Goal: Task Accomplishment & Management: Manage account settings

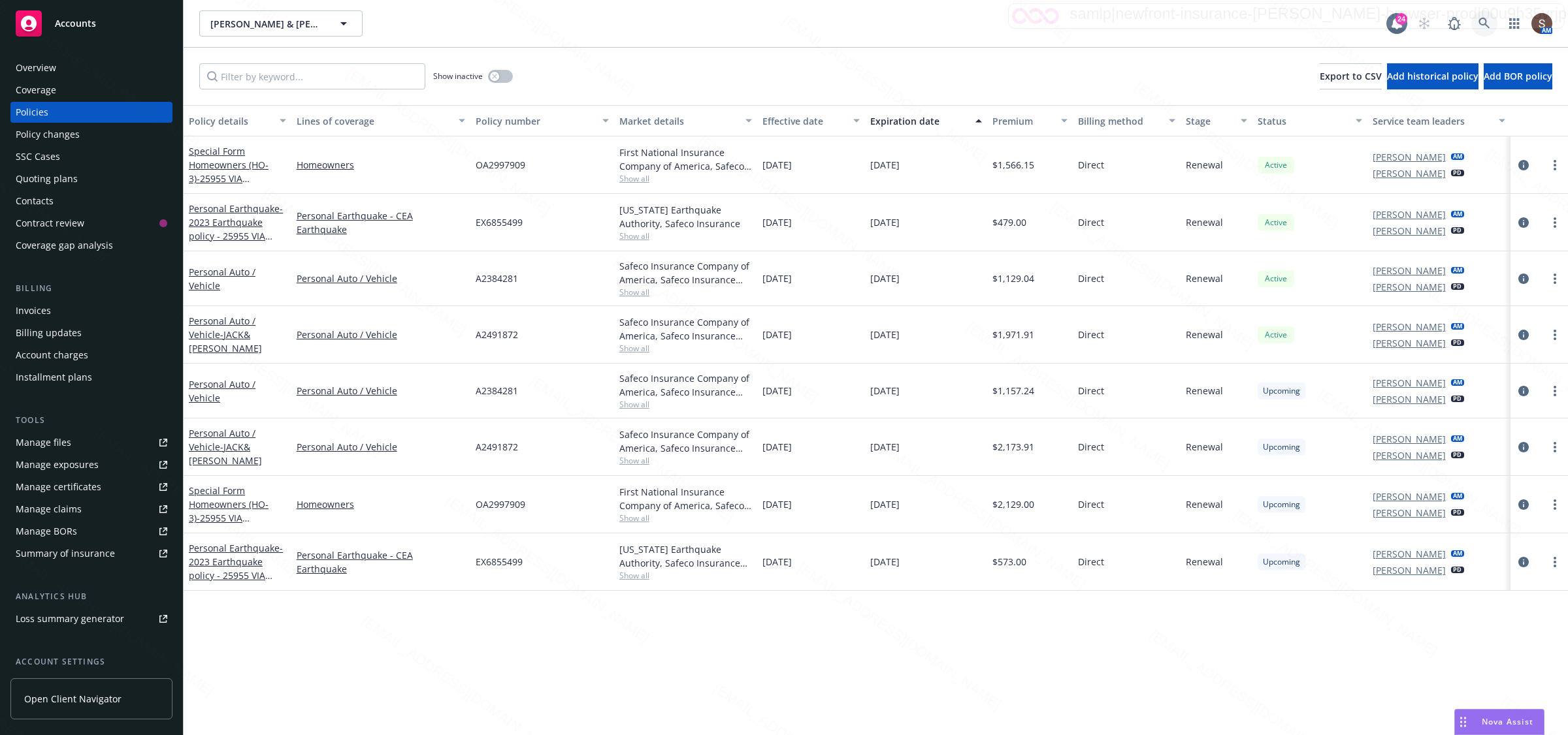
click at [1478, 18] on icon at bounding box center [1483, 23] width 11 height 11
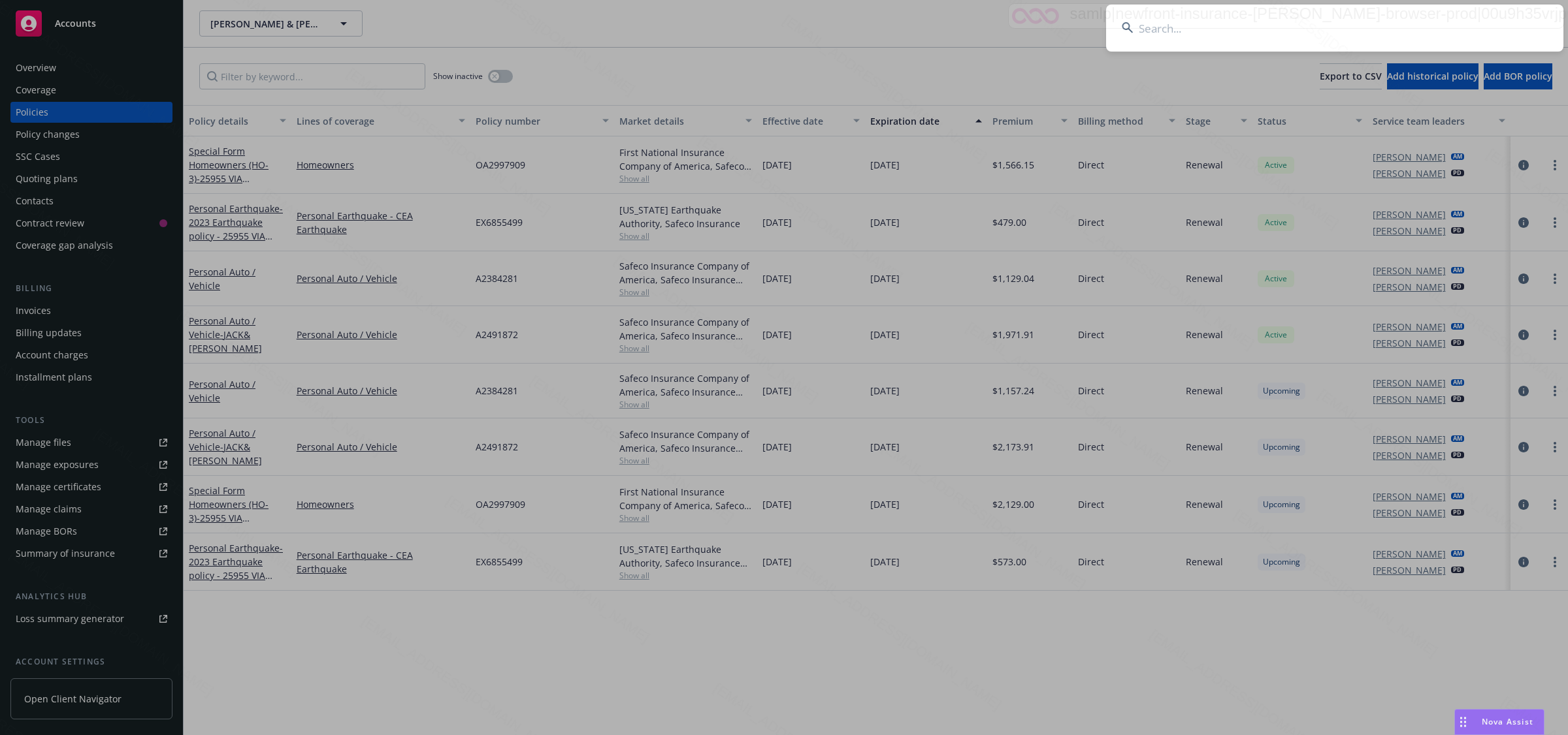
click at [1468, 20] on input at bounding box center [1334, 28] width 457 height 47
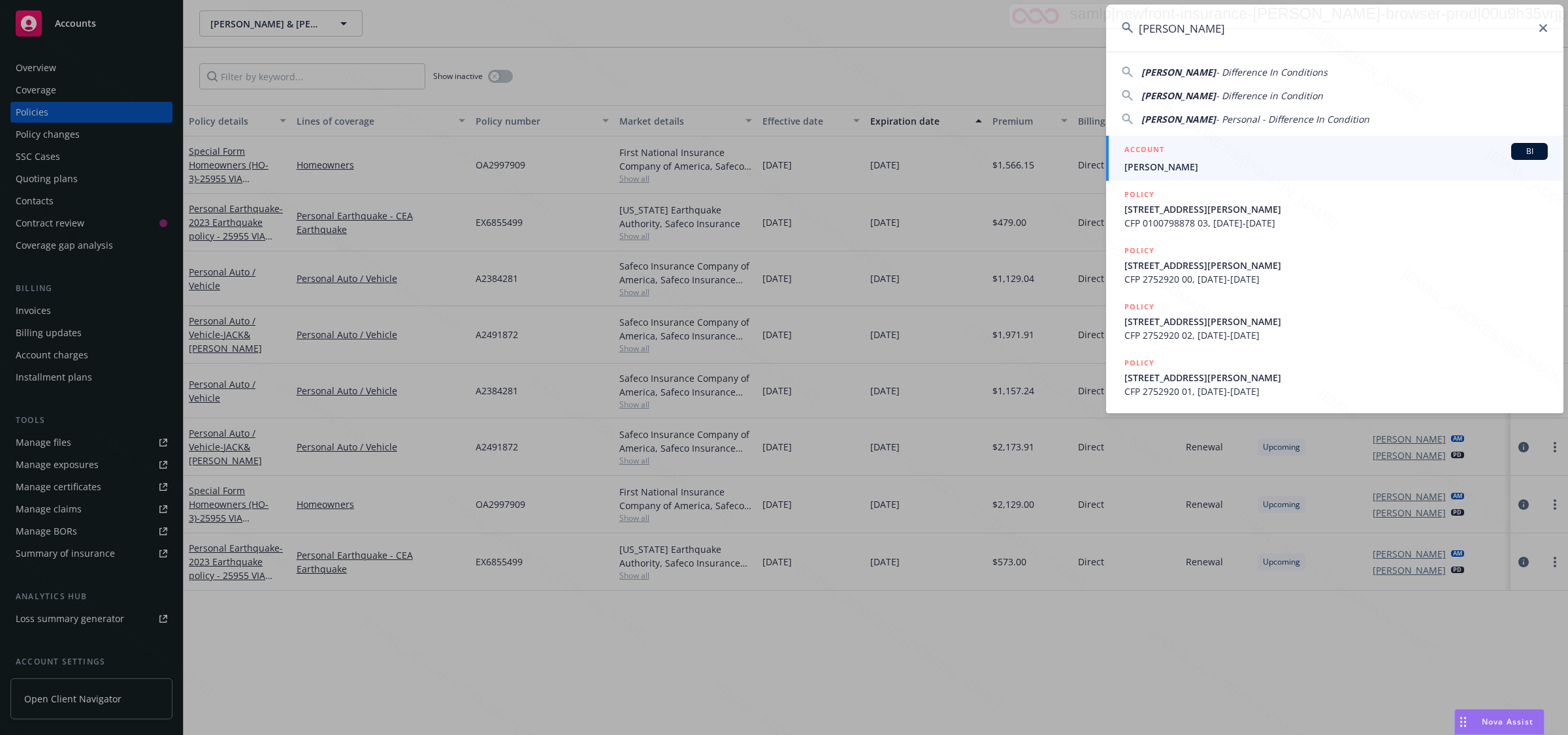
type input "[PERSON_NAME]"
click at [1186, 158] on div "ACCOUNT BI" at bounding box center [1336, 151] width 423 height 17
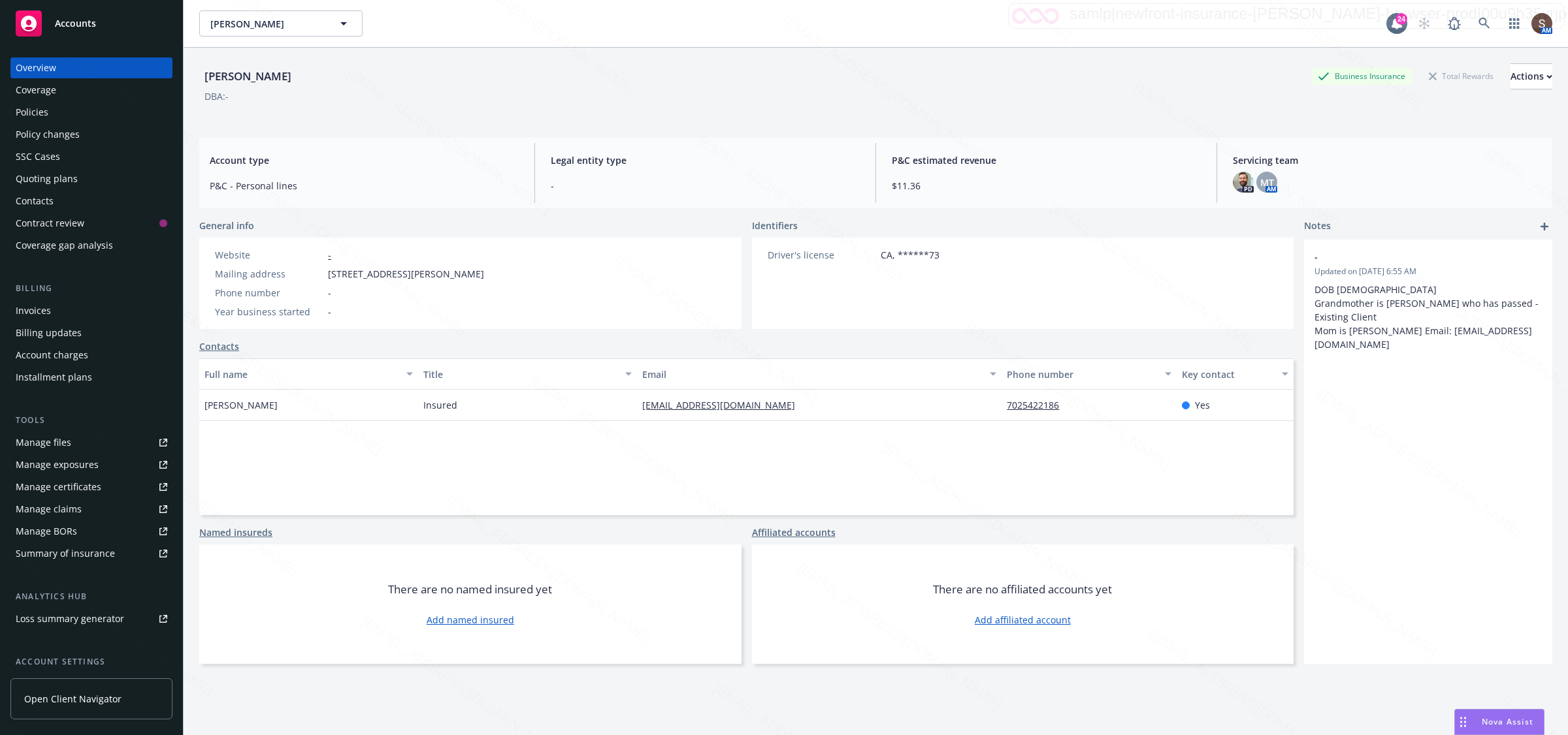
click at [344, 245] on div "Website - Mailing address [STREET_ADDRESS][PERSON_NAME] Phone number - Year bus…" at bounding box center [349, 283] width 301 height 91
drag, startPoint x: 327, startPoint y: 274, endPoint x: 501, endPoint y: 271, distance: 174.0
click at [489, 271] on div "Mailing address [STREET_ADDRESS][PERSON_NAME]" at bounding box center [349, 274] width 280 height 14
copy span "[STREET_ADDRESS][PERSON_NAME]"
click at [67, 111] on div "Policies" at bounding box center [91, 112] width 152 height 21
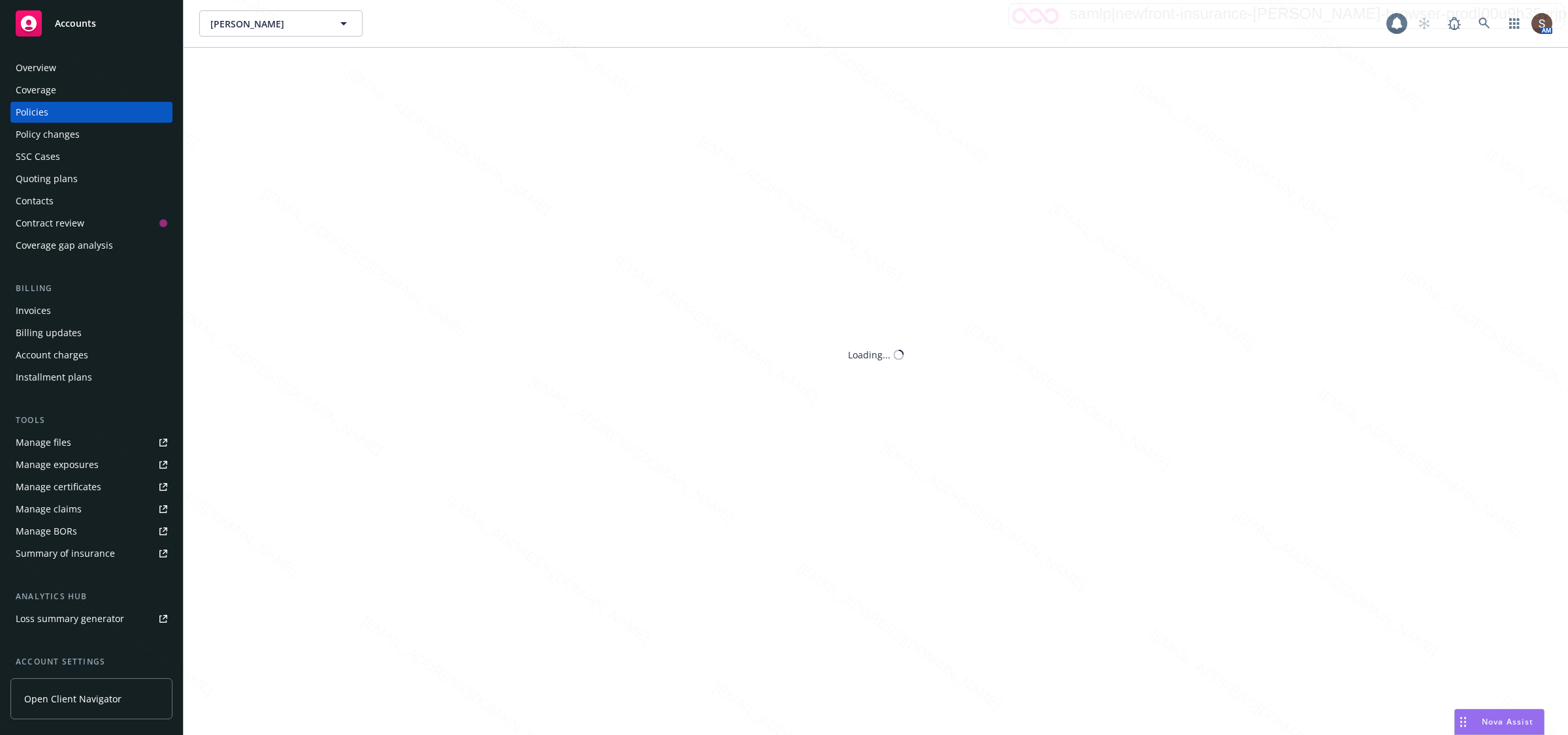
click at [67, 111] on div "Policies" at bounding box center [91, 112] width 152 height 21
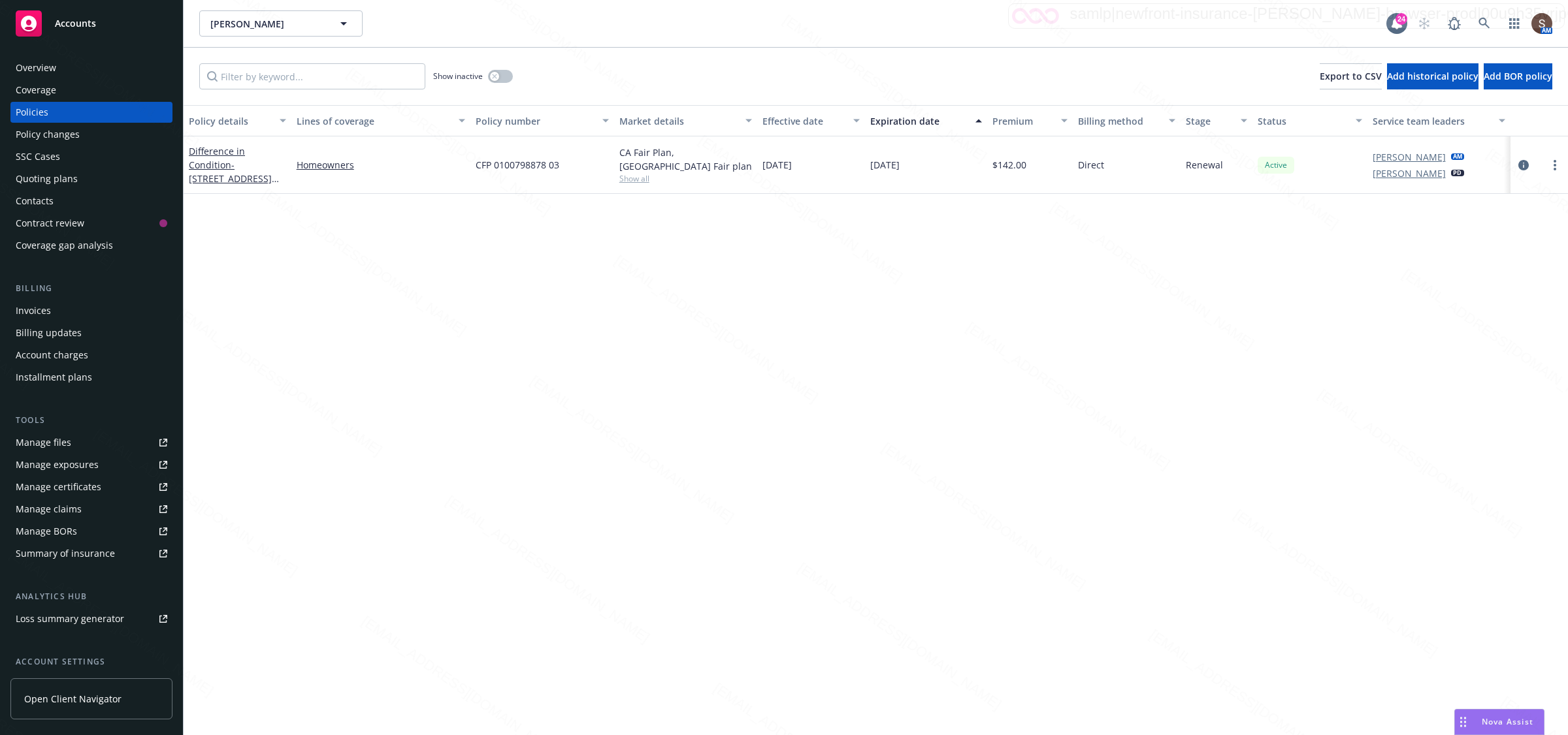
click at [504, 162] on span "CFP 0100798878 03" at bounding box center [517, 164] width 84 height 14
copy span "CFP 0100798878 03"
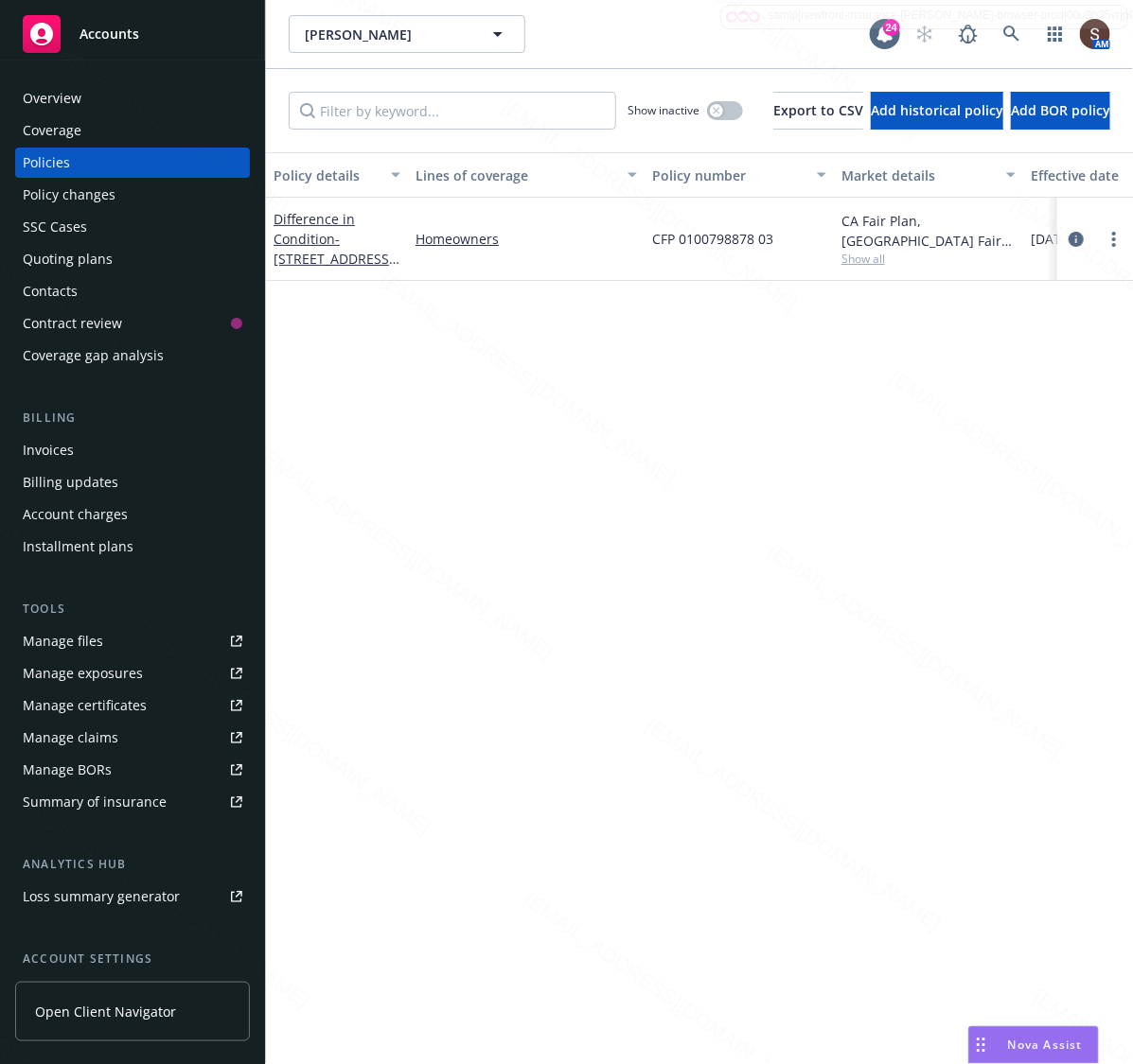
click at [438, 480] on div "Policy details Lines of coverage Policy number Market details Effective date Ex…" at bounding box center [699, 608] width 867 height 913
click at [65, 638] on div "Manage files" at bounding box center [63, 641] width 80 height 30
click at [1004, 34] on icon at bounding box center [1011, 33] width 16 height 16
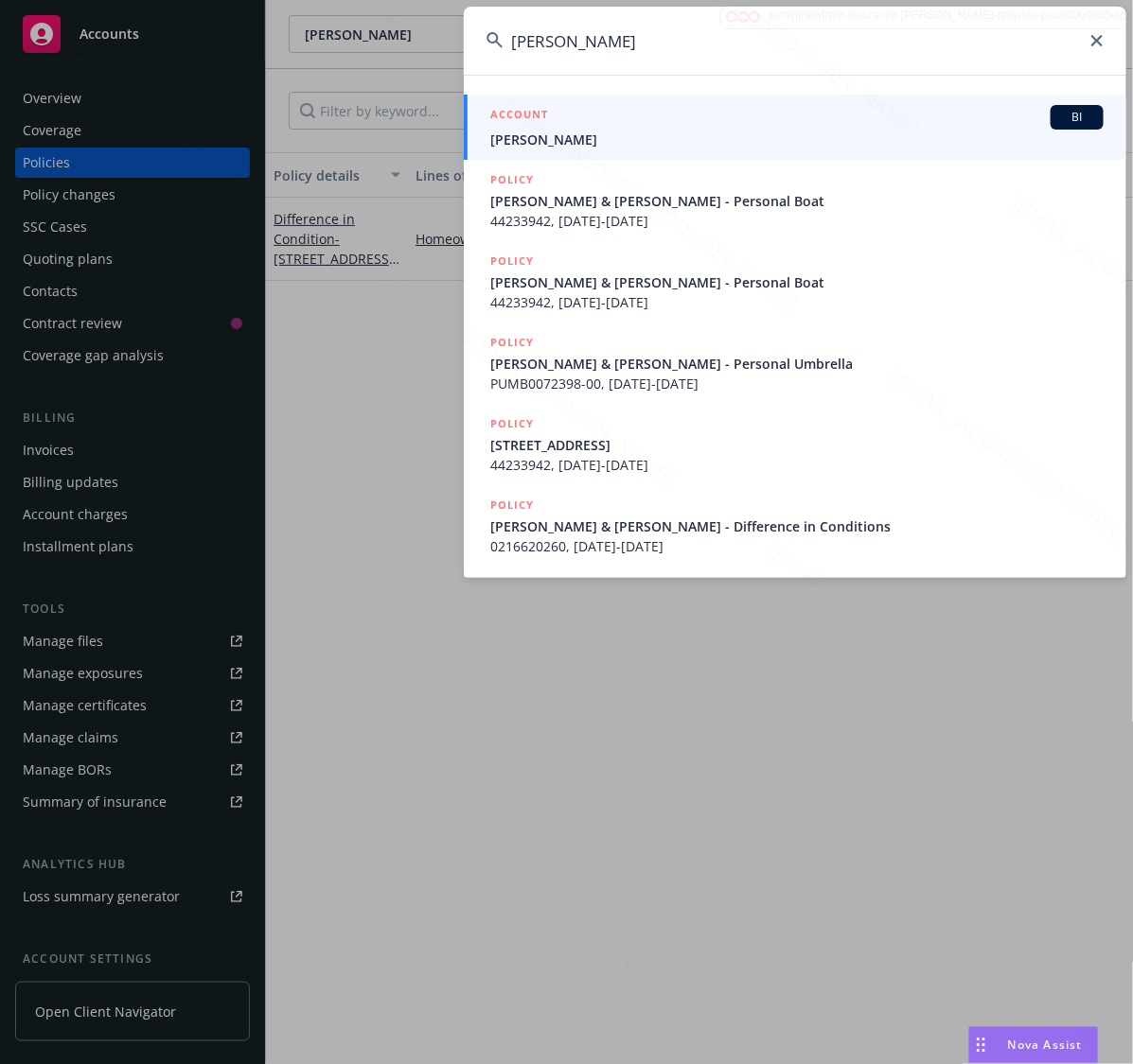
type input "[PERSON_NAME]"
click at [550, 119] on div "ACCOUNT BI" at bounding box center [797, 117] width 613 height 25
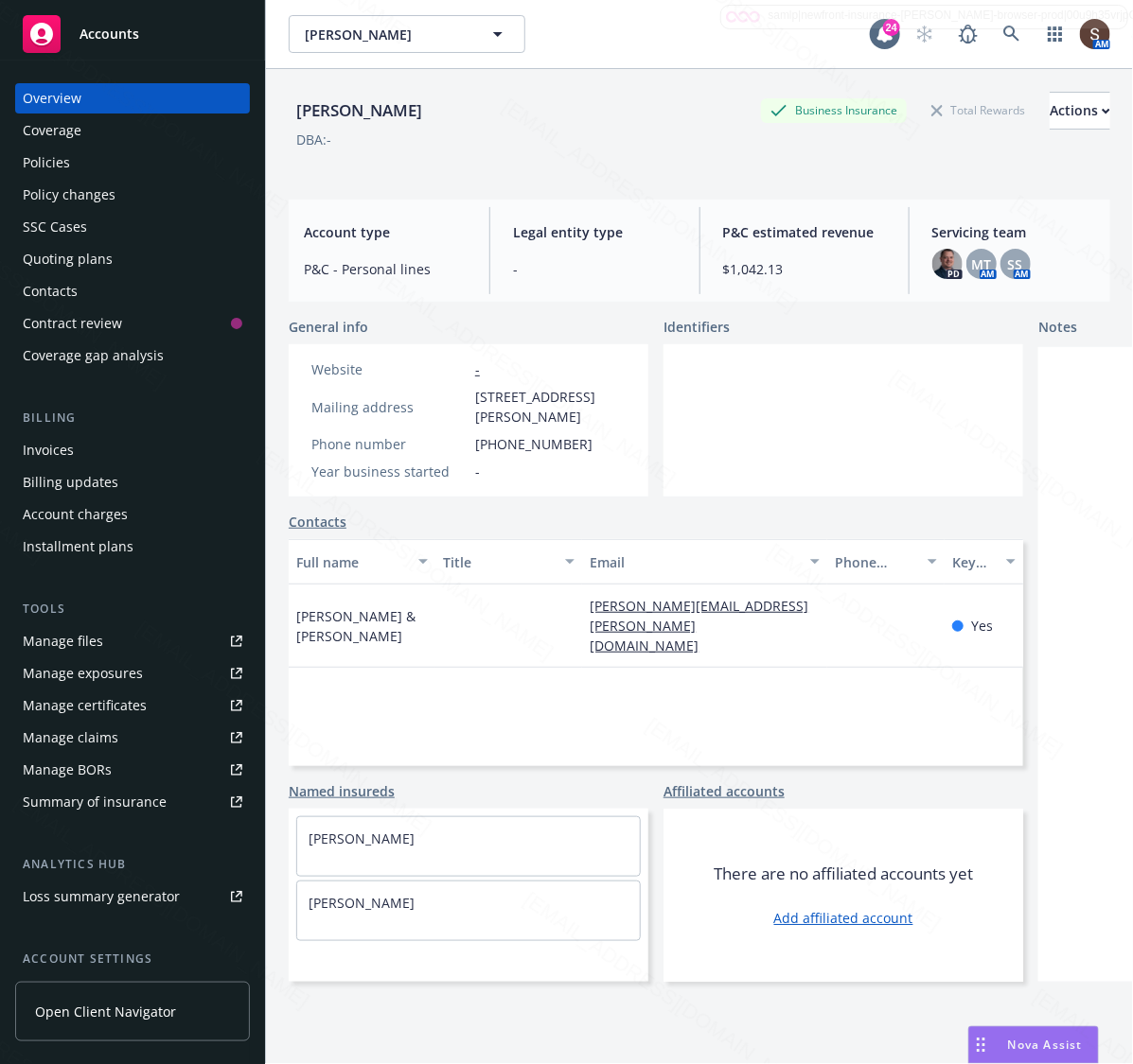
click at [94, 172] on div "Policies" at bounding box center [132, 163] width 220 height 30
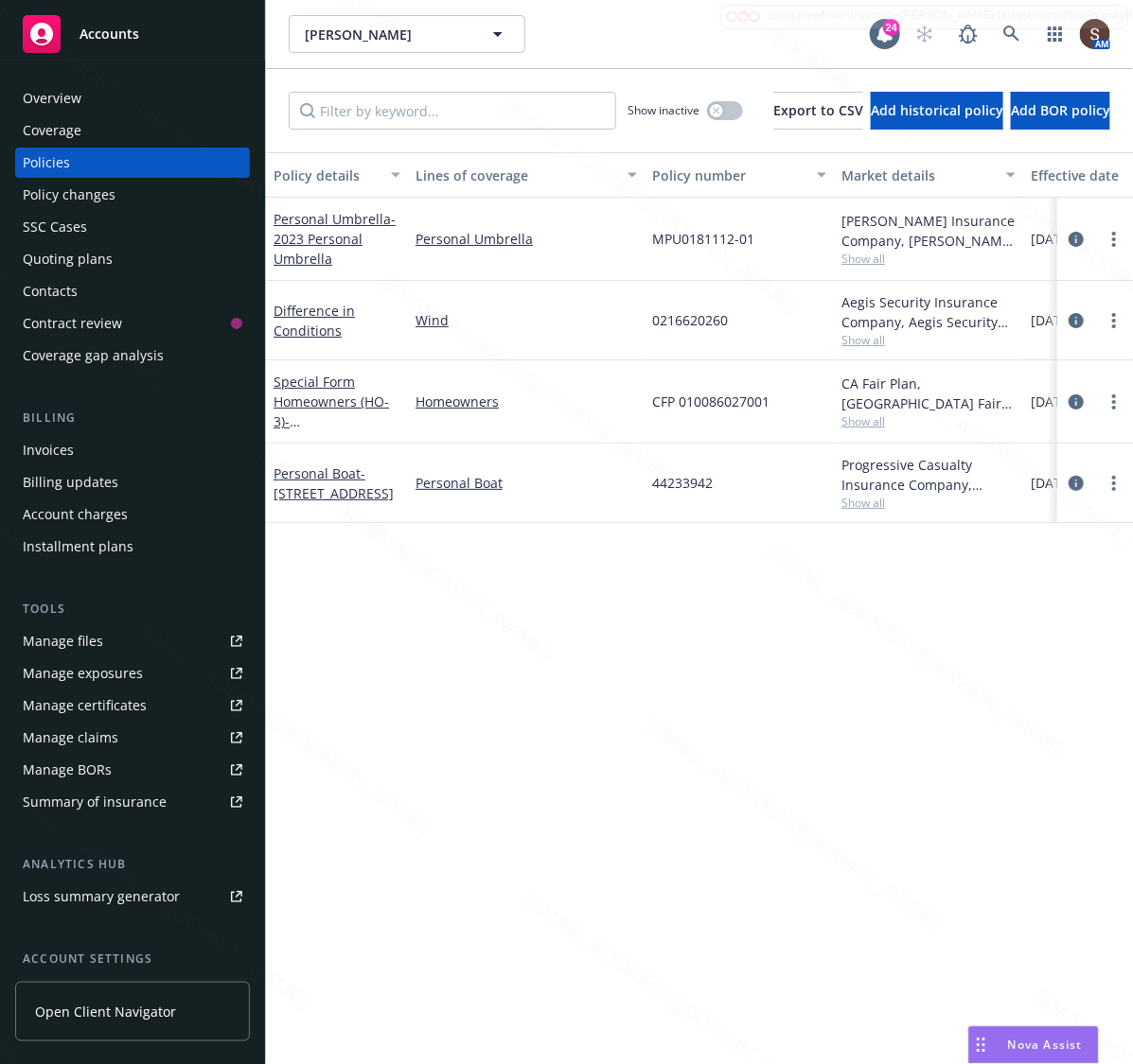
click at [45, 101] on div "Overview" at bounding box center [52, 98] width 59 height 30
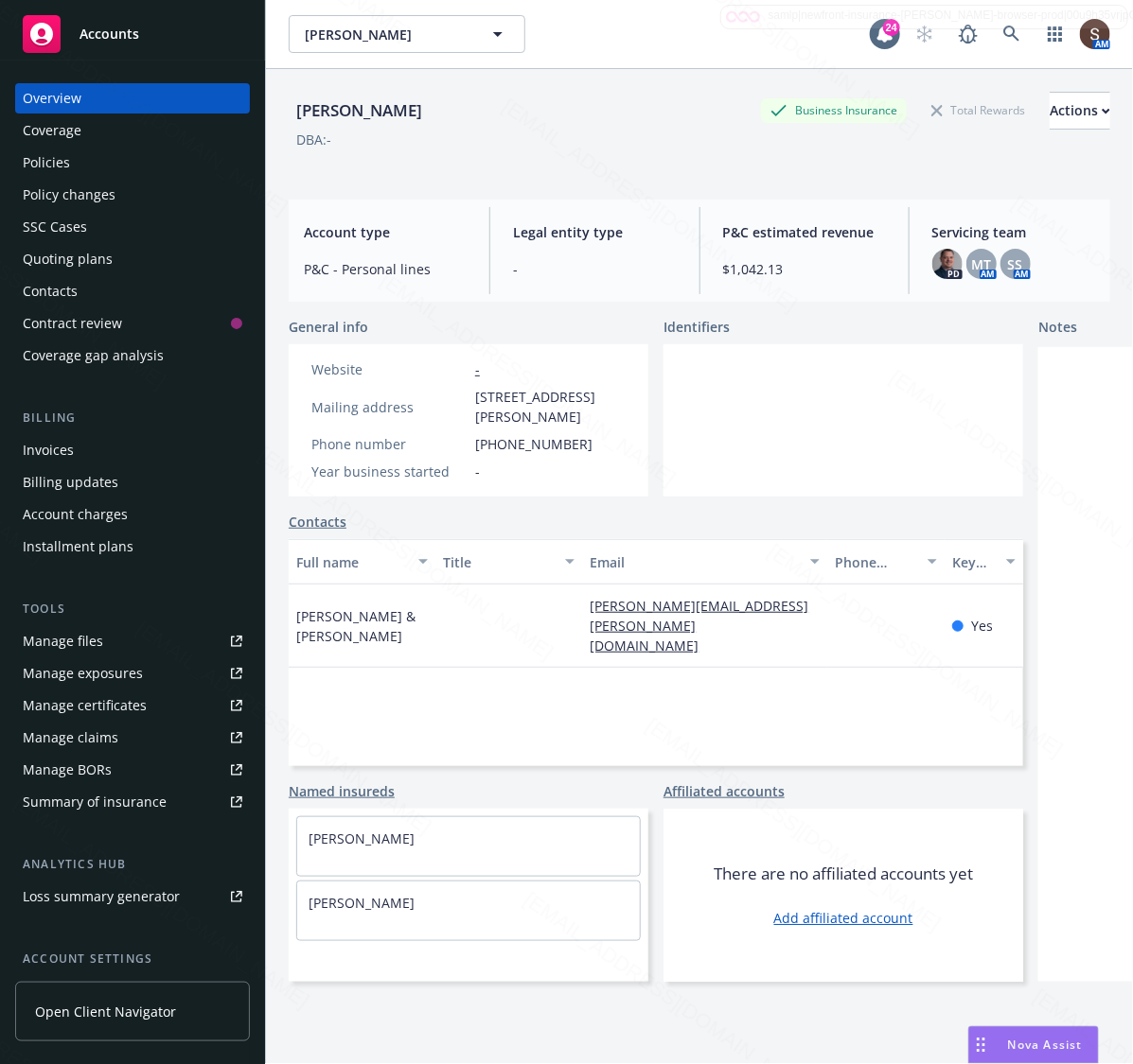
click at [290, 606] on div "Aaron & Angela Keeton" at bounding box center [362, 626] width 147 height 83
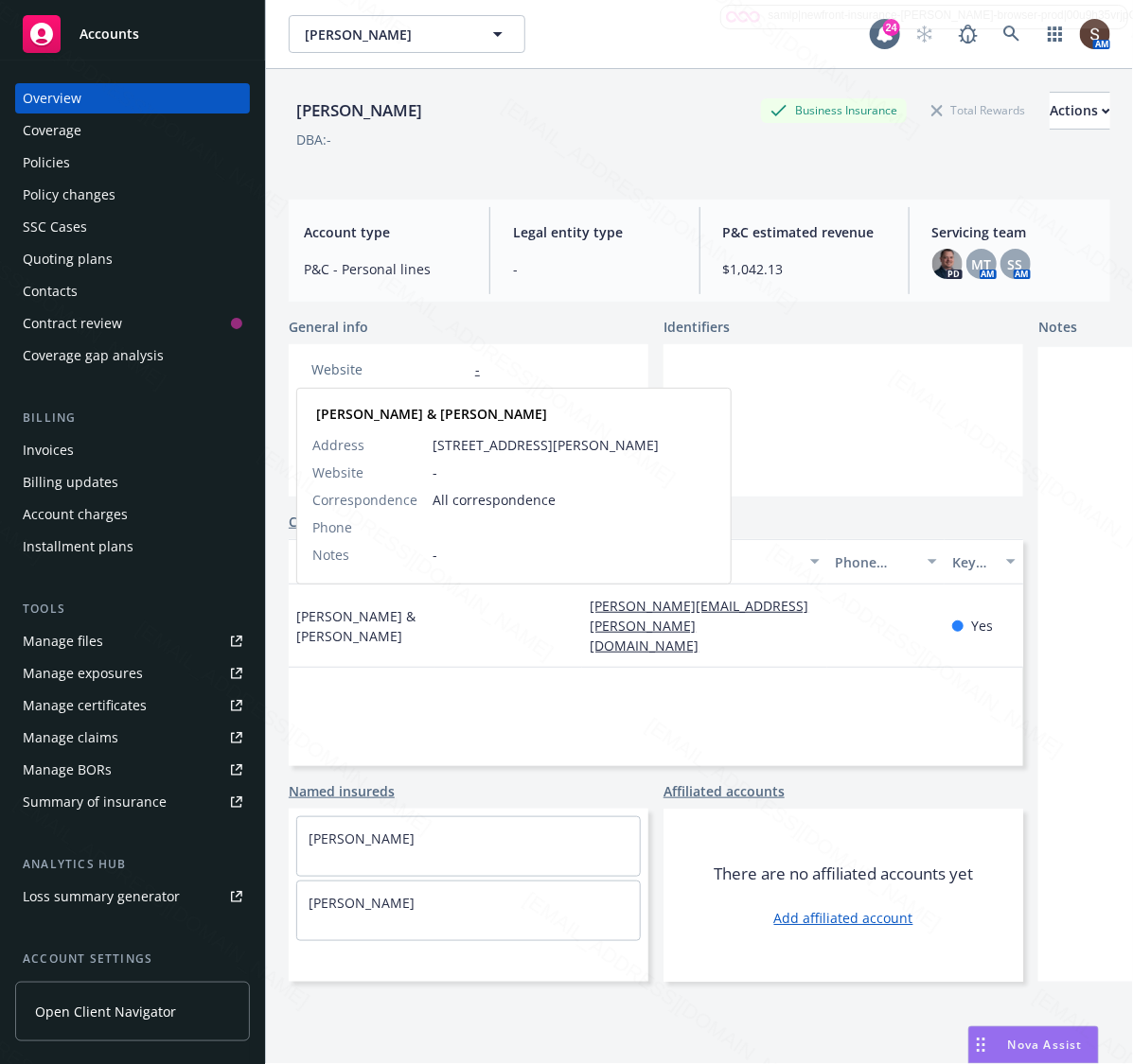
click at [353, 626] on span "Aaron & Angela Keeton" at bounding box center [362, 626] width 131 height 40
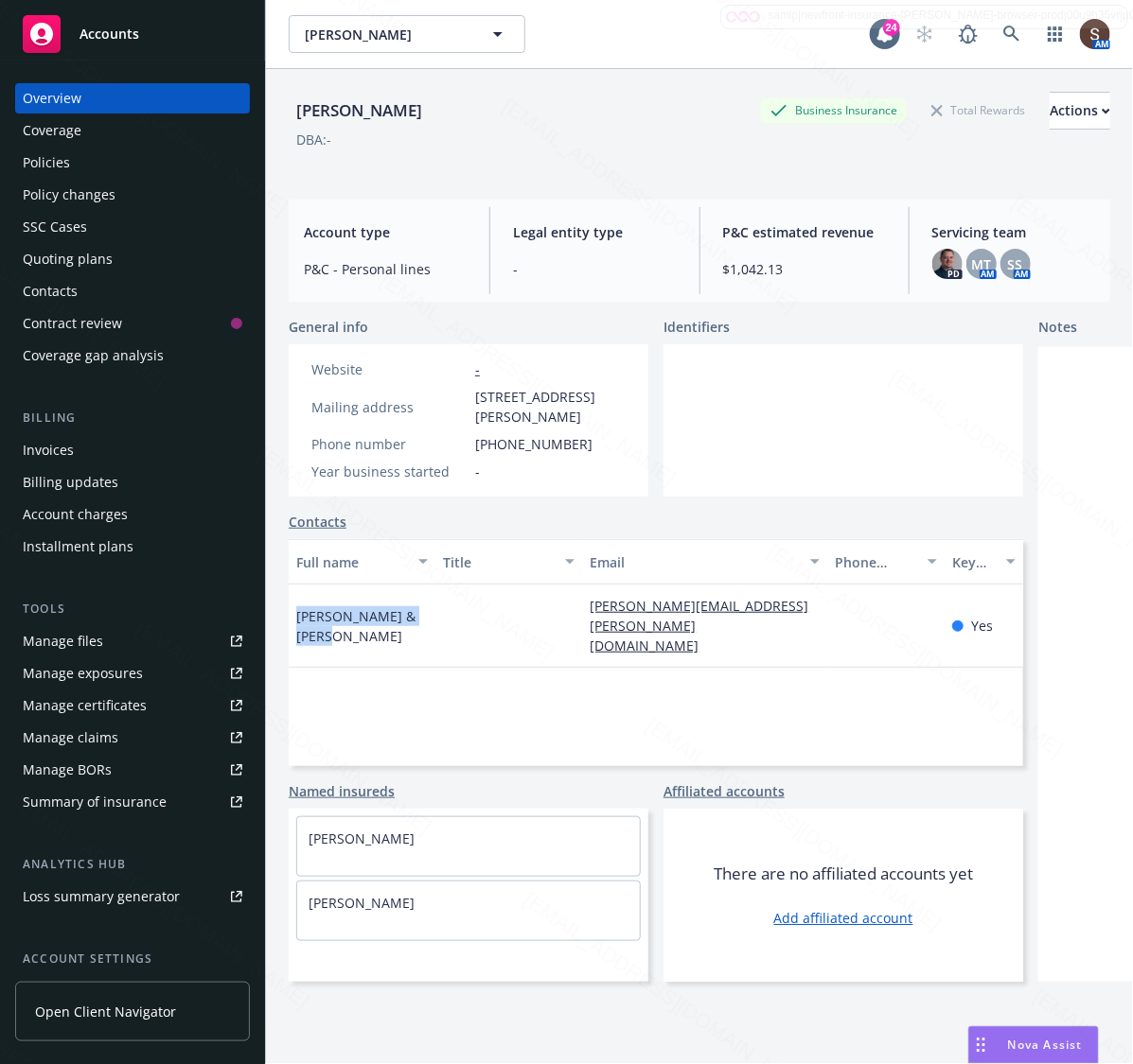
drag, startPoint x: 341, startPoint y: 630, endPoint x: 285, endPoint y: 607, distance: 60.5
click at [285, 607] on div "AARON KEETON Business Insurance Total Rewards Actions DBA: - Account type P&C -…" at bounding box center [699, 600] width 867 height 1064
copy span "Aaron & Angela Keeton"
click at [462, 394] on div "Mailing address 111 Shale Cliff Ct, Clayton, CA, 94517" at bounding box center [469, 407] width 330 height 40
drag, startPoint x: 475, startPoint y: 394, endPoint x: 594, endPoint y: 415, distance: 120.8
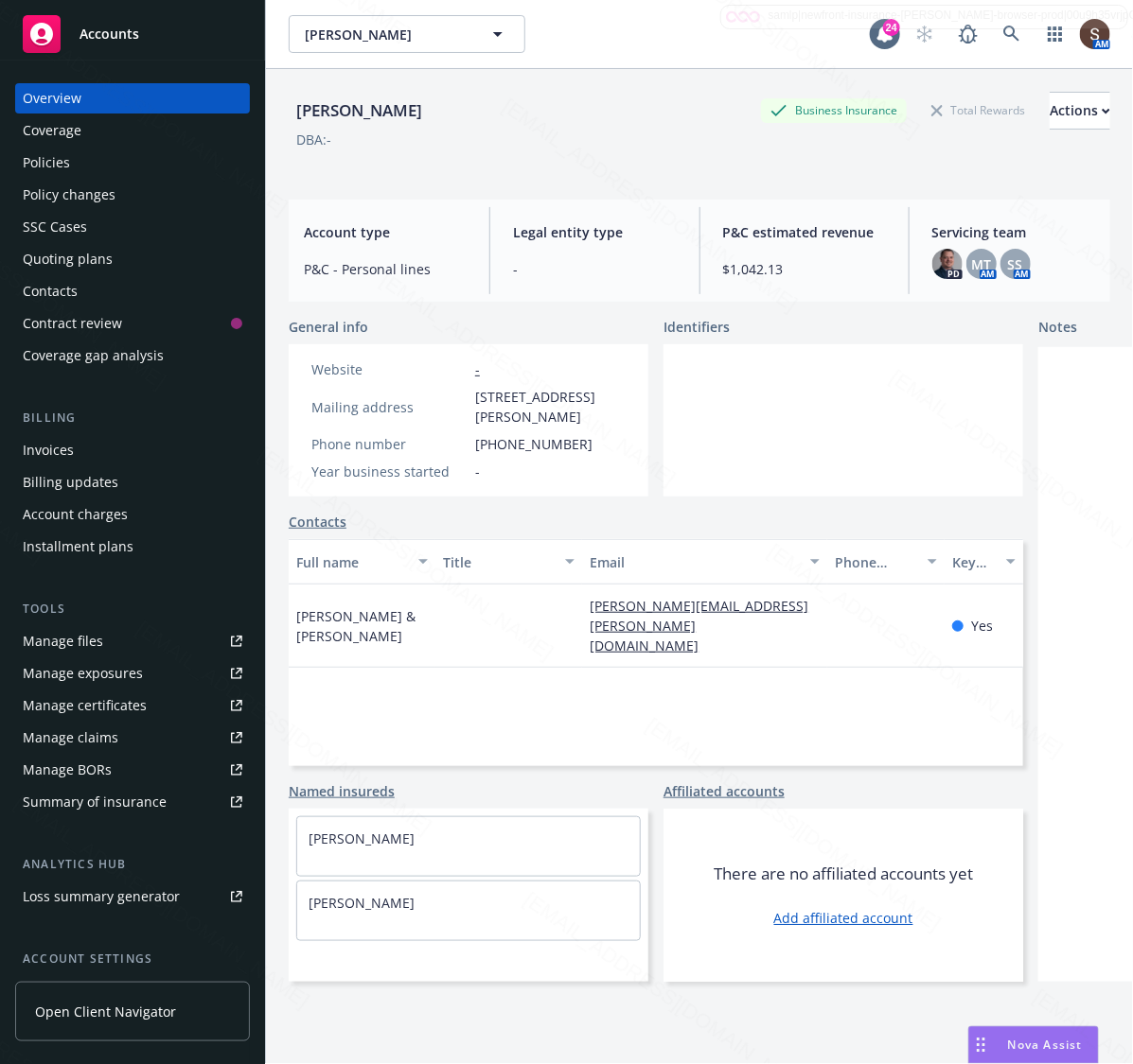
click at [594, 417] on span "111 Shale Cliff Ct, Clayton, CA, 94517" at bounding box center [549, 407] width 150 height 40
copy span "111 Shale Cliff Ct, Clayton, CA, 94517"
click at [53, 164] on div "Policies" at bounding box center [46, 163] width 47 height 30
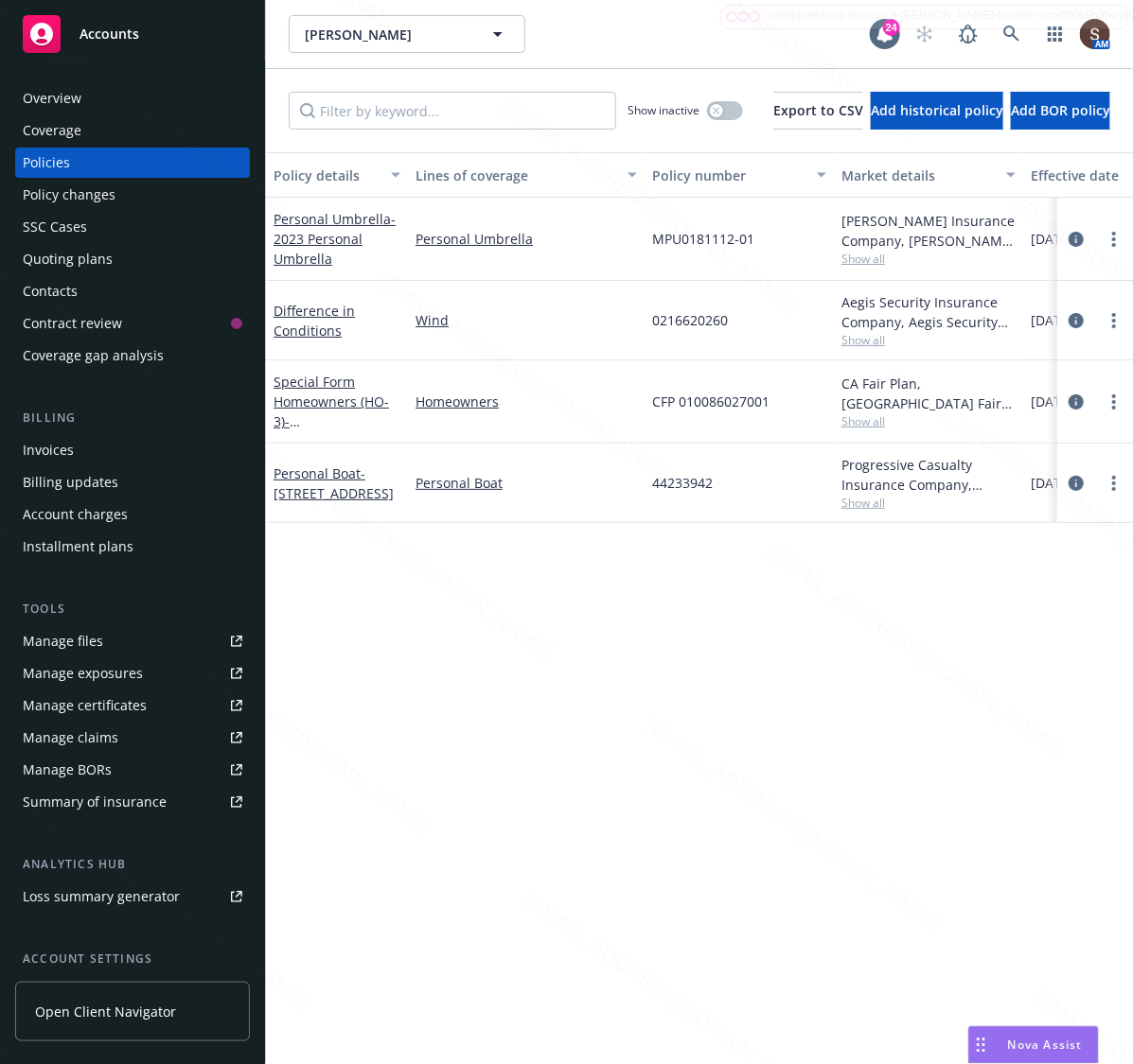
click at [841, 225] on div "Markel Insurance Company, Markel Insurance Show all" at bounding box center [928, 239] width 189 height 83
click at [933, 236] on div "Markel Insurance Company, Markel Insurance" at bounding box center [929, 230] width 175 height 40
click at [948, 242] on div "Markel Insurance Company, Markel Insurance" at bounding box center [929, 230] width 175 height 40
drag, startPoint x: 938, startPoint y: 242, endPoint x: 845, endPoint y: 237, distance: 93.1
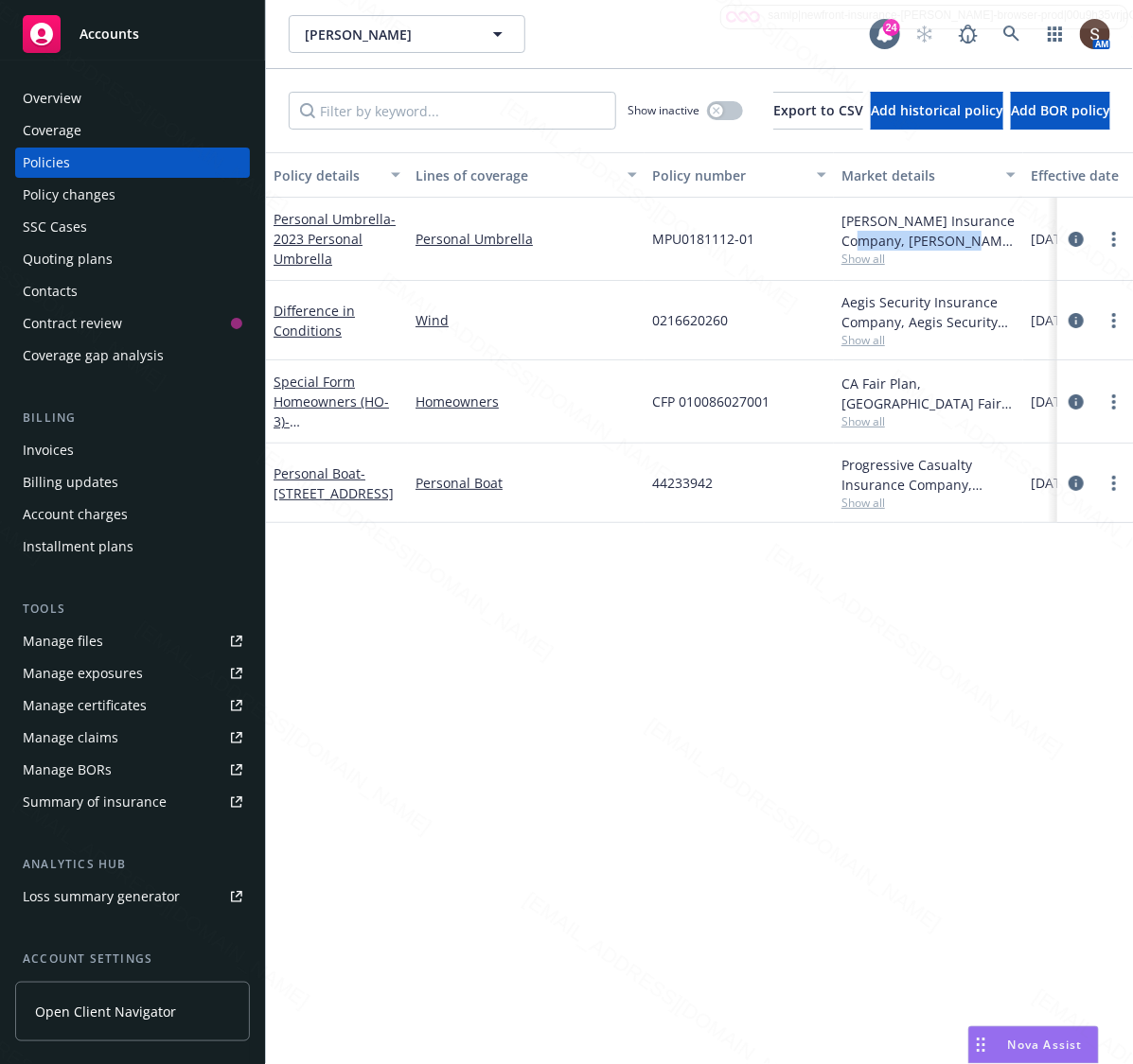
click at [845, 237] on div "Markel Insurance Company, Markel Insurance" at bounding box center [929, 230] width 175 height 40
copy div "Markel Insurance"
click at [675, 233] on span "MPU0181112-01" at bounding box center [703, 238] width 102 height 20
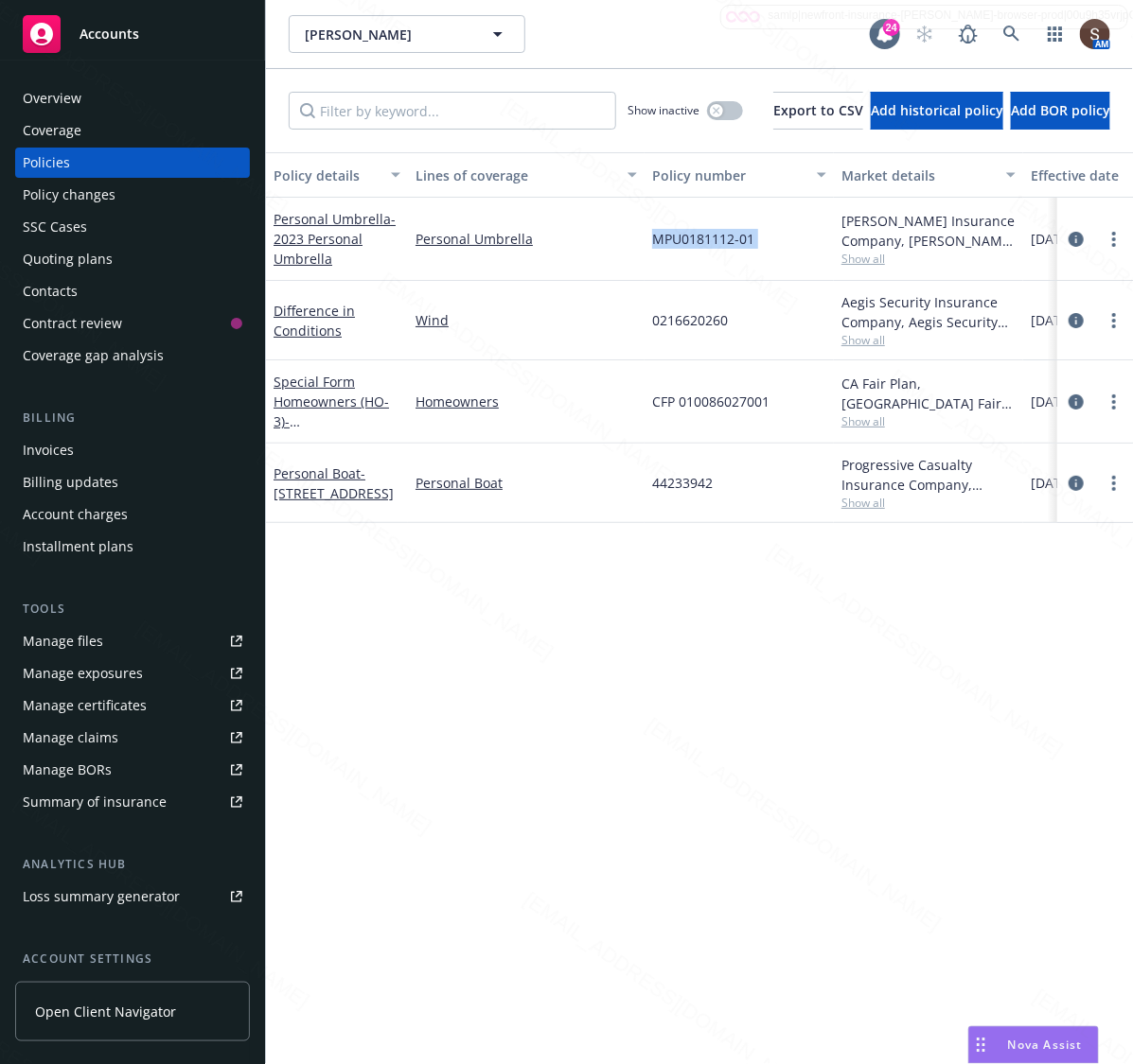
click at [675, 233] on span "MPU0181112-01" at bounding box center [703, 238] width 102 height 20
copy span "MPU0181112-01"
click at [587, 17] on div "AARON KEETON AARON KEETON" at bounding box center [579, 33] width 581 height 38
click at [102, 94] on div "Overview" at bounding box center [132, 98] width 220 height 30
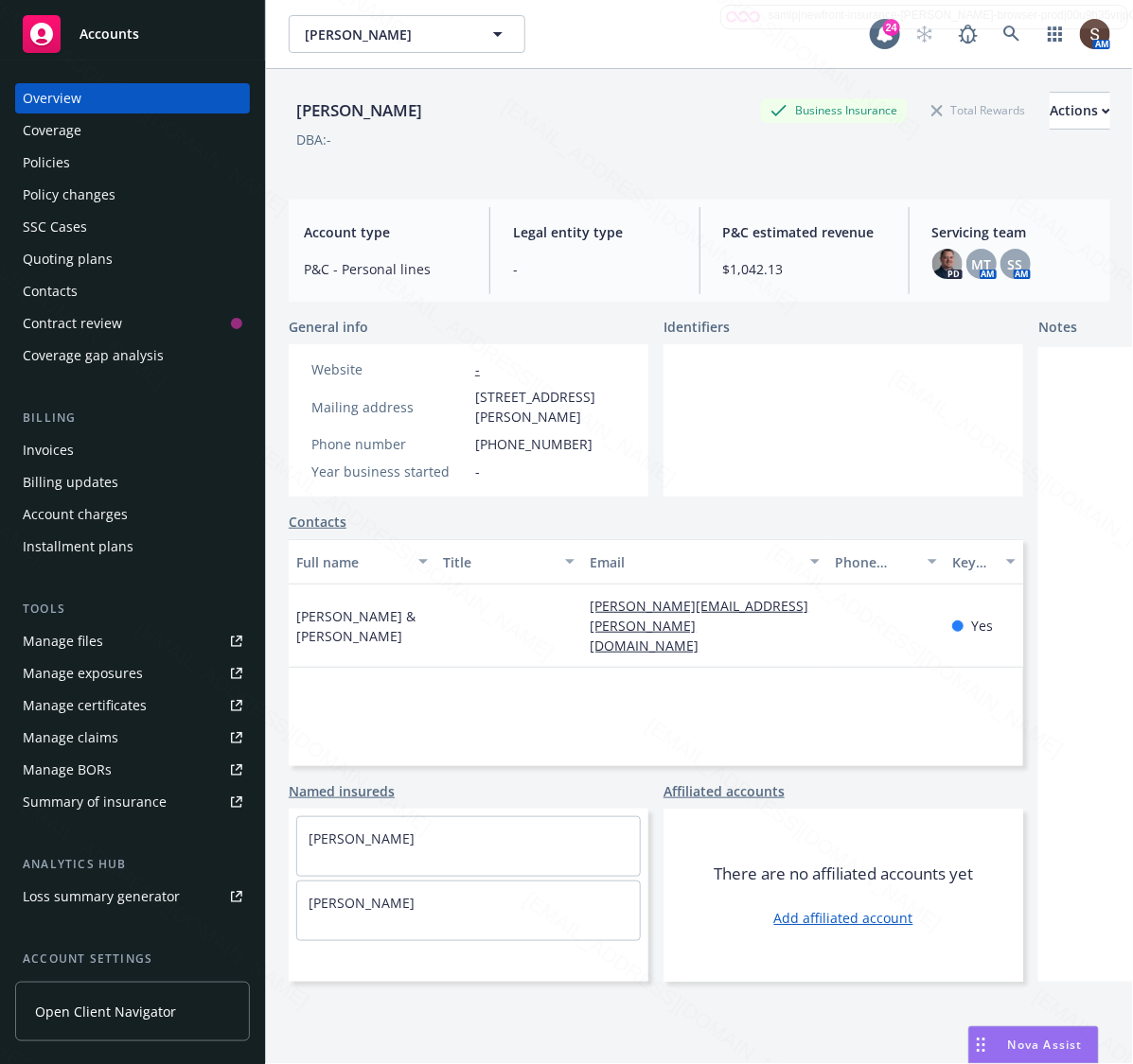
click at [99, 644] on div "Manage files" at bounding box center [63, 641] width 80 height 30
click at [993, 31] on link at bounding box center [1011, 33] width 38 height 38
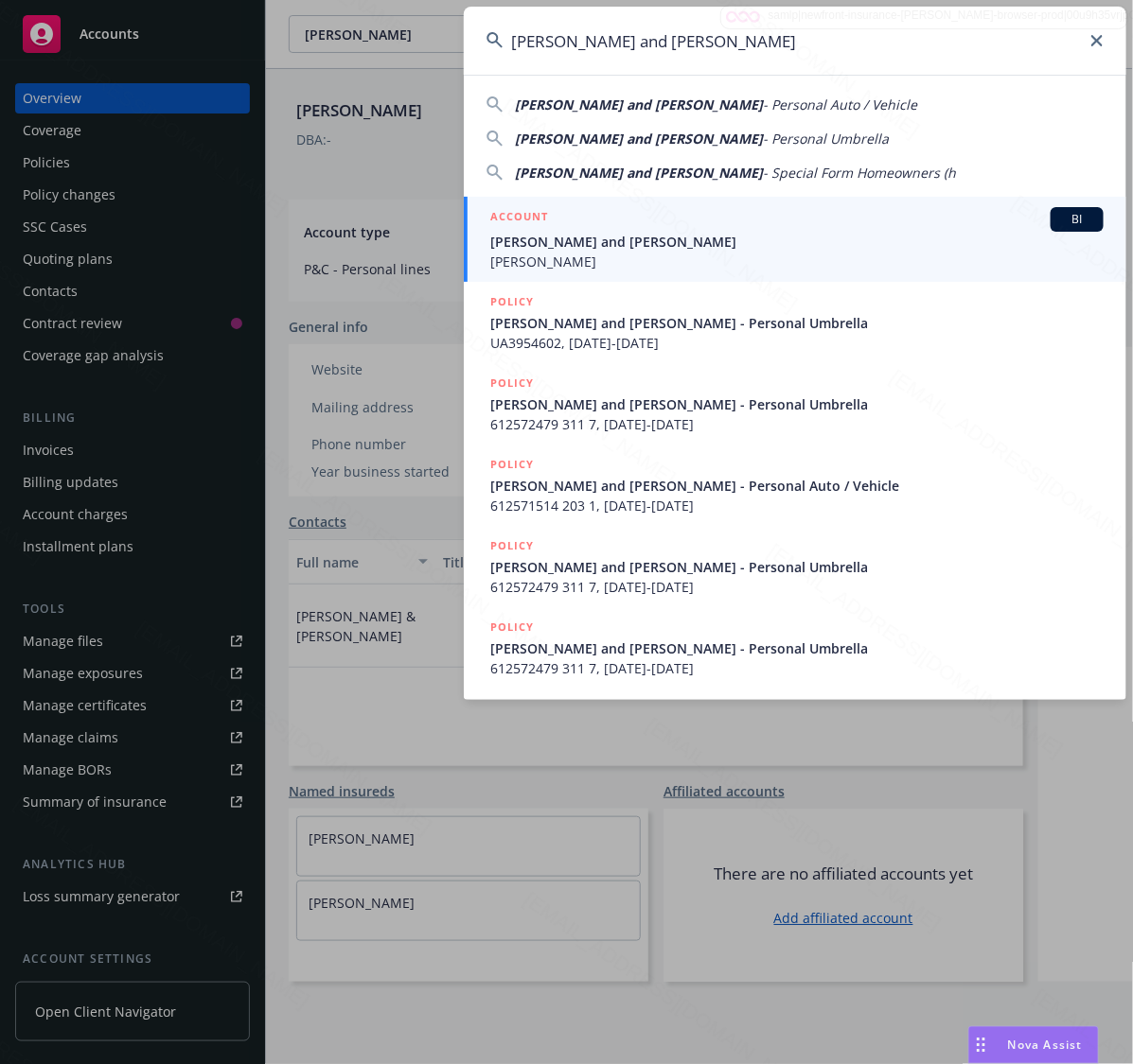
type input "Eve Yen and James Kuo"
click at [528, 228] on h5 "ACCOUNT" at bounding box center [519, 218] width 58 height 23
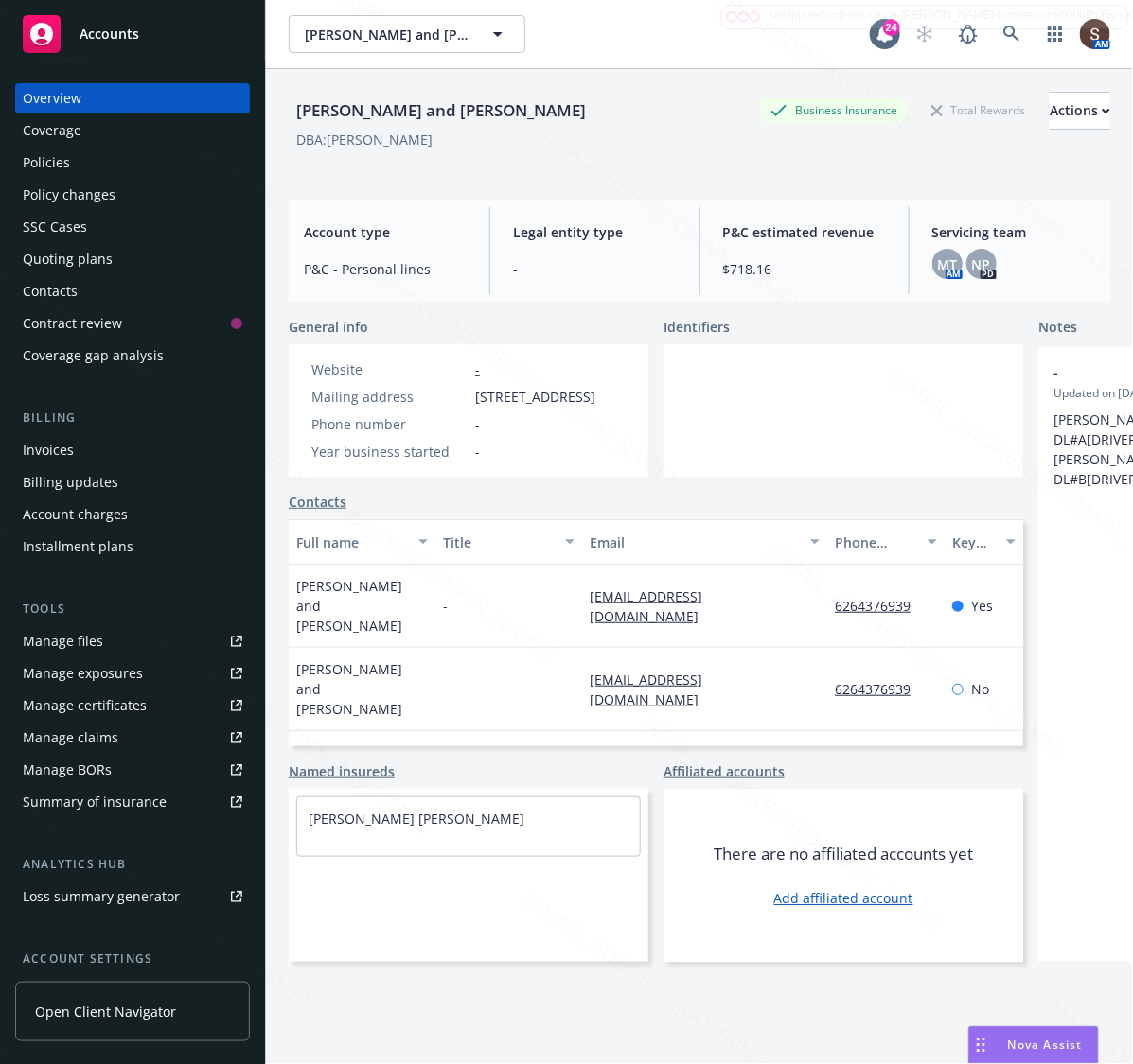
click at [460, 398] on div "Mailing address" at bounding box center [388, 397] width 156 height 20
drag, startPoint x: 471, startPoint y: 397, endPoint x: 611, endPoint y: 418, distance: 141.6
click at [603, 407] on div "Mailing address 2632 Viewridge Dr, Chino Hills, CA, 91709" at bounding box center [453, 397] width 299 height 20
copy span "2632 Viewridge Dr, Chino Hills, CA, 91709"
click at [50, 167] on div "Policies" at bounding box center [46, 163] width 47 height 30
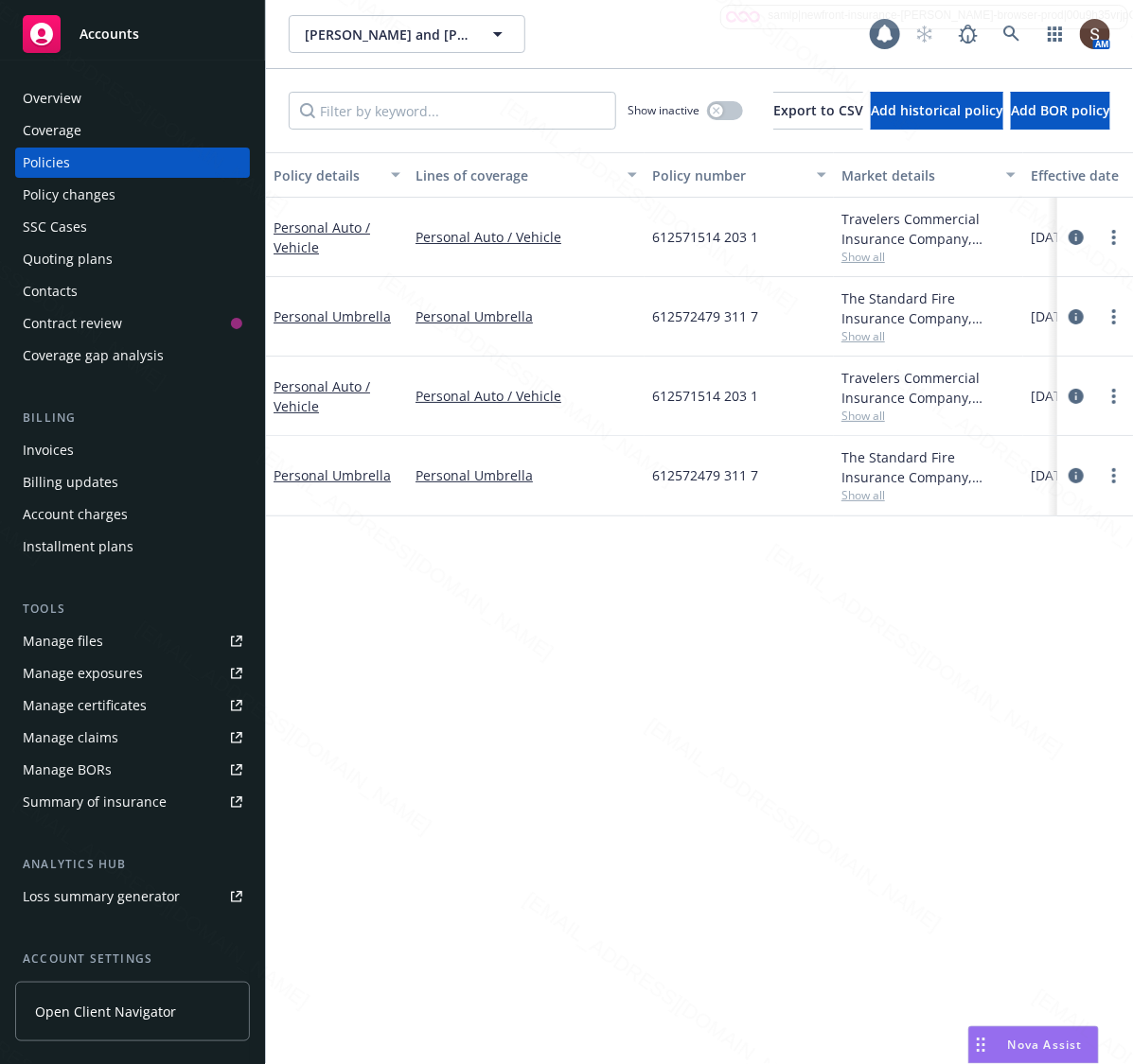
click at [50, 167] on div "Policies" at bounding box center [46, 163] width 47 height 30
click at [687, 324] on span "612572479 311 7" at bounding box center [705, 317] width 106 height 20
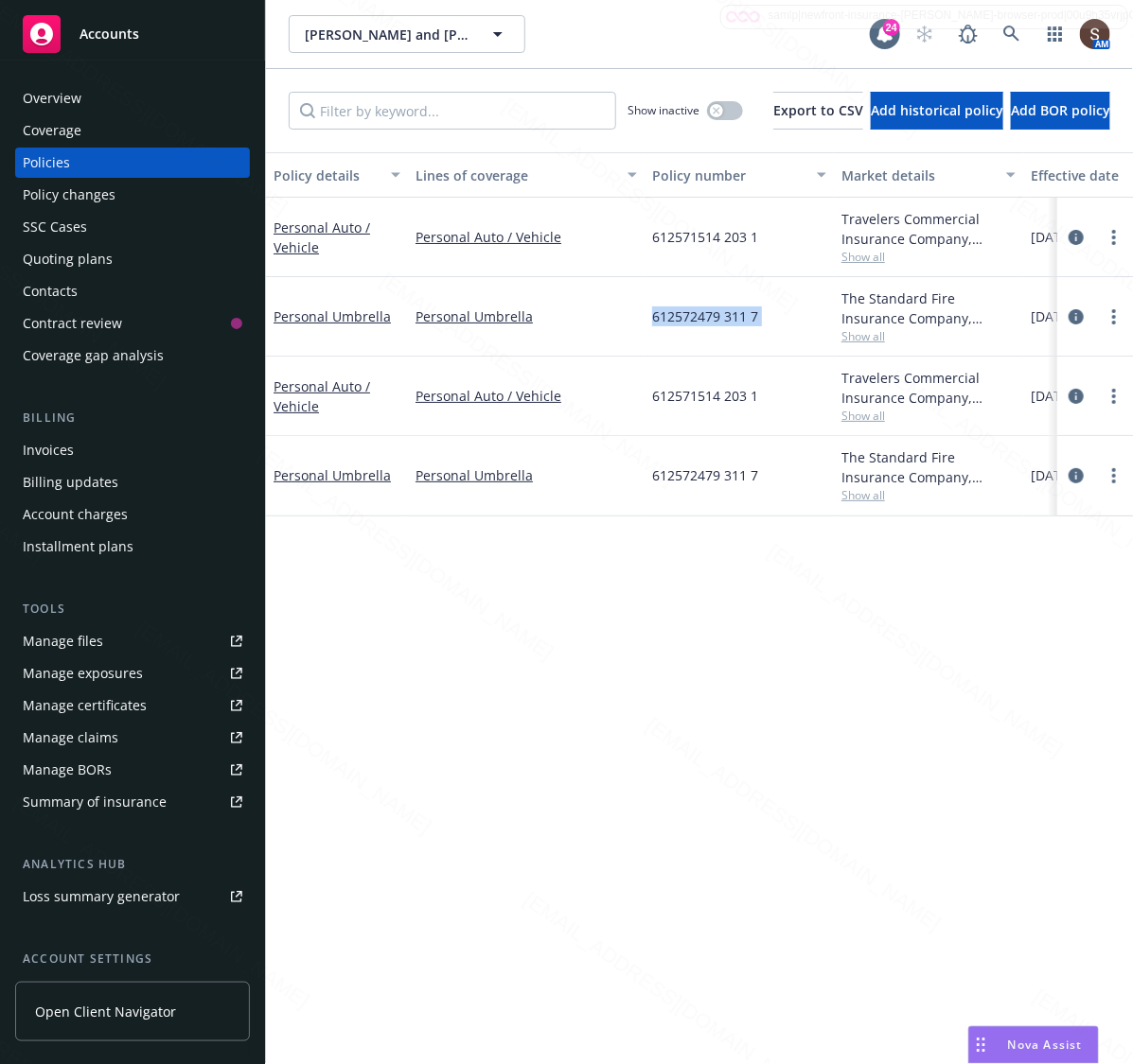
copy span "612572479 311 7"
click at [688, 241] on span "612571514 203 1" at bounding box center [705, 237] width 106 height 20
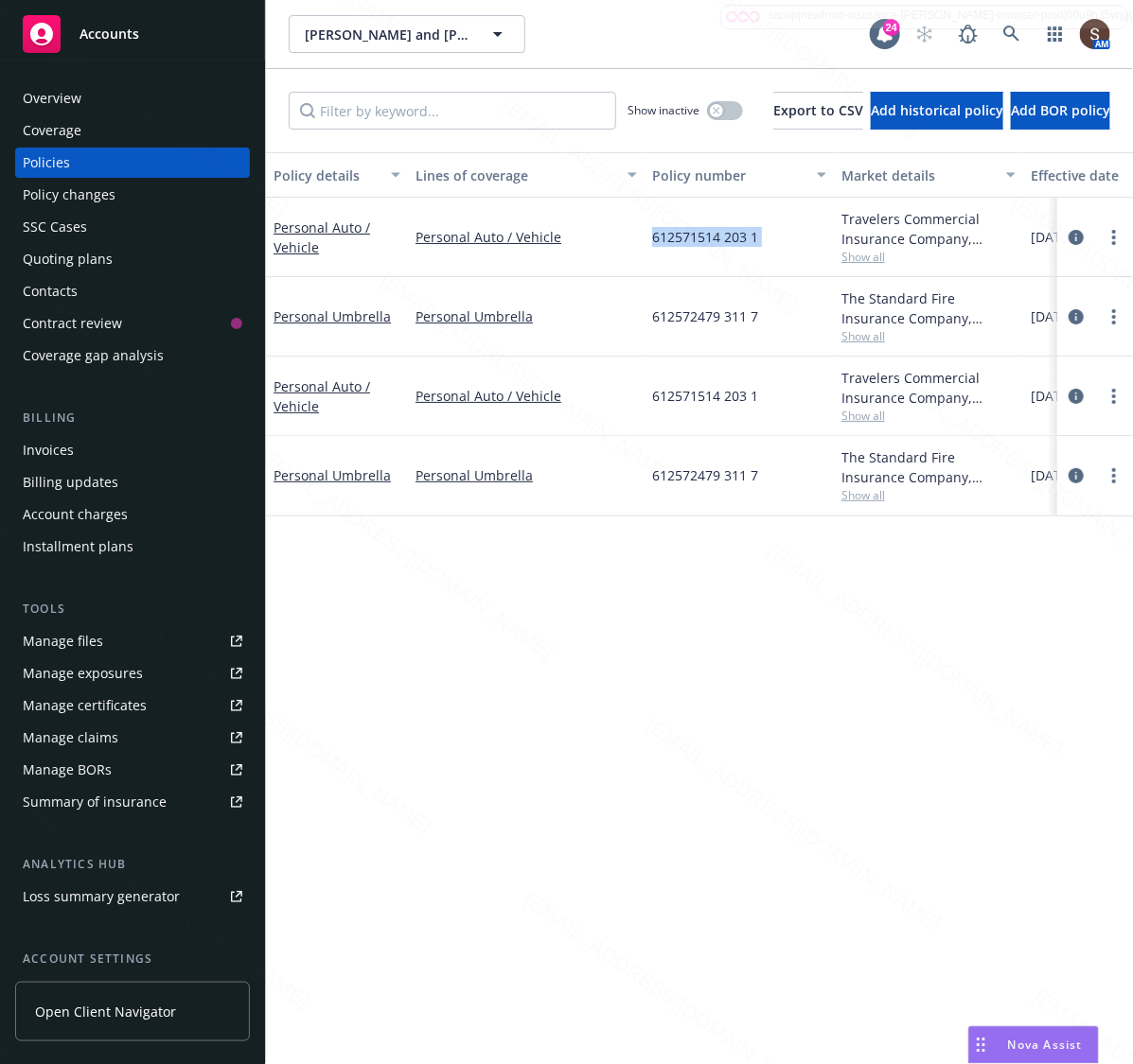
click at [688, 241] on span "612571514 203 1" at bounding box center [705, 237] width 106 height 20
copy span "612571514 203 1"
click at [612, 28] on div "Eve Yen and James Kuo Eve Yen and James Kuo" at bounding box center [579, 33] width 581 height 38
click at [109, 96] on div "Overview" at bounding box center [132, 98] width 220 height 30
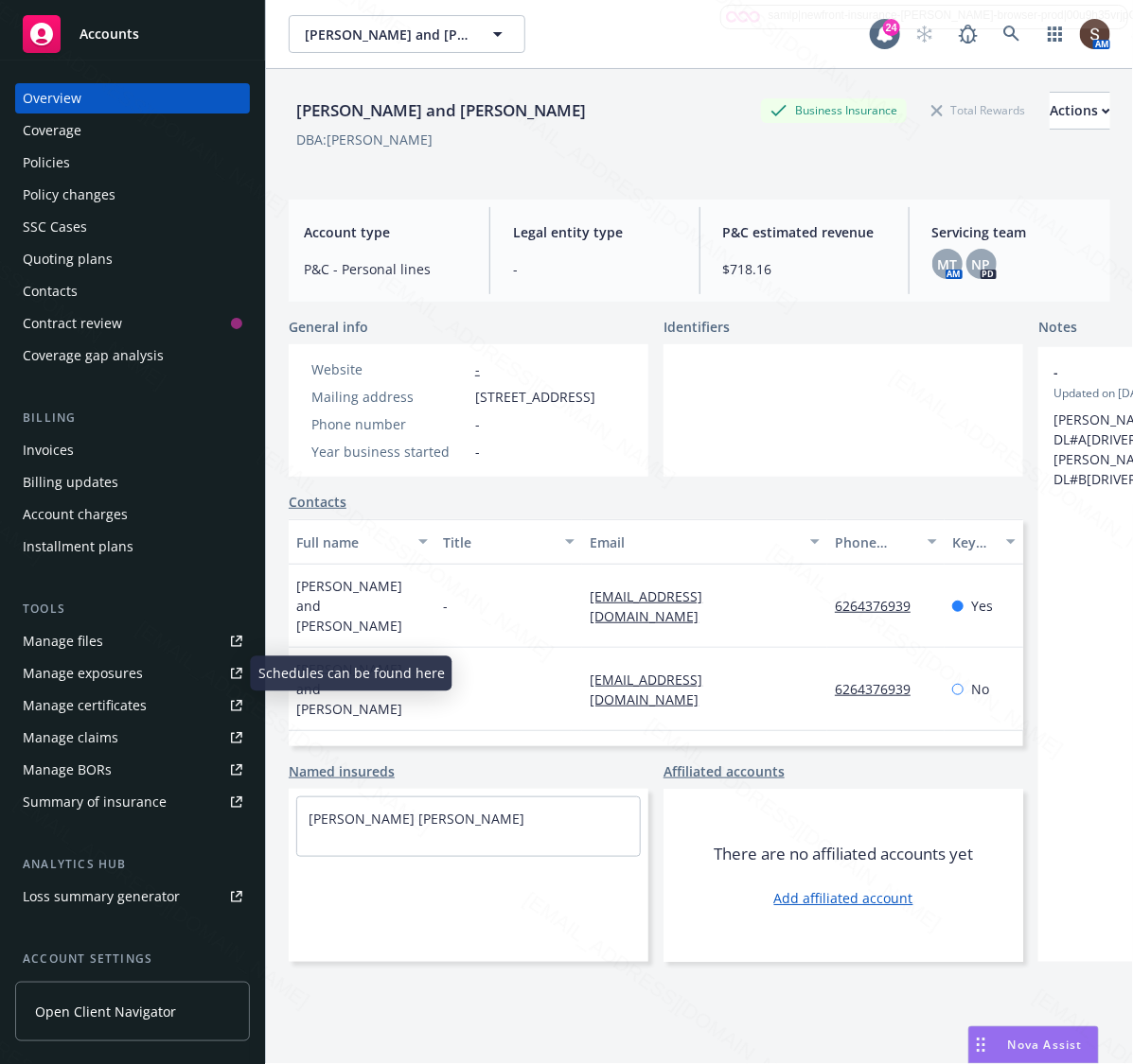
click at [64, 646] on div "Manage files" at bounding box center [63, 641] width 80 height 30
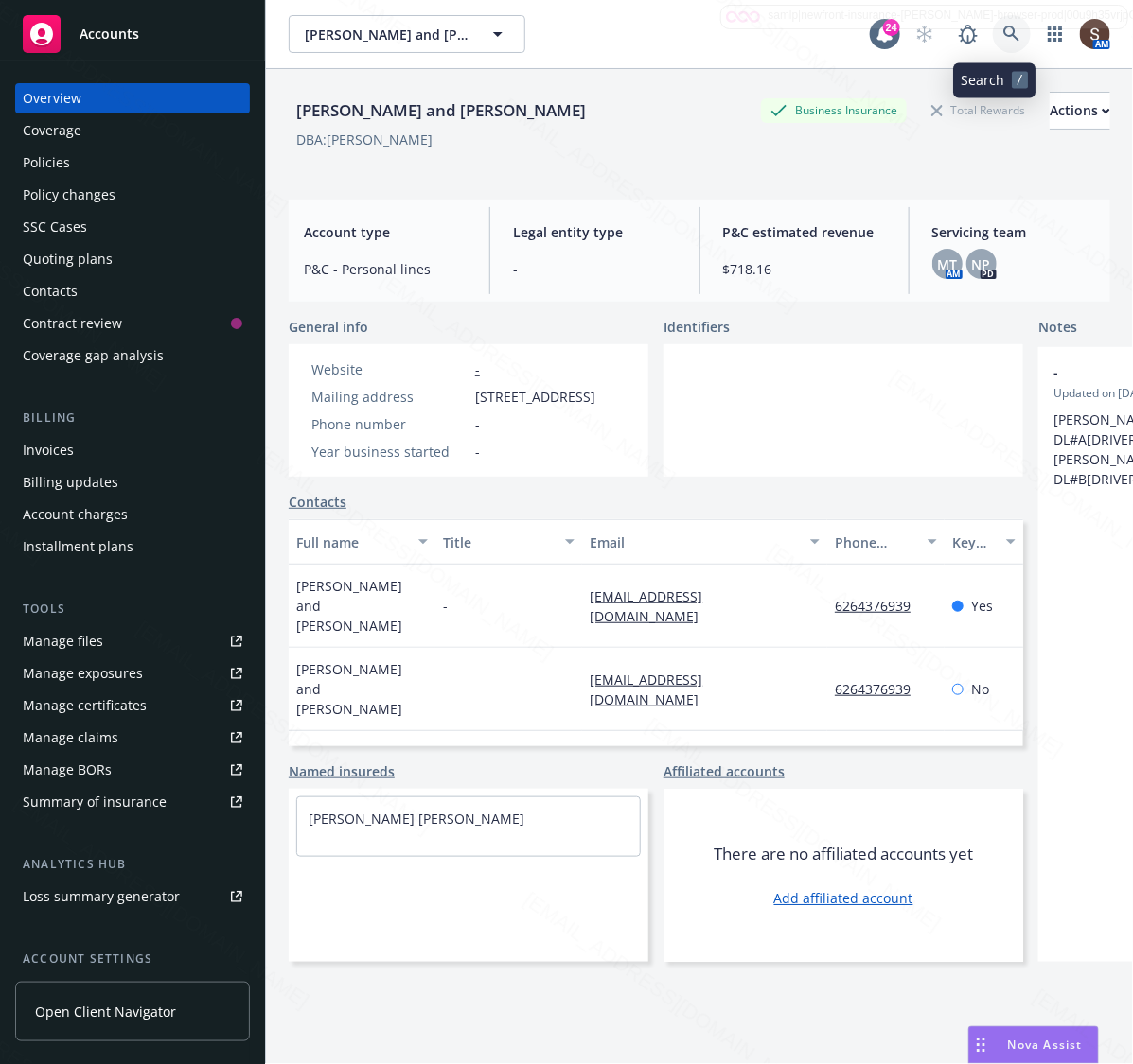
click at [1006, 25] on link at bounding box center [1011, 33] width 38 height 38
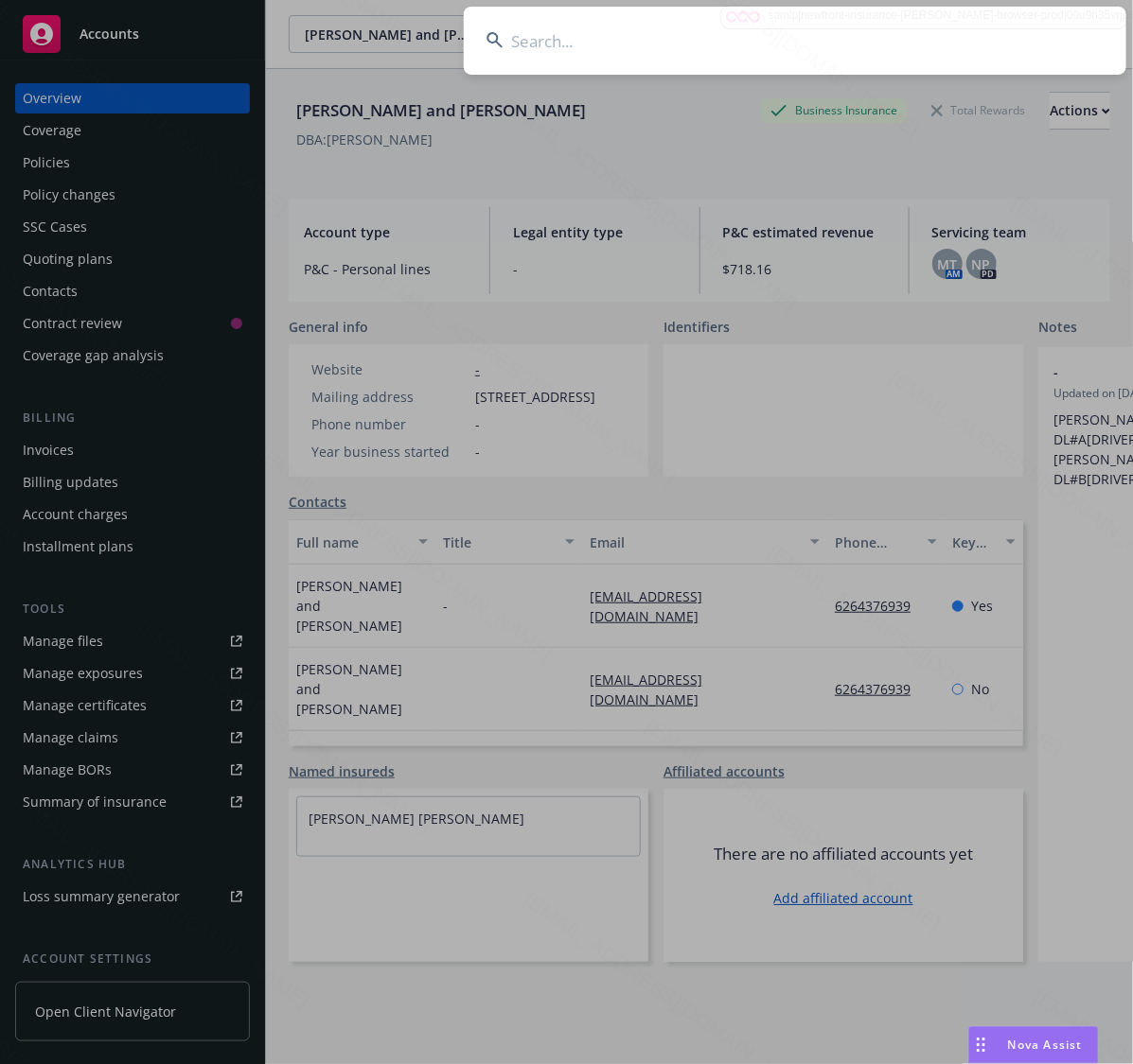
type input "Gregory & Florencia Moers"
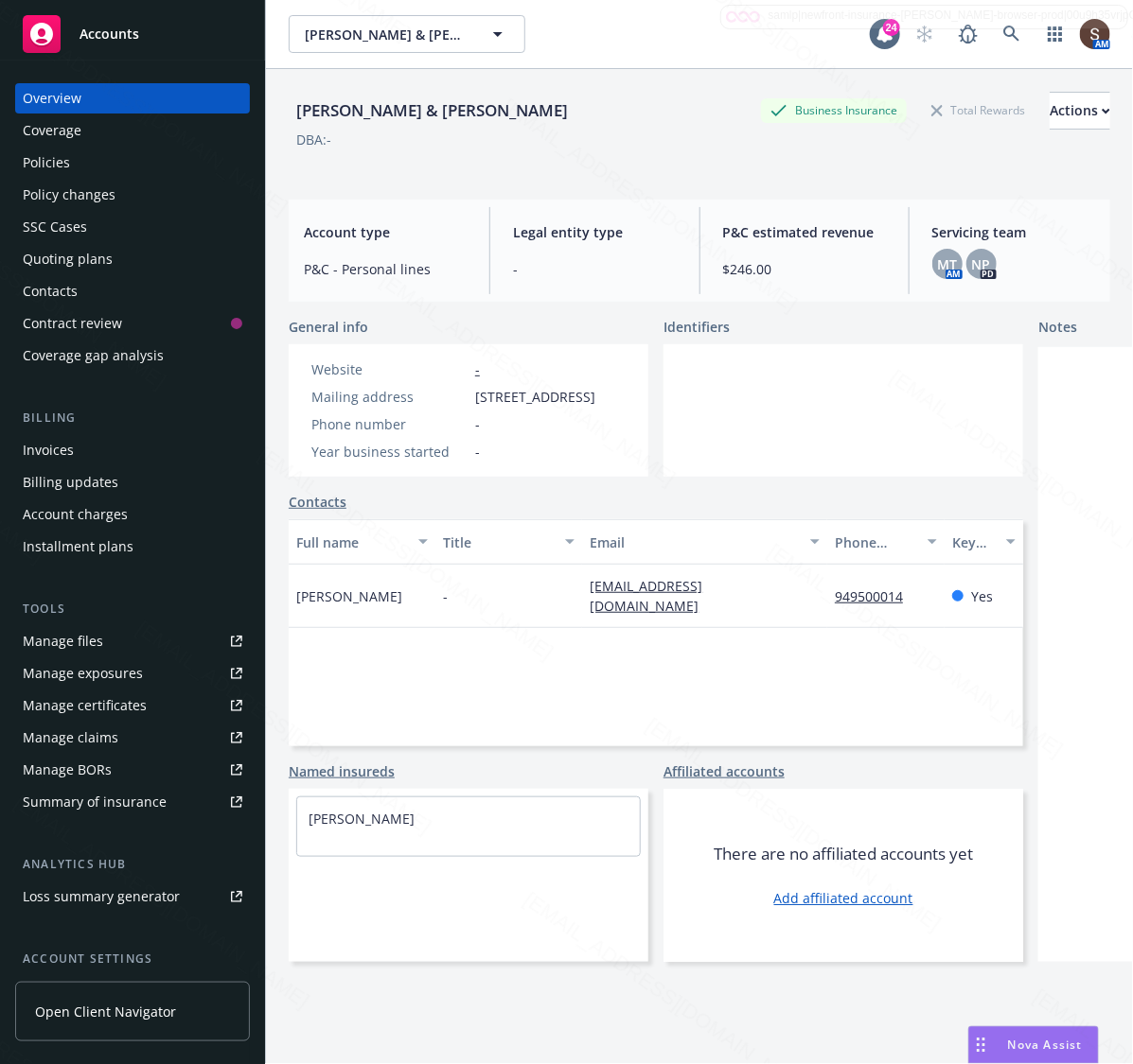
click at [523, 407] on span "650 Diamond Street, Laguna Beach, CA, 92651" at bounding box center [535, 397] width 121 height 20
drag, startPoint x: 513, startPoint y: 435, endPoint x: 473, endPoint y: 402, distance: 51.9
click at [473, 402] on div "Mailing address 650 Diamond Street, Laguna Beach, CA, 92651" at bounding box center [453, 397] width 299 height 20
copy span "650 Diamond Street, Laguna Beach, CA, 92651"
click at [48, 168] on div "Policies" at bounding box center [46, 163] width 47 height 30
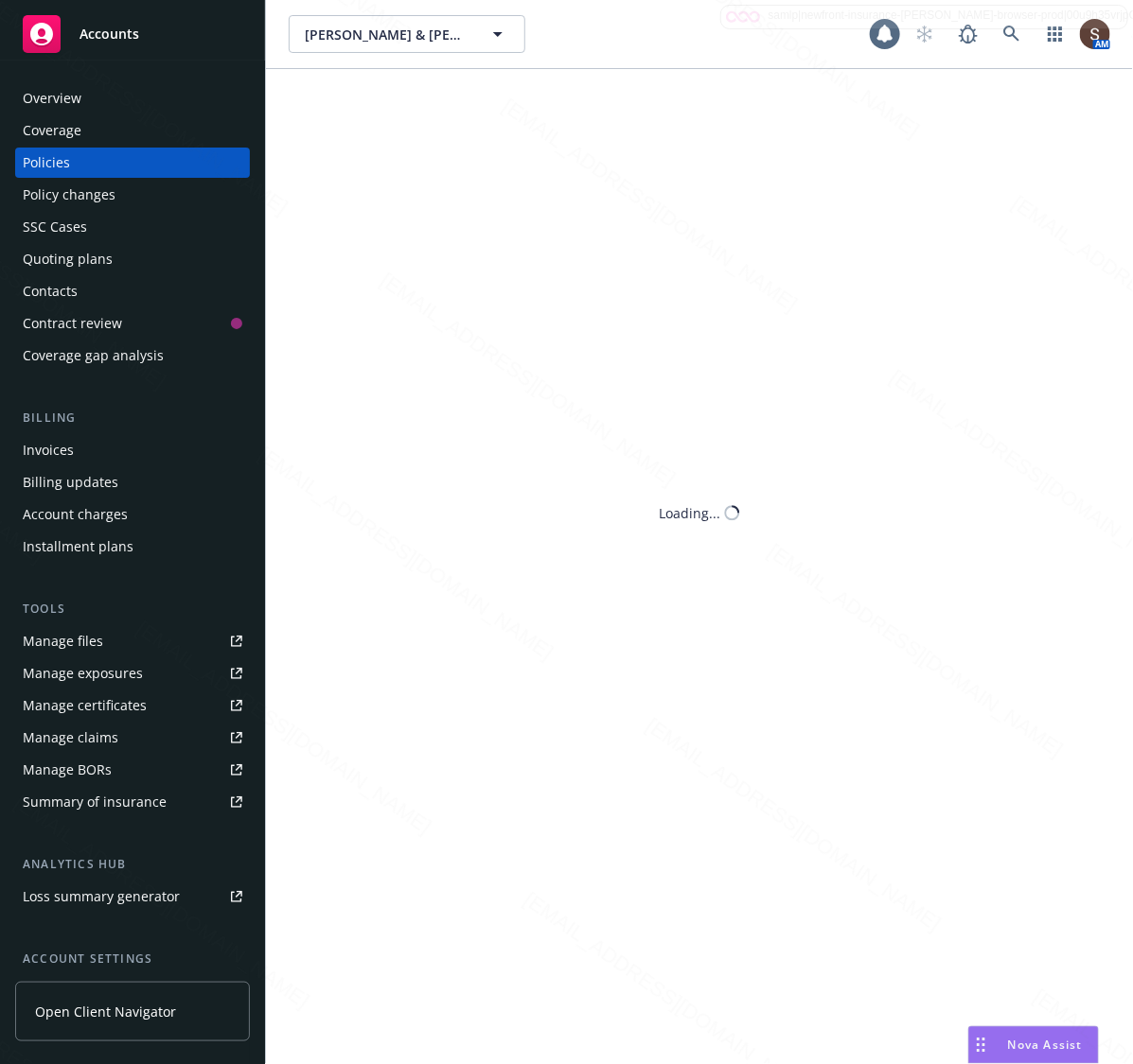
click at [48, 168] on div "Policies" at bounding box center [46, 163] width 47 height 30
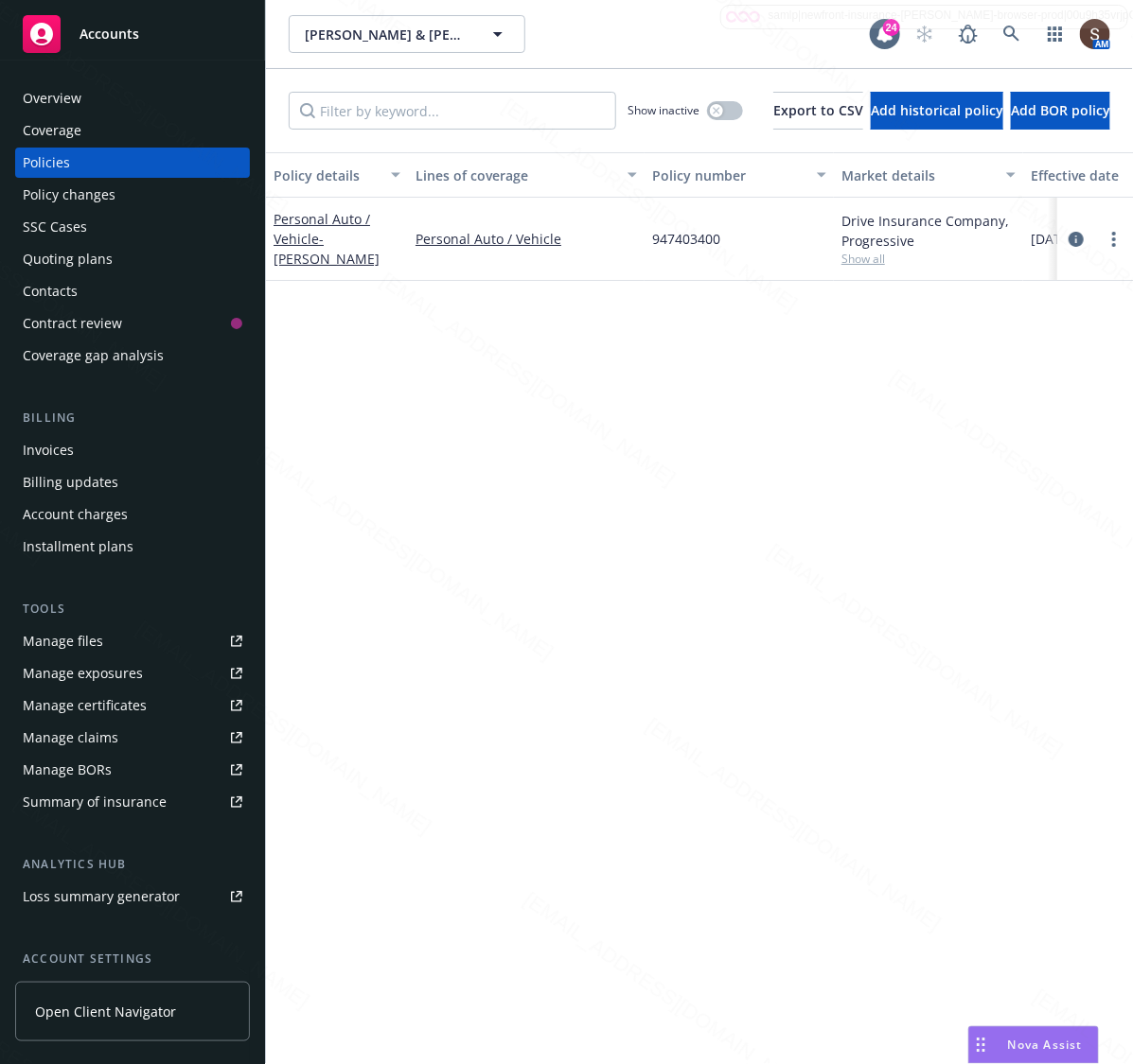
click at [678, 247] on span "947403400" at bounding box center [686, 238] width 68 height 20
click at [858, 237] on div "Drive Insurance Company, Progressive" at bounding box center [929, 230] width 175 height 40
click at [698, 44] on div "Gregory & Florencia Moers Gregory & Florencia Moers" at bounding box center [579, 33] width 581 height 38
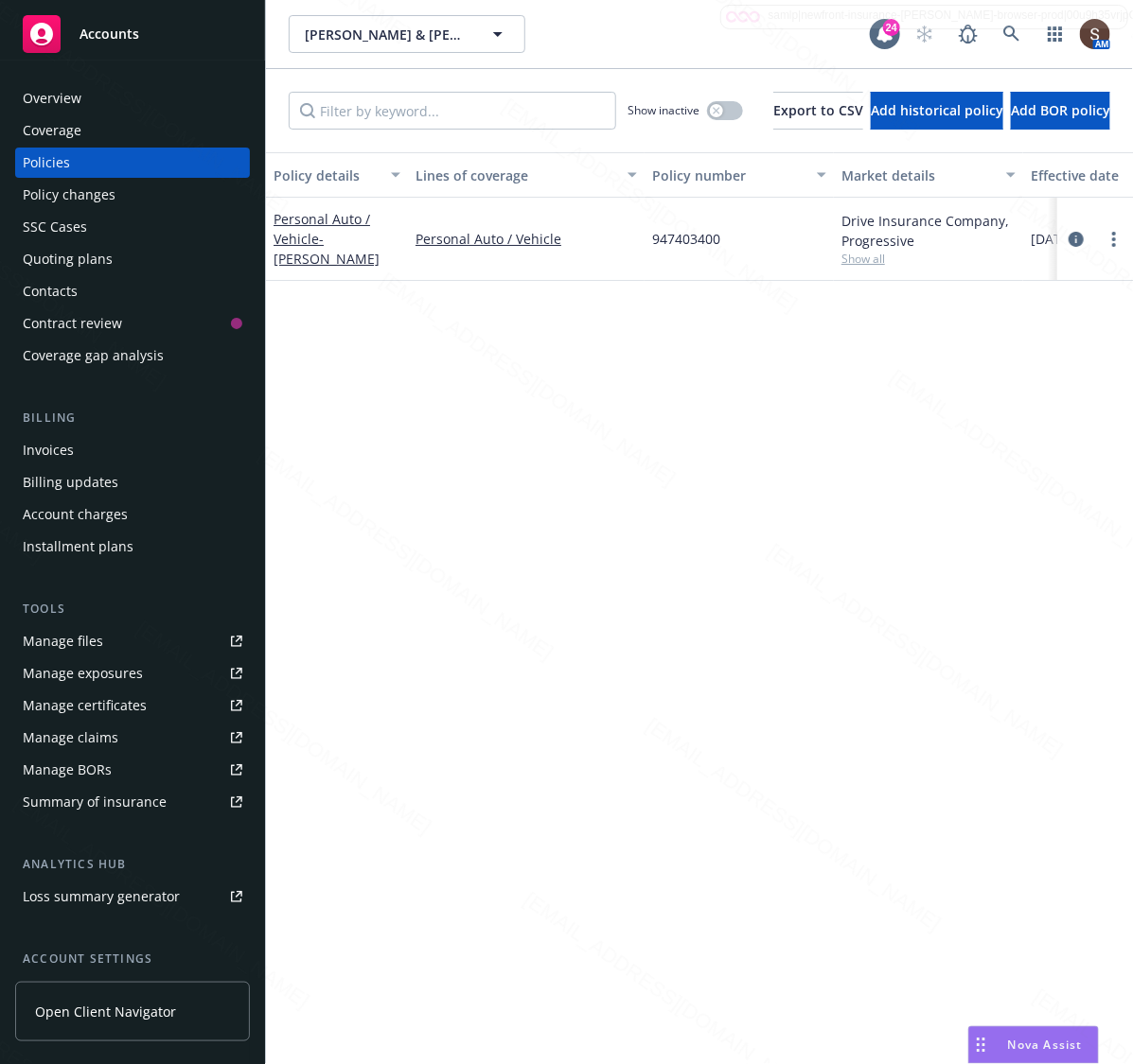
click at [101, 99] on div "Overview" at bounding box center [132, 98] width 220 height 30
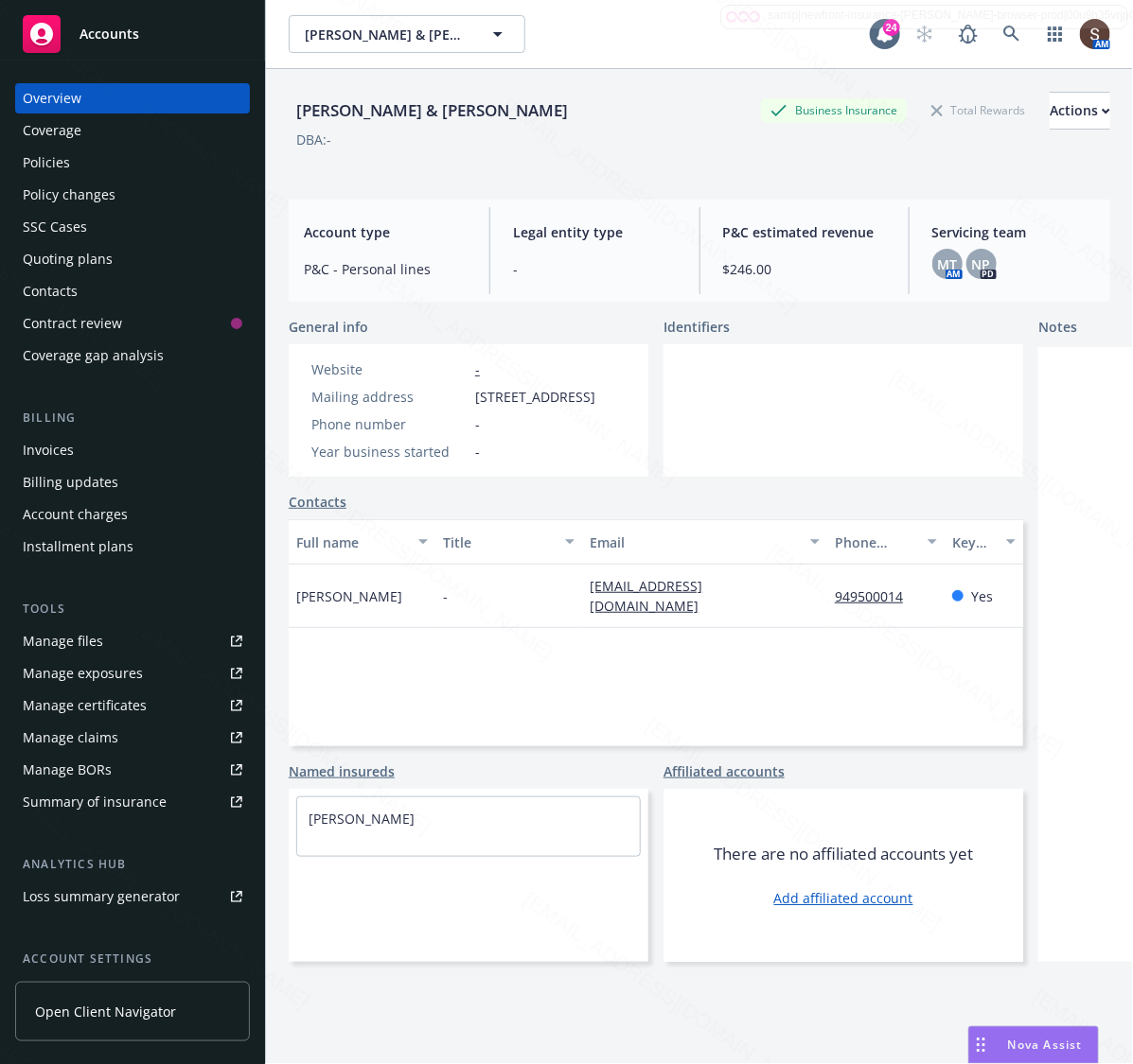
click at [107, 634] on link "Manage files" at bounding box center [131, 641] width 234 height 30
click at [1004, 35] on icon at bounding box center [1011, 33] width 17 height 17
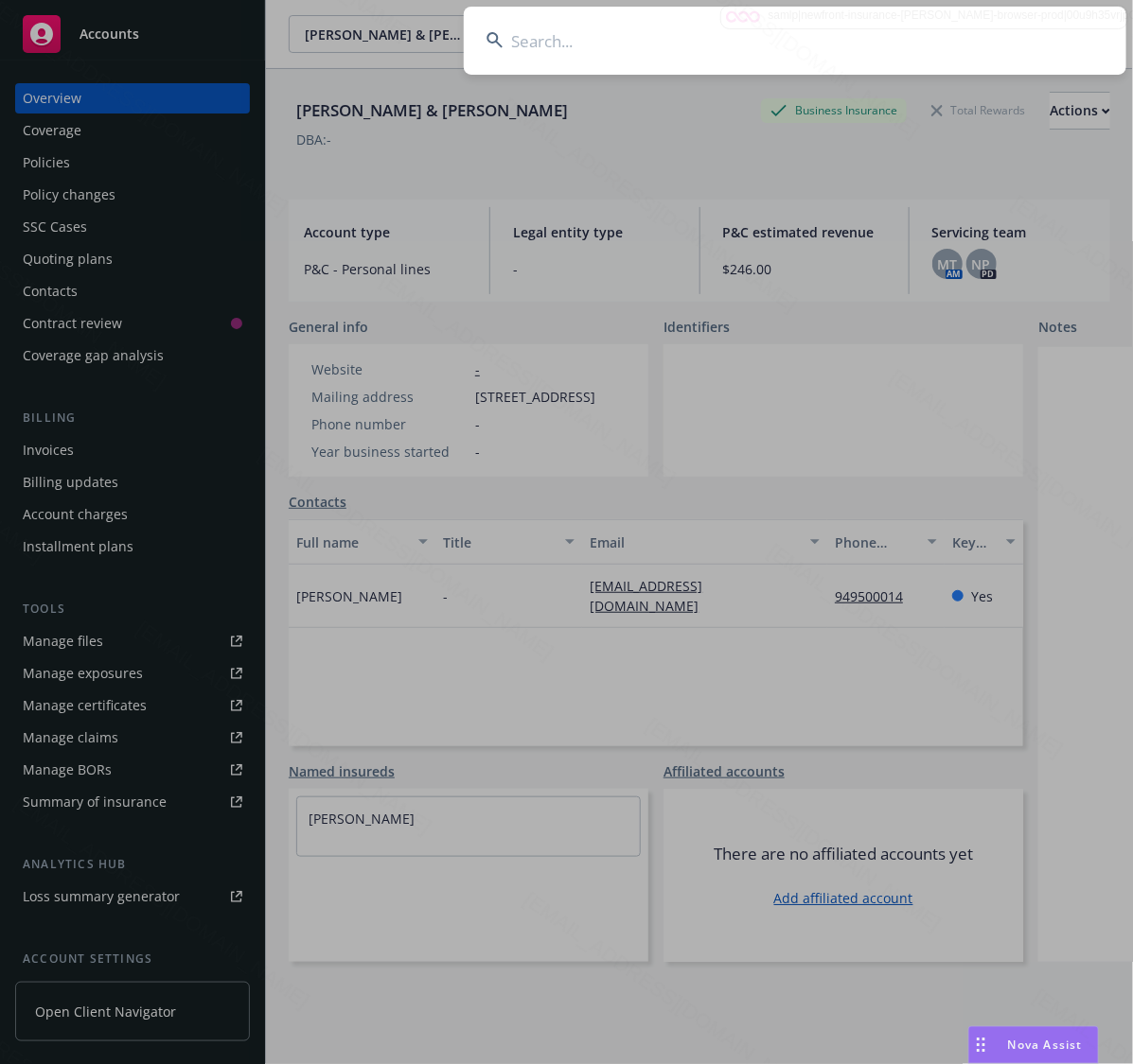
type input "Brian Kilian PL"
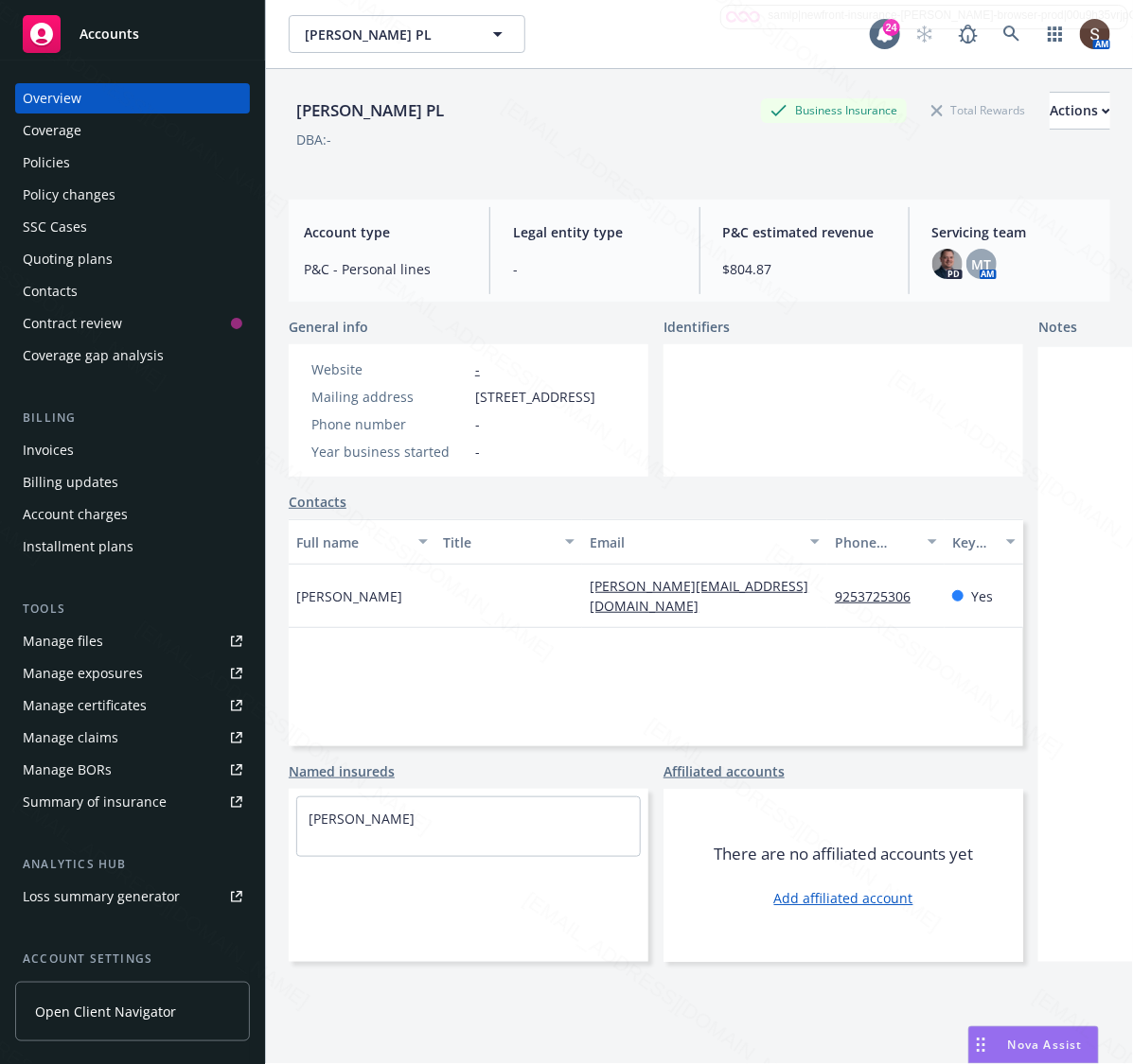
click at [565, 434] on div "Phone number -" at bounding box center [453, 425] width 299 height 20
drag, startPoint x: 583, startPoint y: 415, endPoint x: 471, endPoint y: 394, distance: 114.0
click at [471, 394] on div "Mailing address 23 Blade Way, Walnut Creek, CA, 94595" at bounding box center [453, 397] width 299 height 20
click at [42, 157] on div "Policies" at bounding box center [46, 163] width 47 height 30
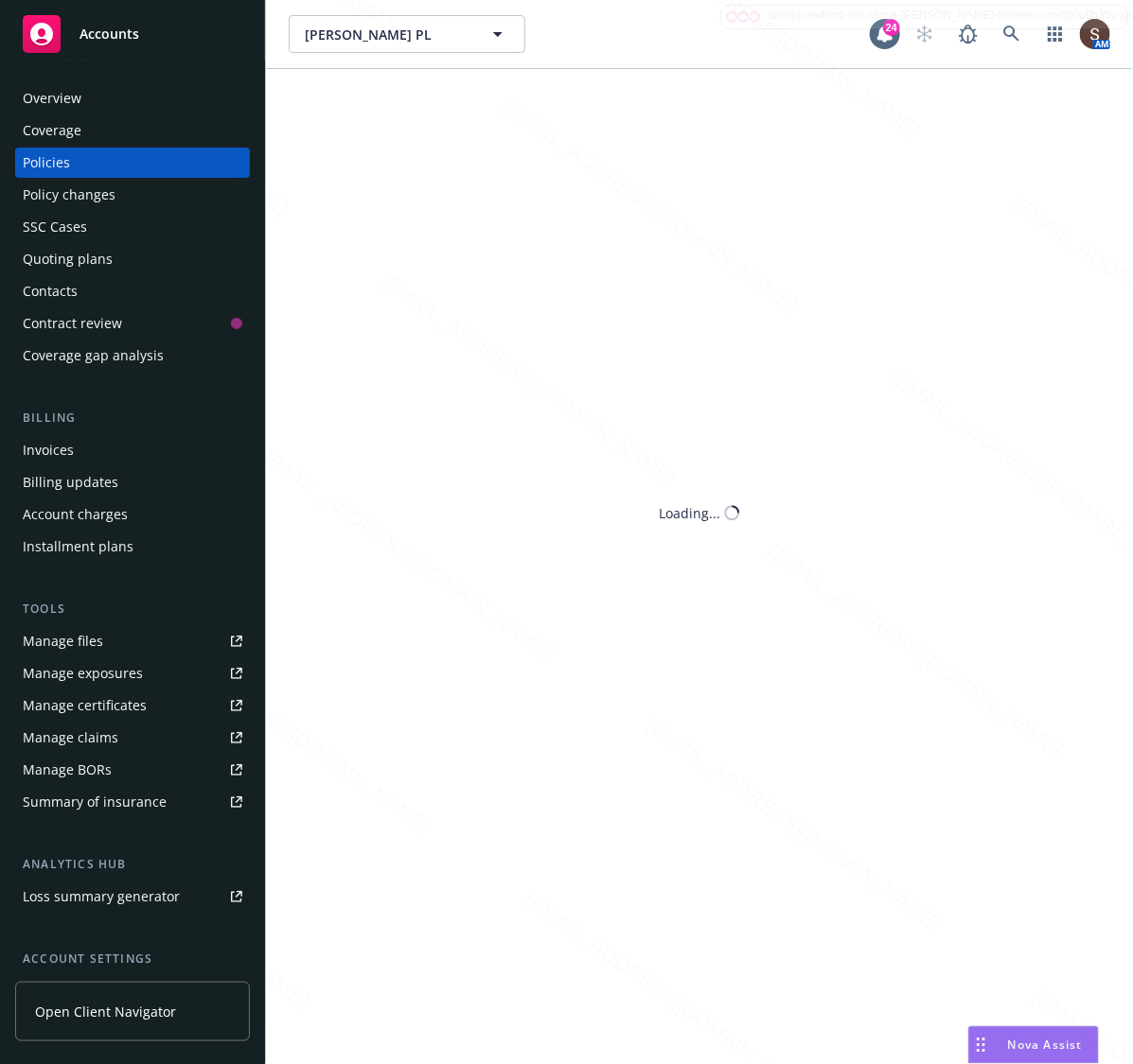
click at [42, 157] on div "Policies" at bounding box center [46, 163] width 47 height 30
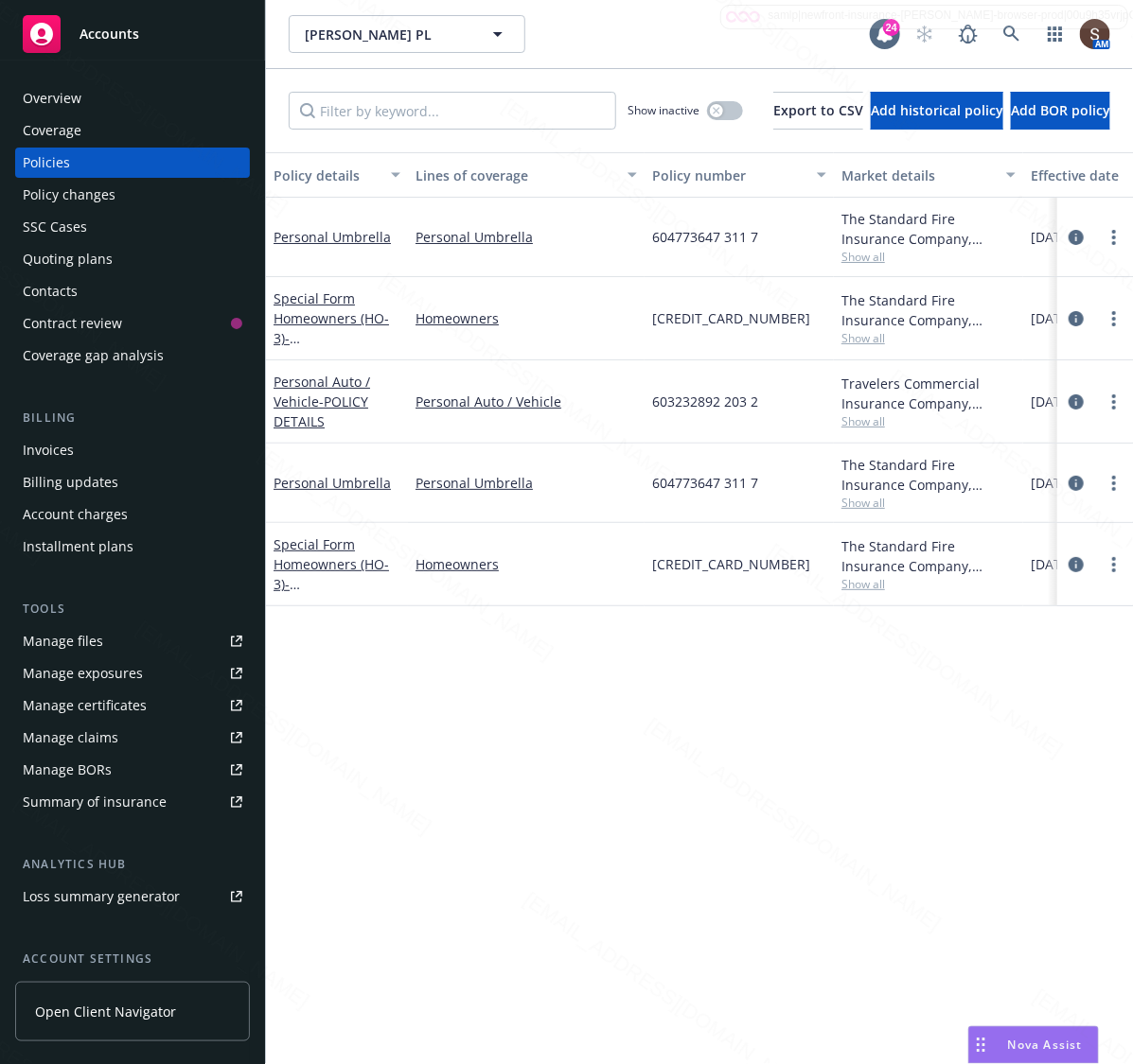
click at [685, 323] on span "609590168 633 1" at bounding box center [731, 319] width 158 height 20
click at [701, 247] on div "604773647 311 7" at bounding box center [739, 237] width 189 height 79
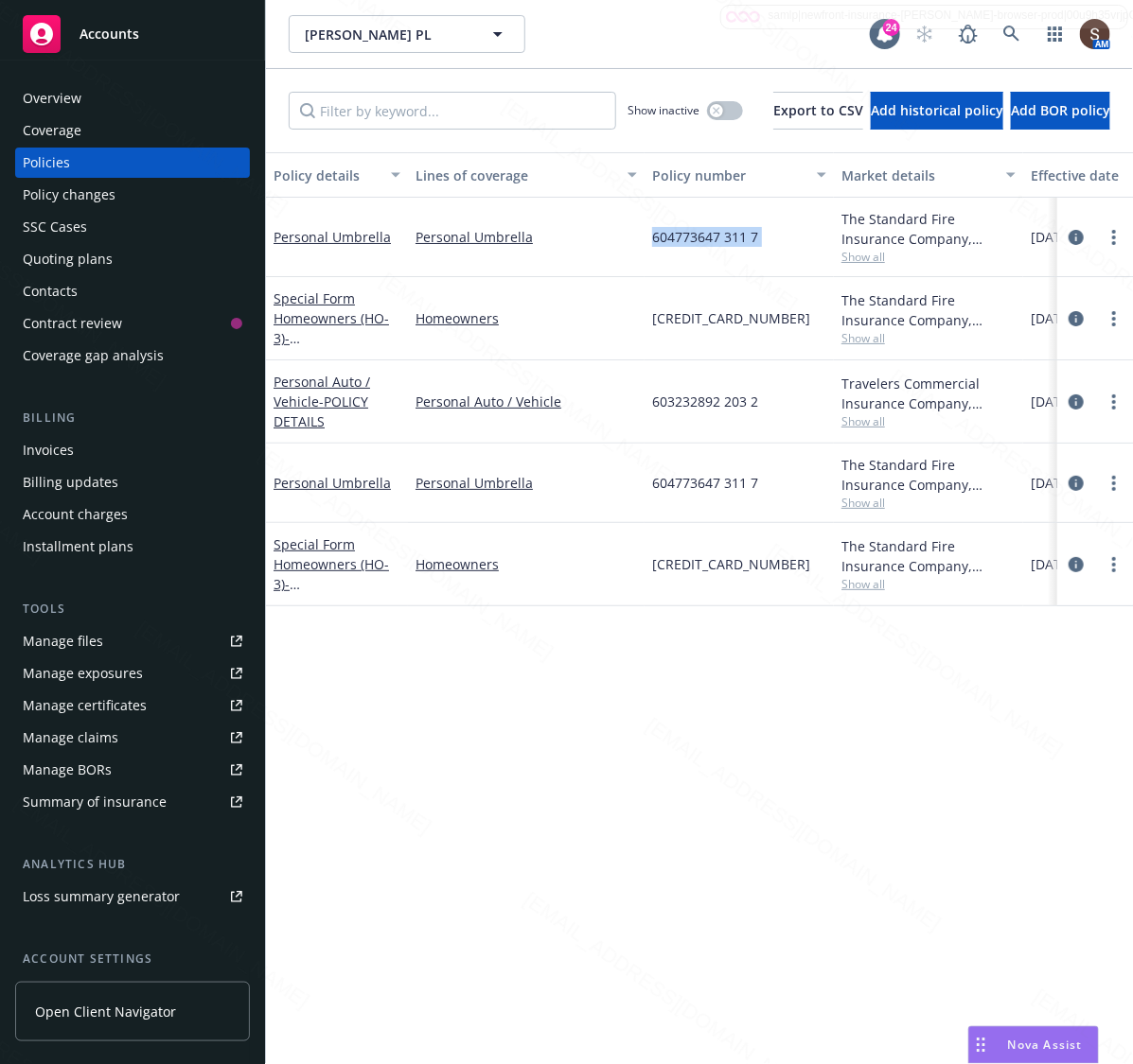
click at [701, 247] on div "604773647 311 7" at bounding box center [739, 237] width 189 height 79
click at [675, 247] on div "604773647 311 7" at bounding box center [739, 237] width 189 height 79
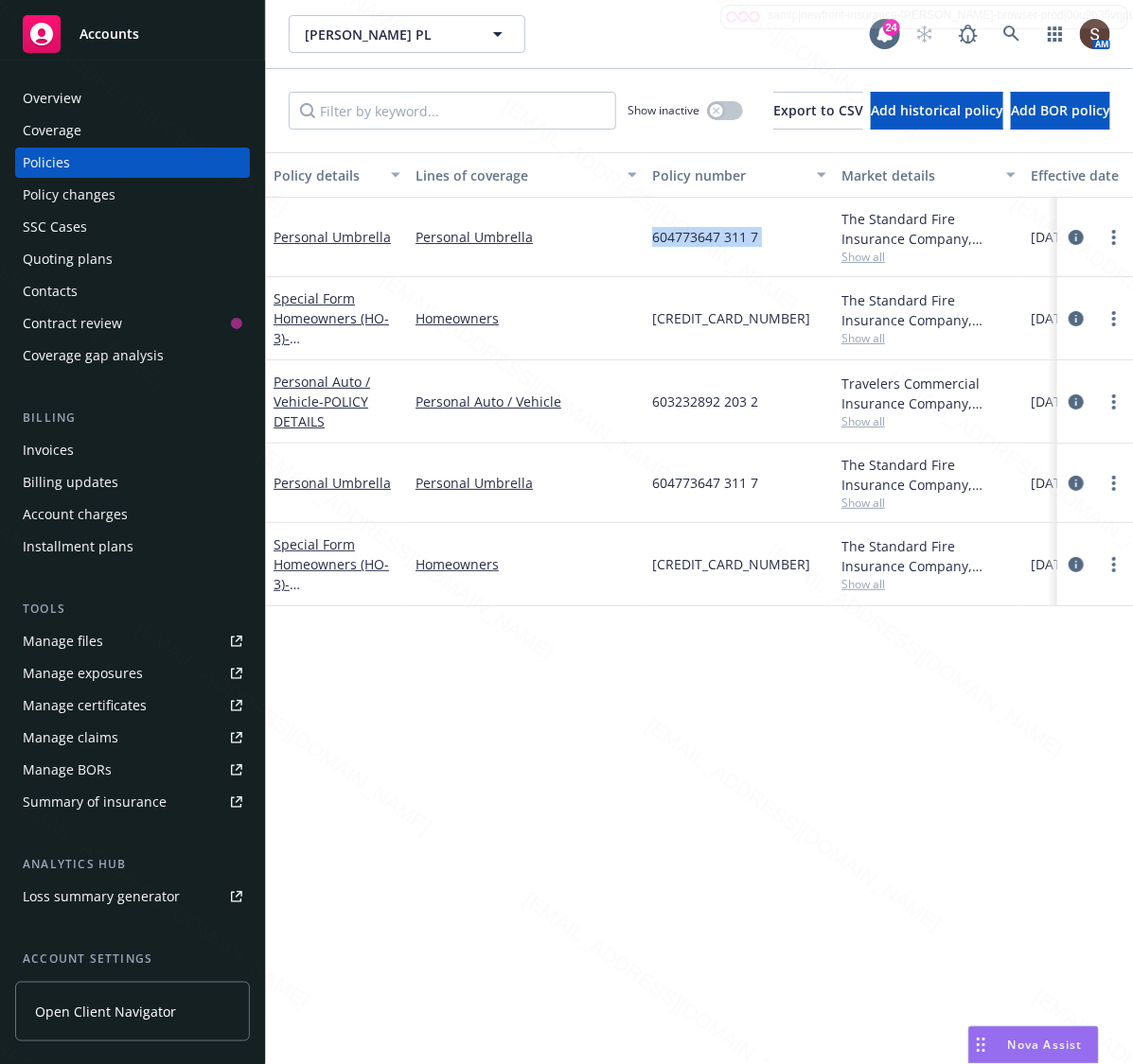
click at [675, 247] on div "604773647 311 7" at bounding box center [739, 237] width 189 height 79
click at [633, 30] on div "Brian Kilian PL Brian Kilian PL" at bounding box center [579, 33] width 581 height 38
click at [96, 107] on div "Overview" at bounding box center [132, 98] width 220 height 30
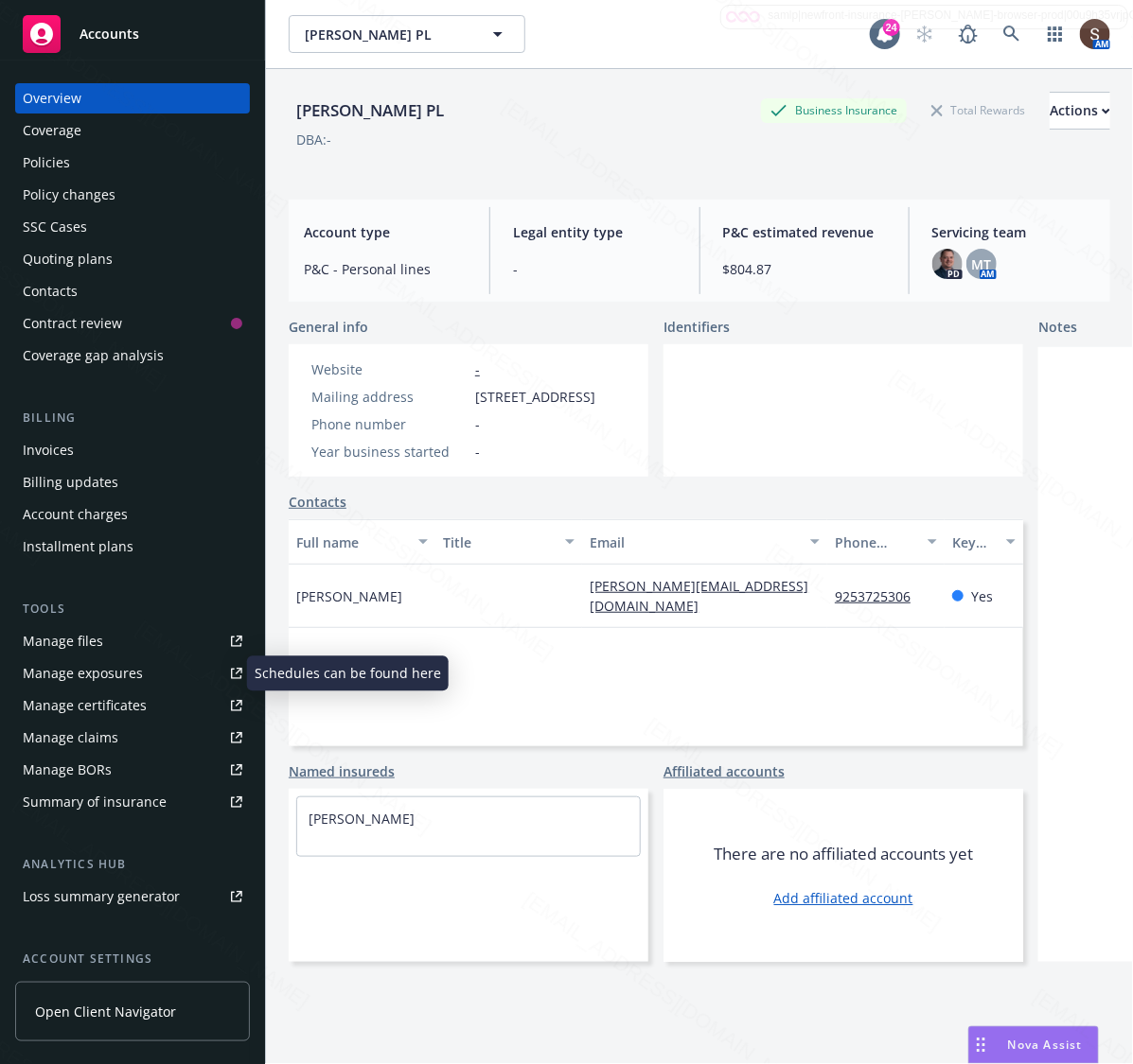
click at [101, 643] on link "Manage files" at bounding box center [131, 641] width 234 height 30
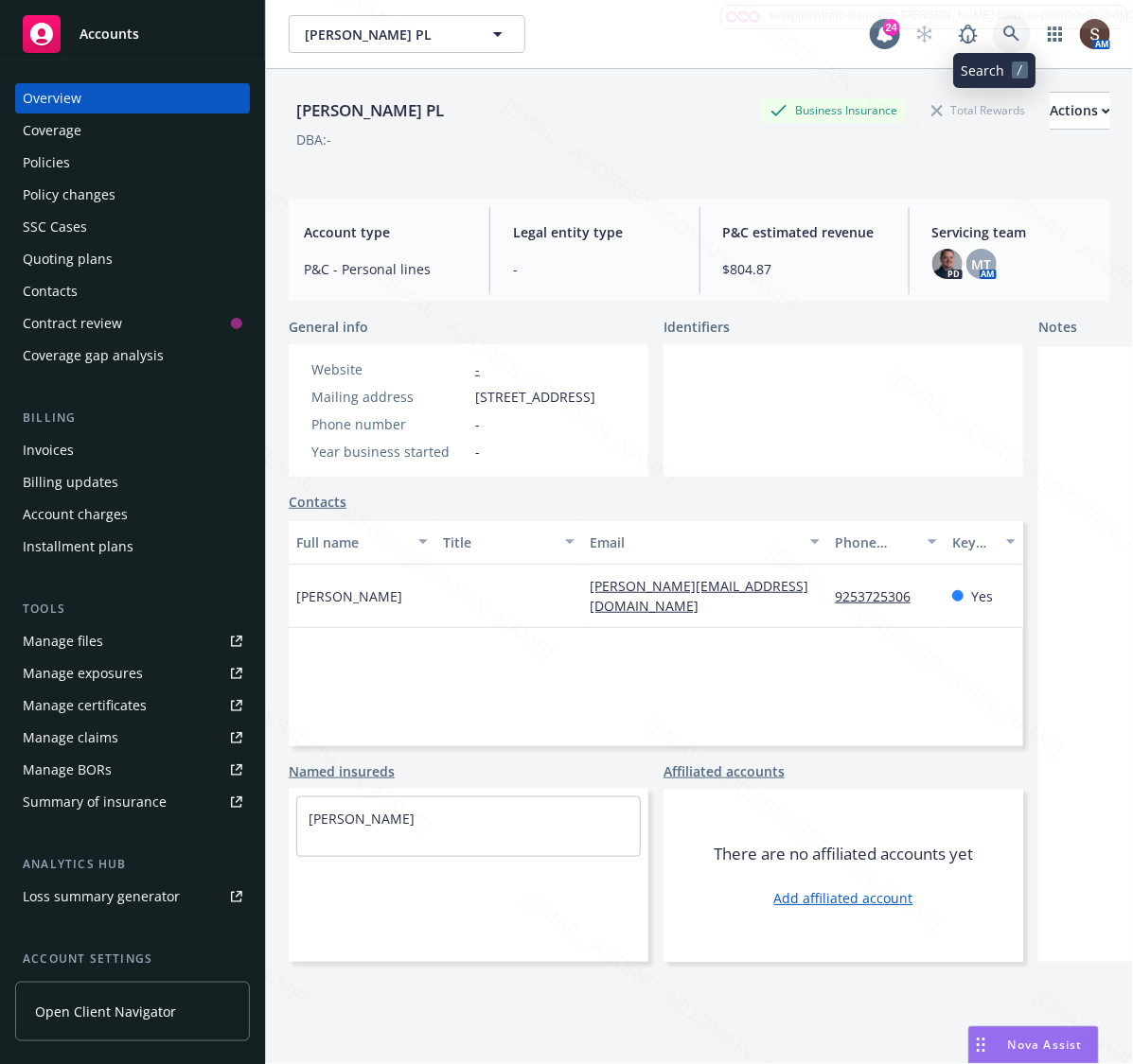
click at [993, 30] on link at bounding box center [1011, 33] width 38 height 38
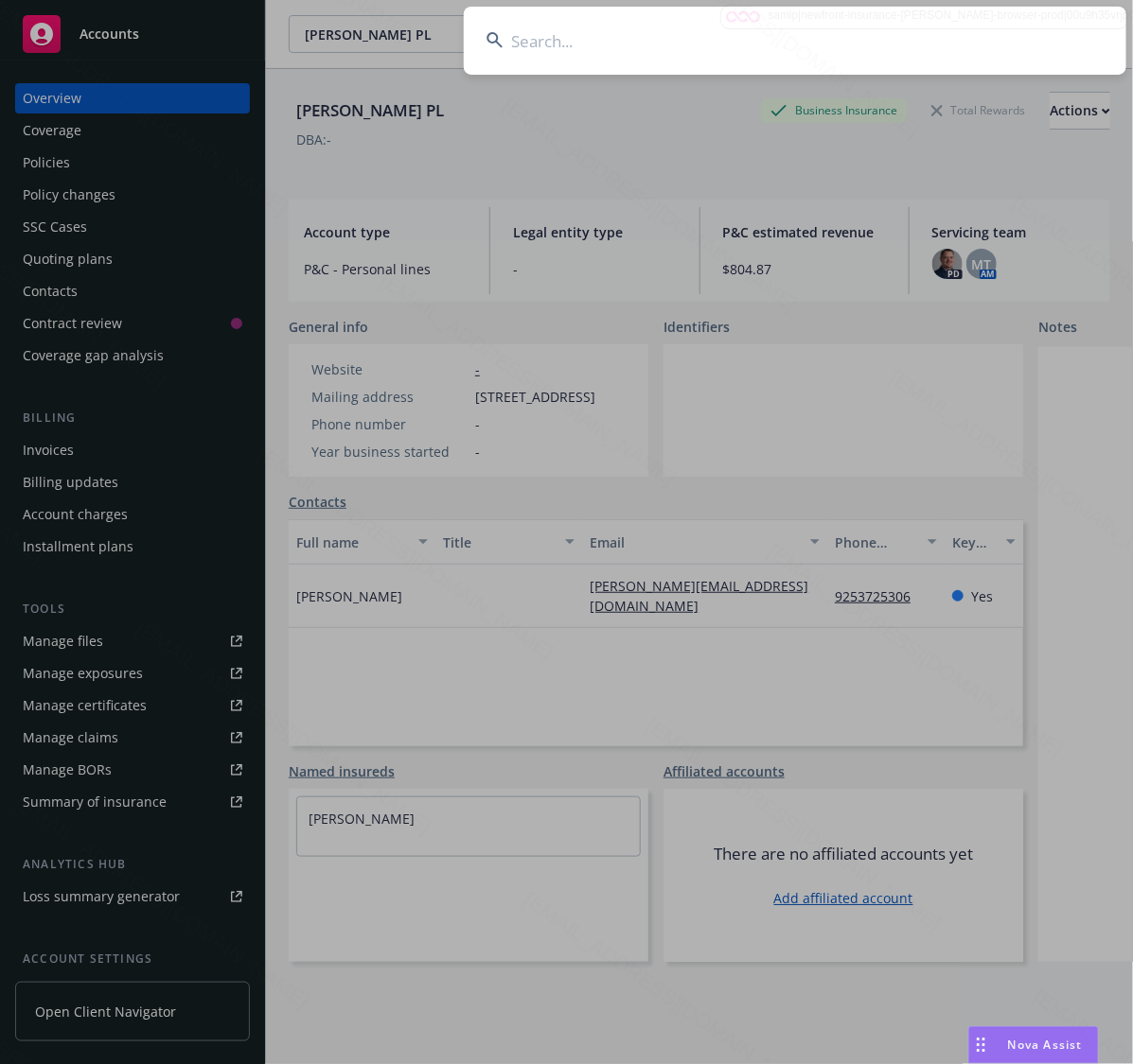
type input "Chidley, Russell & Sue"
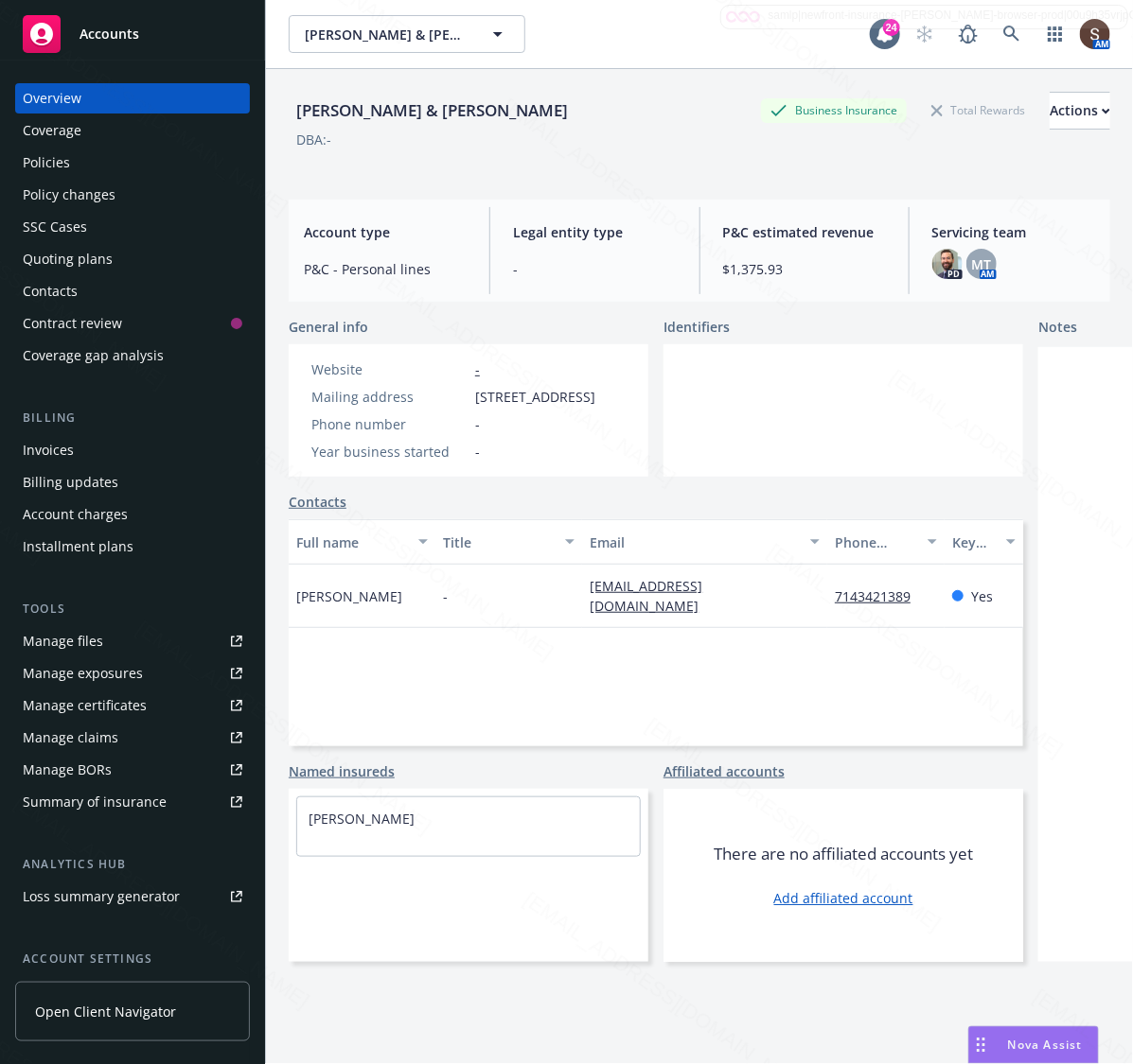
click at [502, 407] on span "9462 Breakwater Cir, Huntington Beach, CA, 92646" at bounding box center [535, 397] width 121 height 20
drag, startPoint x: 518, startPoint y: 433, endPoint x: 471, endPoint y: 393, distance: 61.7
click at [471, 393] on div "Mailing address 9462 Breakwater Cir, Huntington Beach, CA, 92646" at bounding box center [453, 397] width 299 height 20
click at [69, 158] on div "Policies" at bounding box center [132, 163] width 220 height 30
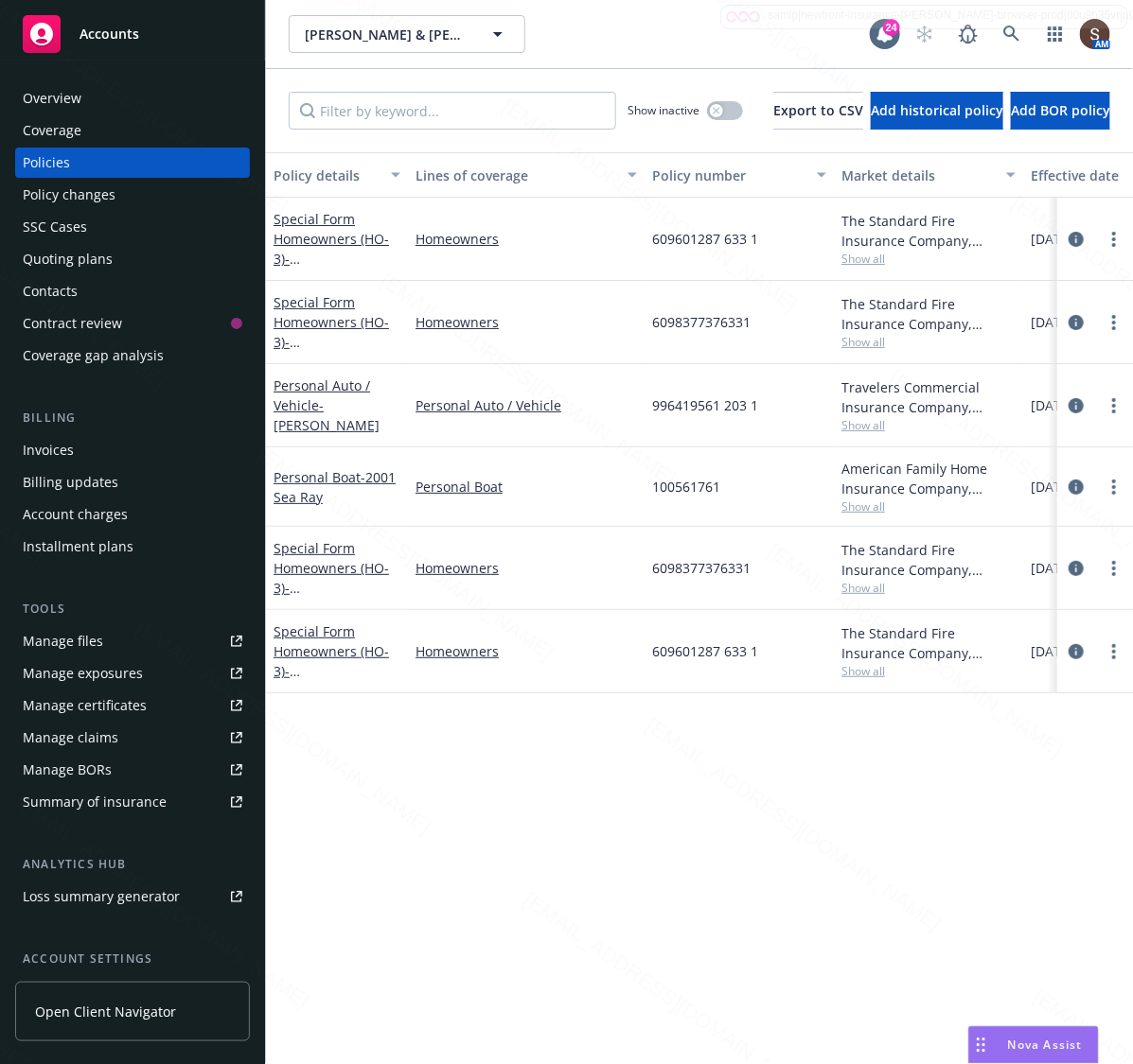
click at [691, 244] on span "609601287 633 1" at bounding box center [705, 238] width 106 height 20
click at [700, 315] on span "6098377376331" at bounding box center [701, 322] width 98 height 20
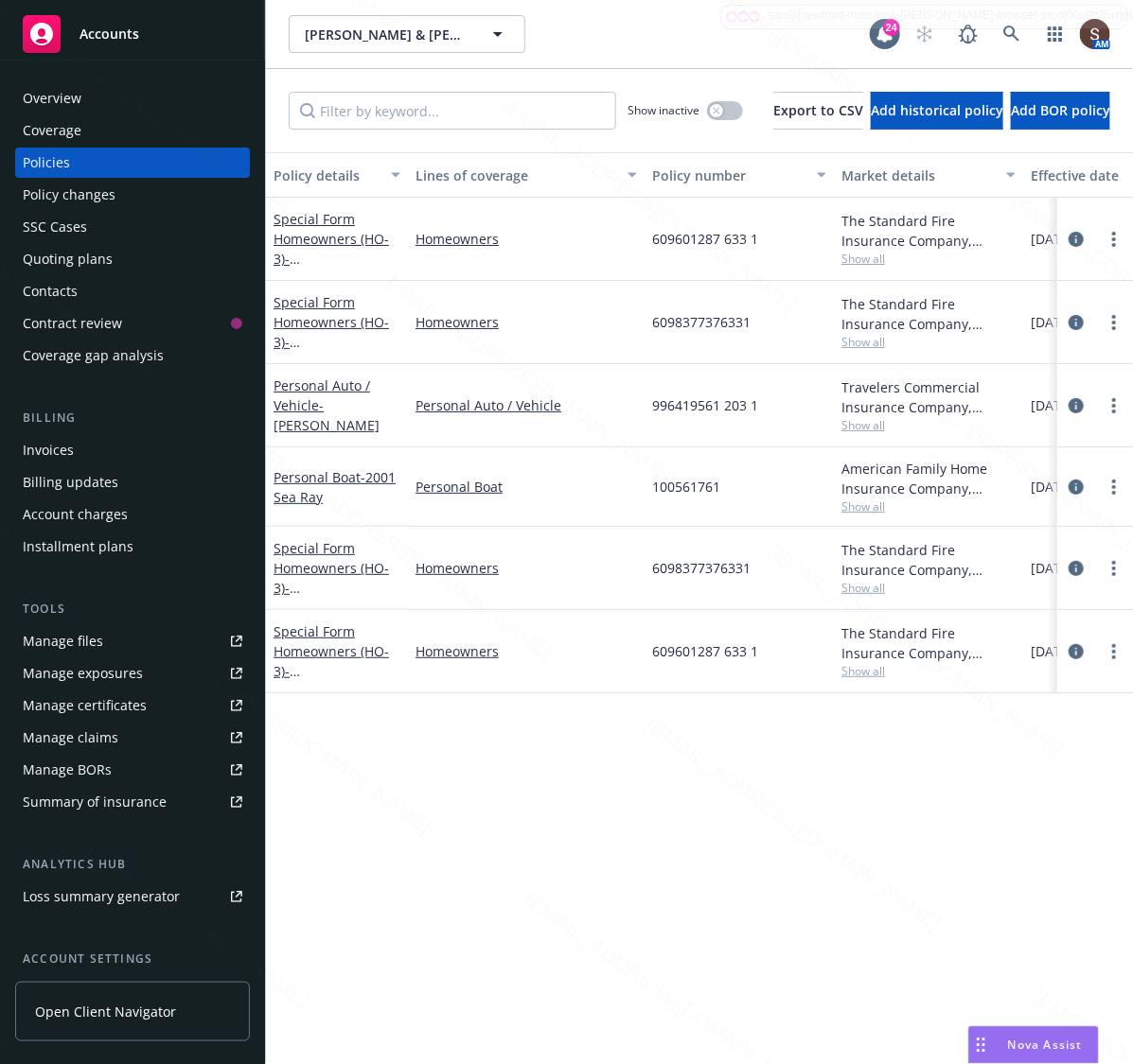
click at [700, 315] on span "6098377376331" at bounding box center [701, 322] width 98 height 20
click at [734, 31] on div "Chidley, Russell & Sue Chidley, Russell & Sue" at bounding box center [579, 33] width 581 height 38
click at [55, 110] on div "Overview" at bounding box center [52, 98] width 59 height 30
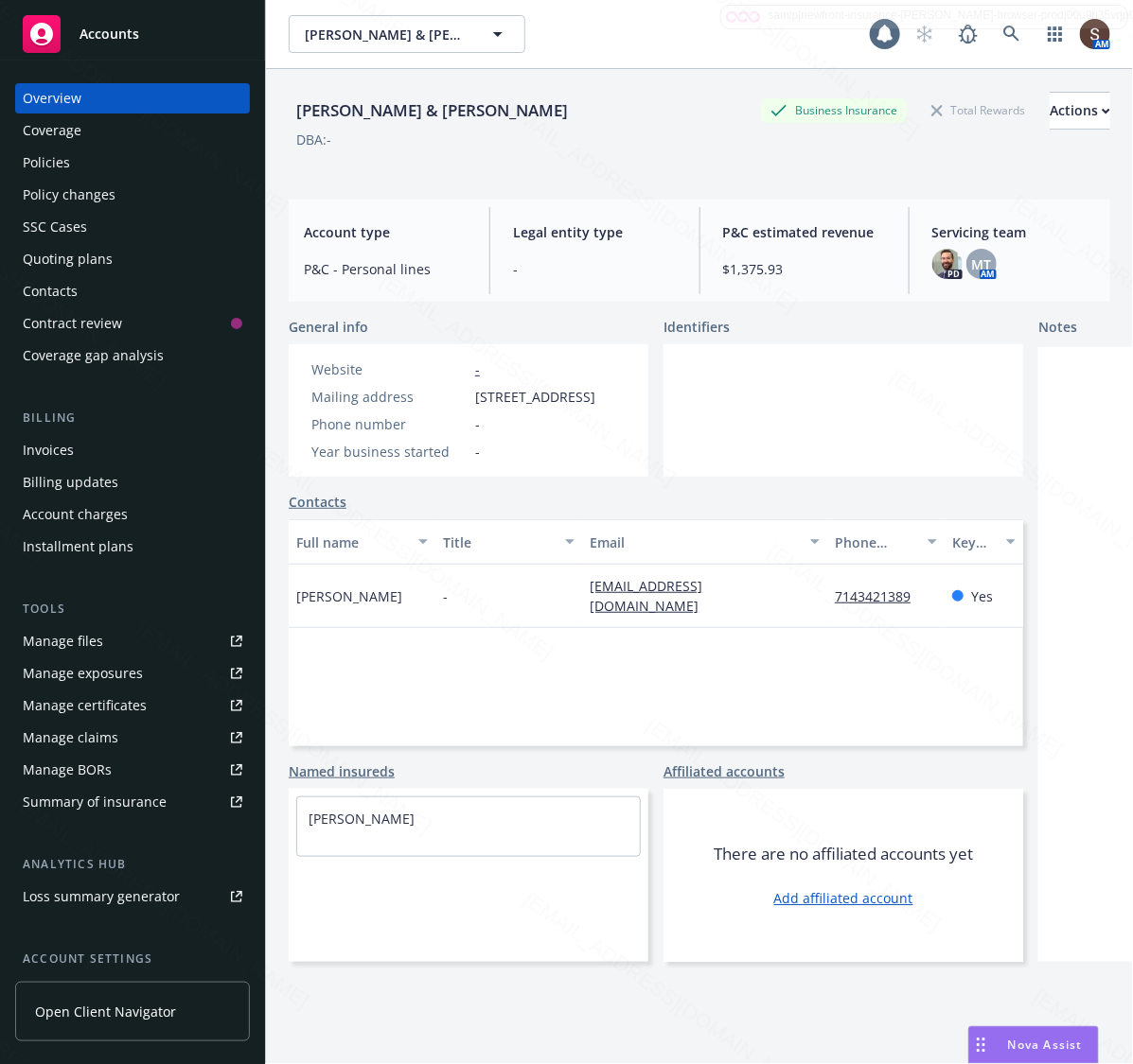
click at [54, 110] on div "Overview" at bounding box center [52, 98] width 59 height 30
click at [94, 639] on div "Manage files" at bounding box center [63, 641] width 80 height 30
click at [1004, 36] on icon at bounding box center [1011, 33] width 16 height 16
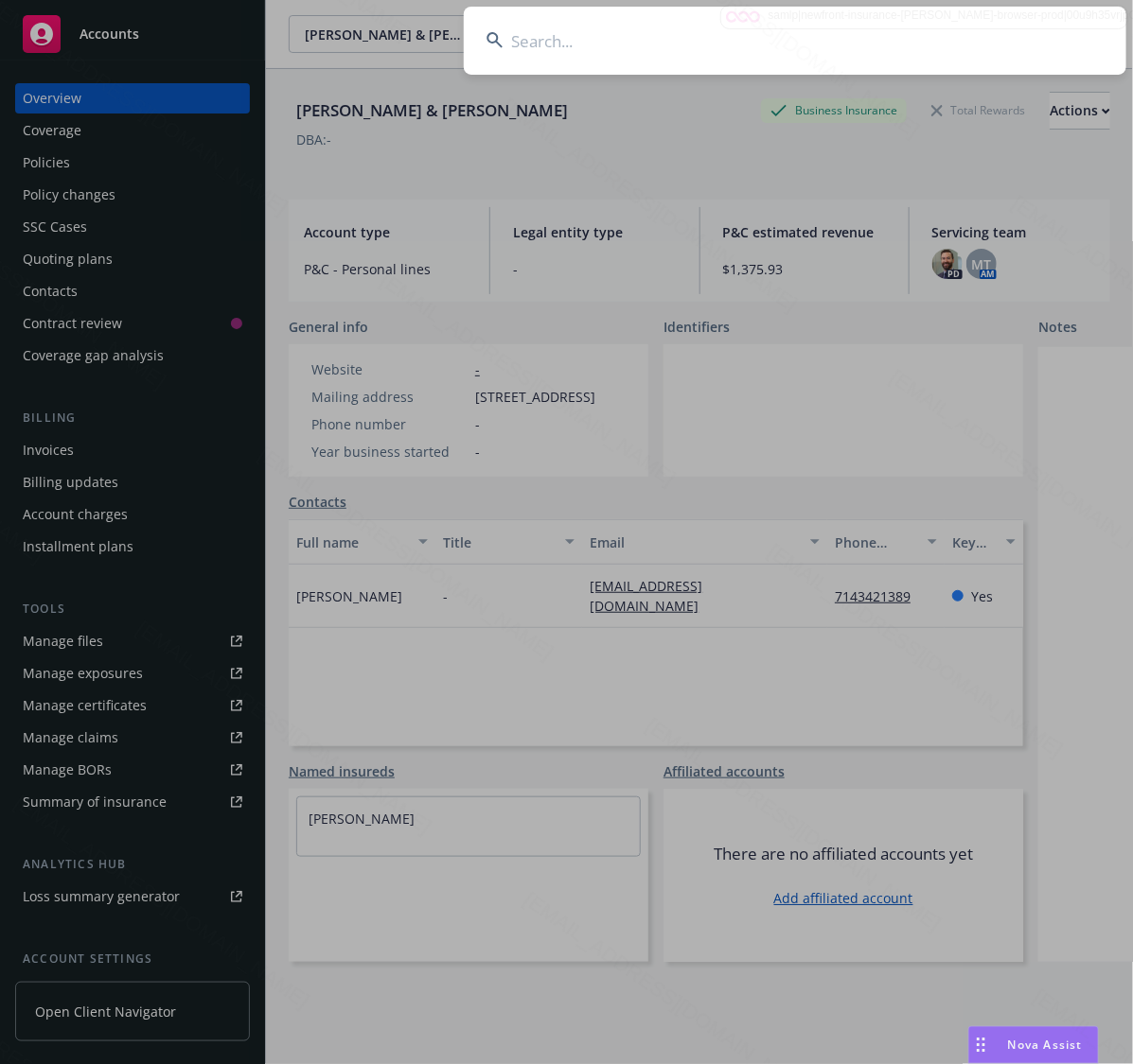
type input "Cosio, Aida C"
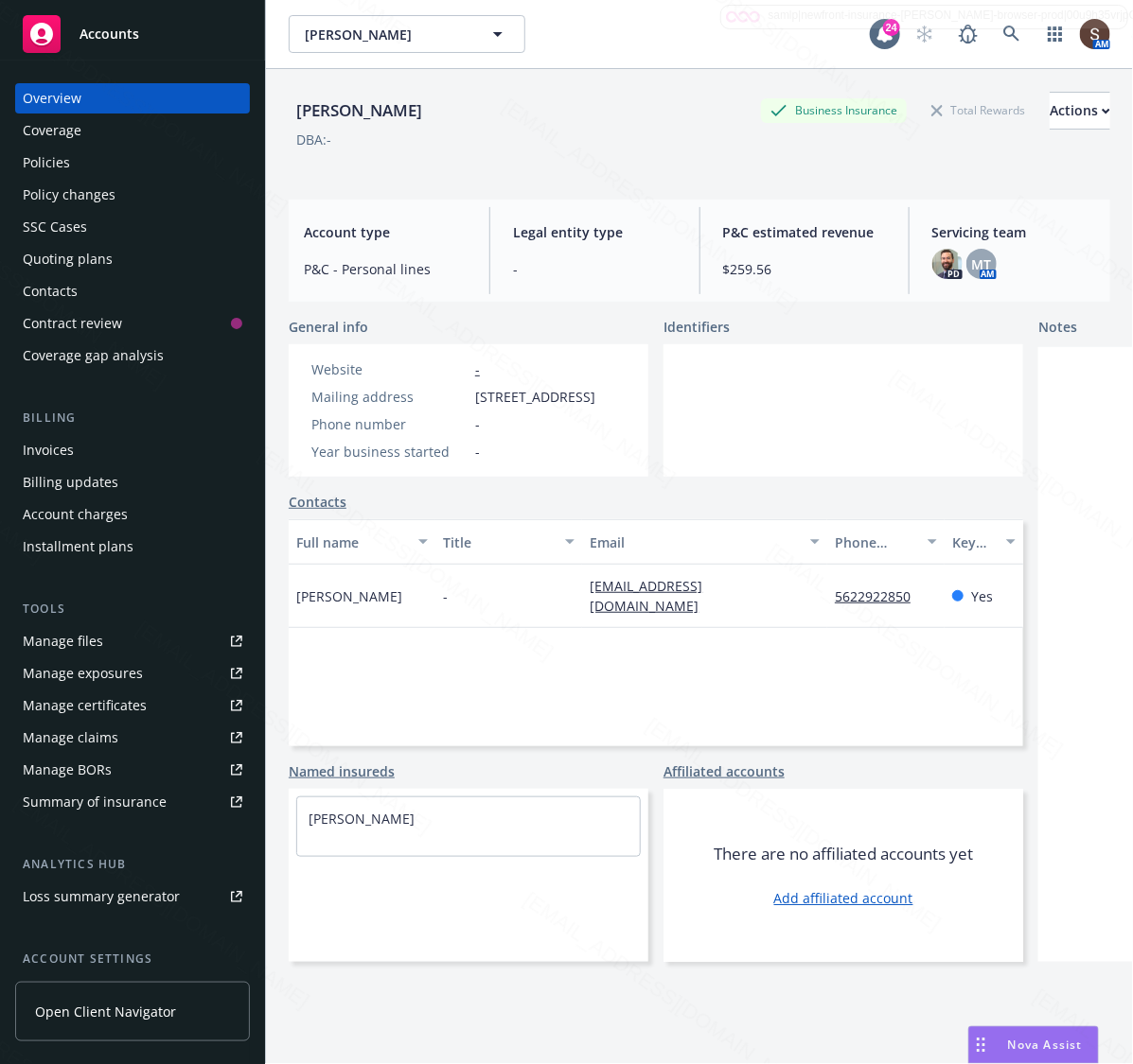
click at [594, 407] on span "8749 Parkcliff St, Downey, CA, 90242" at bounding box center [535, 397] width 121 height 20
drag, startPoint x: 593, startPoint y: 414, endPoint x: 476, endPoint y: 392, distance: 119.1
click at [476, 392] on span "8749 Parkcliff St, Downey, CA, 90242" at bounding box center [535, 397] width 121 height 20
click at [47, 162] on div "Policies" at bounding box center [46, 163] width 47 height 30
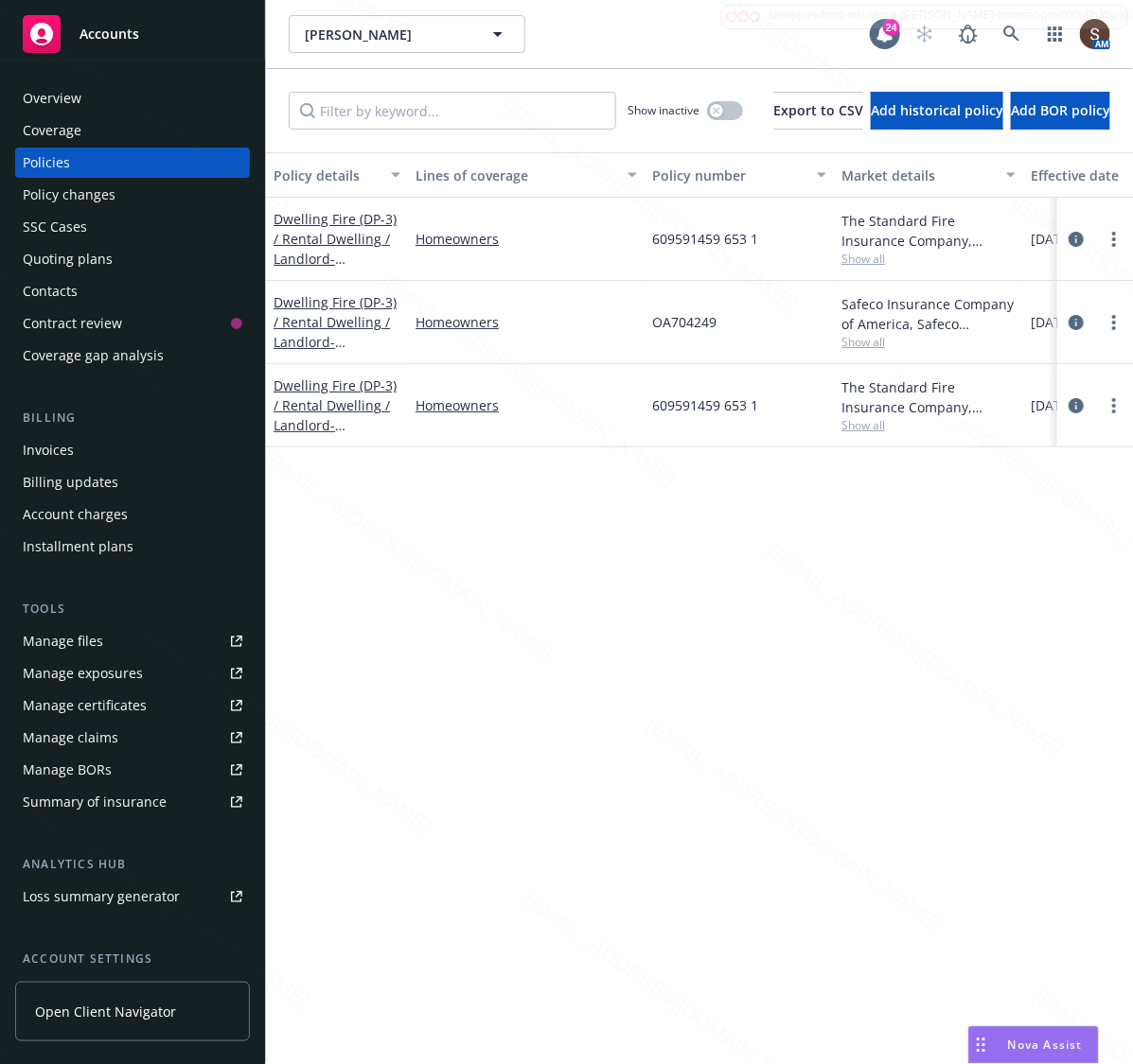
click at [674, 236] on span "609591459 653 1" at bounding box center [705, 238] width 106 height 20
click at [617, 64] on div "Cosio, Aida C Cosio, Aida C 24 AM" at bounding box center [699, 33] width 867 height 68
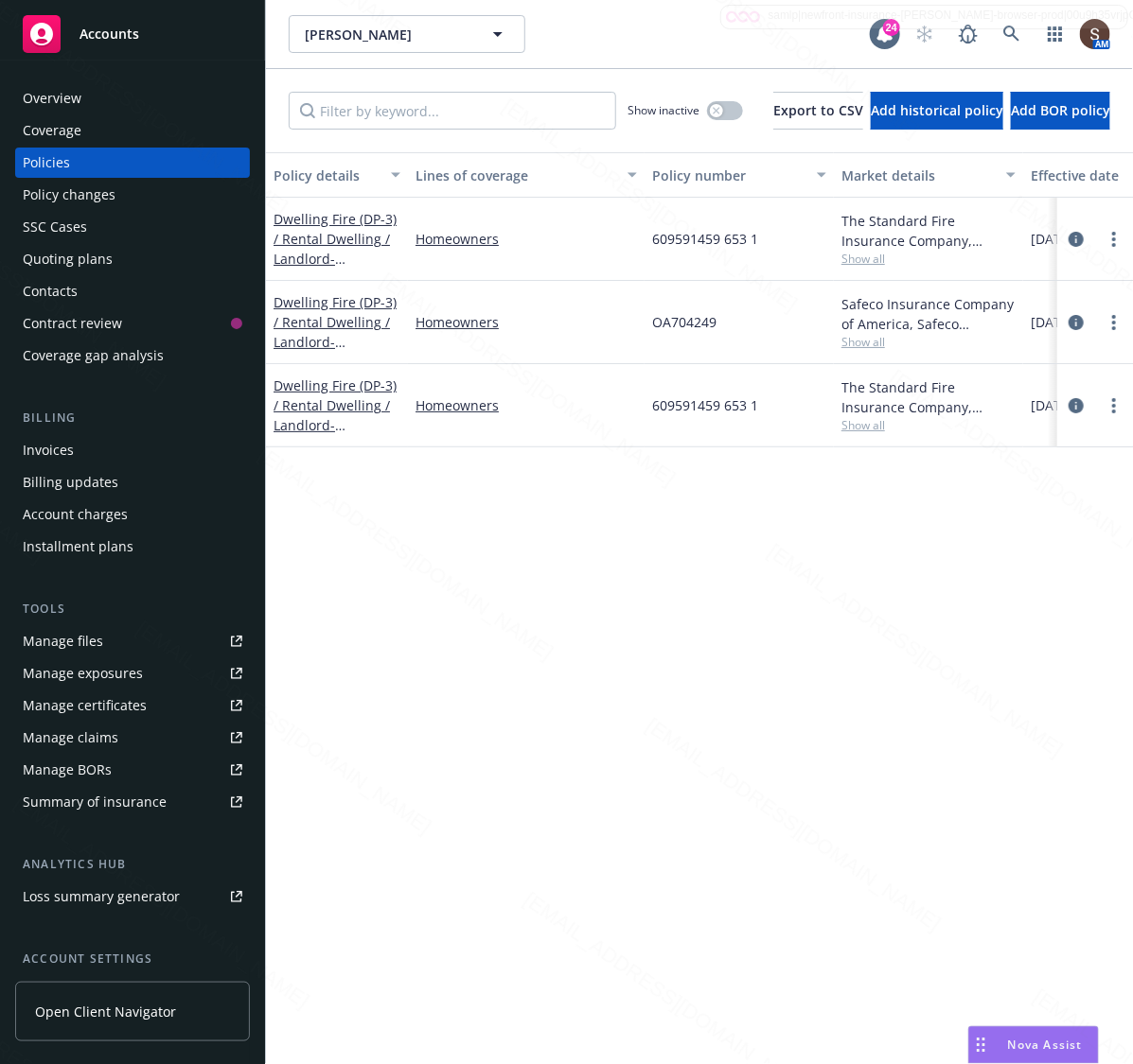
click at [83, 111] on div "Overview" at bounding box center [132, 98] width 220 height 30
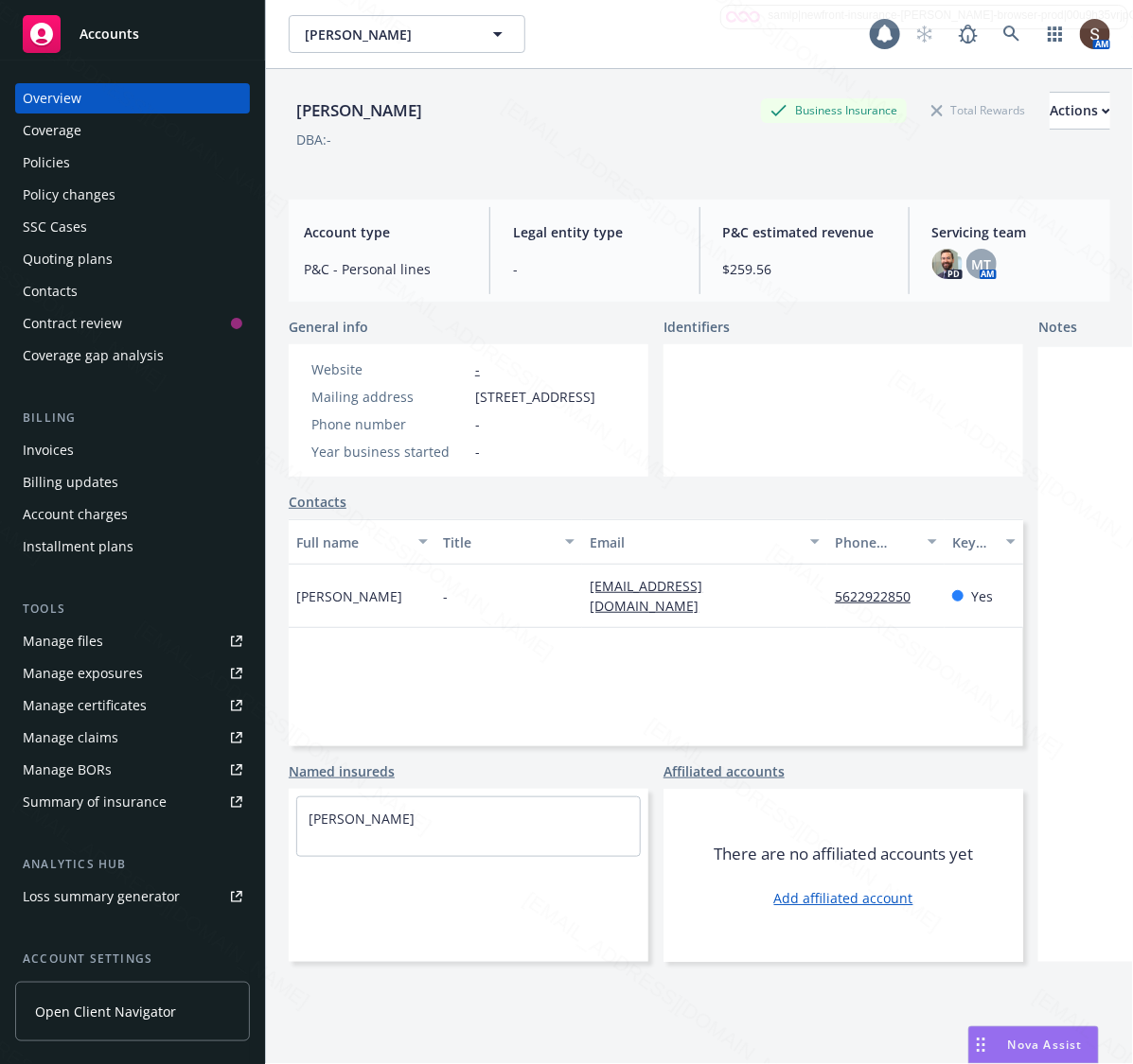
click at [83, 111] on div "Overview" at bounding box center [132, 98] width 220 height 30
click at [94, 631] on div "Manage files" at bounding box center [63, 641] width 80 height 30
click at [1004, 39] on icon at bounding box center [1011, 33] width 17 height 17
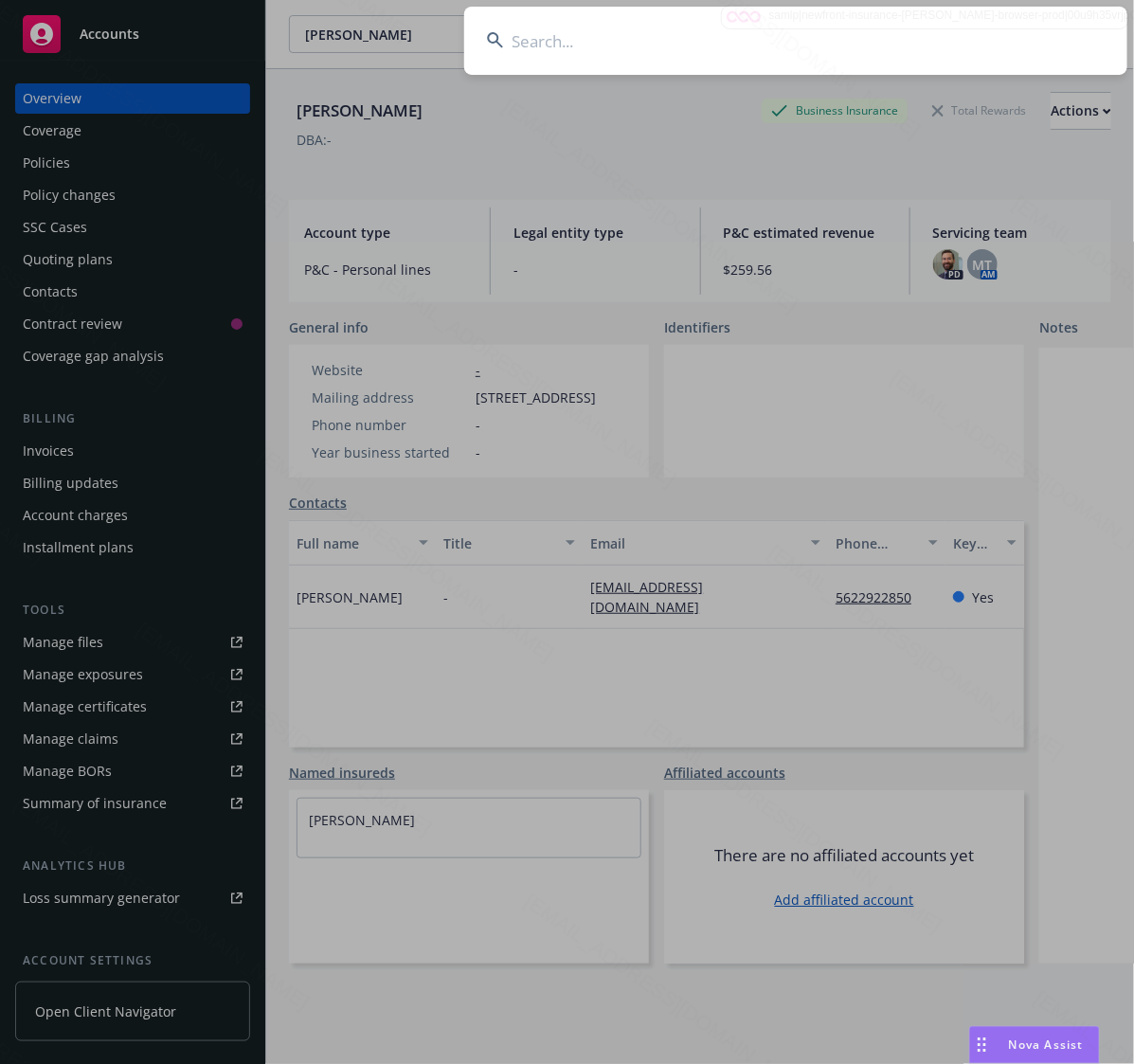
type input "Eva V Quinto"
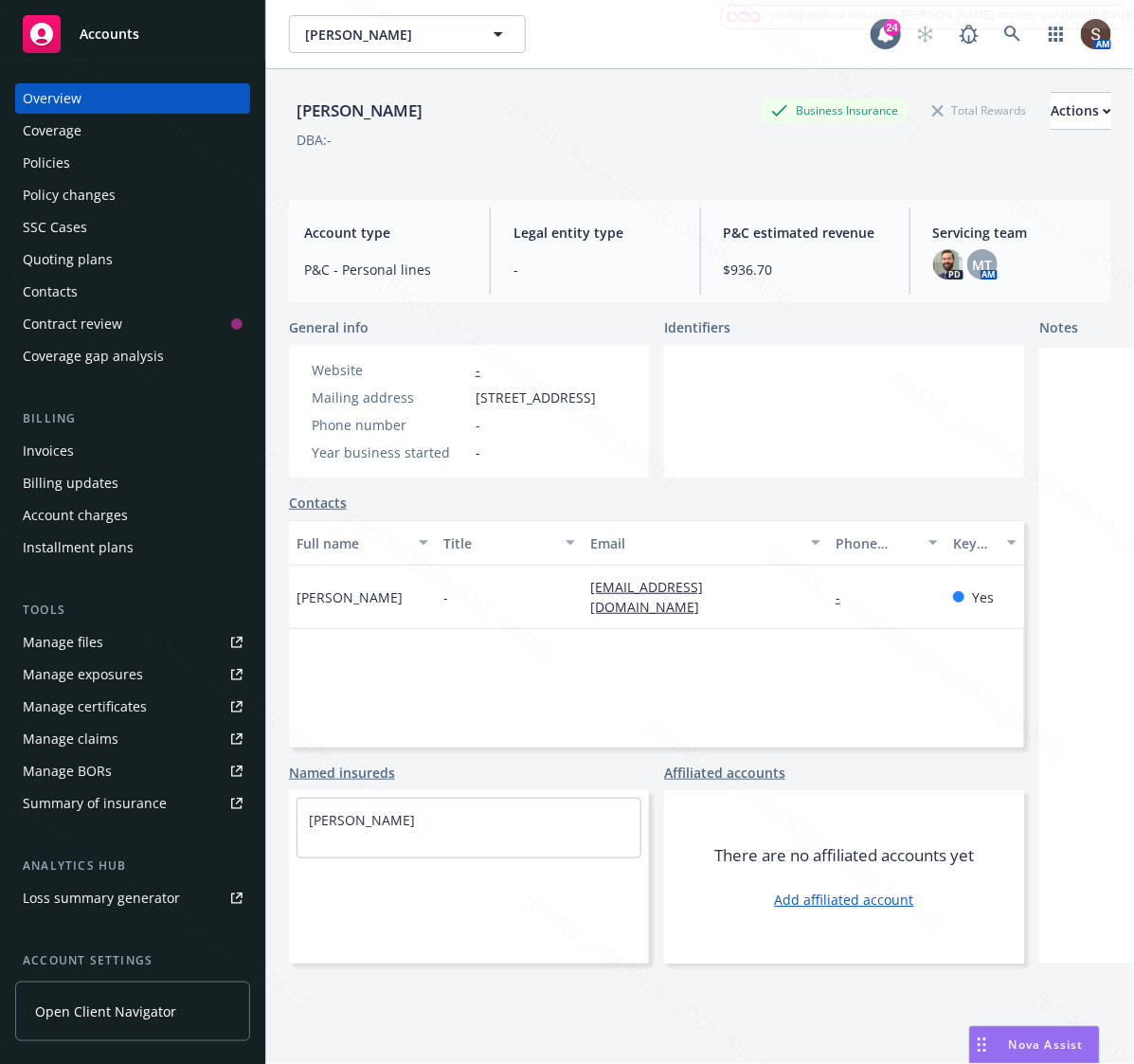
click at [596, 399] on span "18527 Newbrook Cir, Cerritos, CA, 90703" at bounding box center [535, 398] width 121 height 20
drag, startPoint x: 598, startPoint y: 419, endPoint x: 466, endPoint y: 399, distance: 133.5
click at [466, 399] on div "Mailing address 18527 Newbrook Cir, Cerritos, CA, 90703" at bounding box center [454, 398] width 299 height 20
click at [112, 172] on div "Policies" at bounding box center [133, 163] width 220 height 30
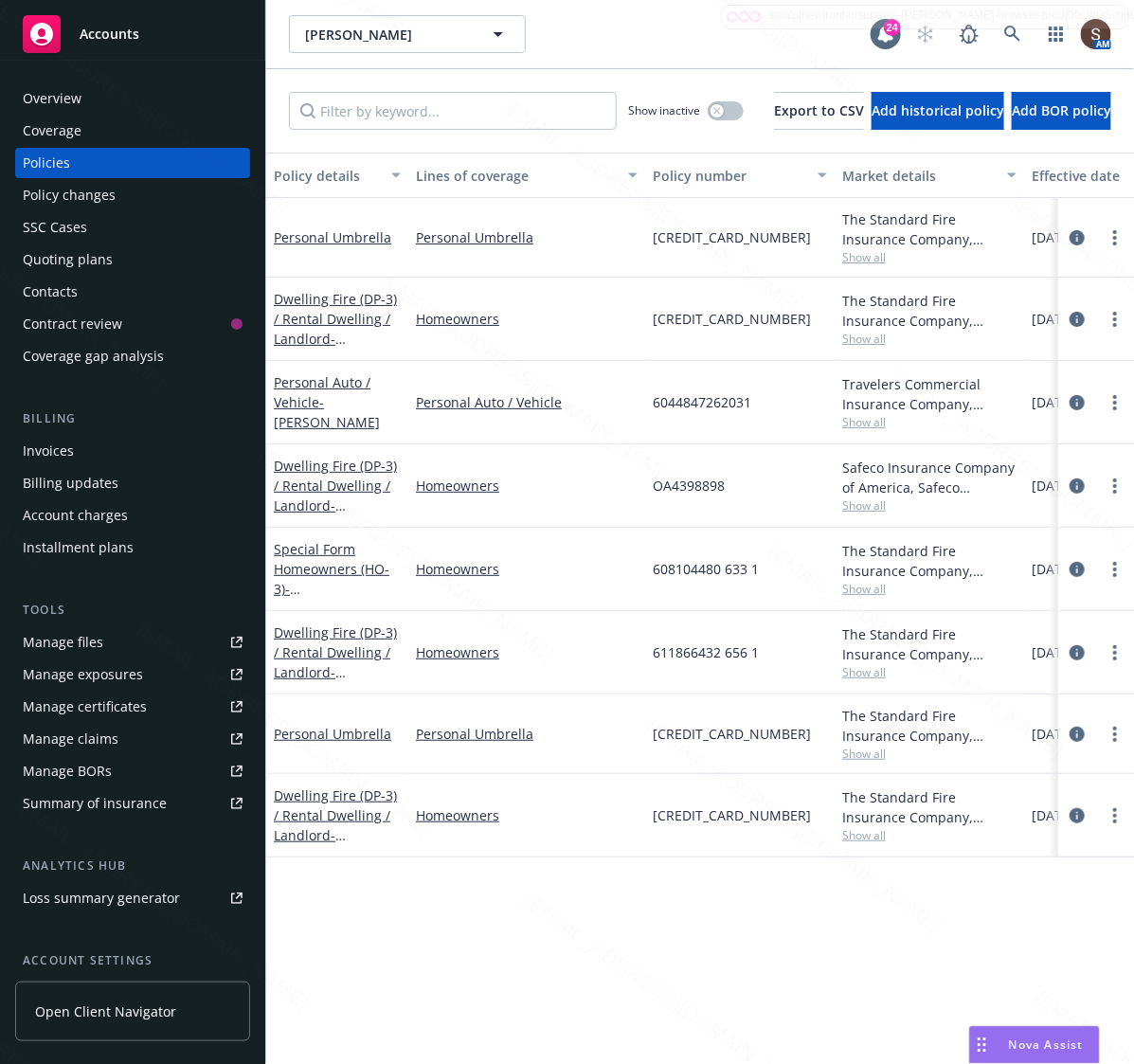
click at [310, 306] on div "Dwelling Fire (DP-3) / Rental Dwelling / Landlord - 7246 Kengard Ave Whittier, …" at bounding box center [337, 318] width 127 height 60
click at [313, 300] on link "Dwelling Fire (DP-3) / Rental Dwelling / Landlord - 7246 Kengard Ave Whittier, …" at bounding box center [335, 328] width 123 height 78
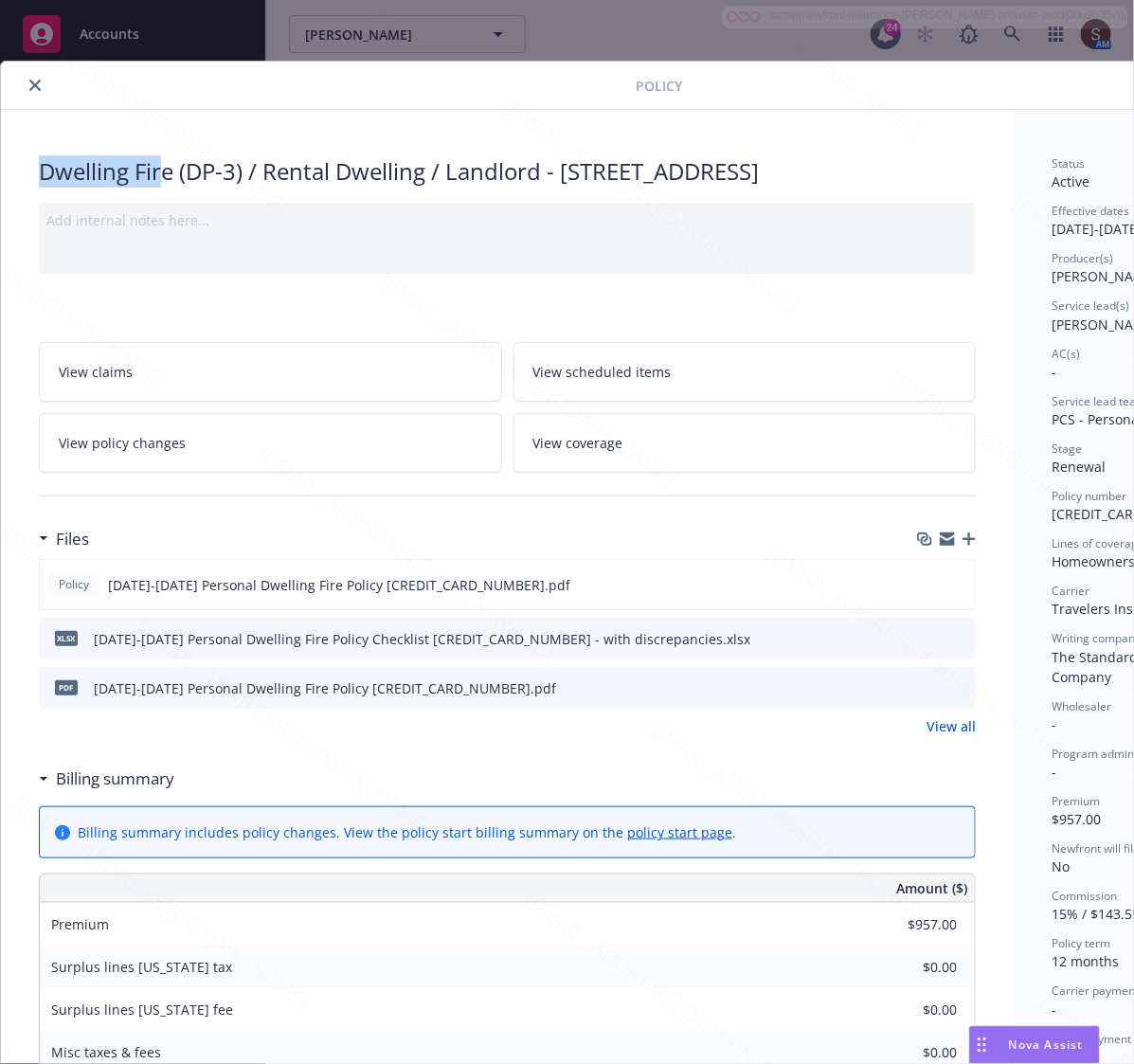
drag, startPoint x: 43, startPoint y: 177, endPoint x: 168, endPoint y: 178, distance: 125.0
click at [168, 178] on div "Dwelling Fire (DP-3) / Rental Dwelling / Landlord - 7246 Kengard Ave Whittier, …" at bounding box center [508, 171] width 937 height 32
click at [38, 83] on icon "close" at bounding box center [35, 85] width 12 height 12
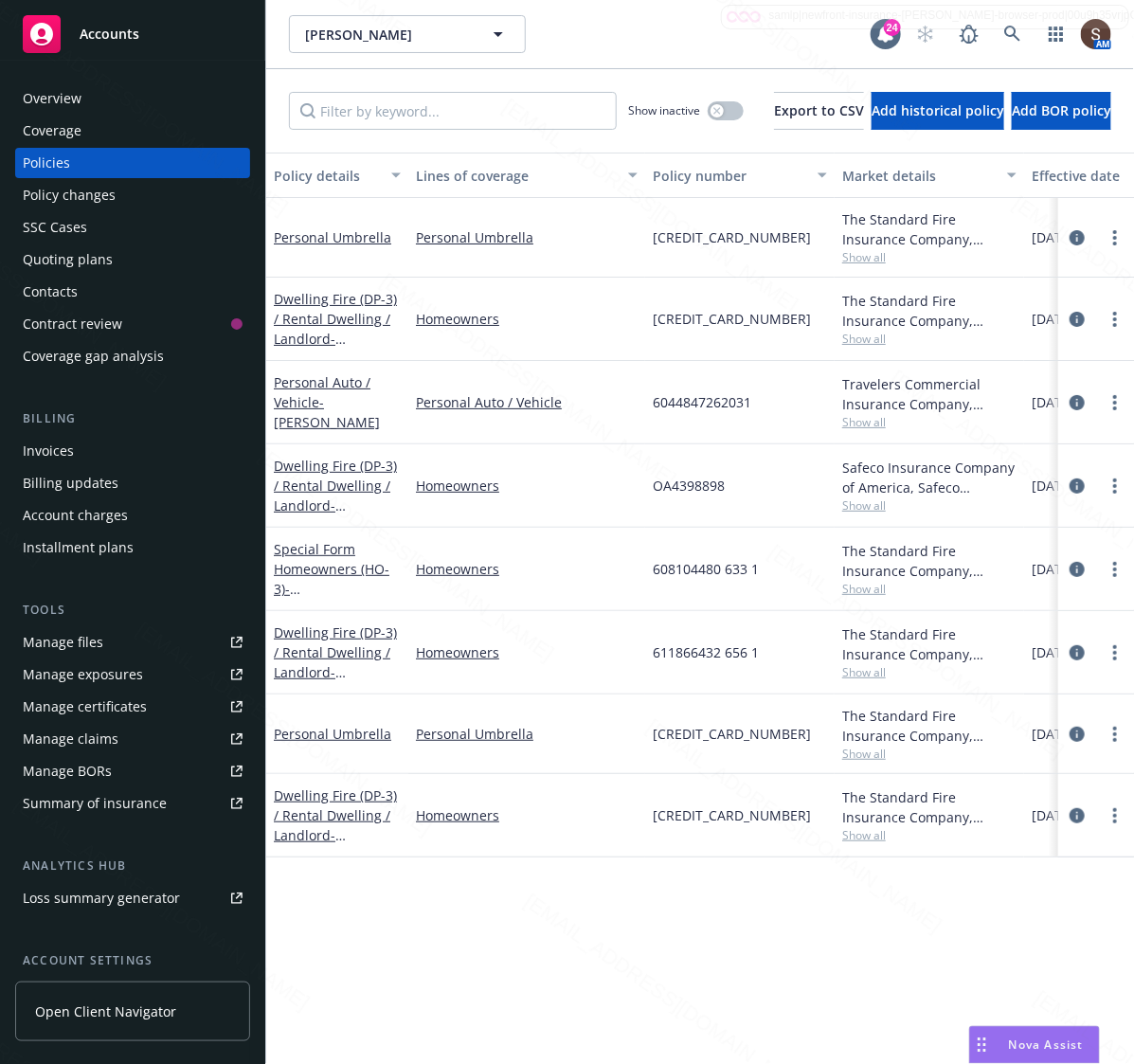
click at [713, 319] on span "609591651 653 1" at bounding box center [731, 319] width 158 height 20
click at [637, 27] on div "Eva V Quinto Eva V Quinto" at bounding box center [579, 33] width 581 height 38
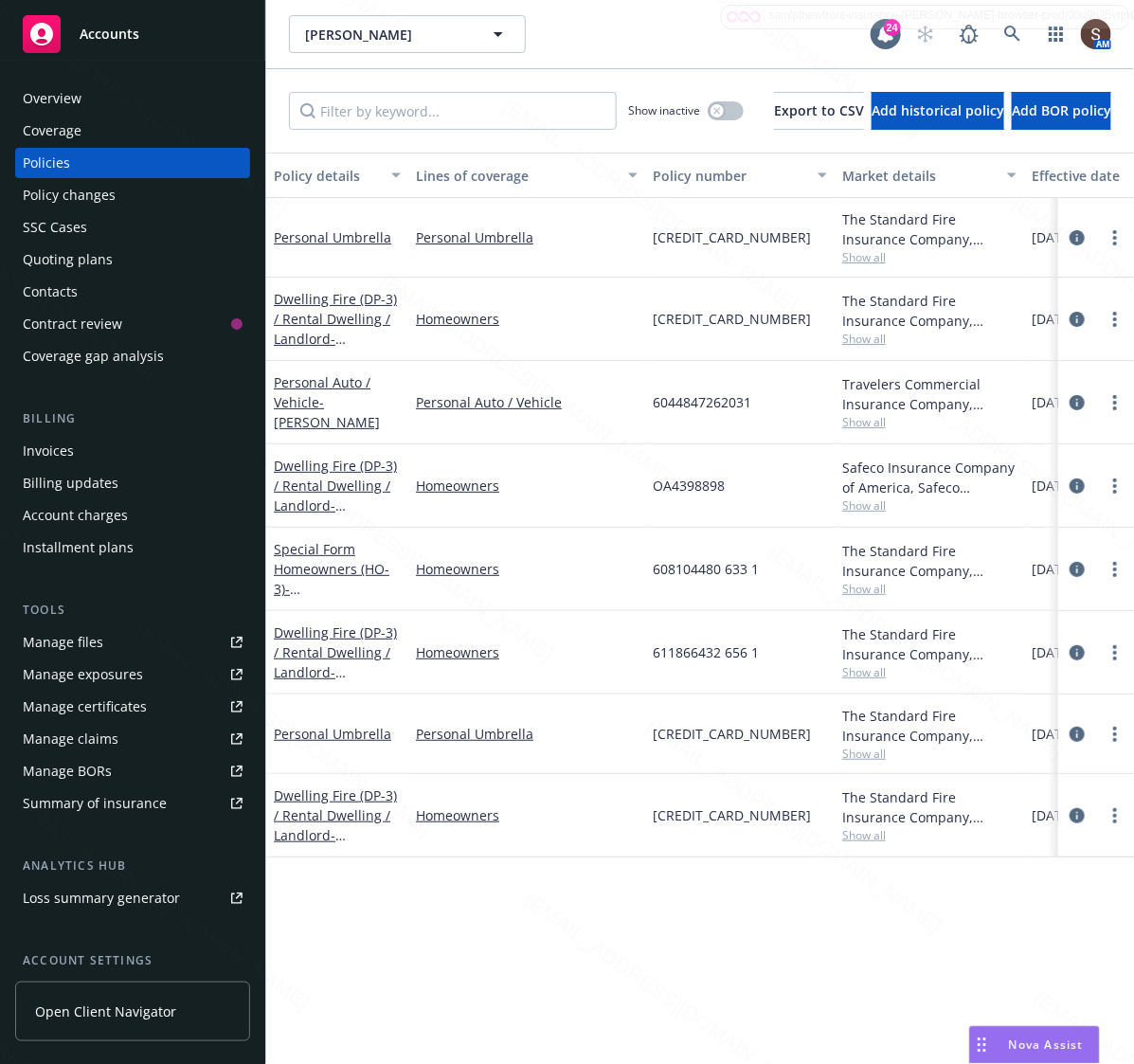
click at [94, 97] on div "Overview" at bounding box center [133, 98] width 220 height 30
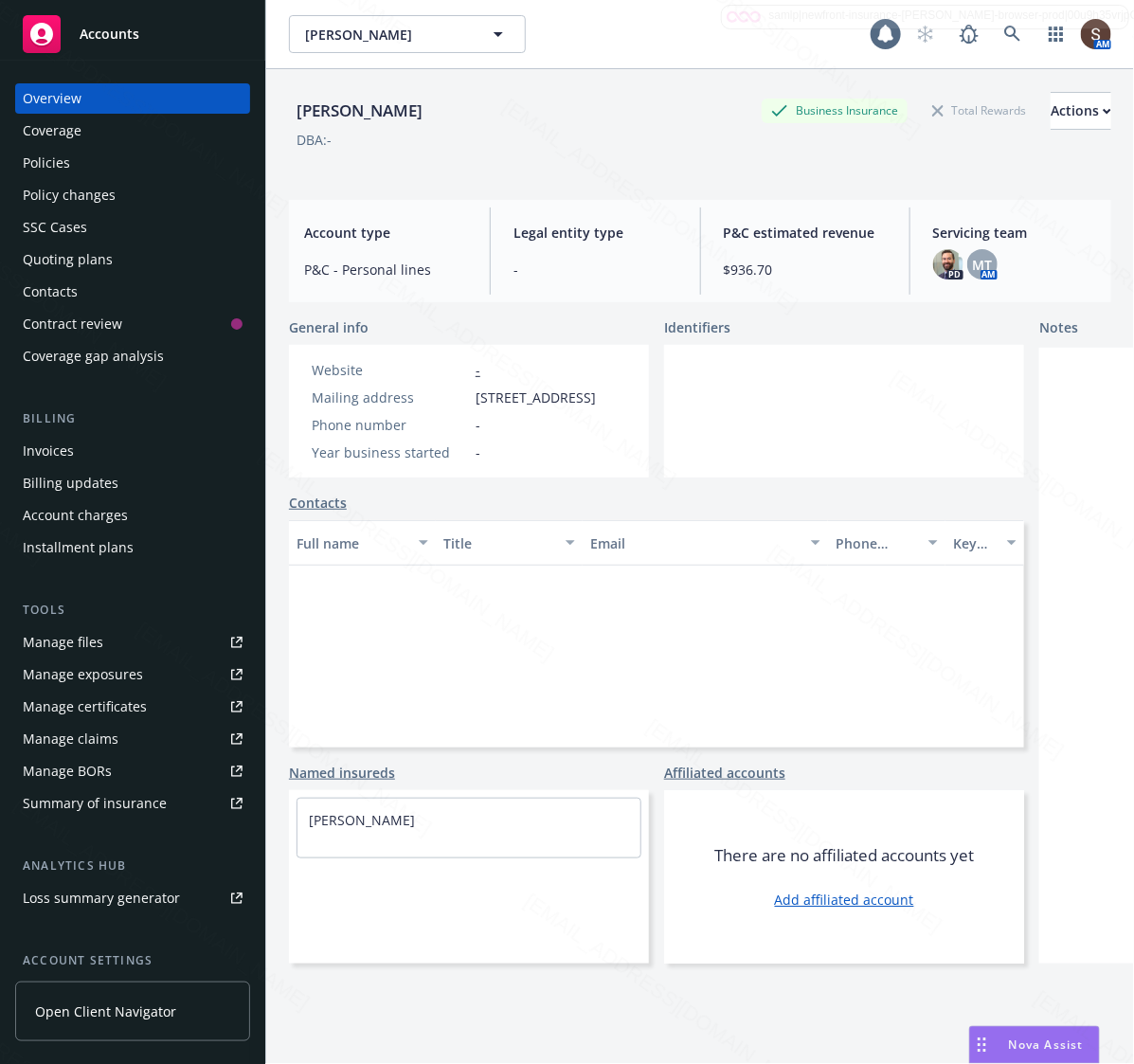
click at [94, 97] on div "Overview" at bounding box center [133, 98] width 220 height 30
click at [93, 644] on div "Manage files" at bounding box center [63, 642] width 81 height 30
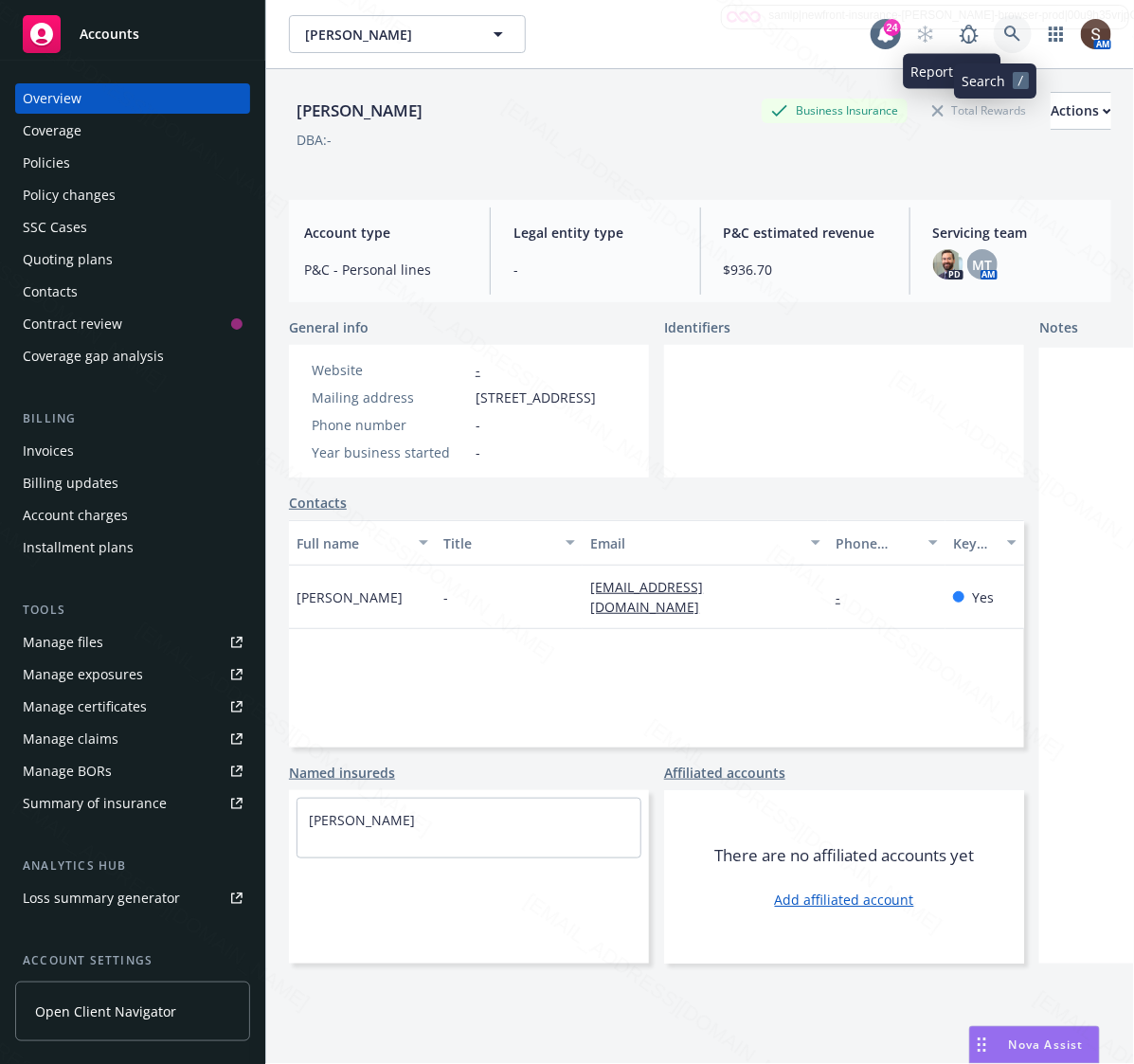
click at [1004, 34] on icon at bounding box center [1012, 33] width 16 height 16
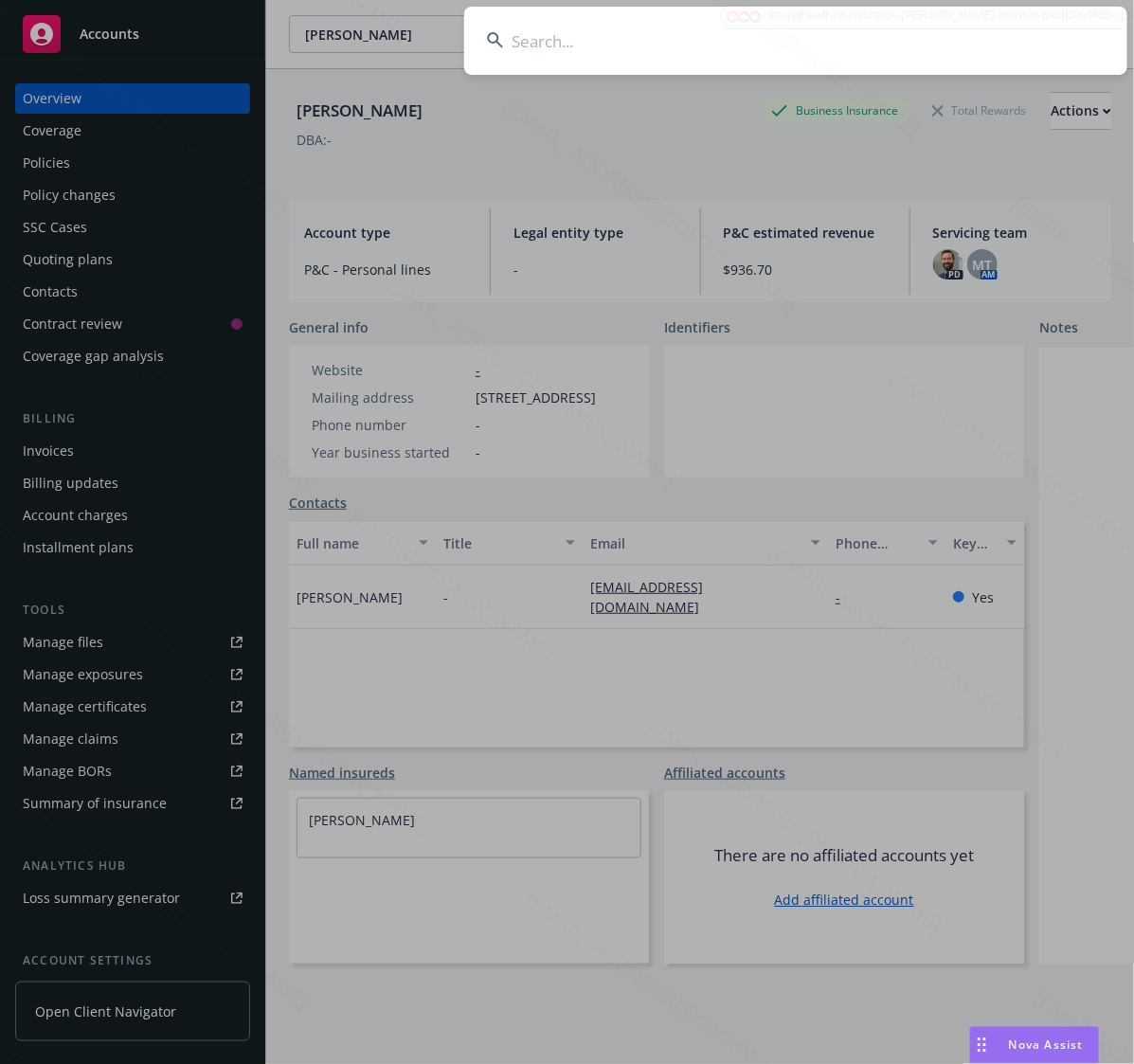
type input "John & Liana Passanisi"
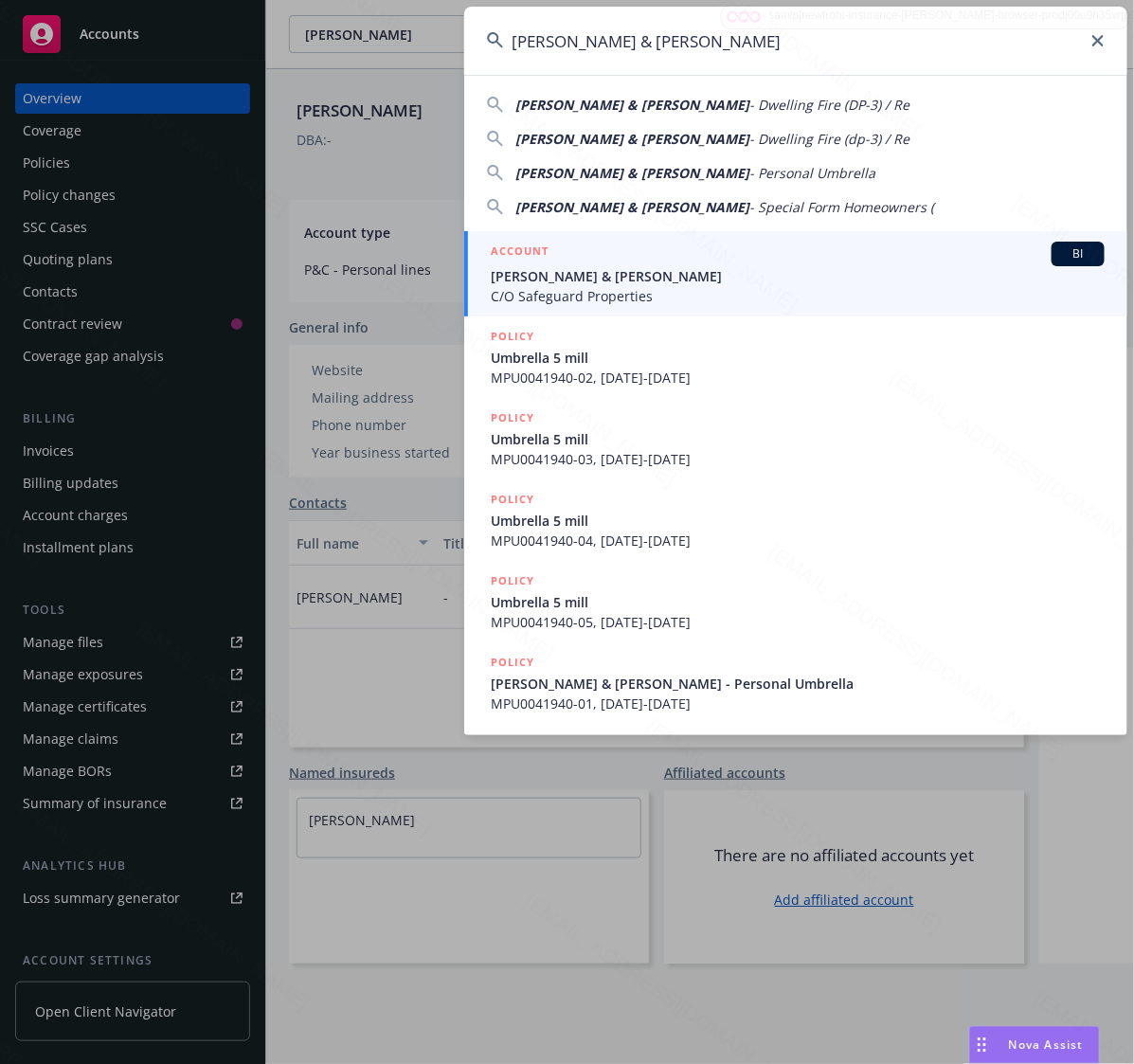
click at [541, 281] on span "John & Liana Passanisi" at bounding box center [797, 276] width 614 height 20
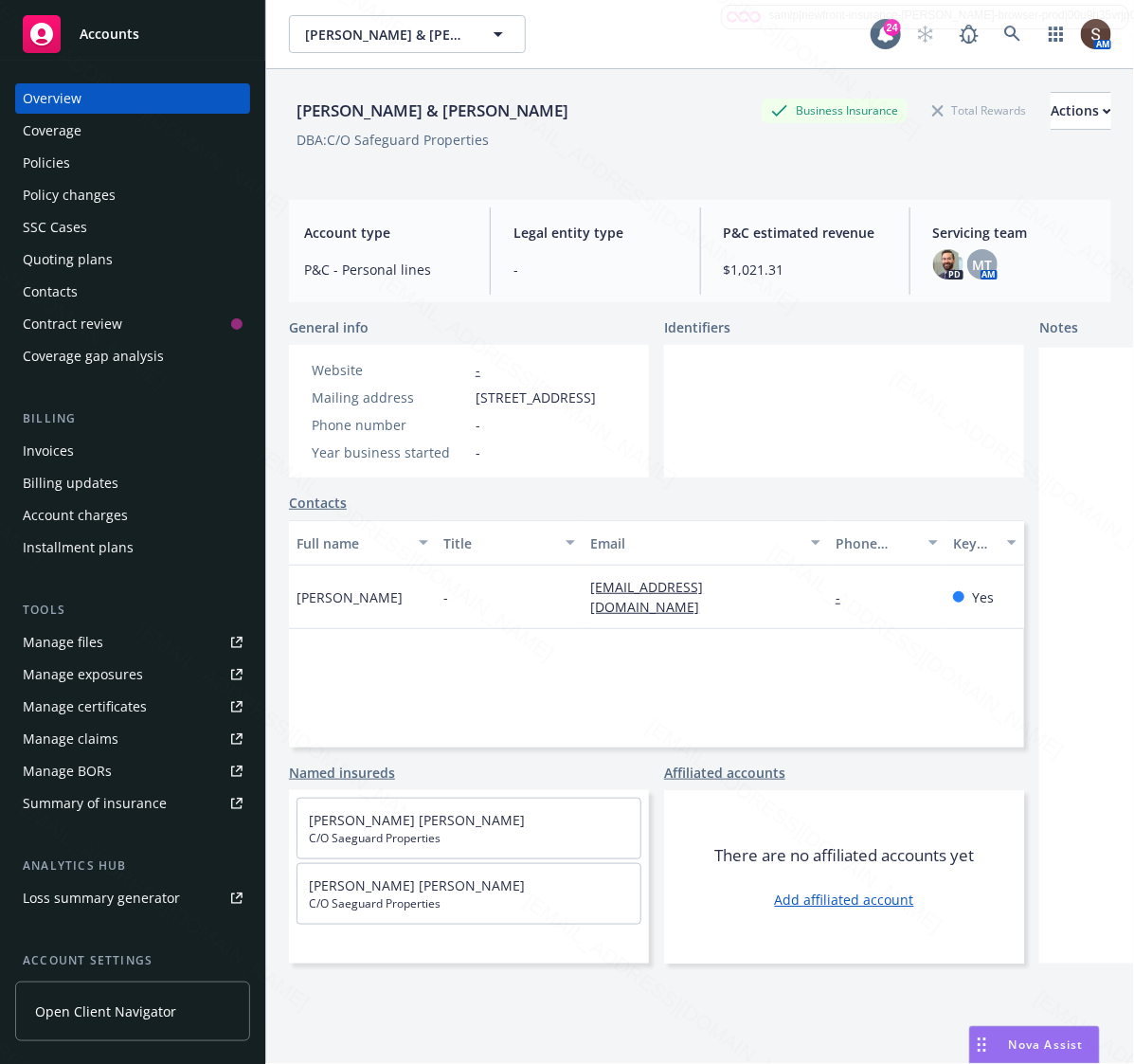
click at [596, 407] on span "12328 SOUTH ST STE K , ARTESIA, CA, 90701" at bounding box center [535, 398] width 121 height 20
click at [475, 396] on span "12328 SOUTH ST STE K , ARTESIA, CA, 90701" at bounding box center [535, 398] width 121 height 20
drag, startPoint x: 469, startPoint y: 391, endPoint x: 600, endPoint y: 410, distance: 132.4
click at [600, 407] on div "Mailing address 12328 SOUTH ST STE K , ARTESIA, CA, 90701" at bounding box center [454, 398] width 299 height 20
click at [74, 156] on div "Policies" at bounding box center [133, 163] width 220 height 30
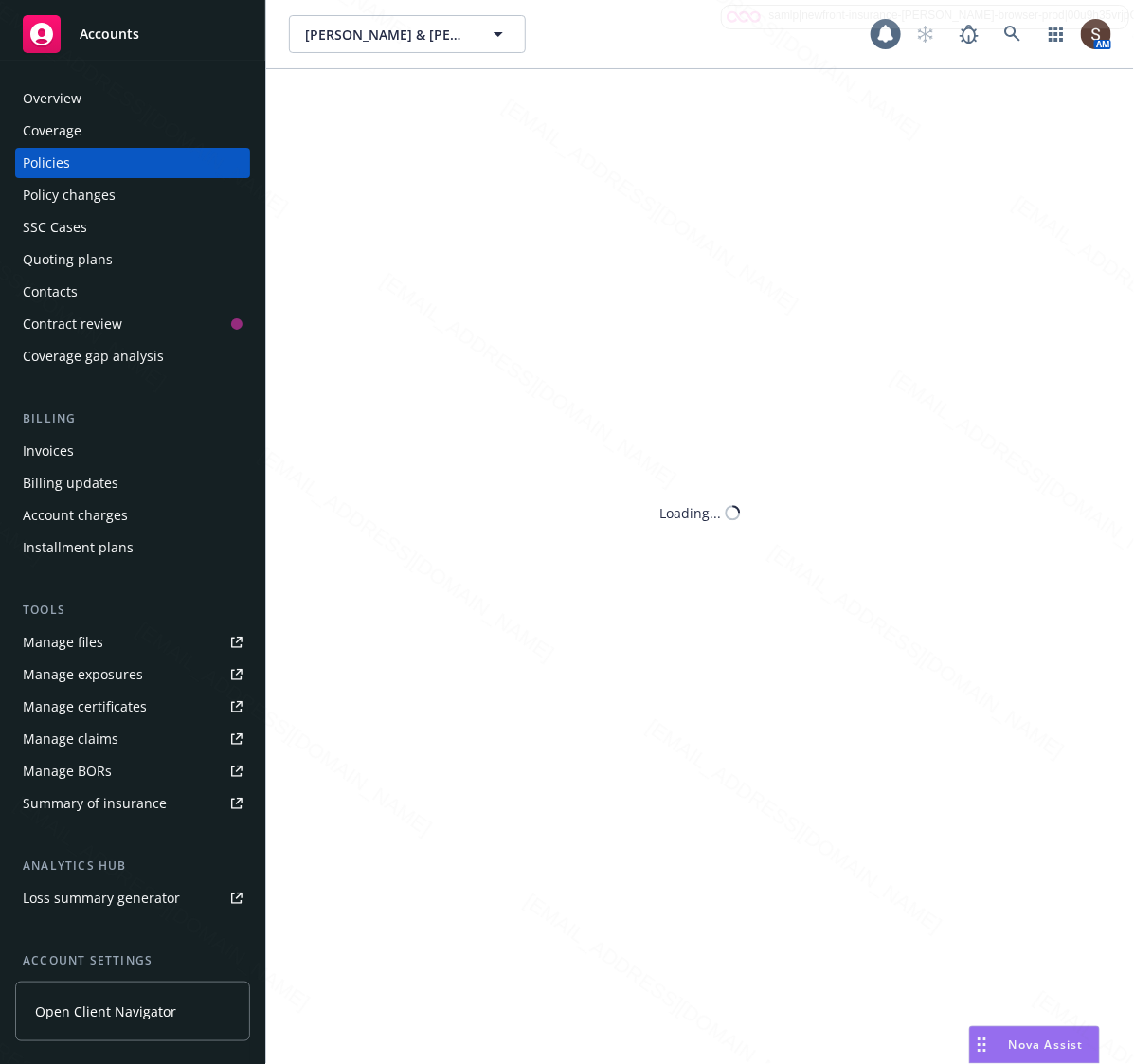
click at [74, 156] on div "Policies" at bounding box center [133, 163] width 220 height 30
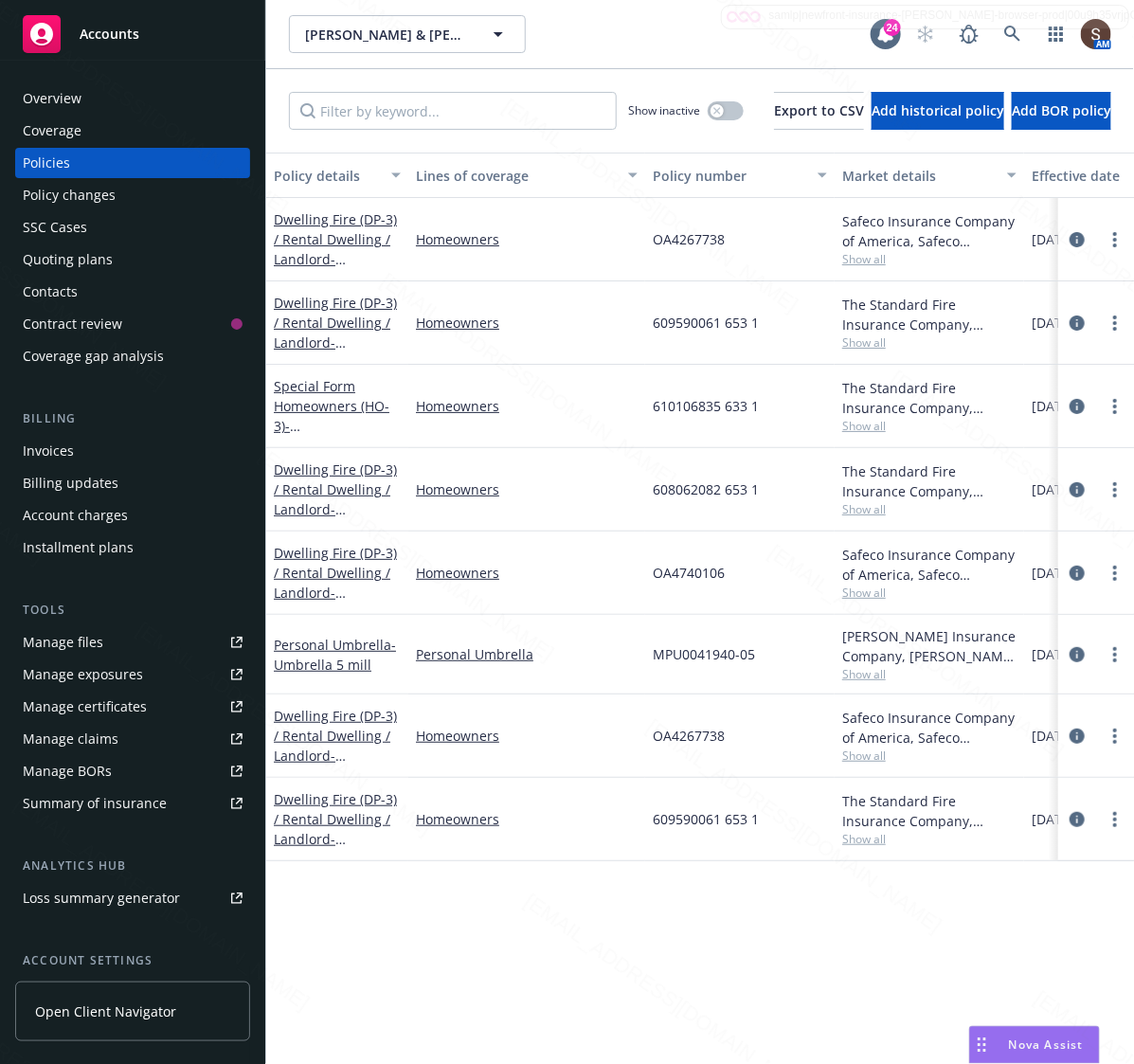
click at [683, 825] on span "609590061 653 1" at bounding box center [706, 819] width 106 height 20
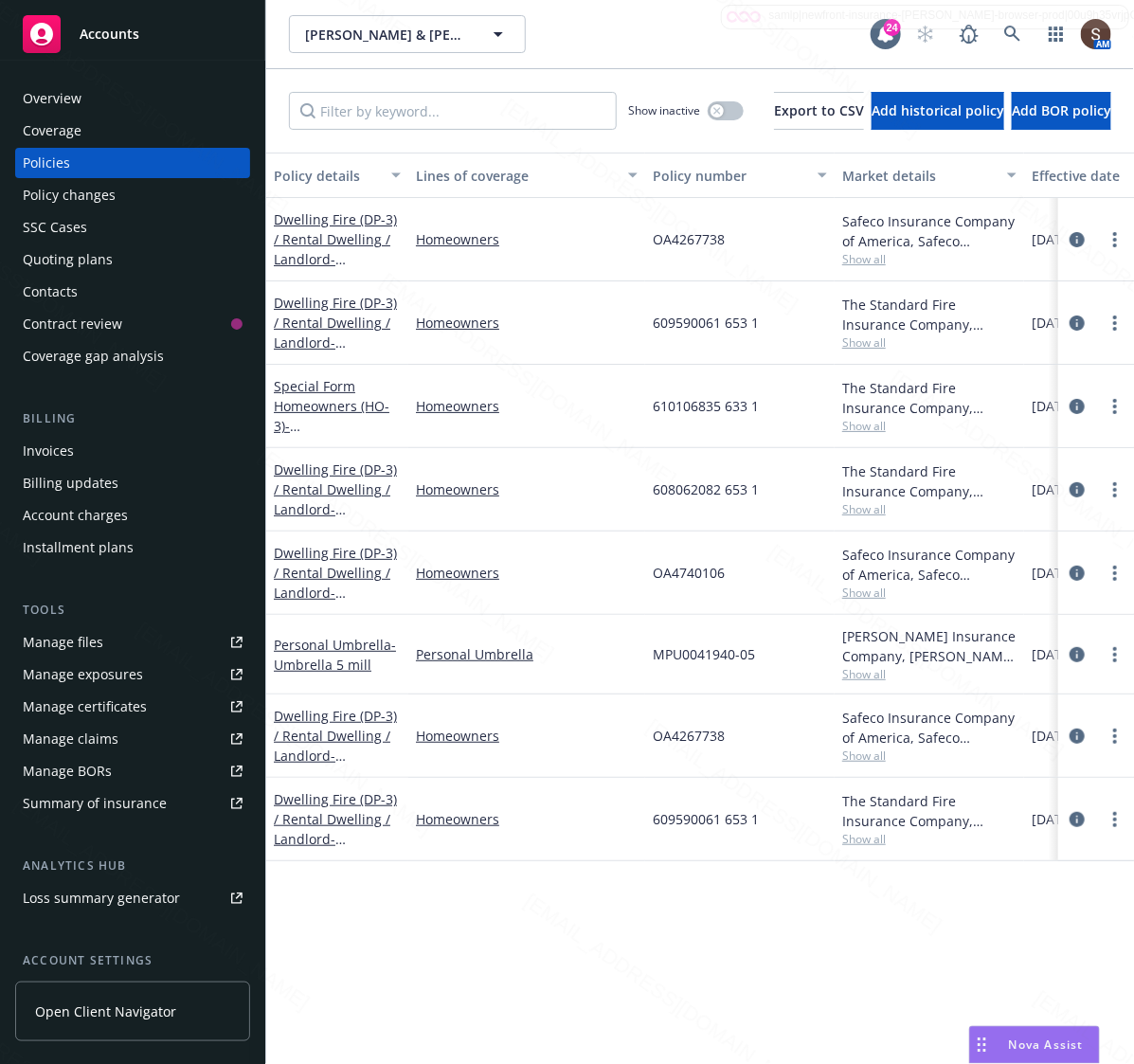
click at [609, 58] on div "John & Liana Passanisi John & Liana Passanisi 24 AM" at bounding box center [700, 33] width 868 height 68
click at [60, 106] on div "Overview" at bounding box center [52, 98] width 59 height 30
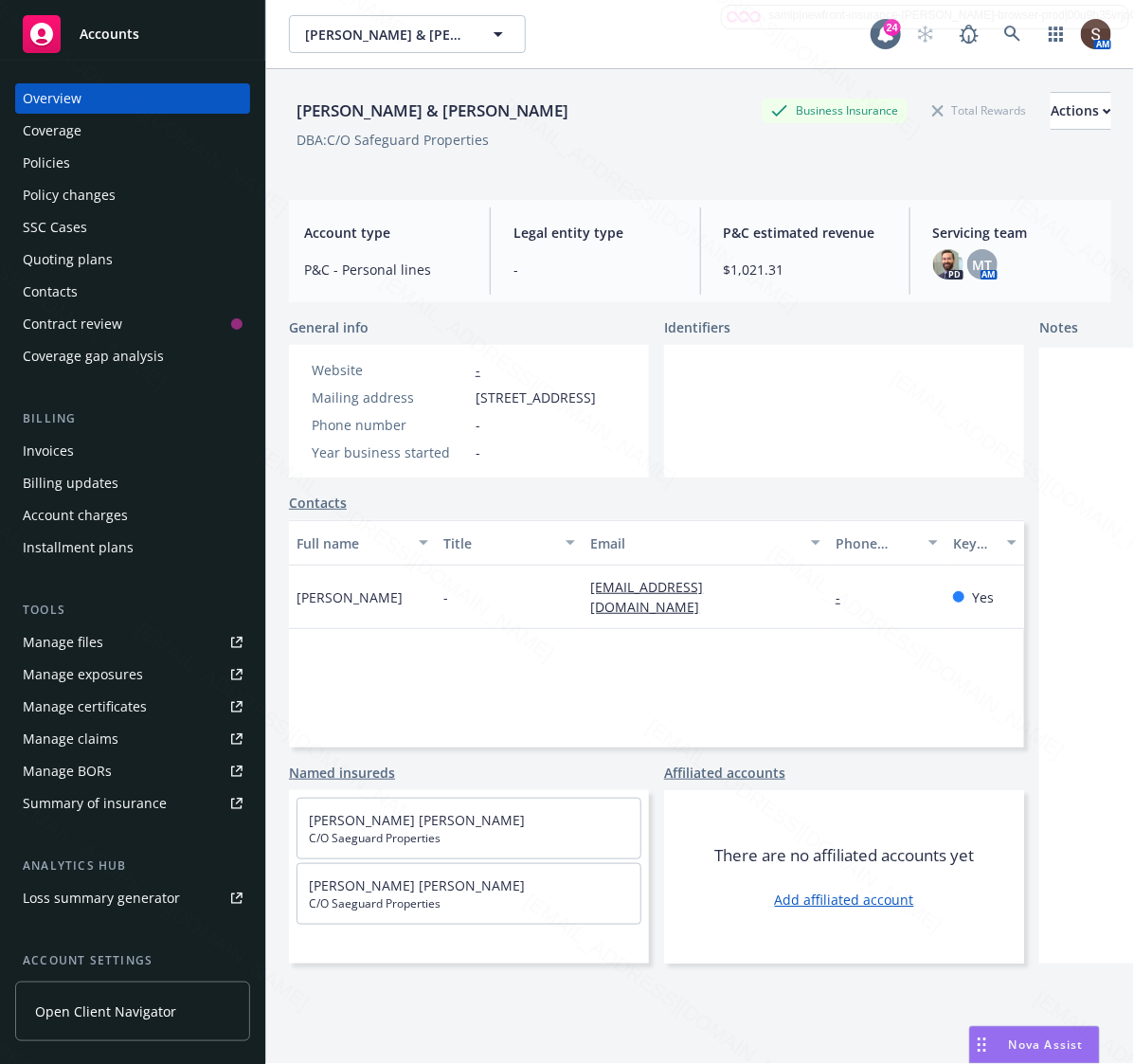
click at [42, 649] on div "Manage files" at bounding box center [63, 642] width 81 height 30
click at [994, 29] on link at bounding box center [1012, 33] width 38 height 38
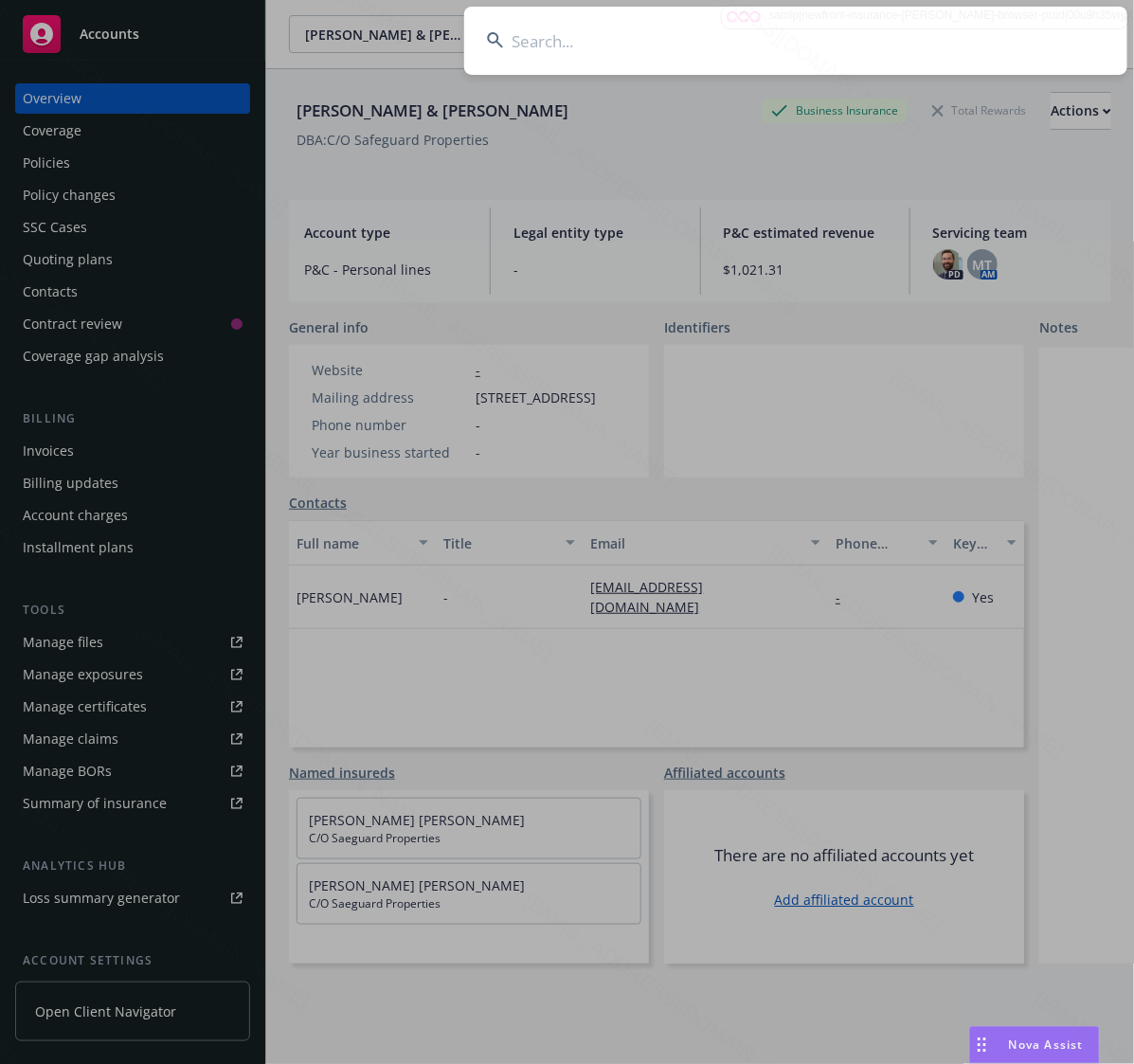
type input "Johnson, James D & Therese L"
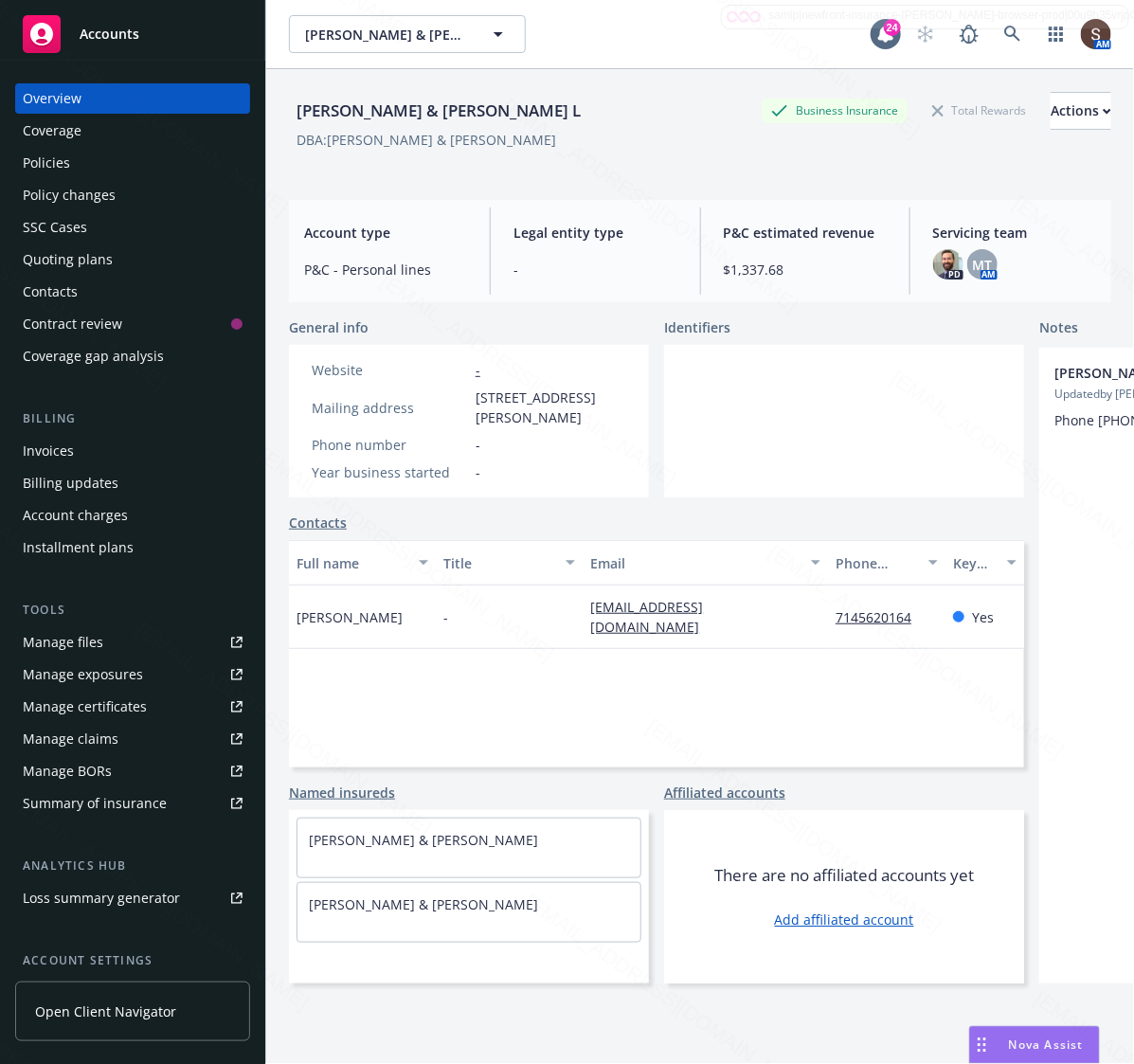
click at [568, 415] on span "9502 Florence Cir, Villa Park, CA, 92861" at bounding box center [550, 407] width 150 height 40
drag, startPoint x: 573, startPoint y: 417, endPoint x: 467, endPoint y: 396, distance: 108.1
click at [467, 396] on div "Mailing address 9502 Florence Cir, Villa Park, CA, 92861" at bounding box center [469, 407] width 330 height 40
click at [78, 149] on div "Policies" at bounding box center [133, 163] width 220 height 30
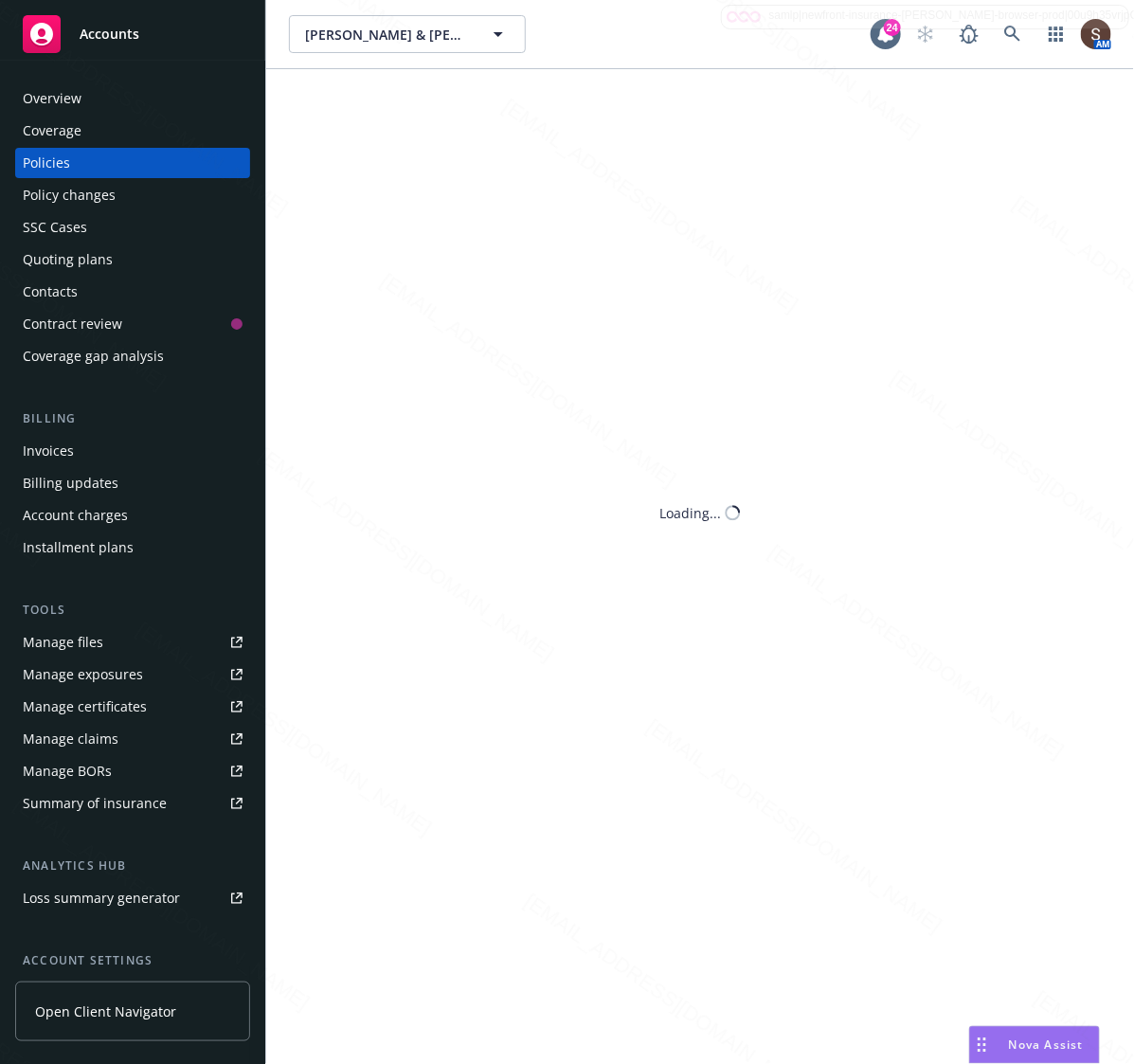
click at [77, 149] on div "Policies" at bounding box center [133, 163] width 220 height 30
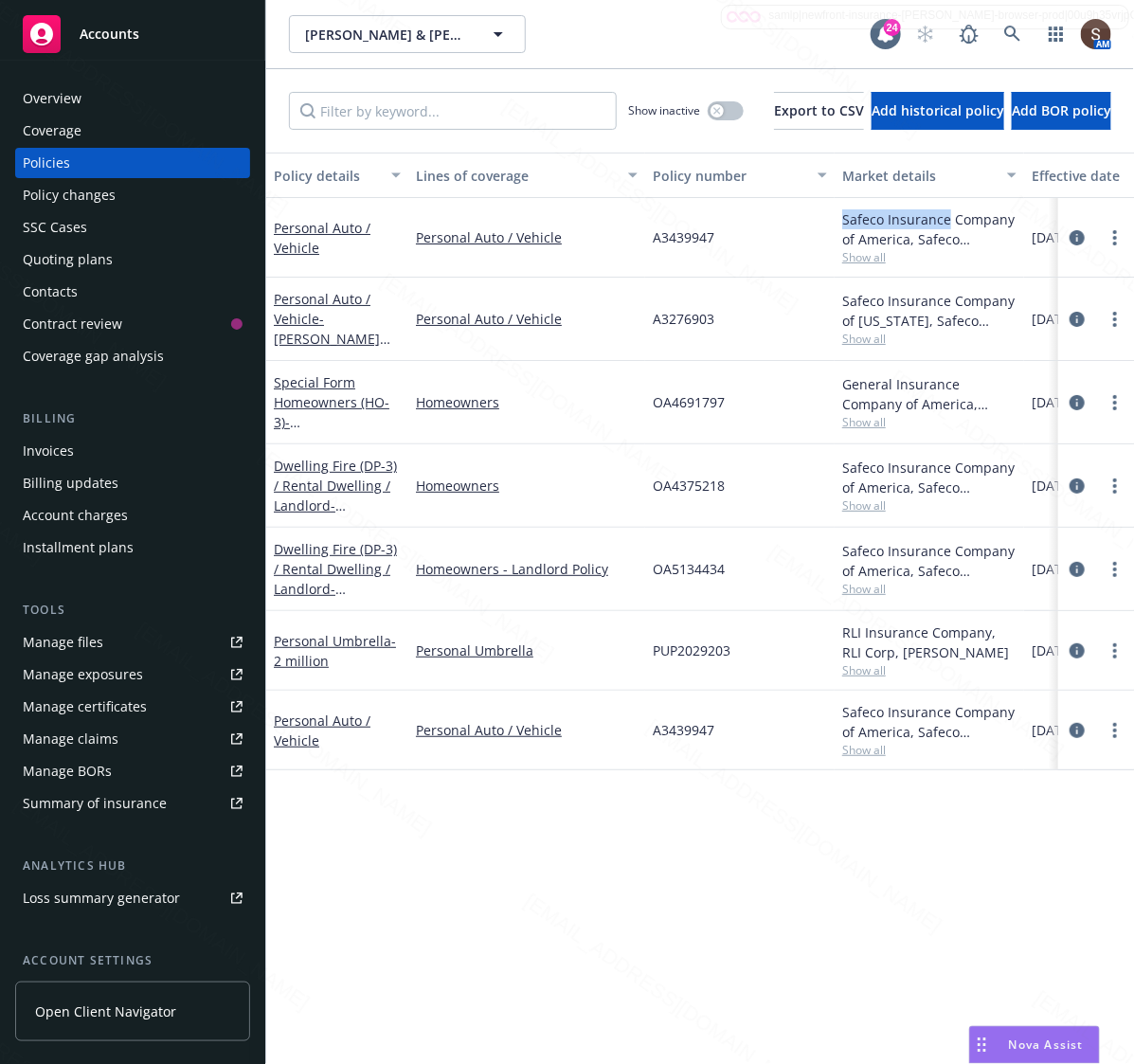
drag, startPoint x: 840, startPoint y: 223, endPoint x: 947, endPoint y: 220, distance: 107.0
click at [947, 220] on div "Safeco Insurance Company of America, Safeco Insurance (Liberty Mutual) Show all" at bounding box center [929, 238] width 189 height 80
click at [844, 234] on div "Safeco Insurance Company of America, Safeco Insurance (Liberty Mutual)" at bounding box center [930, 229] width 175 height 40
drag, startPoint x: 839, startPoint y: 221, endPoint x: 1011, endPoint y: 218, distance: 172.0
click at [1011, 218] on div "Safeco Insurance Company of America, Safeco Insurance (Liberty Mutual) Show all" at bounding box center [929, 238] width 189 height 80
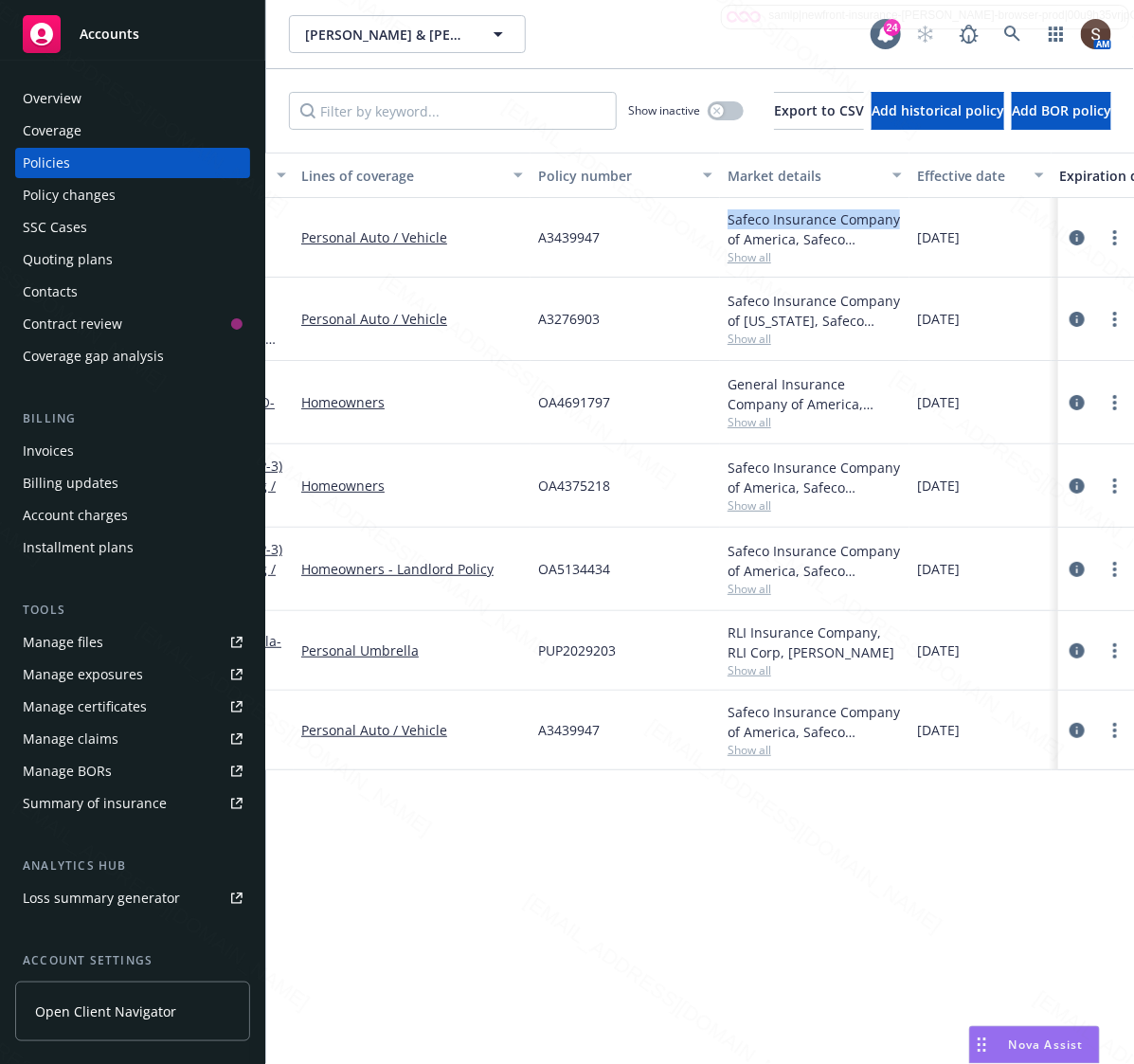
scroll to position [0, 129]
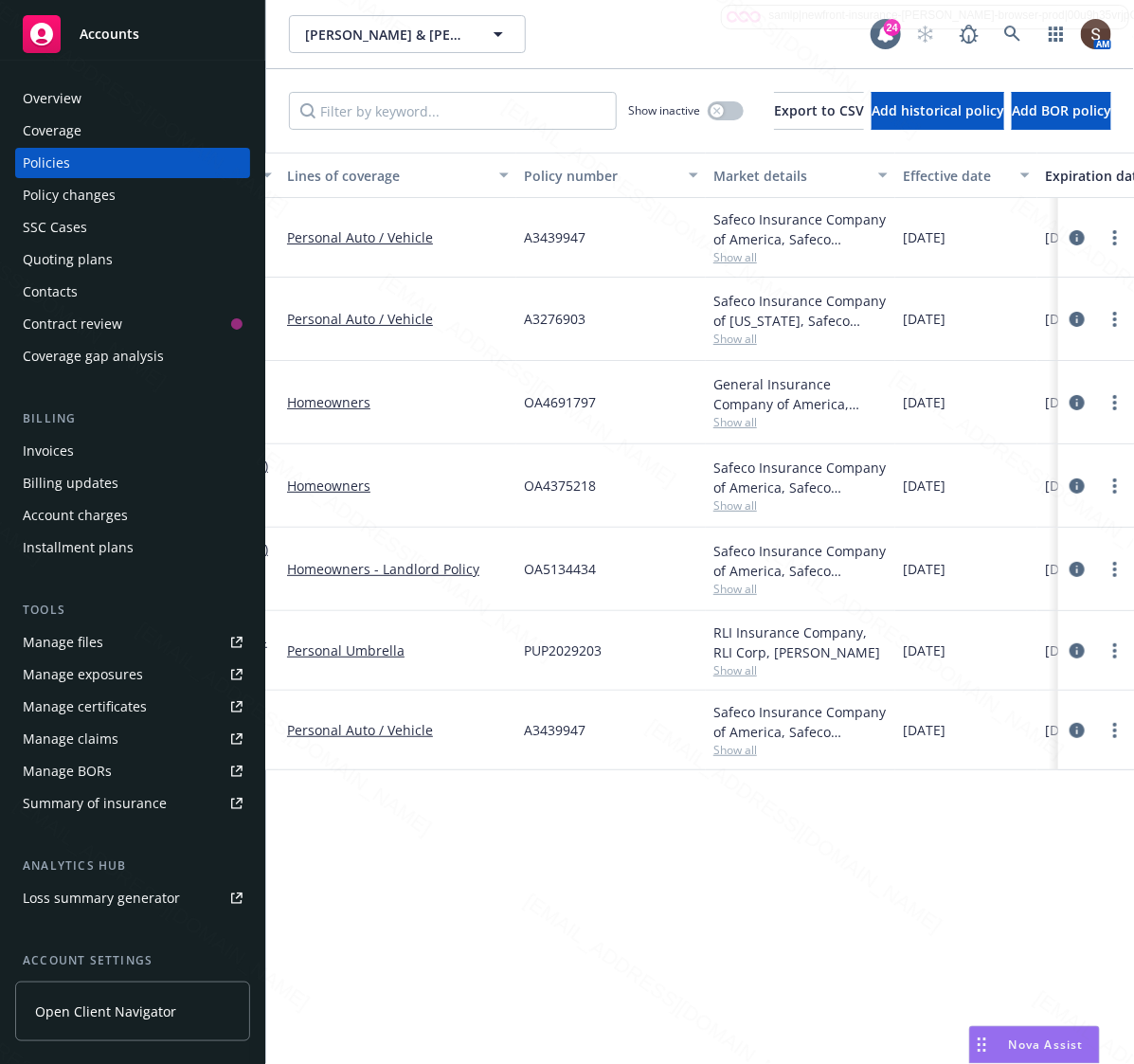
click at [528, 732] on span "A3439947" at bounding box center [555, 729] width 62 height 20
click at [680, 29] on div "Johnson, James D & Therese L Johnson, James D & Therese L" at bounding box center [579, 33] width 581 height 38
click at [97, 110] on div "Overview" at bounding box center [133, 98] width 220 height 30
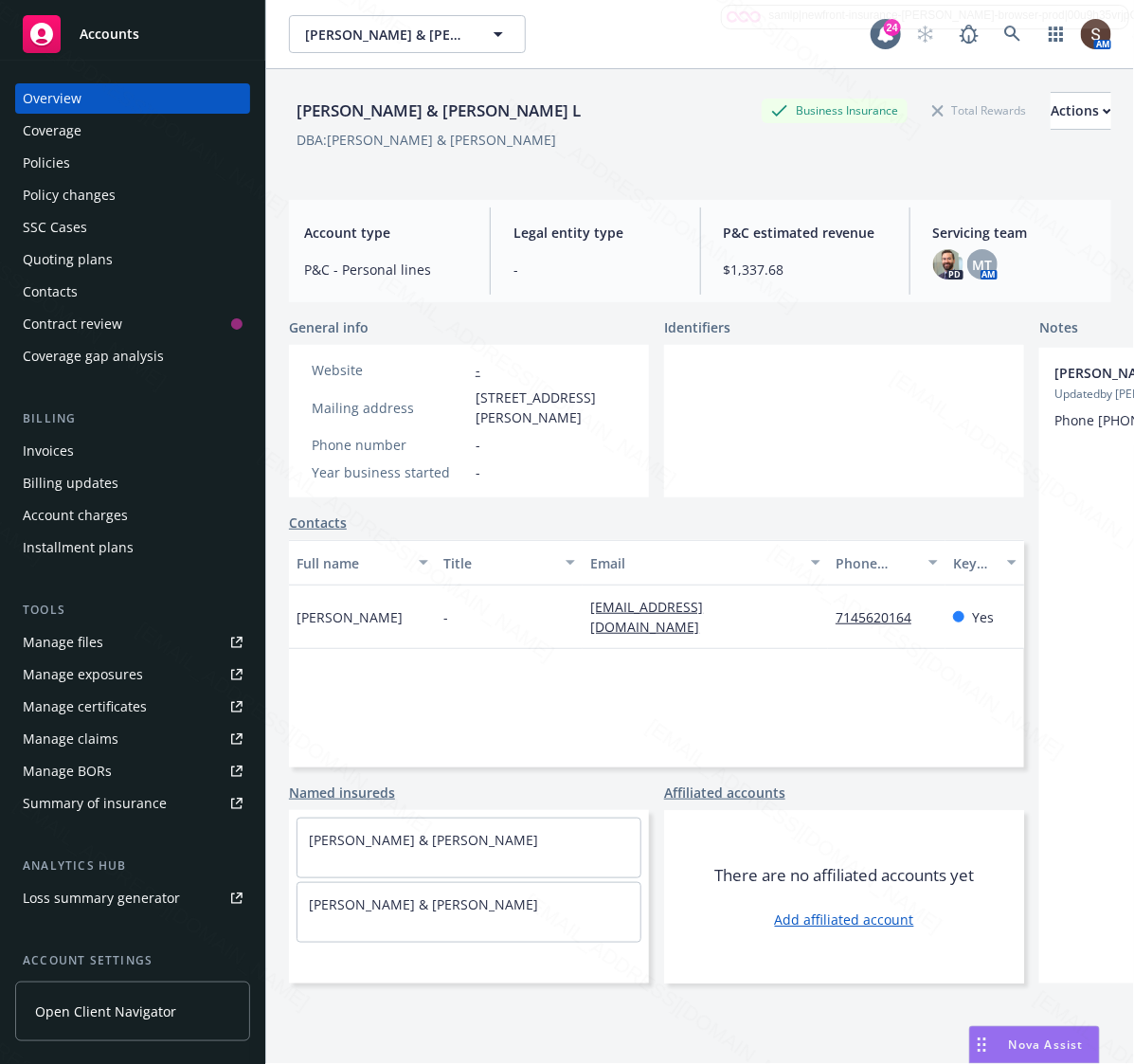
click at [79, 642] on div "Manage files" at bounding box center [63, 642] width 81 height 30
click at [1004, 36] on icon at bounding box center [1012, 33] width 17 height 17
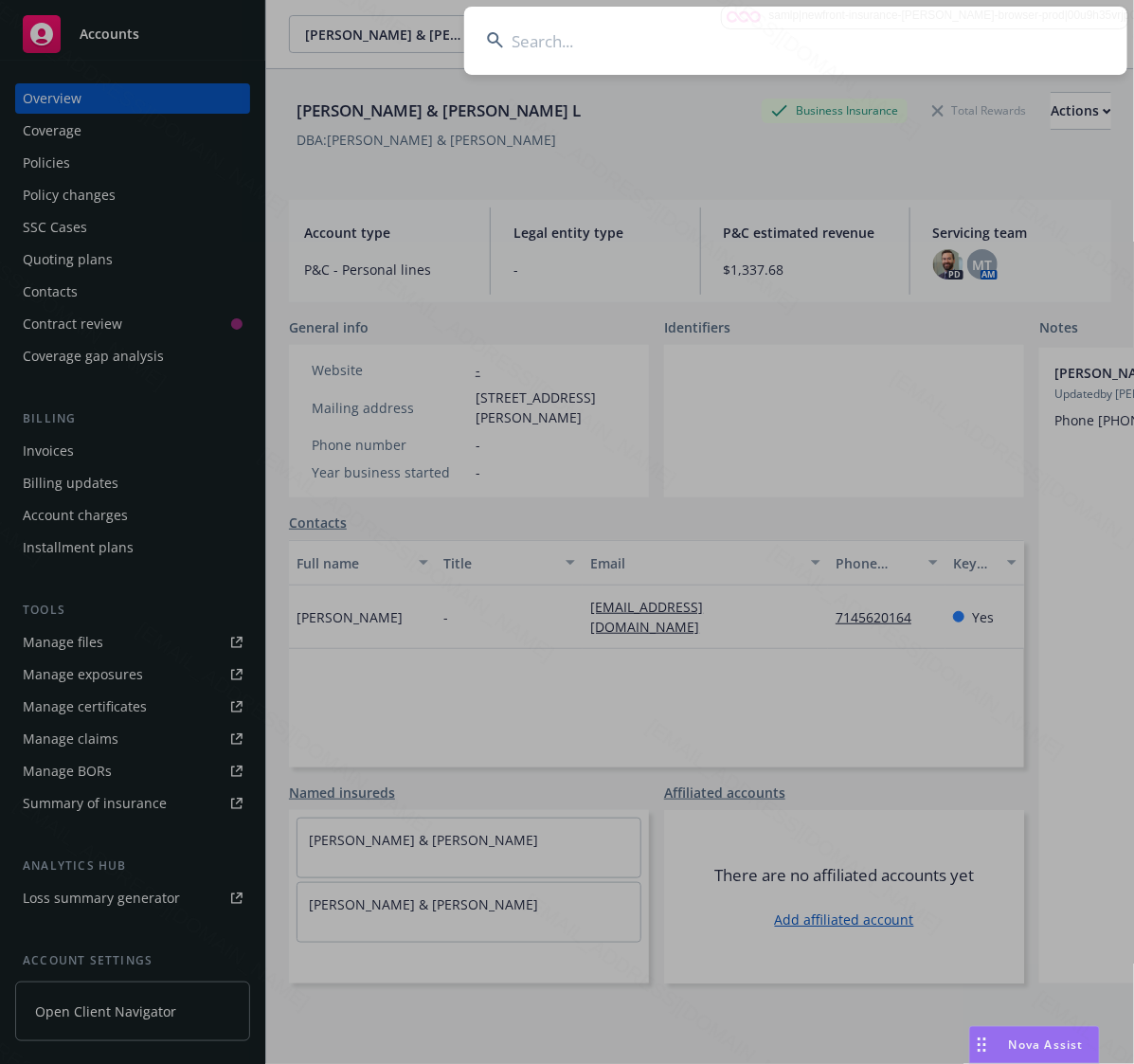
type input "[PERSON_NAME] and [PERSON_NAME]"
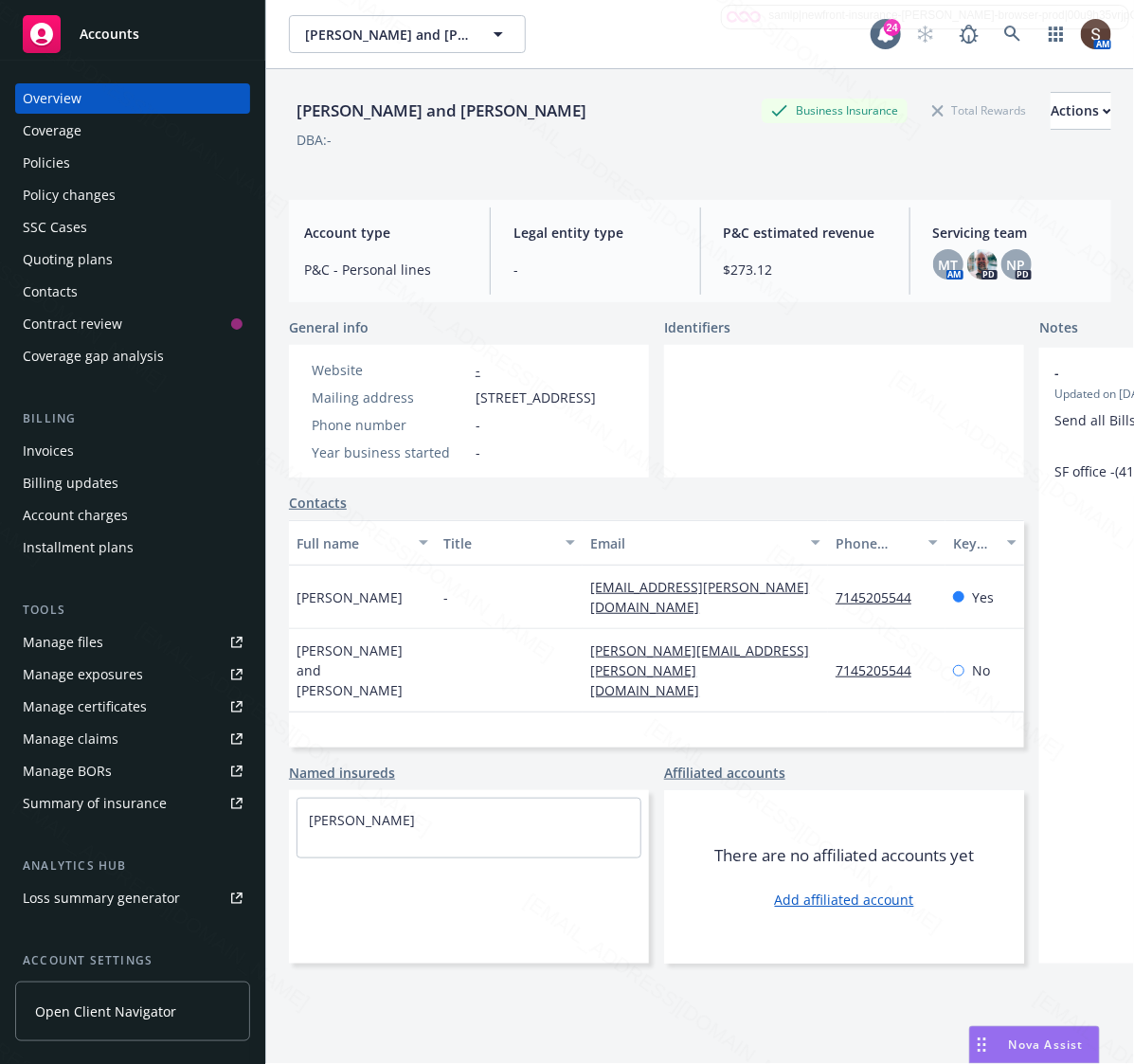
click at [596, 407] on span "2331 W Lincoln Ave, Anaheim, CA, 92801" at bounding box center [535, 398] width 121 height 20
drag, startPoint x: 602, startPoint y: 418, endPoint x: 471, endPoint y: 391, distance: 133.8
click at [471, 391] on div "Mailing address 2331 W Lincoln Ave, Anaheim, CA, 92801" at bounding box center [454, 398] width 299 height 20
click at [102, 171] on div "Policies" at bounding box center [133, 163] width 220 height 30
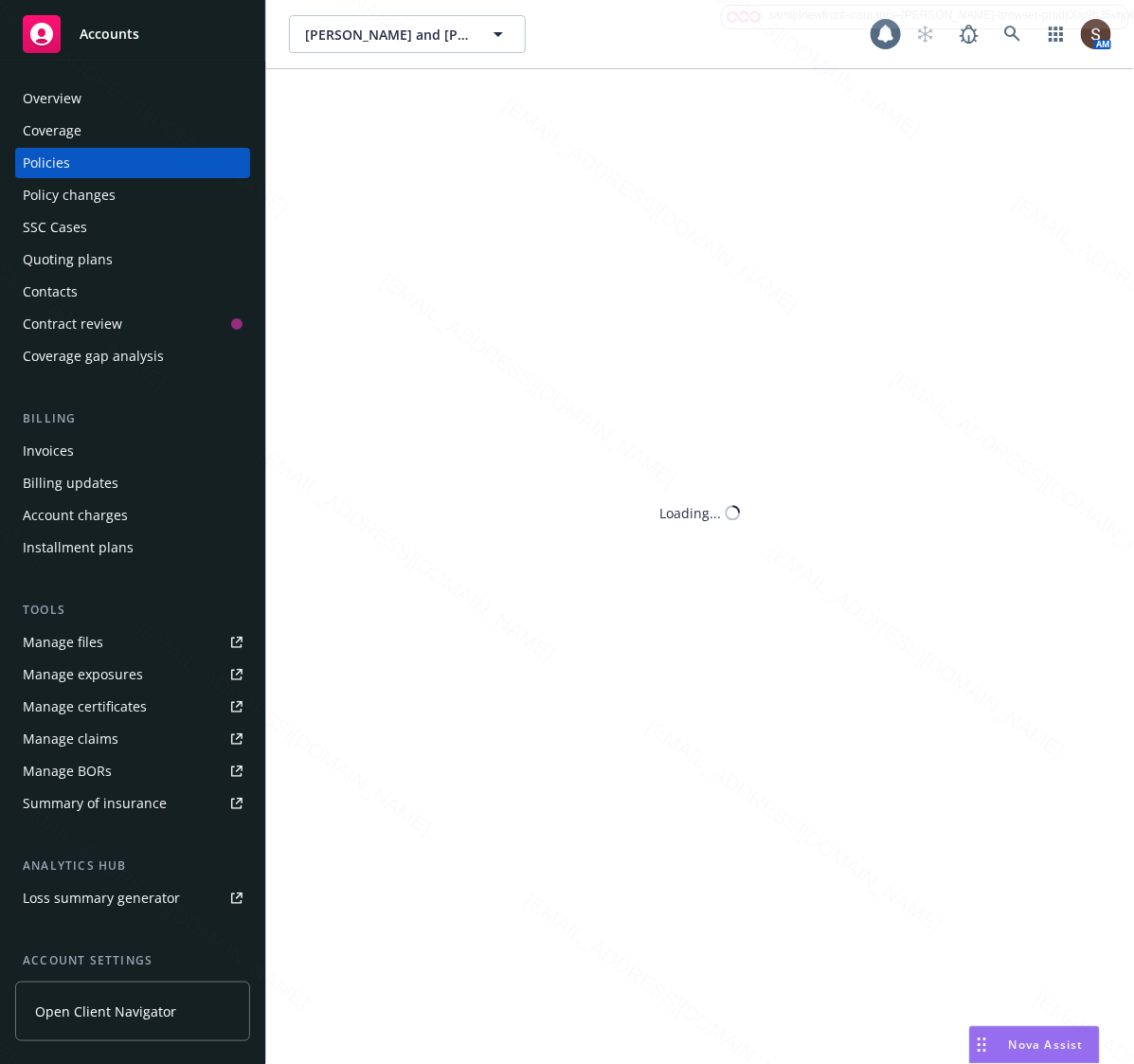
click at [102, 171] on div "Policies" at bounding box center [133, 163] width 220 height 30
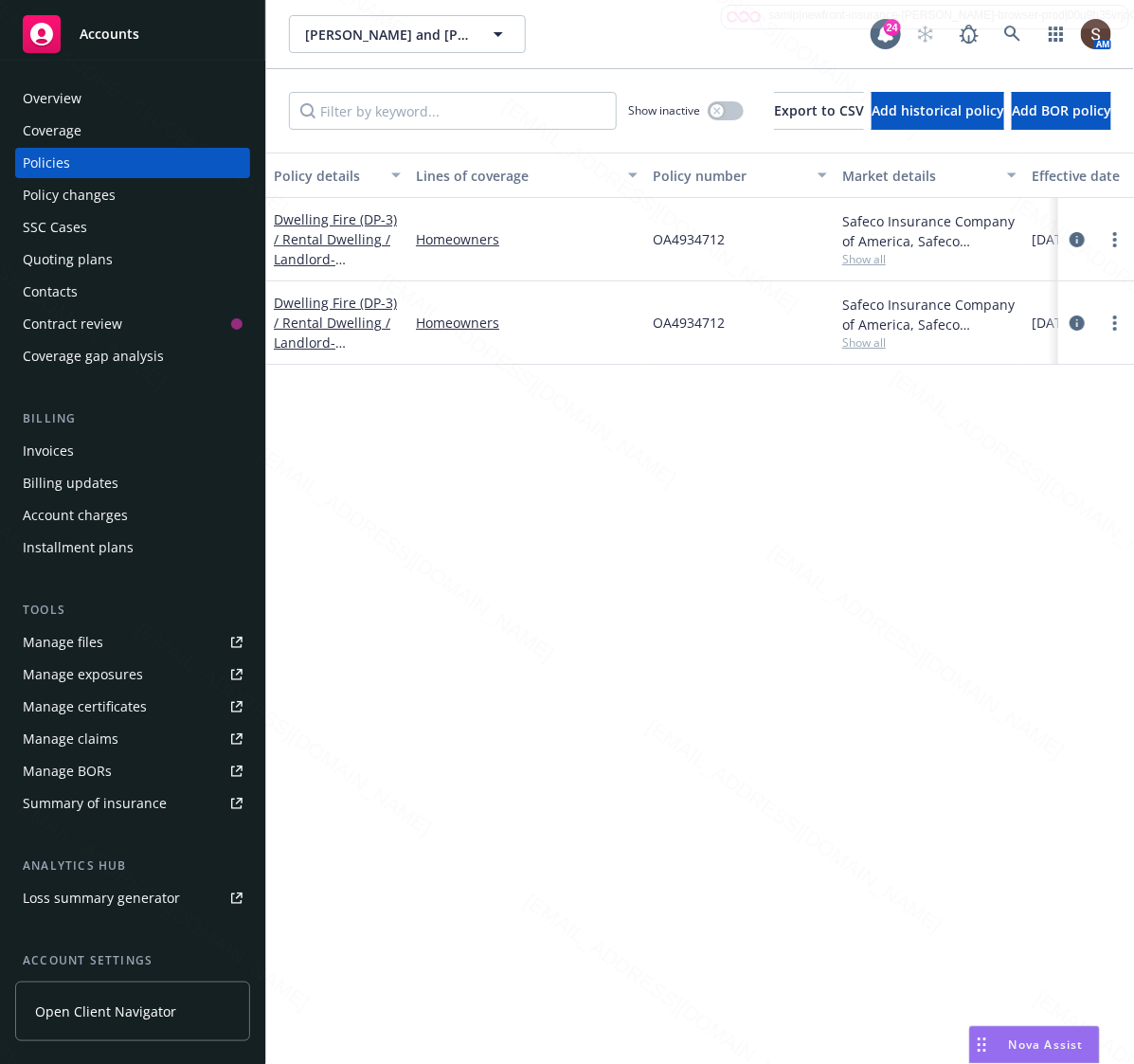
click at [675, 322] on span "OA4934712" at bounding box center [688, 322] width 72 height 20
click at [579, 27] on div "Kim and Ken Catanzarite Kim and Ken Catanzarite" at bounding box center [579, 33] width 581 height 38
click at [111, 90] on div "Overview" at bounding box center [133, 98] width 220 height 30
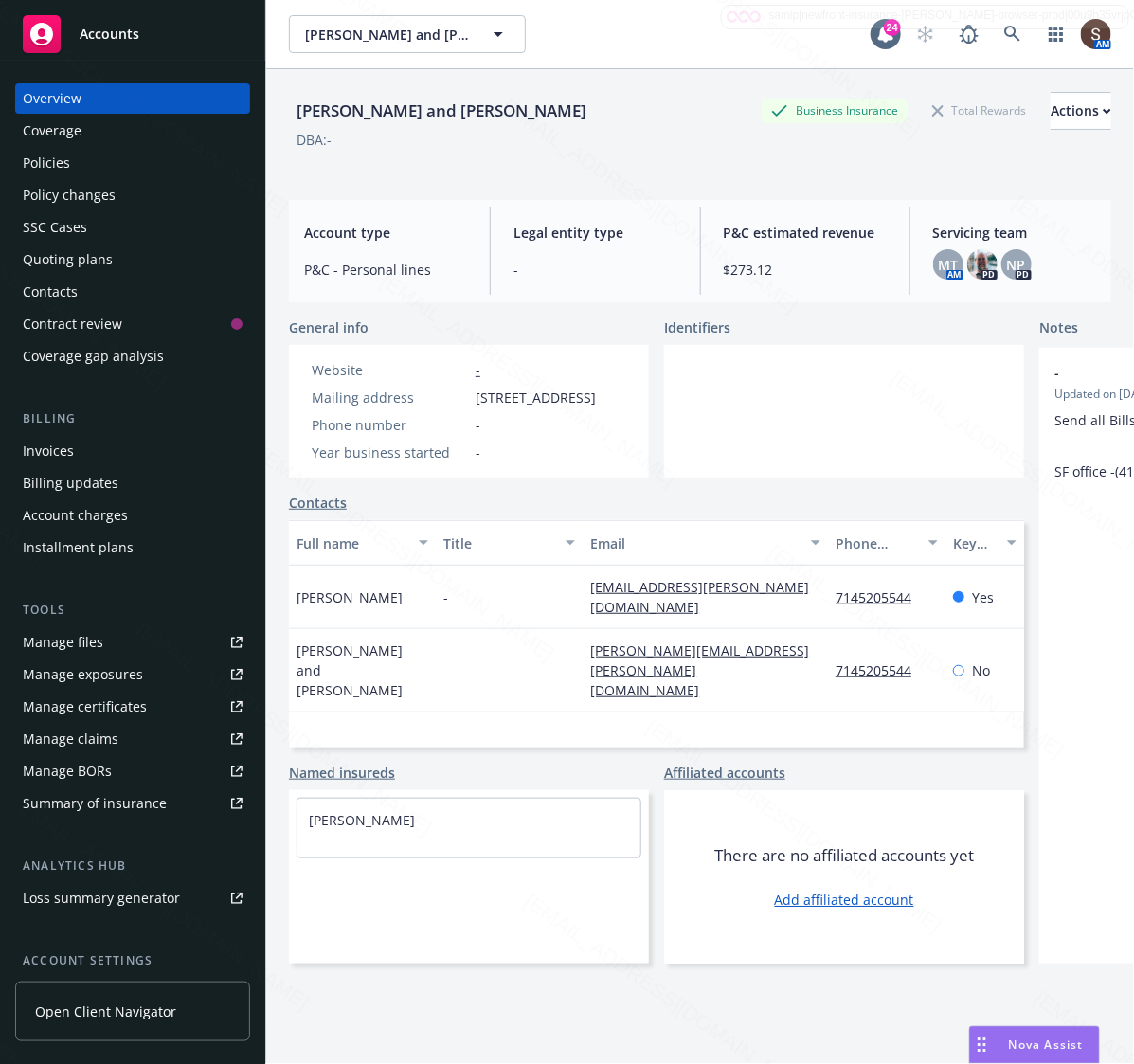
click at [105, 642] on link "Manage files" at bounding box center [132, 642] width 235 height 30
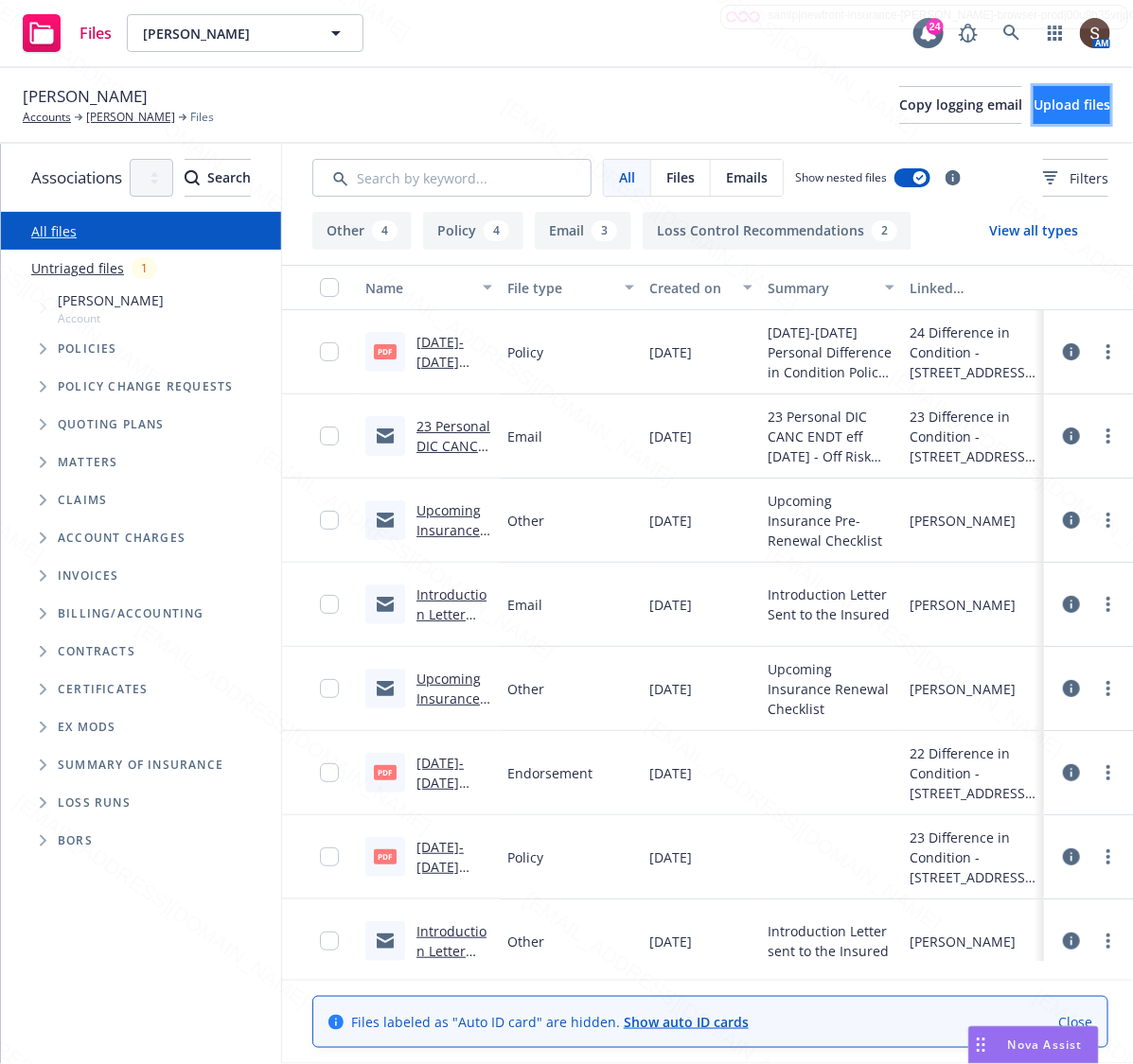
click at [1034, 111] on span "Upload files" at bounding box center [1072, 104] width 77 height 18
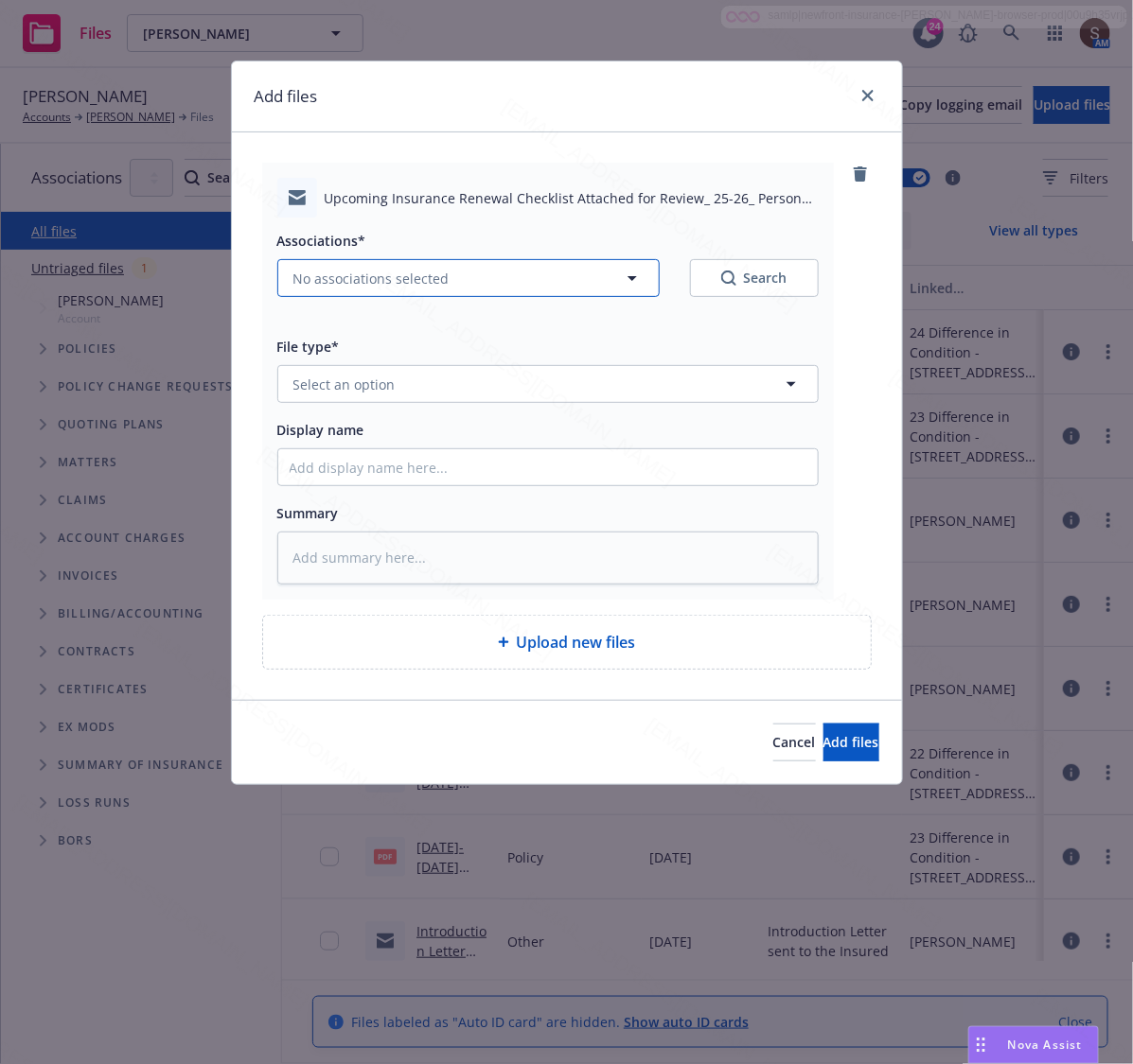
click at [386, 279] on span "No associations selected" at bounding box center [371, 279] width 156 height 20
type textarea "x"
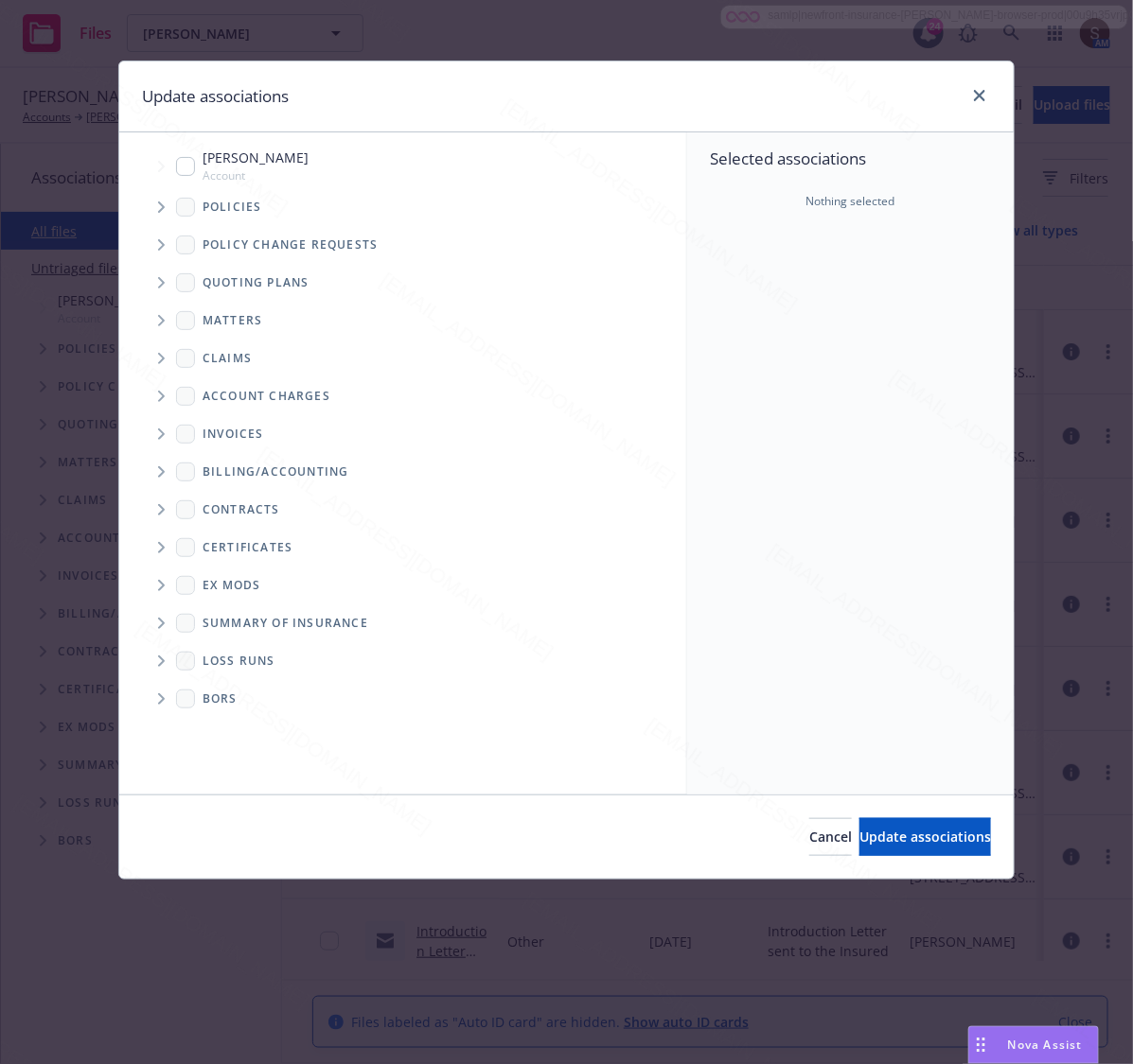
click at [180, 175] on input "Tree Example" at bounding box center [184, 166] width 19 height 19
checkbox input "true"
click at [859, 838] on span "Update associations" at bounding box center [925, 836] width 131 height 18
type textarea "x"
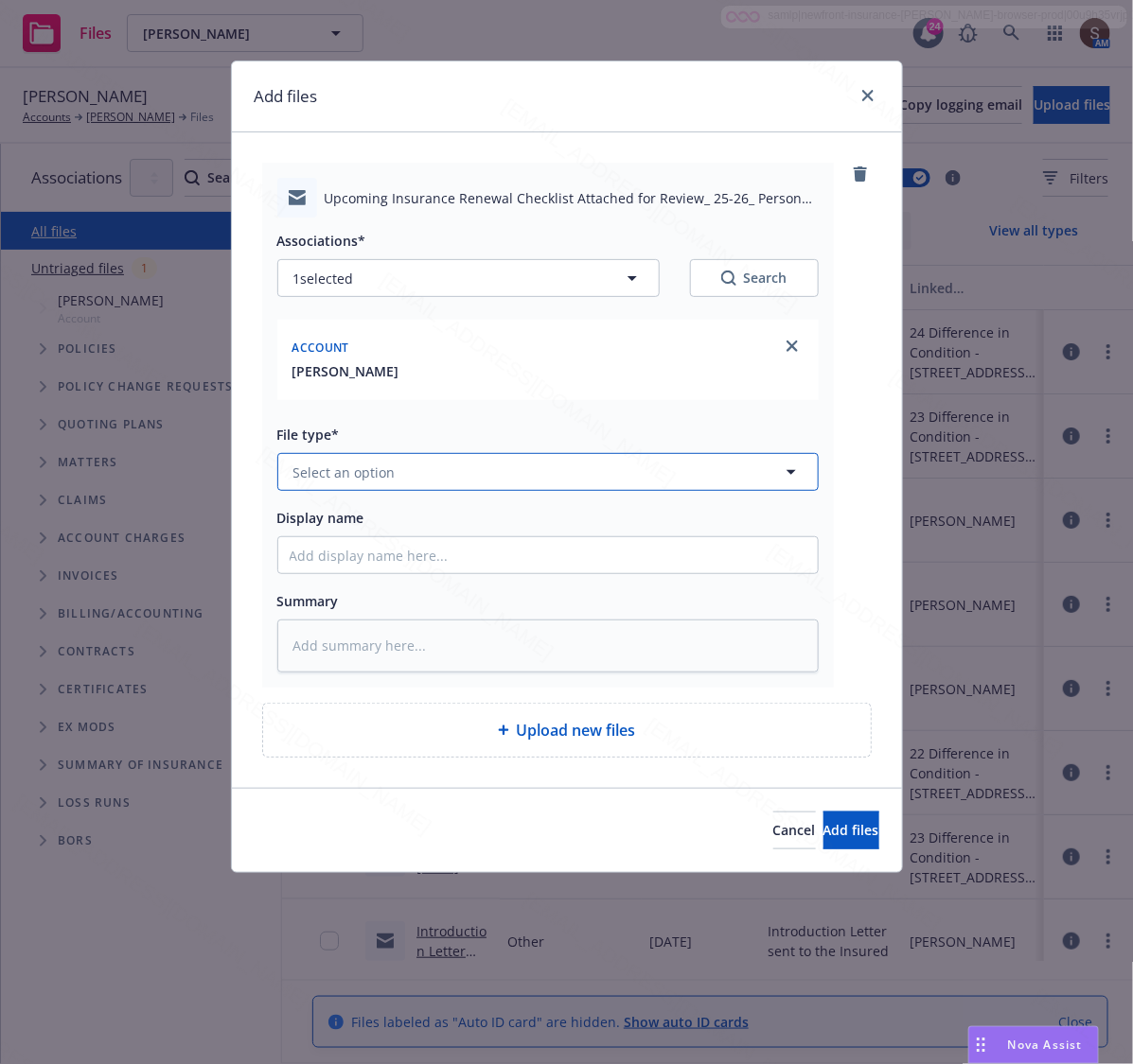
click at [370, 467] on span "Select an option" at bounding box center [344, 473] width 102 height 20
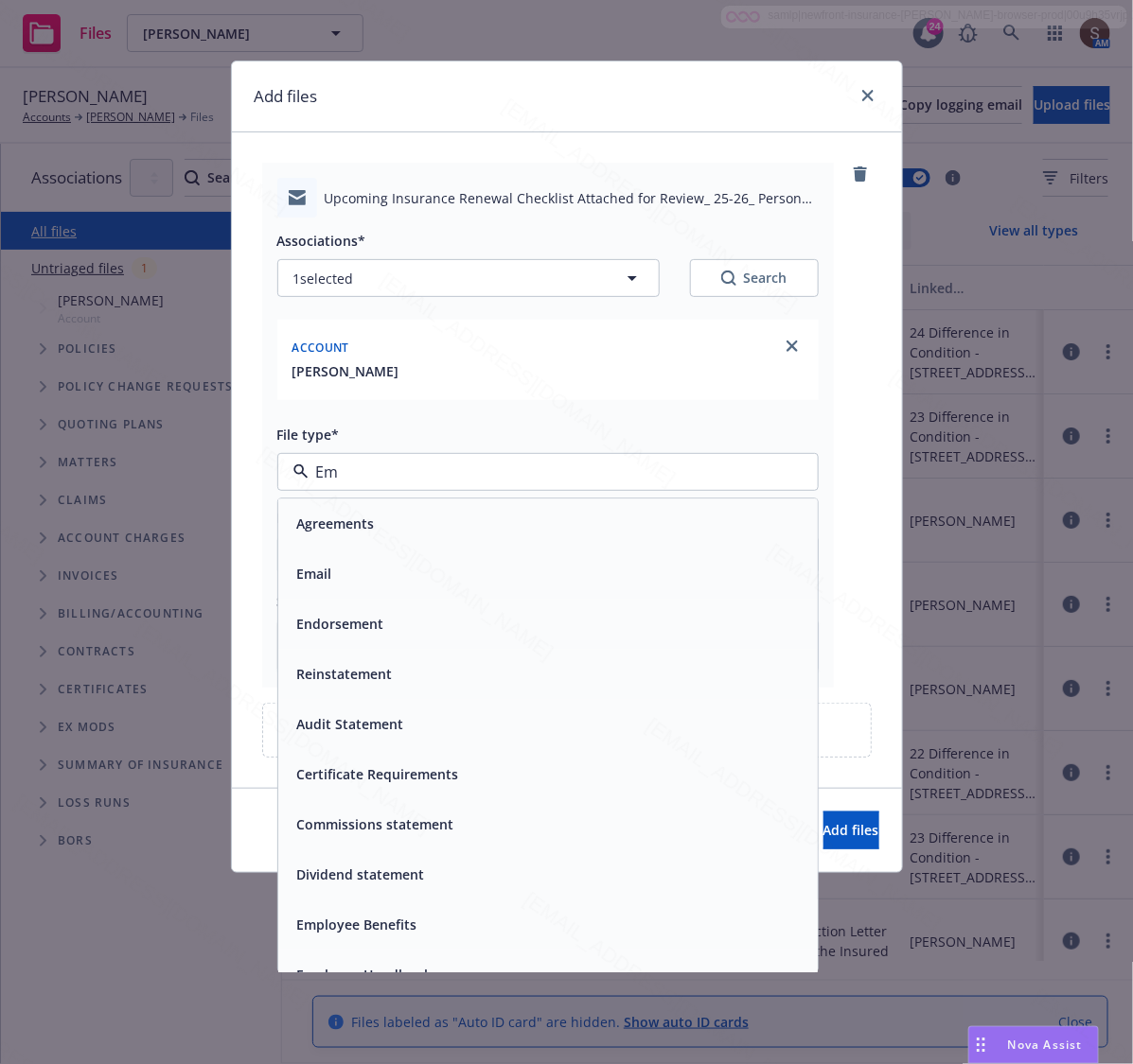
type input "Ems"
type textarea "x"
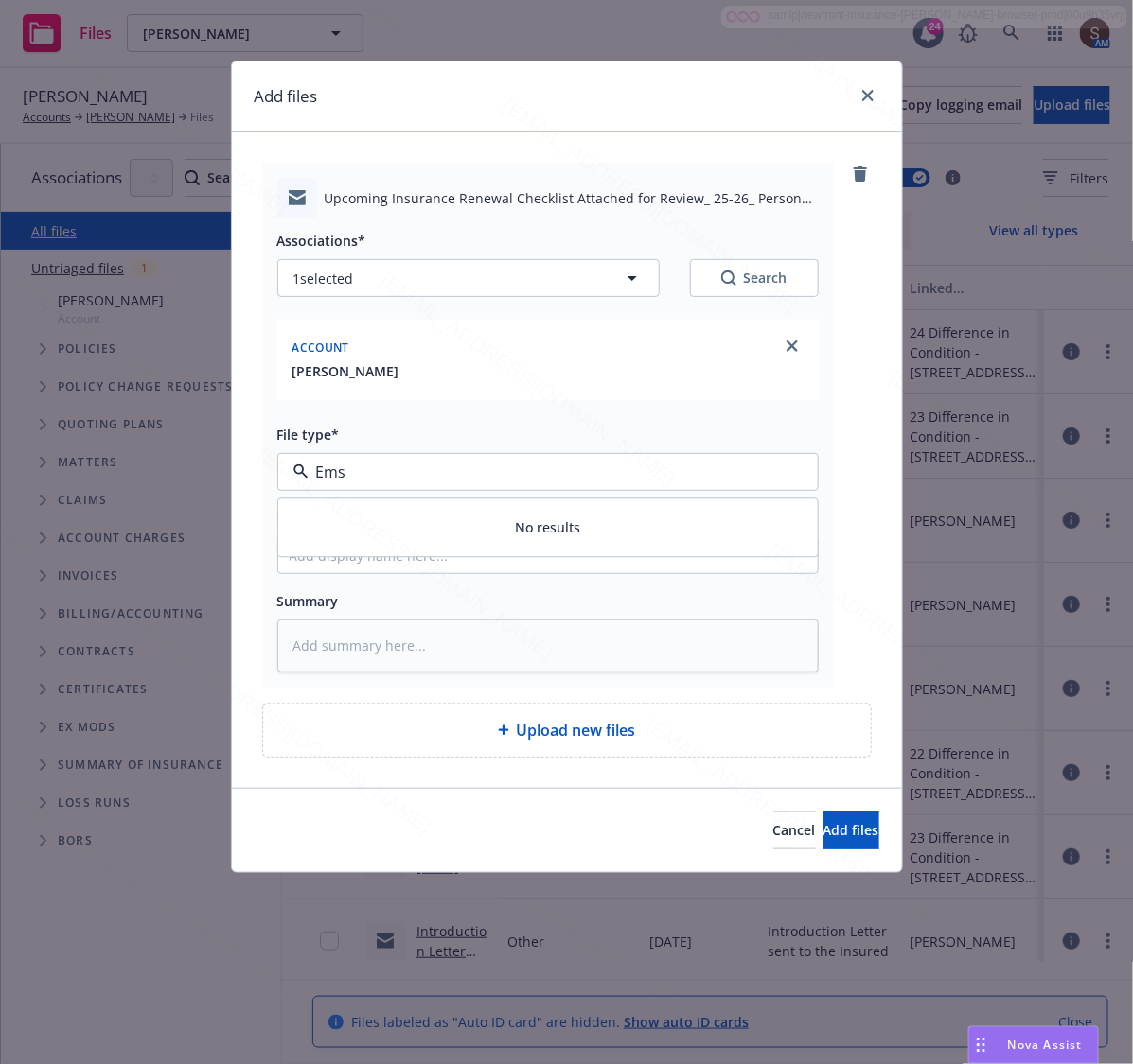
type input "Em"
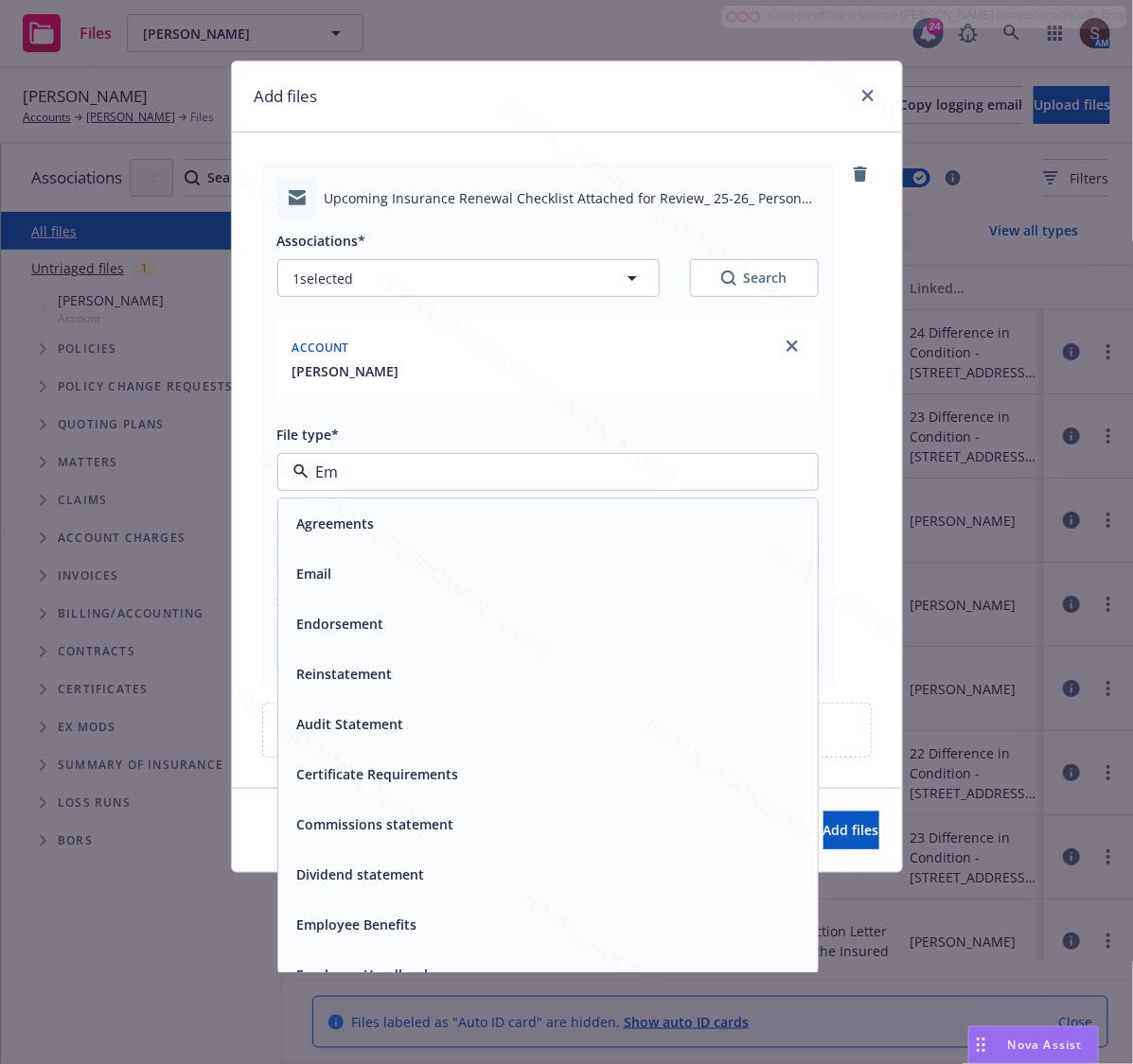
click at [327, 583] on span "Email" at bounding box center [315, 575] width 35 height 20
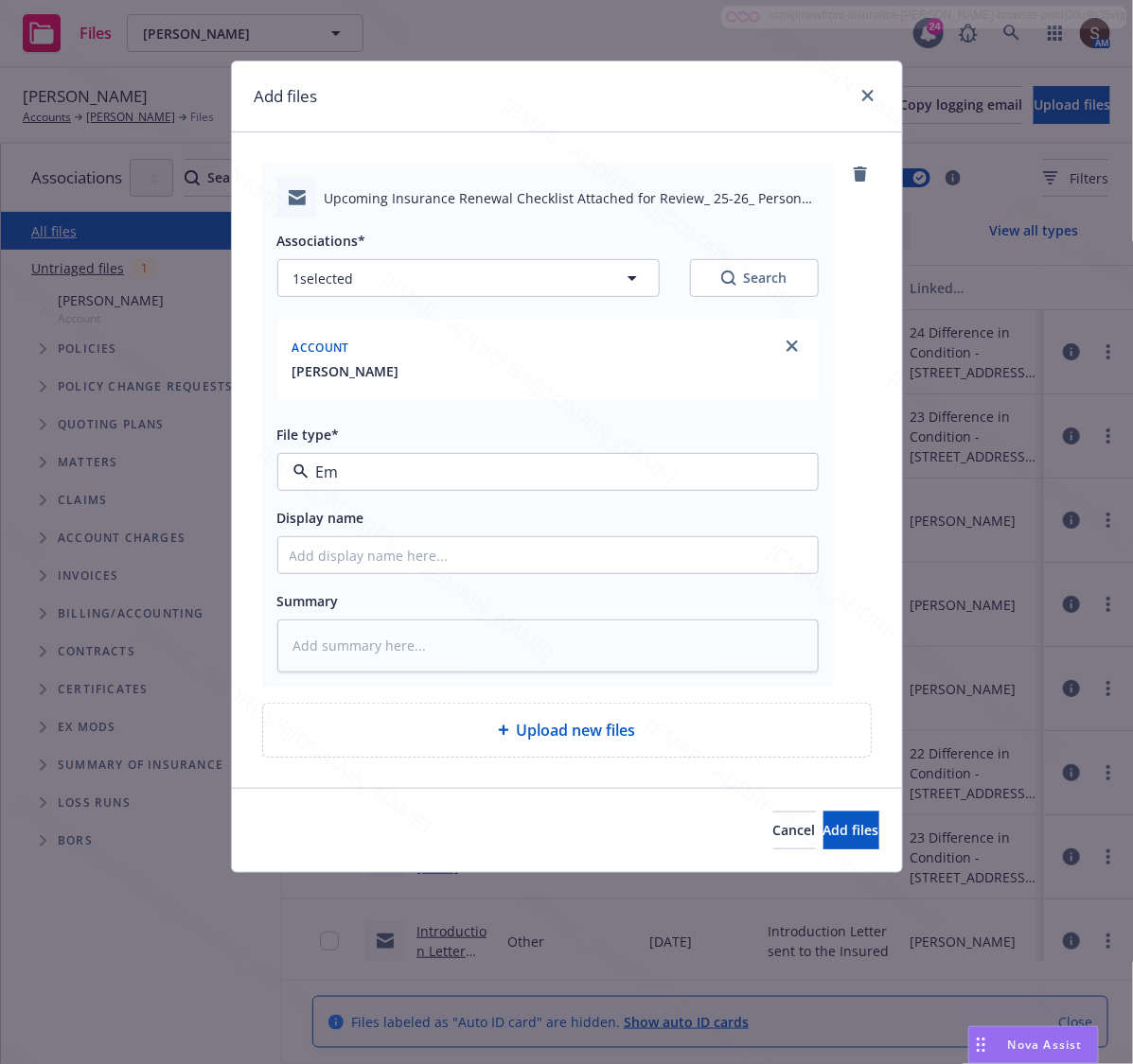
type textarea "x"
click at [336, 547] on input "Display name" at bounding box center [548, 555] width 540 height 36
type input "Upcoming Insurance Pre-Renewal Checklist"
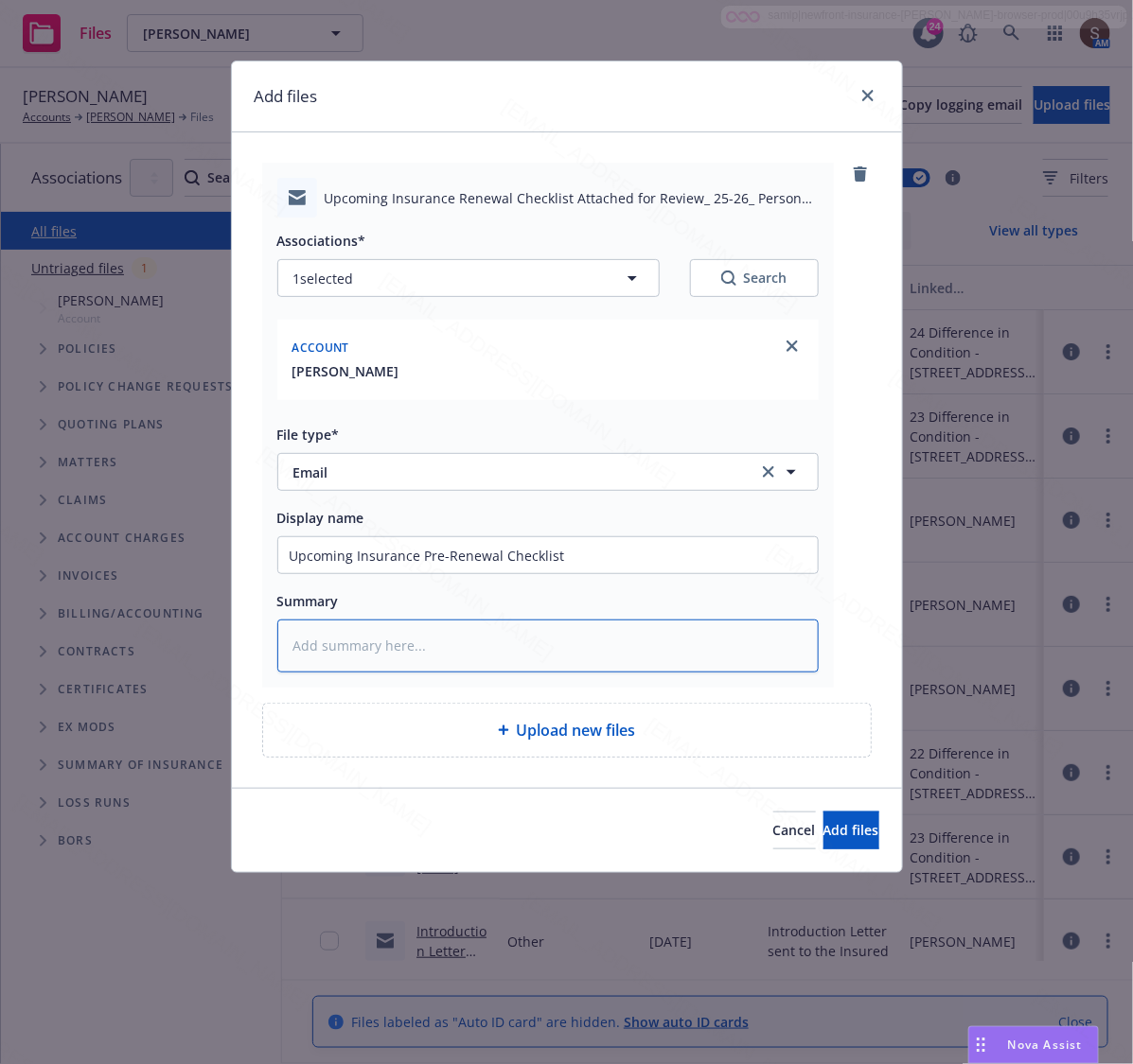
click at [397, 663] on textarea at bounding box center [548, 646] width 541 height 53
paste textarea "Upcoming Insurance Pre-Renewal Checklist"
type textarea "x"
type textarea "Upcoming Insurance Pre-Renewal Checklist"
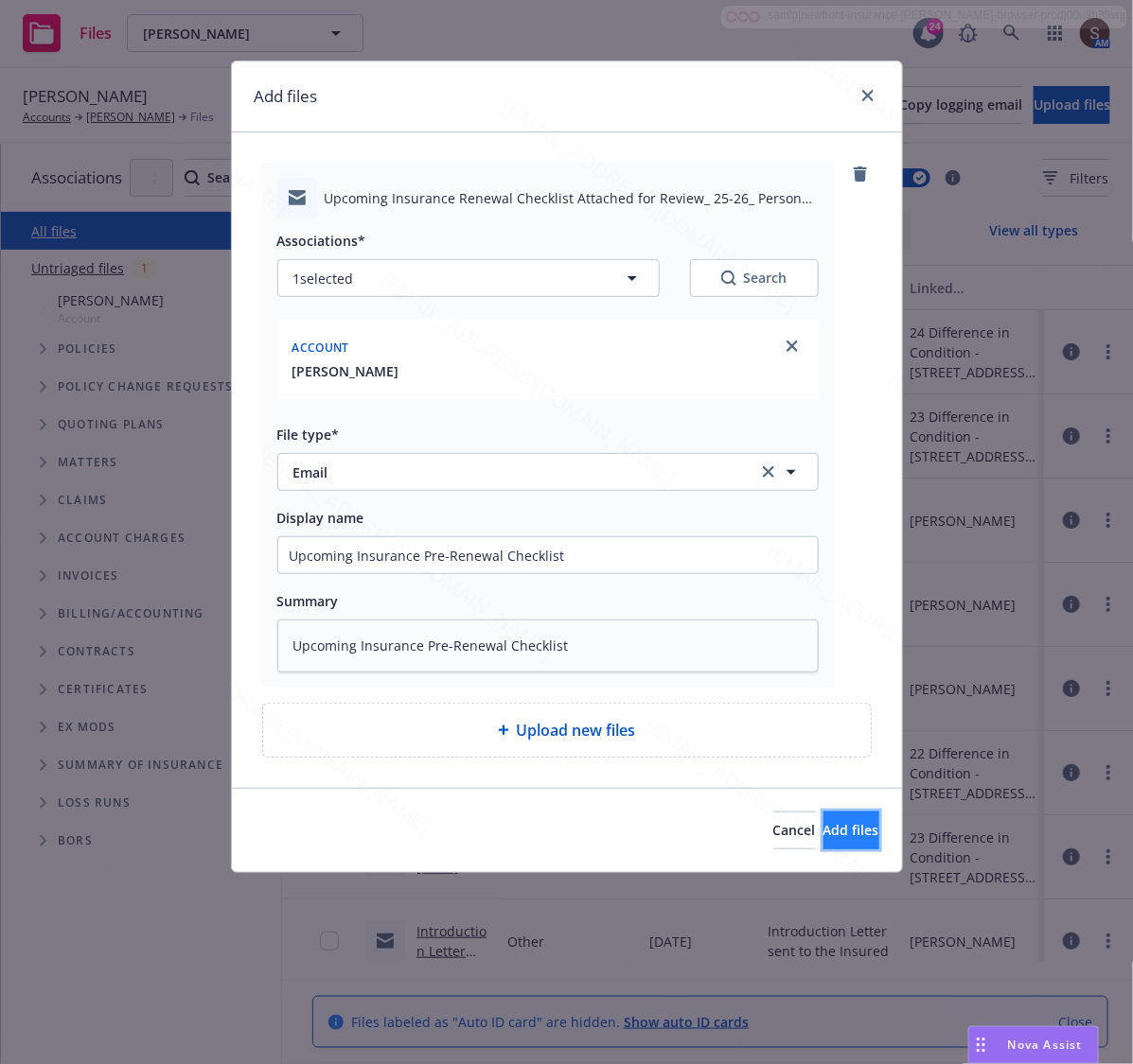
click at [823, 844] on button "Add files" at bounding box center [850, 831] width 56 height 38
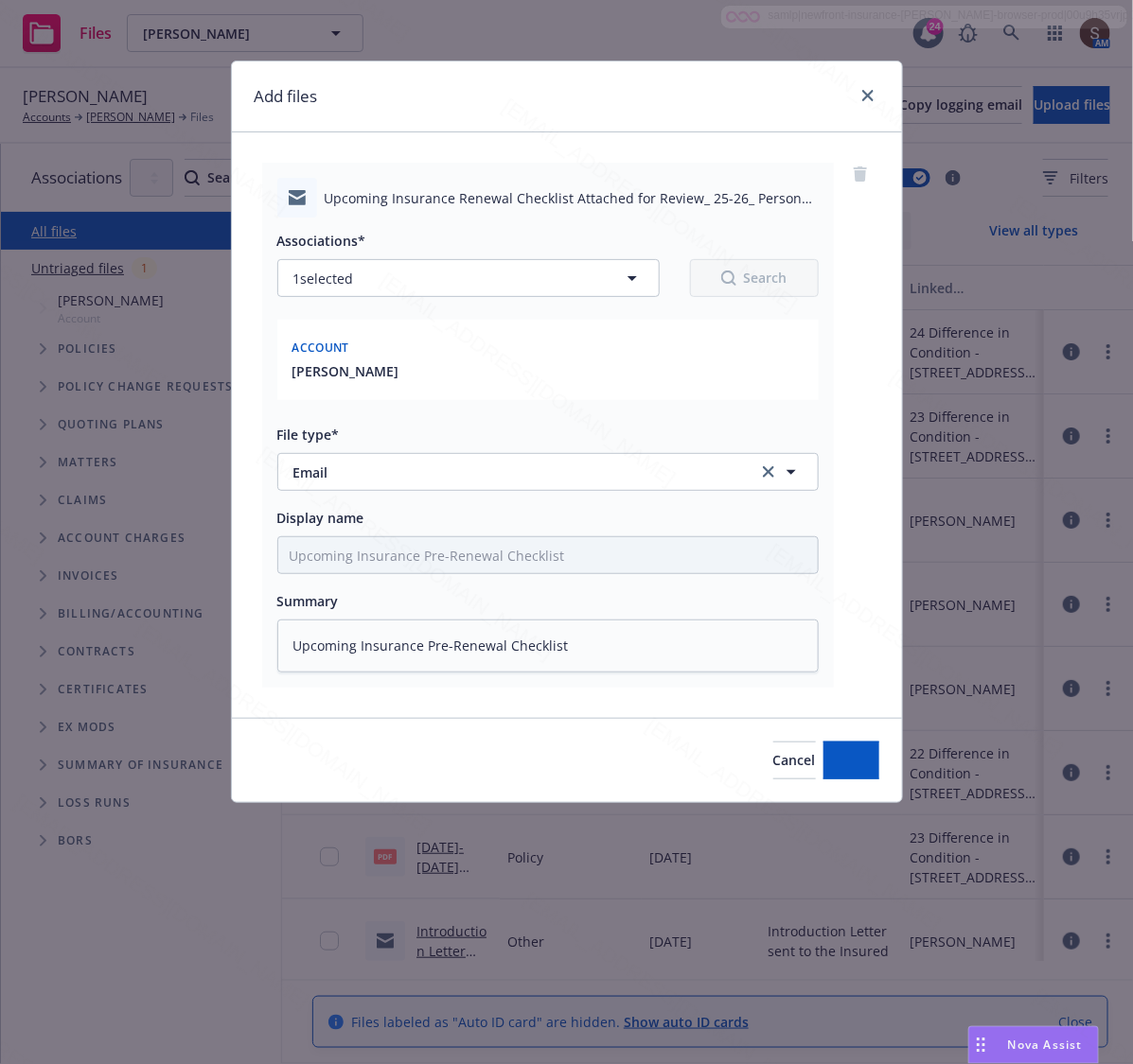
type textarea "x"
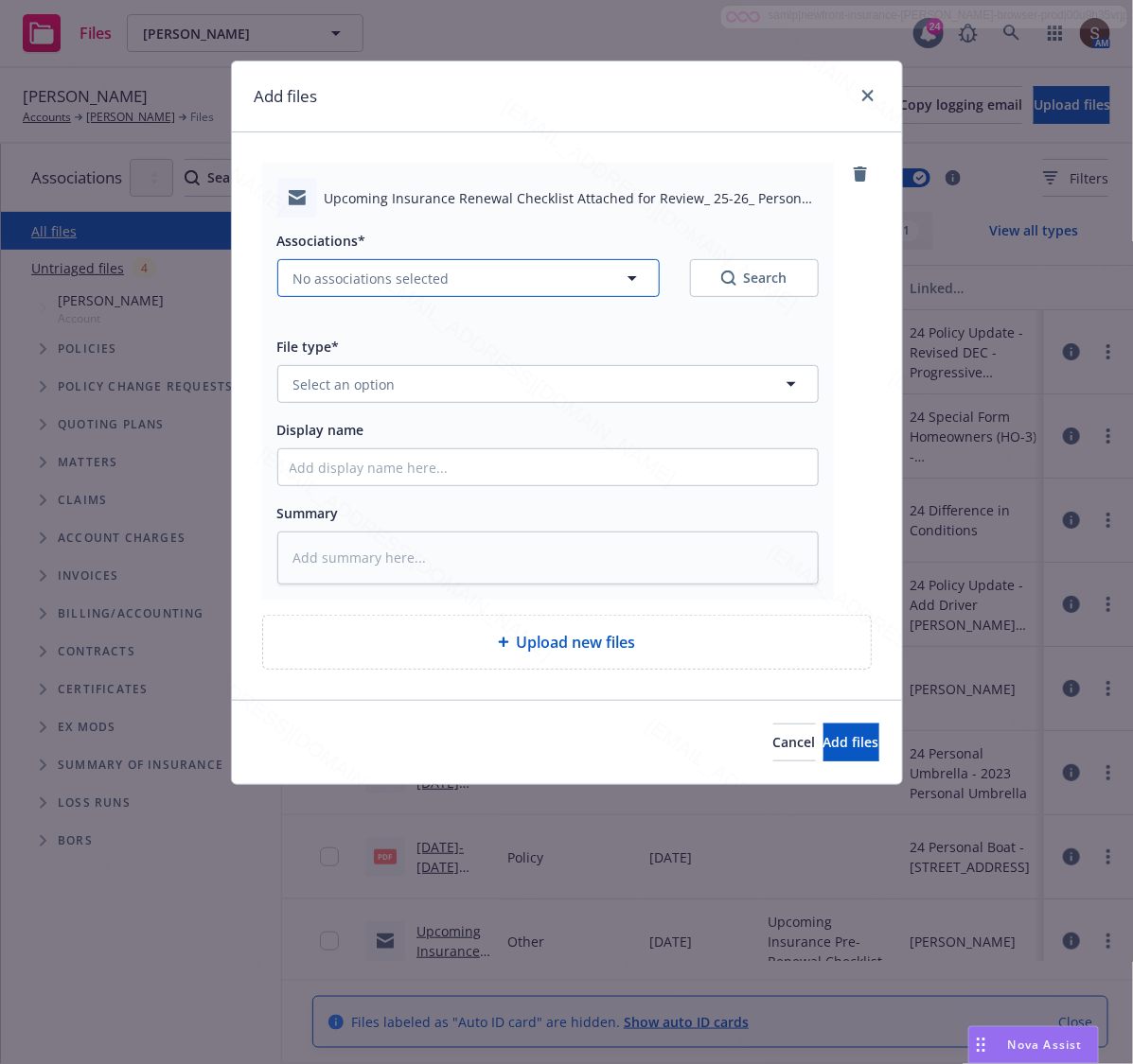
click at [388, 271] on span "No associations selected" at bounding box center [371, 279] width 156 height 20
type textarea "x"
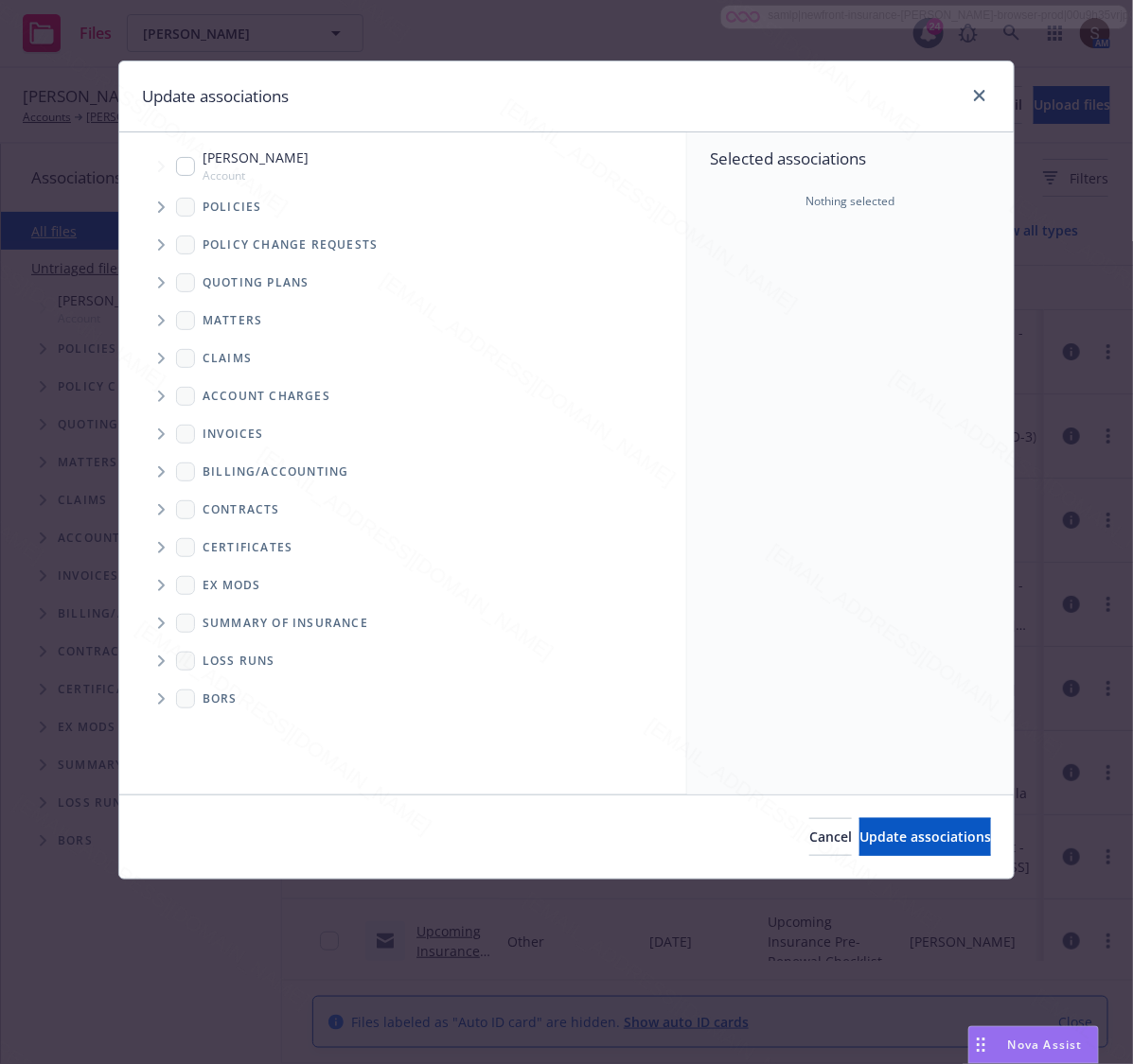
click at [180, 167] on input "Tree Example" at bounding box center [184, 166] width 19 height 19
checkbox input "true"
click at [859, 828] on button "Update associations" at bounding box center [925, 837] width 131 height 38
type textarea "x"
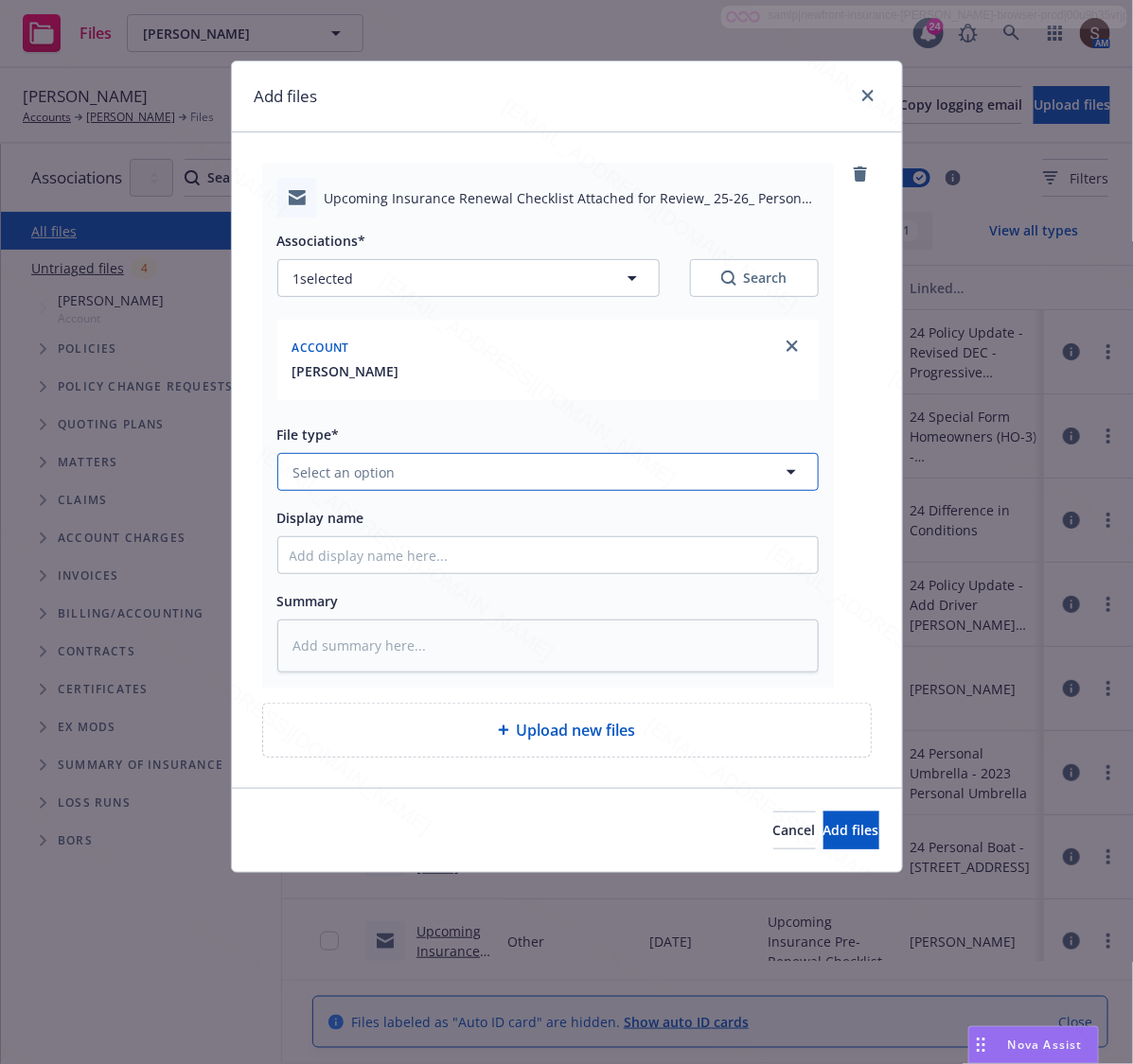
click at [369, 473] on span "Select an option" at bounding box center [344, 473] width 102 height 20
type input "Email"
click at [348, 518] on div "Email" at bounding box center [547, 525] width 517 height 27
type textarea "x"
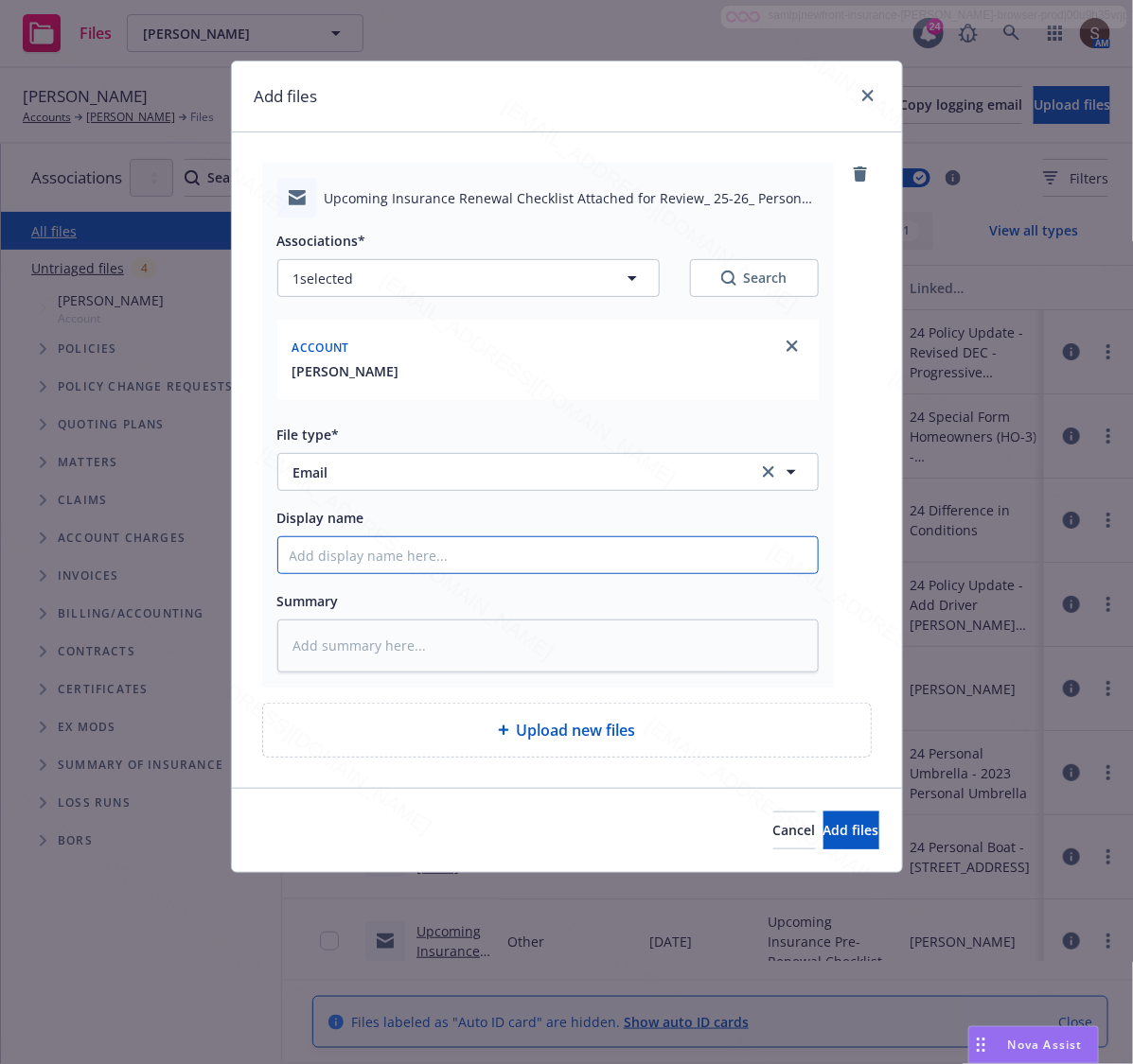
click at [348, 544] on input "Display name" at bounding box center [548, 555] width 540 height 36
type input "Upcoming Insurance Pre-Renewal Checklist"
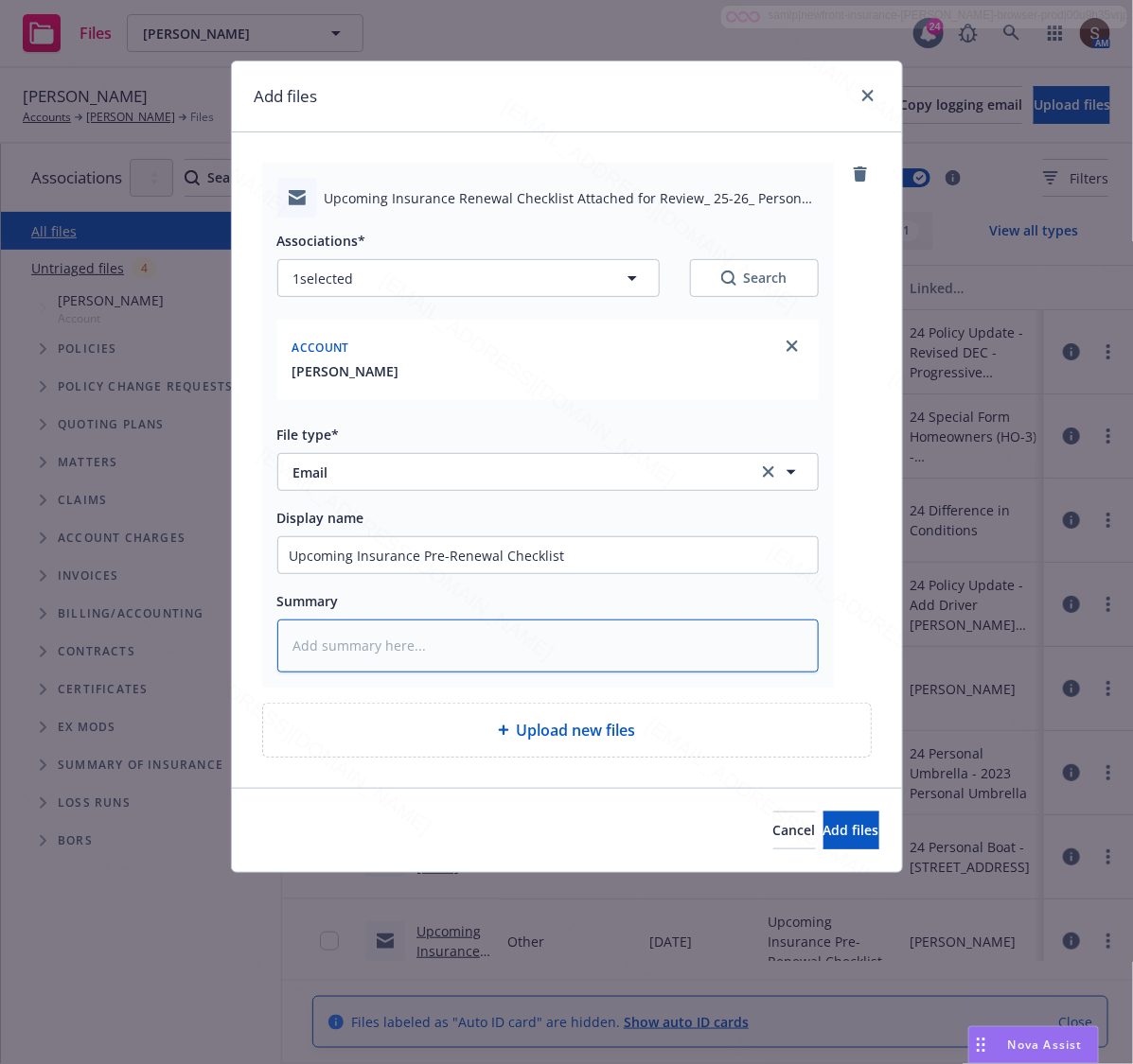
click at [441, 648] on textarea at bounding box center [548, 646] width 541 height 53
paste textarea "Upcoming Insurance Pre-Renewal Checklist"
type textarea "x"
type textarea "Upcoming Insurance Pre-Renewal Checklist"
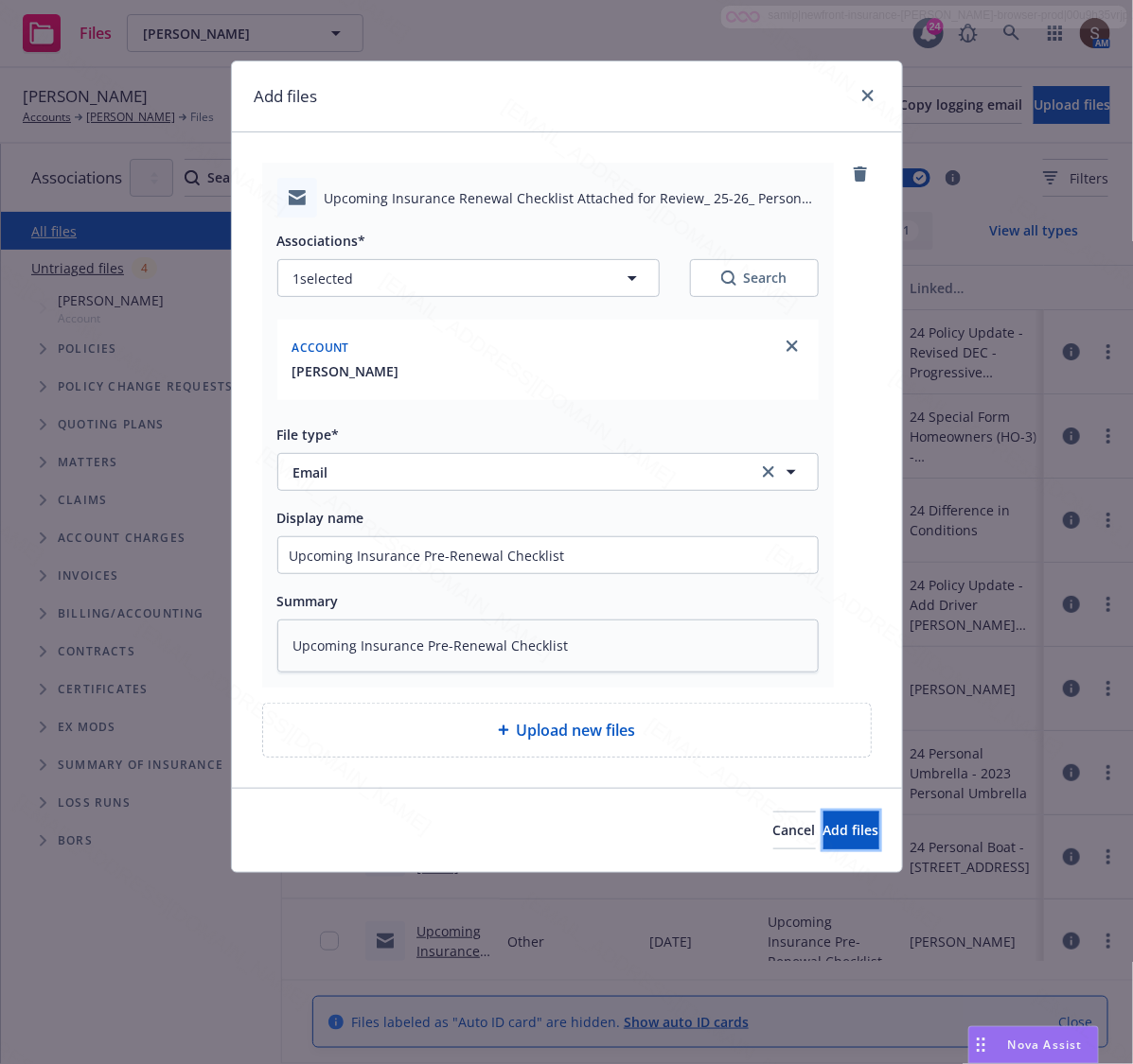
click at [823, 823] on button "Add files" at bounding box center [850, 831] width 56 height 38
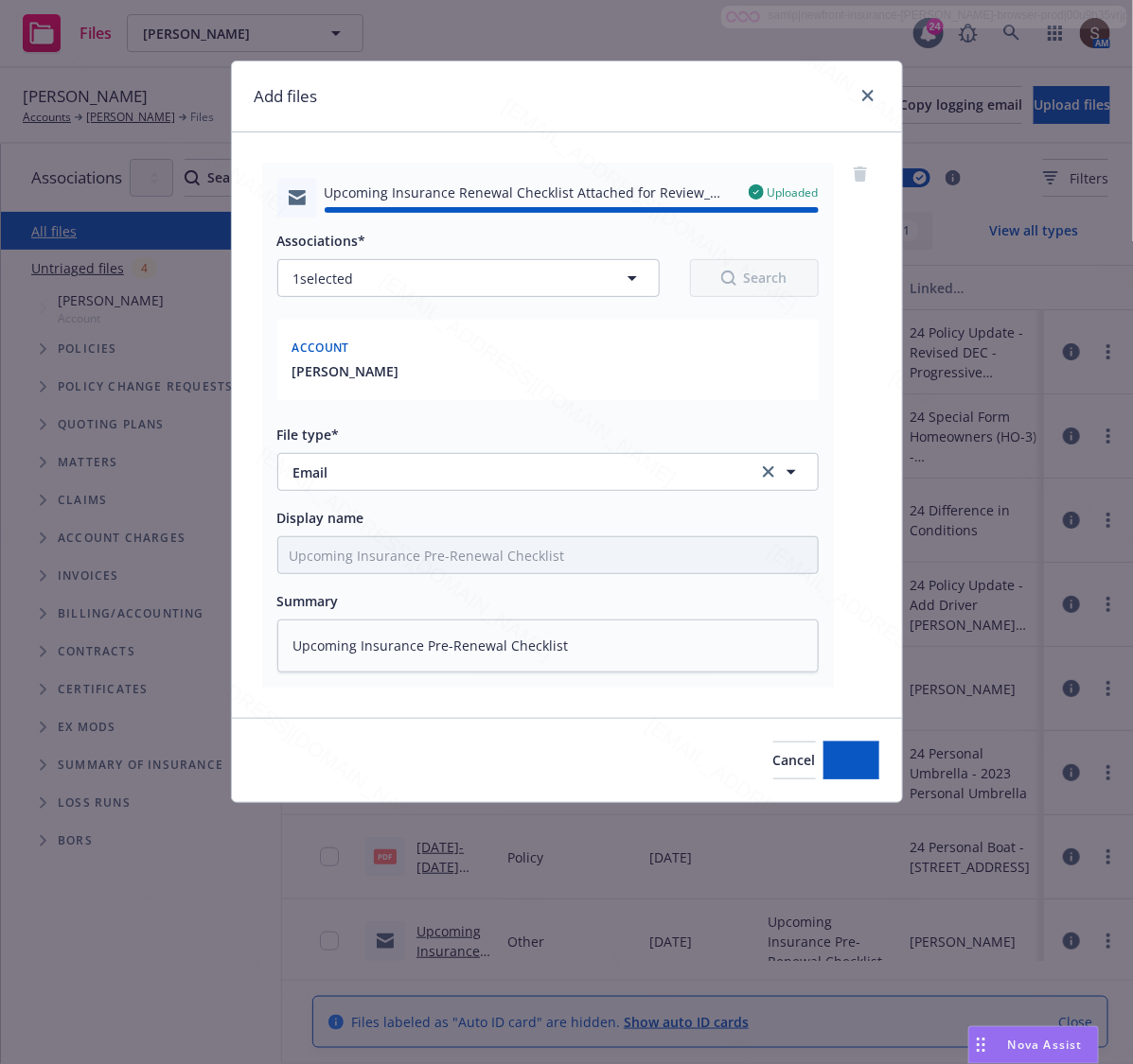
type textarea "x"
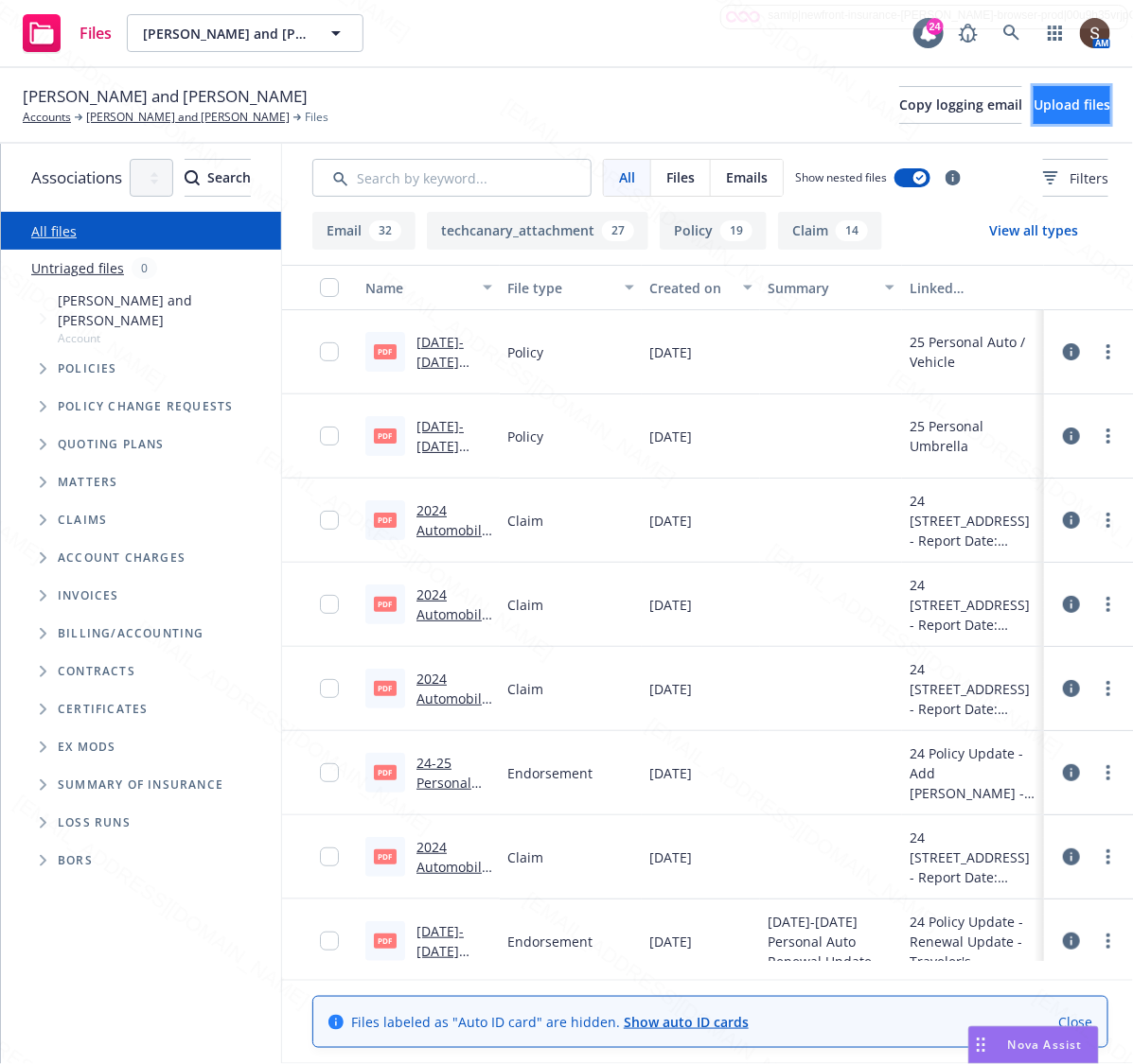
click at [1034, 97] on button "Upload files" at bounding box center [1072, 105] width 77 height 38
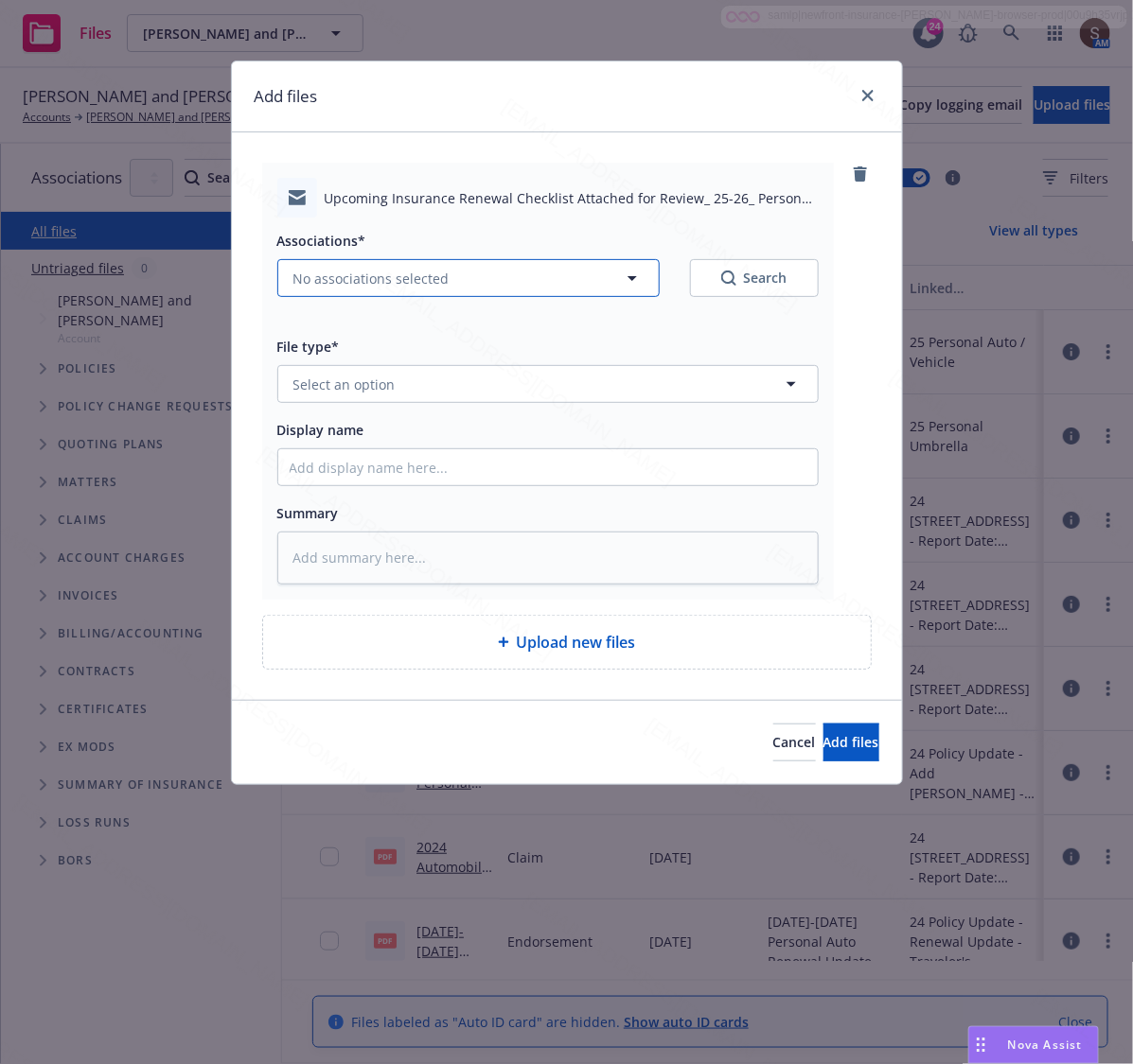
click at [338, 279] on span "No associations selected" at bounding box center [371, 279] width 156 height 20
type textarea "x"
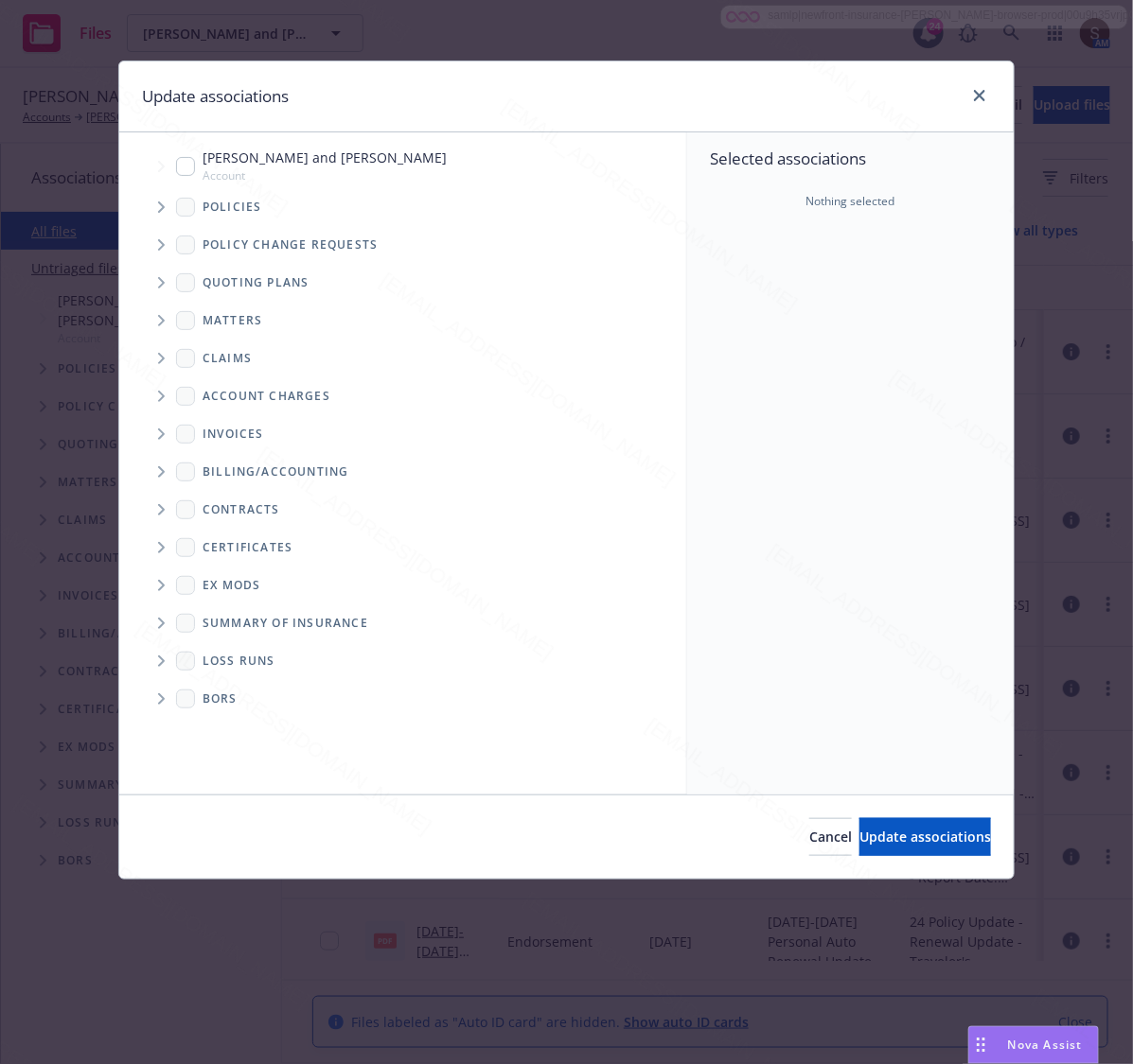
click at [178, 164] on input "Tree Example" at bounding box center [184, 166] width 19 height 19
checkbox input "true"
click at [862, 843] on span "Update associations" at bounding box center [925, 836] width 131 height 18
type textarea "x"
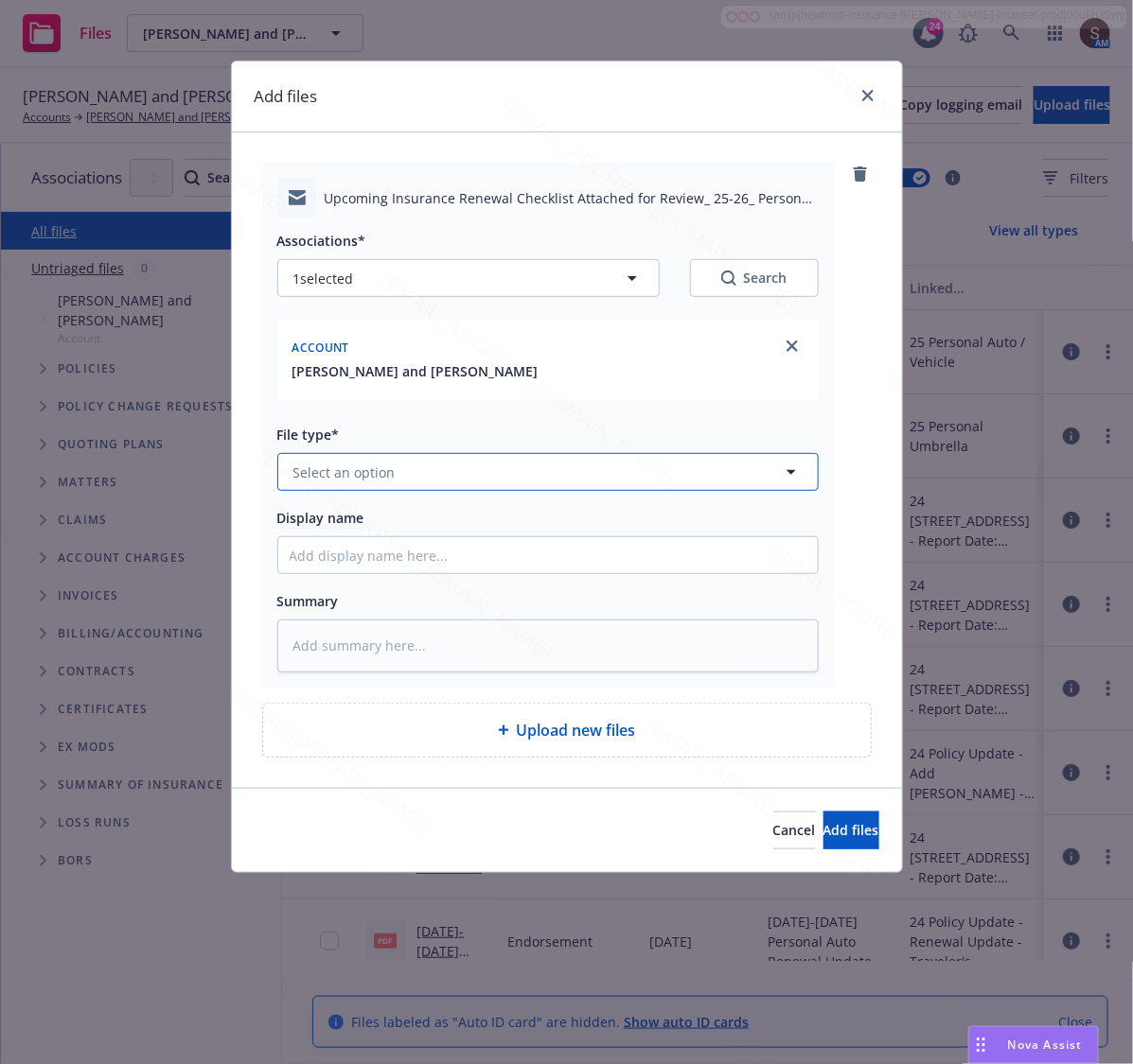
click at [312, 471] on span "Select an option" at bounding box center [344, 473] width 102 height 20
type input "emai"
click at [322, 518] on span "Email" at bounding box center [315, 525] width 35 height 20
type textarea "x"
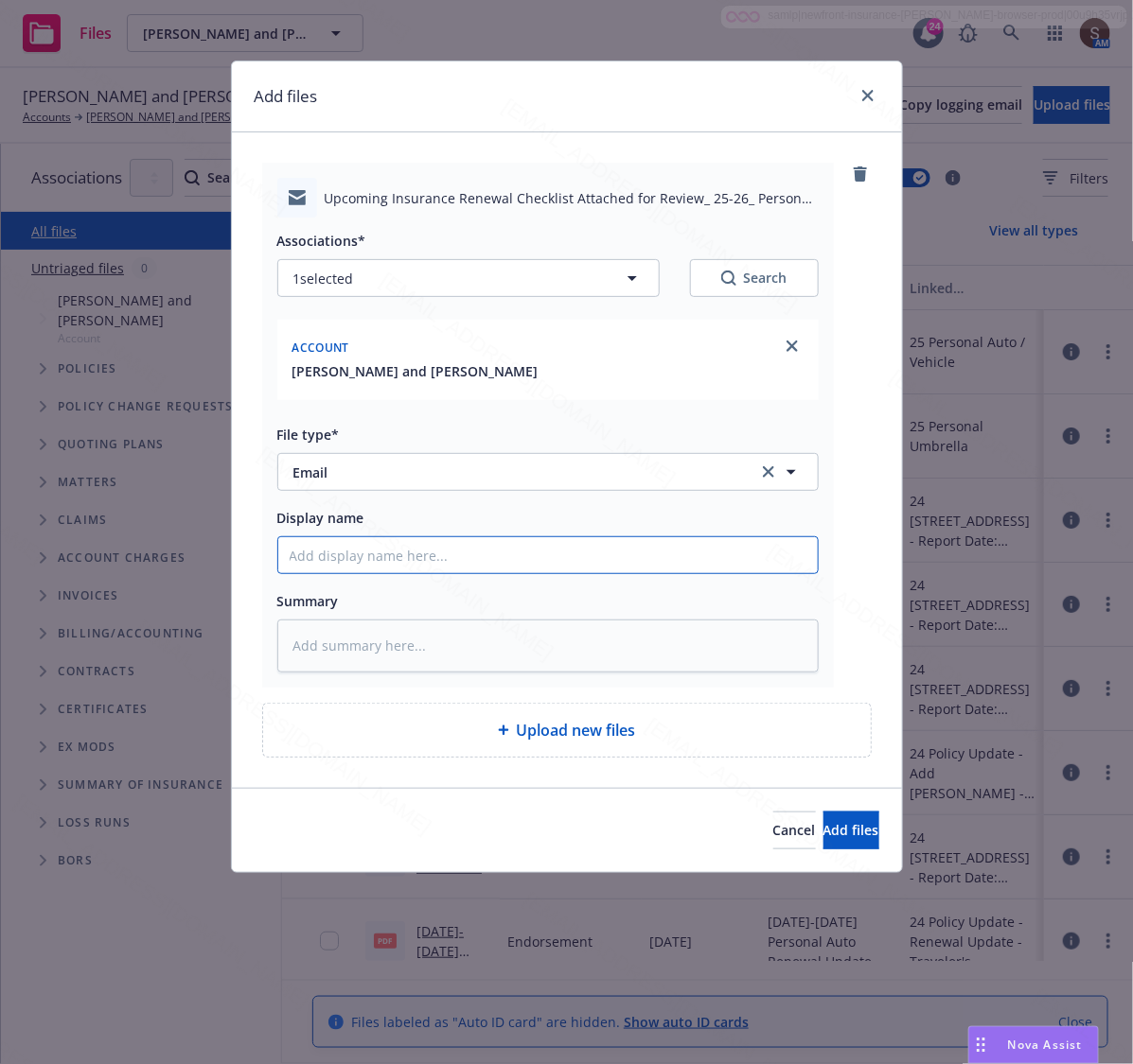
click at [364, 554] on input "Display name" at bounding box center [548, 555] width 540 height 36
type input "Upcoming Insurance Pre-Renewal Checklist"
drag, startPoint x: 582, startPoint y: 551, endPoint x: 266, endPoint y: 552, distance: 316.0
click at [266, 552] on div "Upcoming Insurance Renewal Checklist Attached for Review_ 25-26_ Personal Umbre…" at bounding box center [547, 425] width 572 height 525
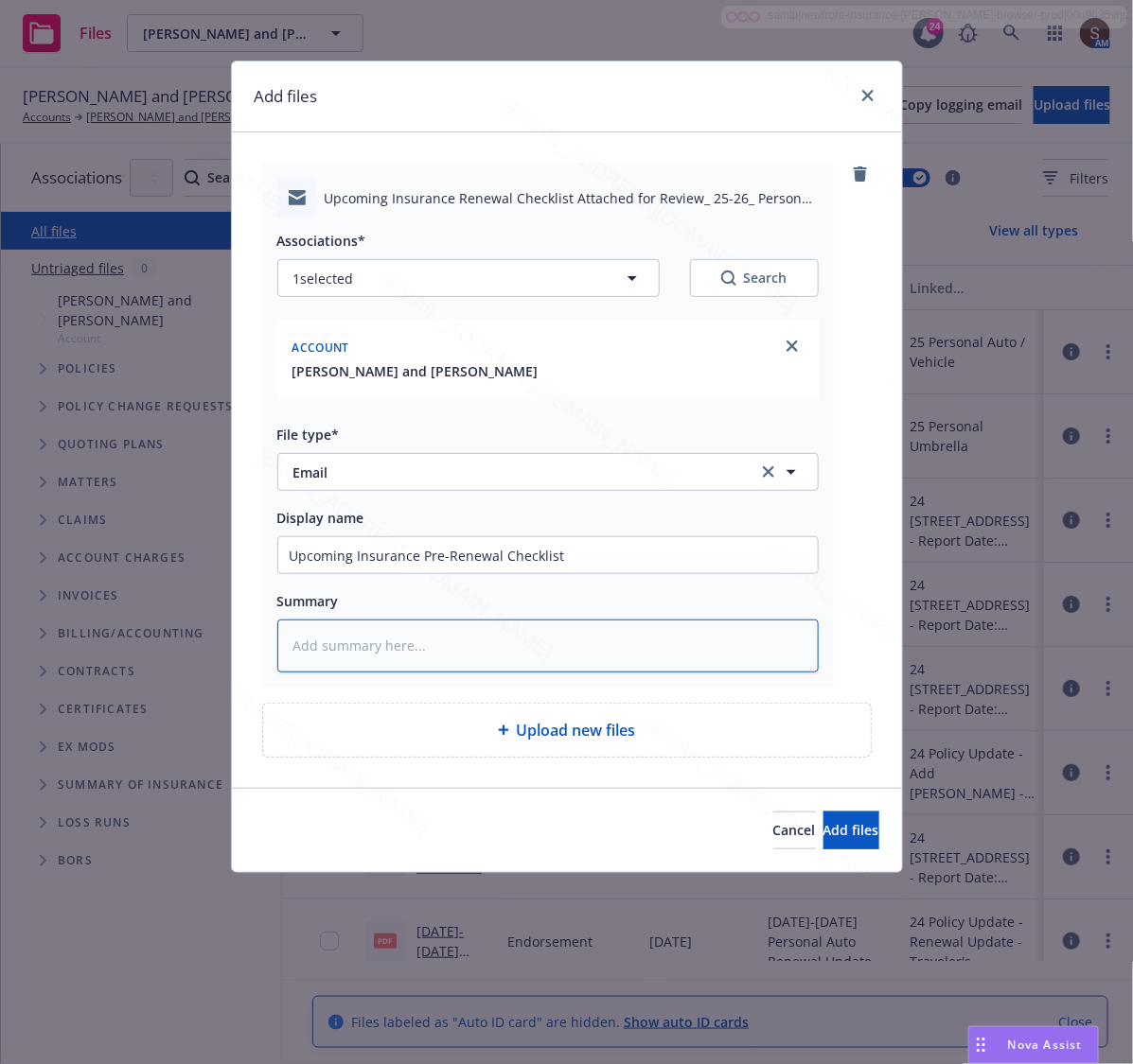
click at [434, 662] on textarea at bounding box center [548, 646] width 541 height 53
paste textarea "Upcoming Insurance Pre-Renewal Checklist"
type textarea "x"
type textarea "Upcoming Insurance Pre-Renewal Checklist"
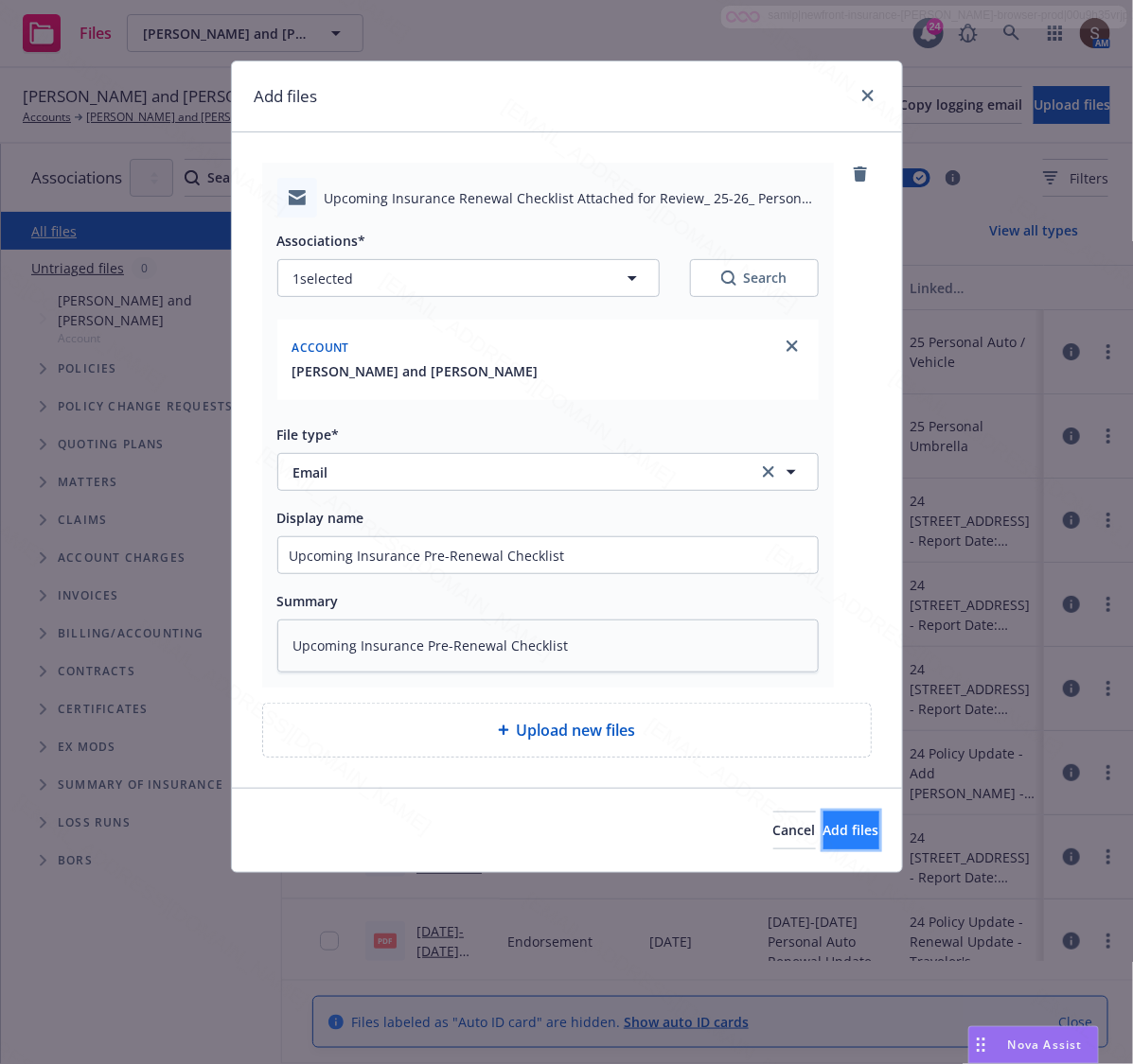
click at [823, 839] on span "Add files" at bounding box center [850, 830] width 56 height 18
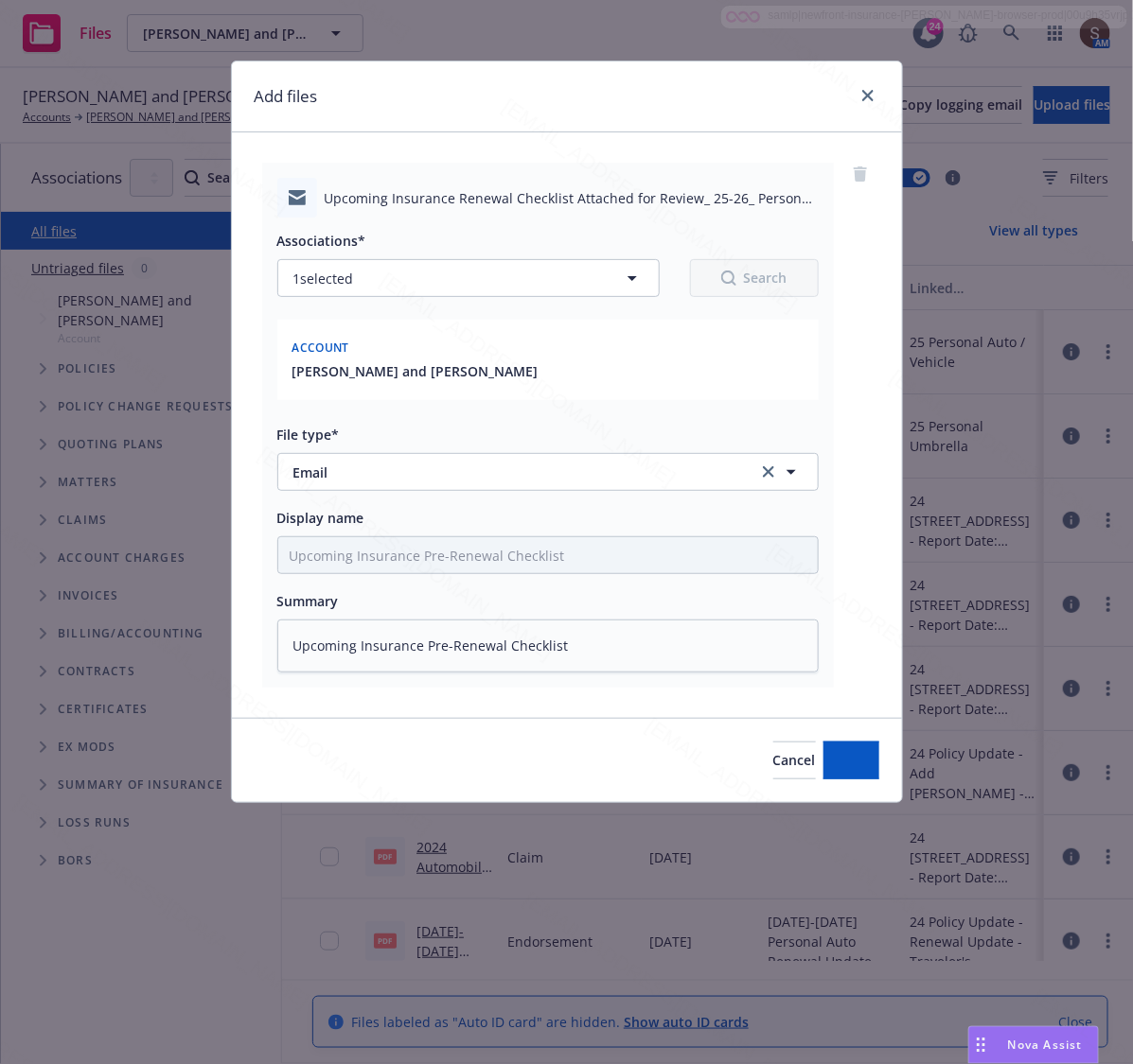
type textarea "x"
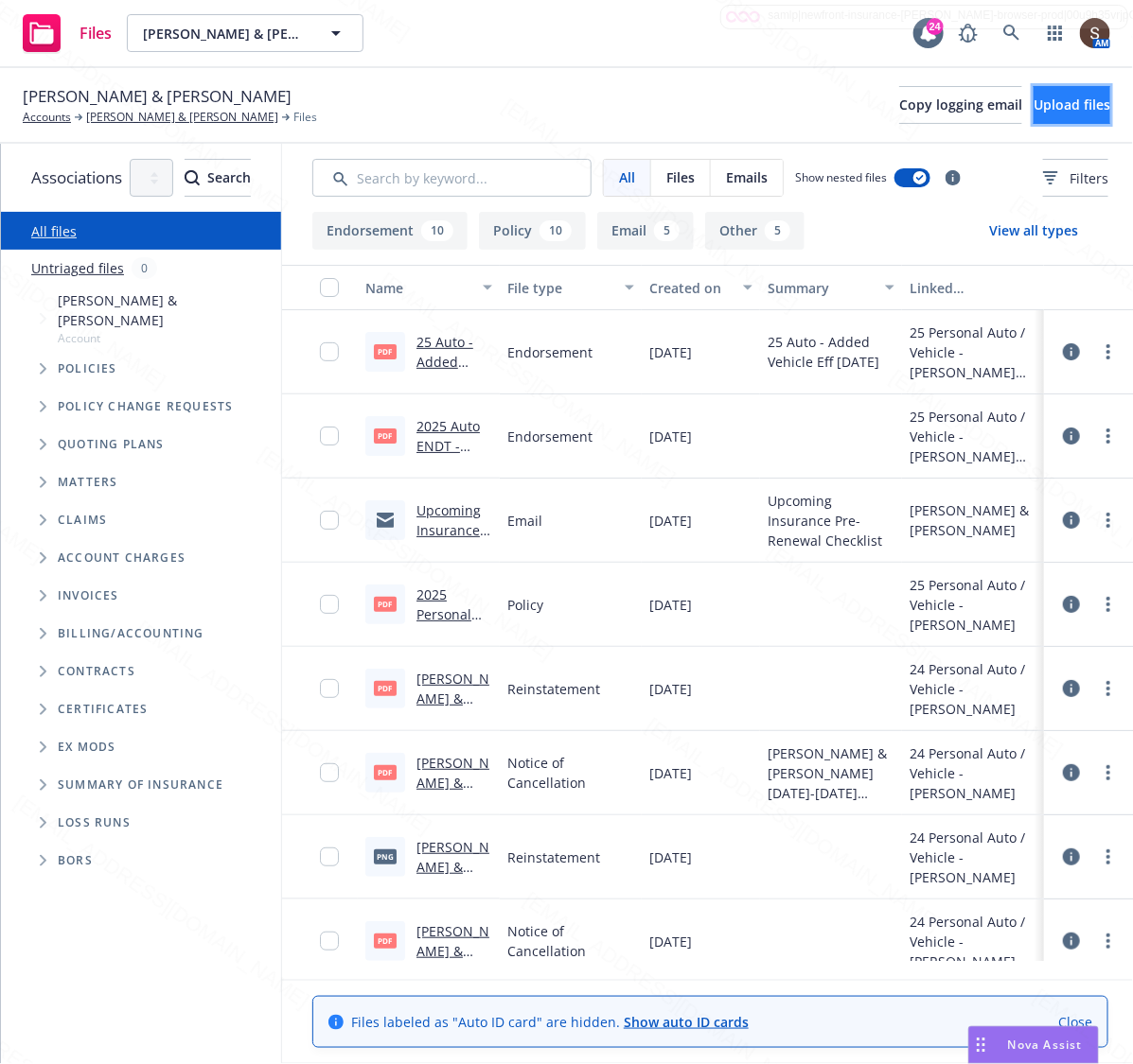
click at [1034, 97] on button "Upload files" at bounding box center [1072, 105] width 77 height 38
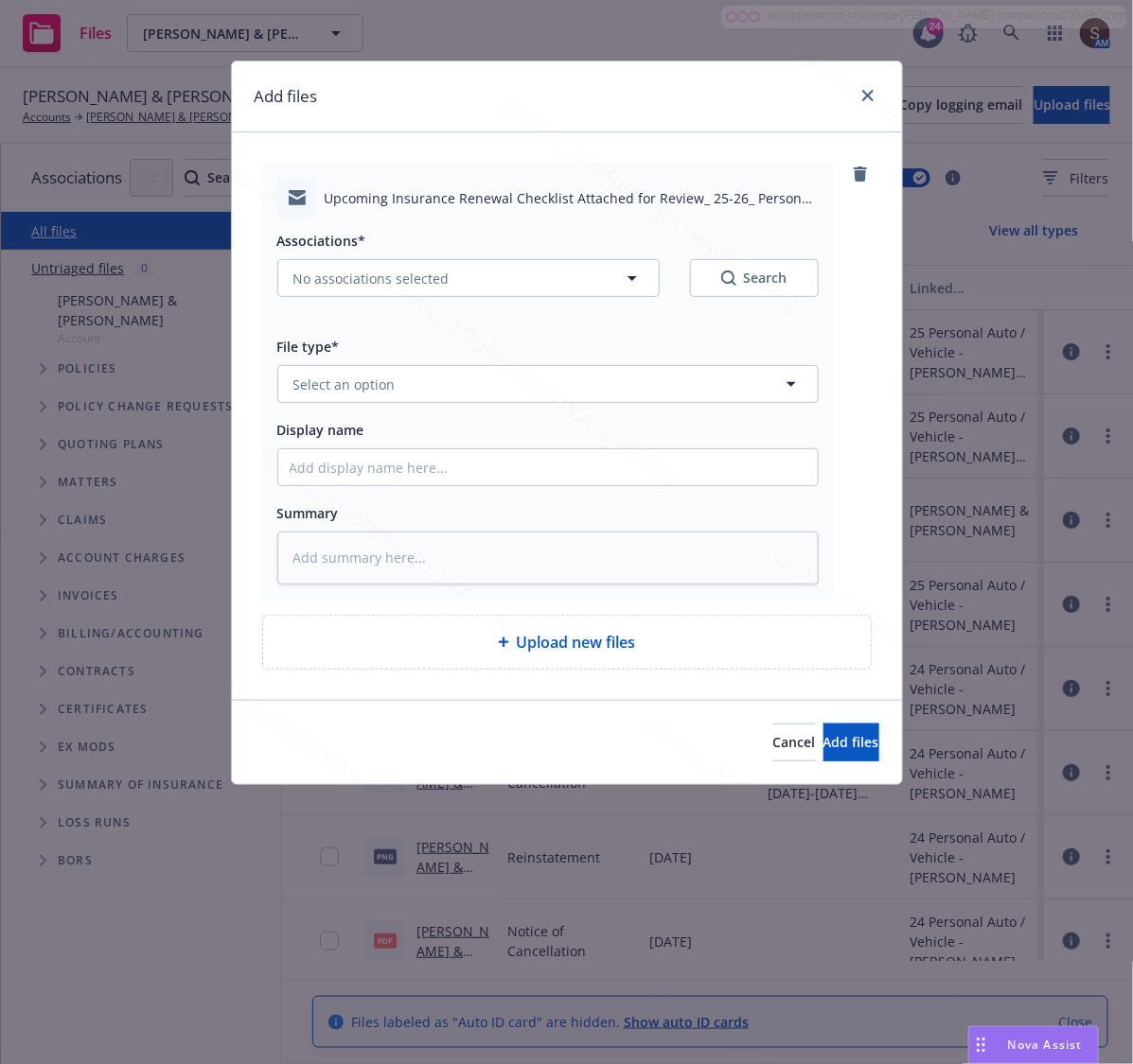
click at [320, 257] on div "Associations* No associations selected Search" at bounding box center [548, 262] width 541 height 68
click at [330, 272] on span "No associations selected" at bounding box center [371, 279] width 156 height 20
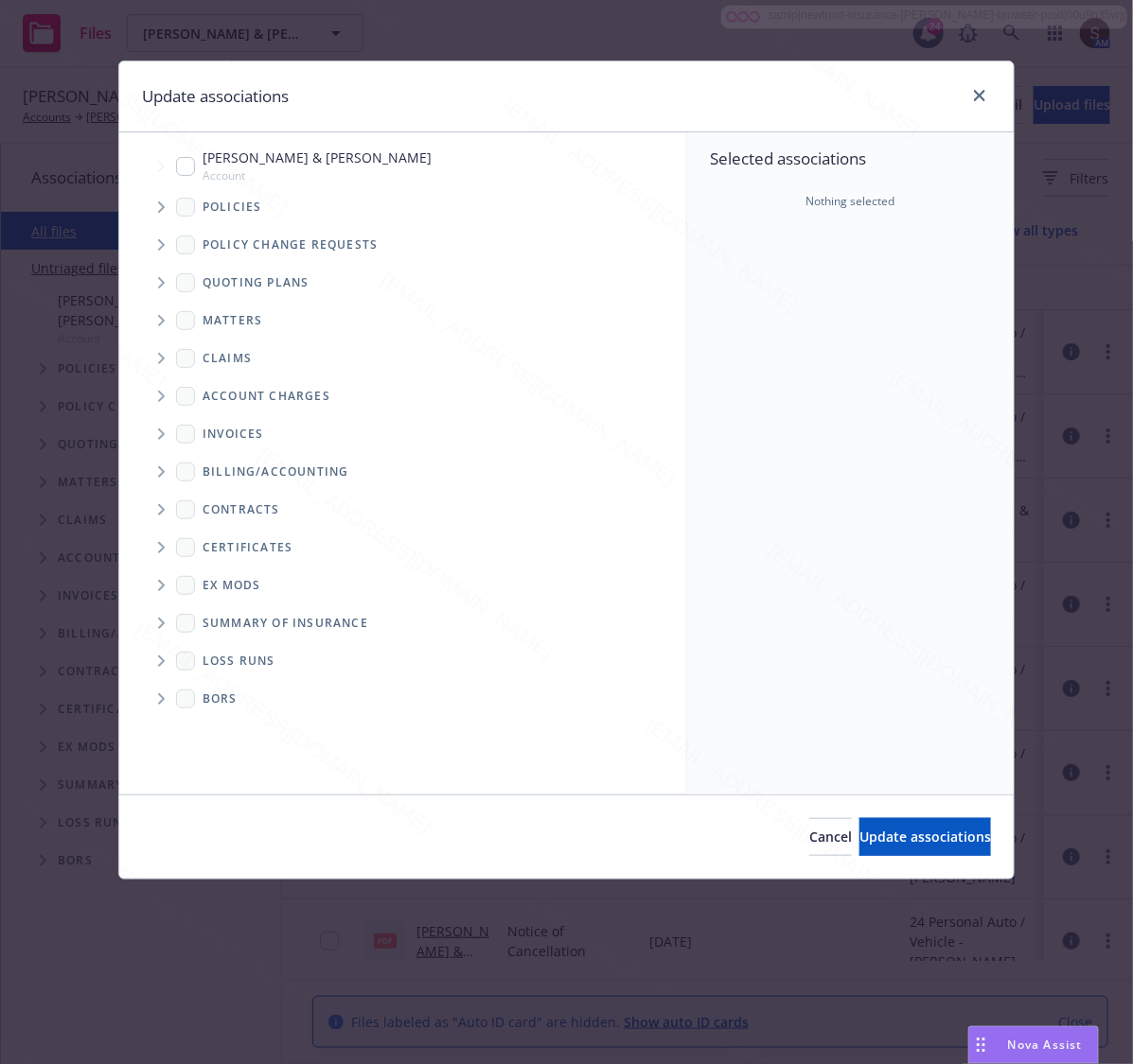
type textarea "x"
click at [180, 169] on input "Tree Example" at bounding box center [184, 166] width 19 height 19
checkbox input "true"
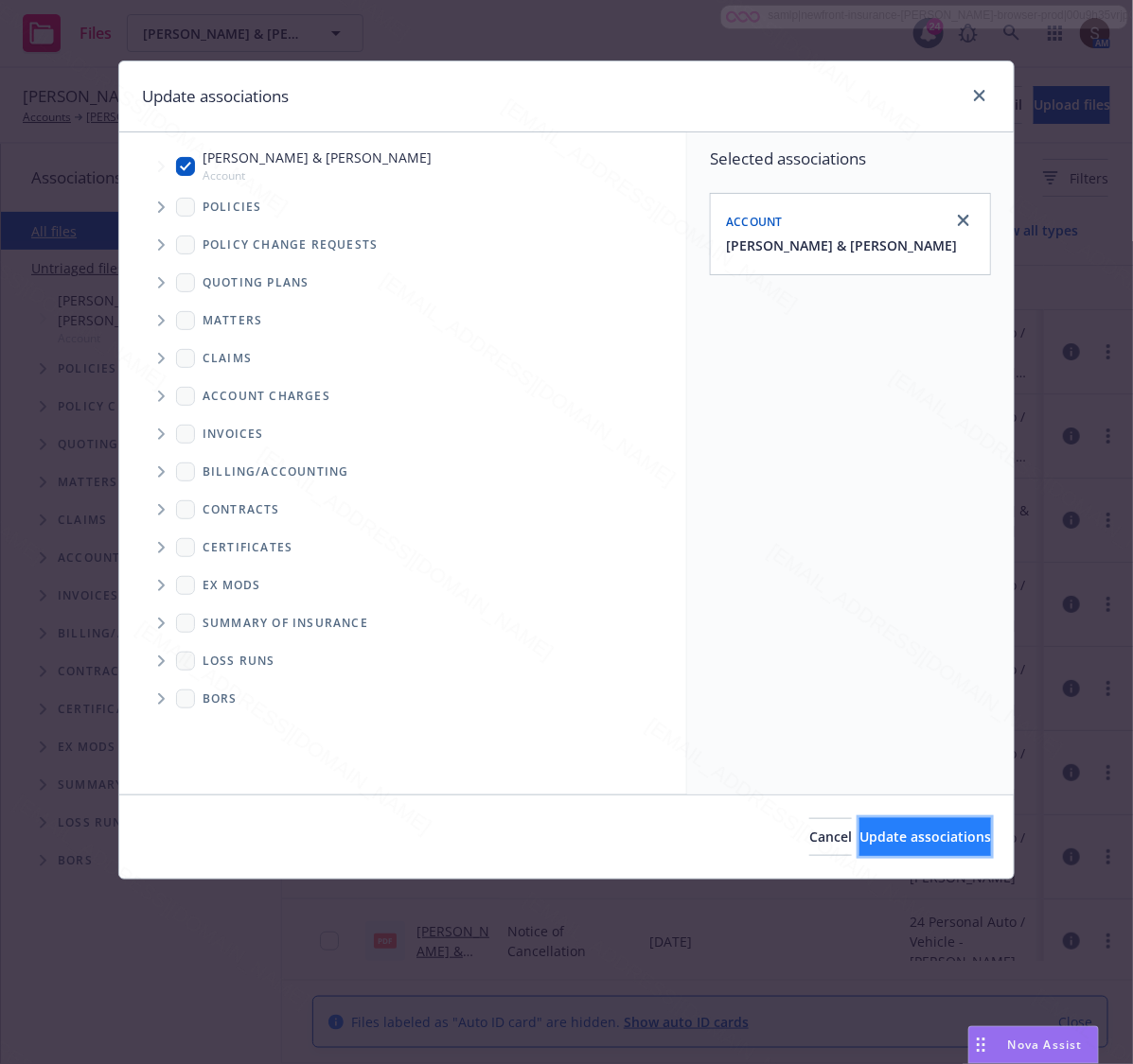
click at [859, 835] on span "Update associations" at bounding box center [925, 836] width 131 height 18
type textarea "x"
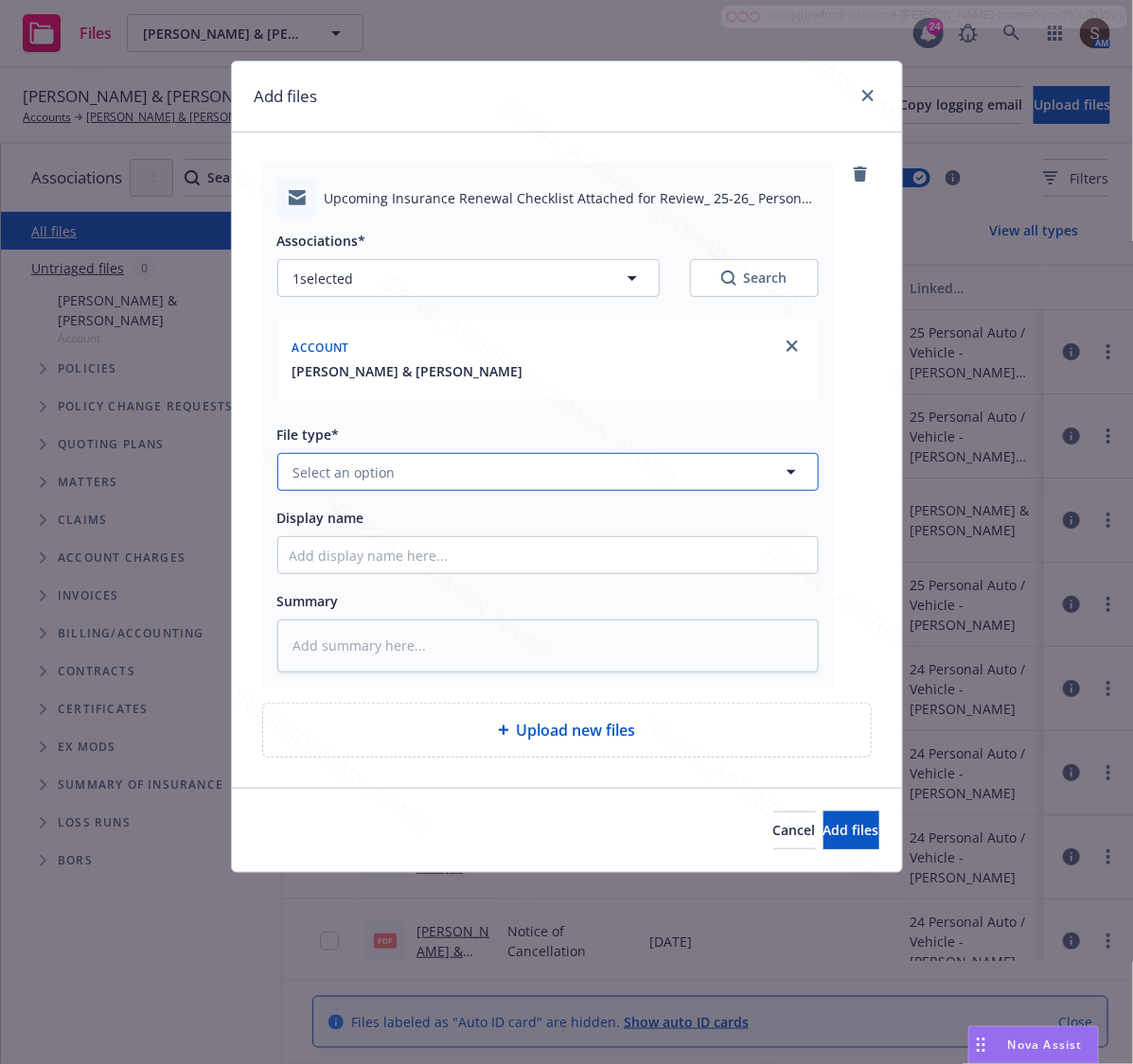
click at [343, 466] on span "Select an option" at bounding box center [344, 473] width 102 height 20
type input "Emai"
click at [355, 521] on div "Email" at bounding box center [547, 525] width 517 height 27
type textarea "x"
click at [360, 575] on div at bounding box center [548, 555] width 541 height 38
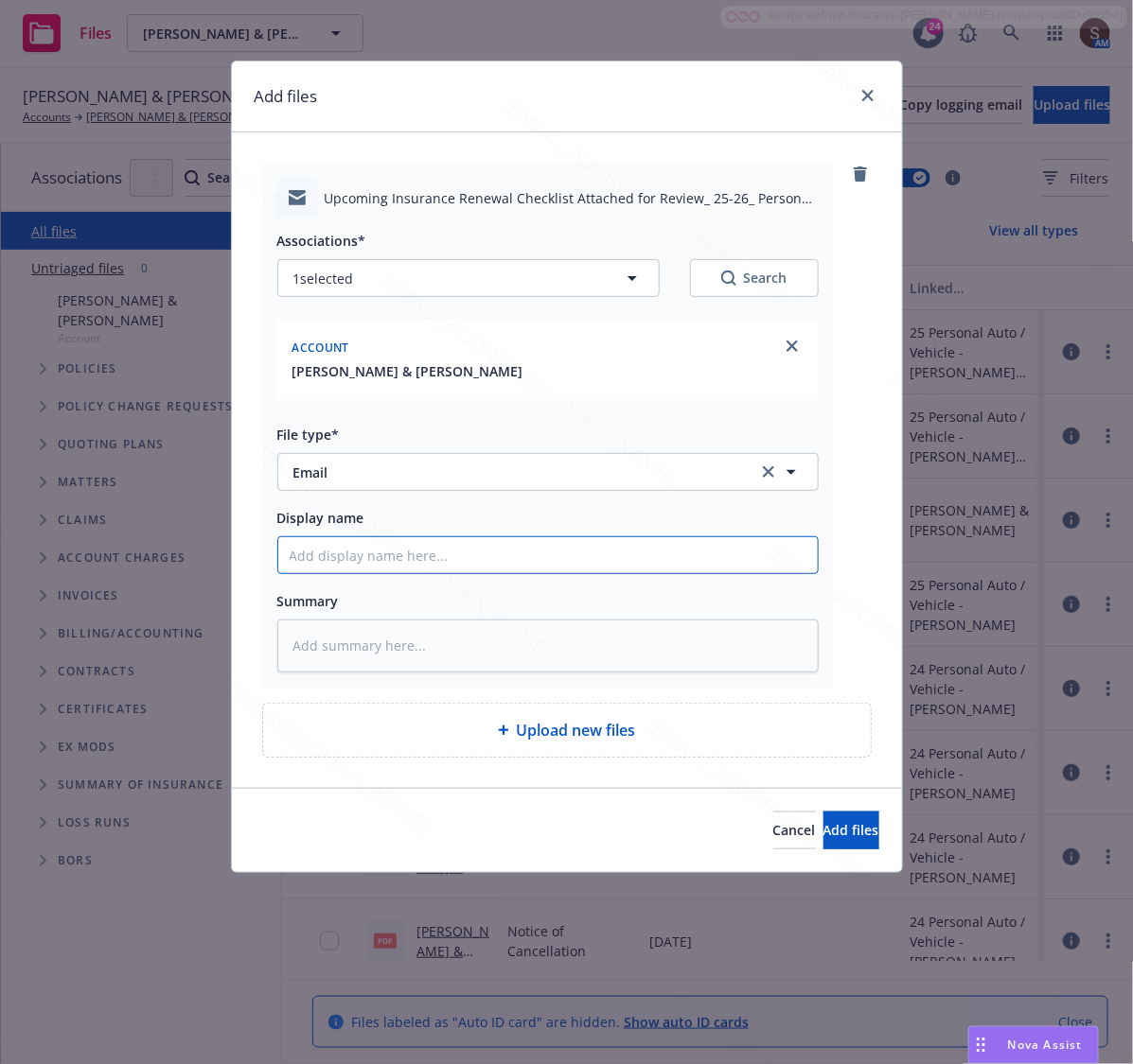
click at [357, 561] on input "Display name" at bounding box center [548, 555] width 540 height 36
type input "Upcoming Insurance Pre-Renewal Checklist"
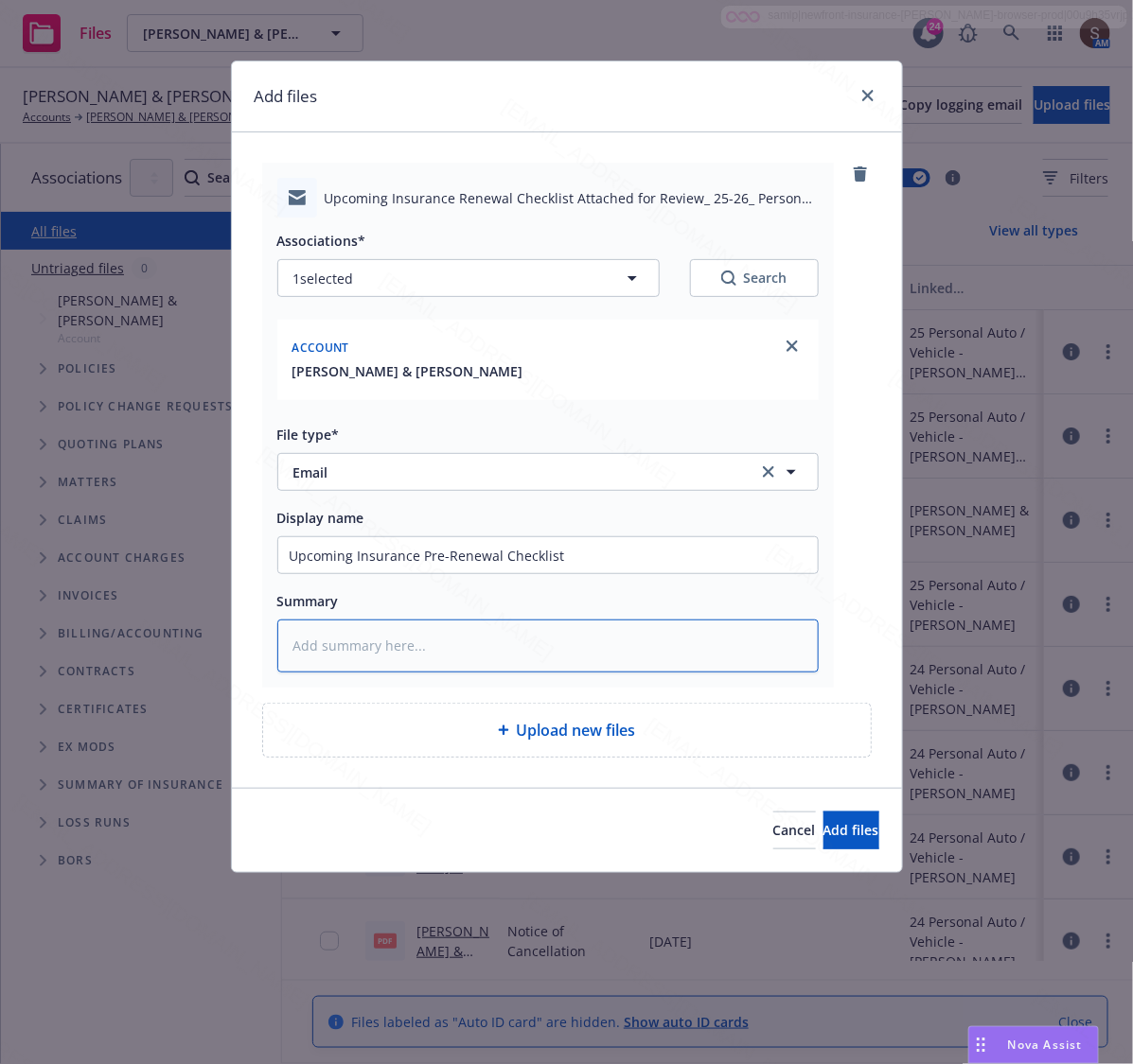
click at [423, 633] on textarea at bounding box center [548, 646] width 541 height 53
paste textarea "Upcoming Insurance Pre-Renewal Checklist"
type textarea "x"
type textarea "Upcoming Insurance Pre-Renewal Checklist"
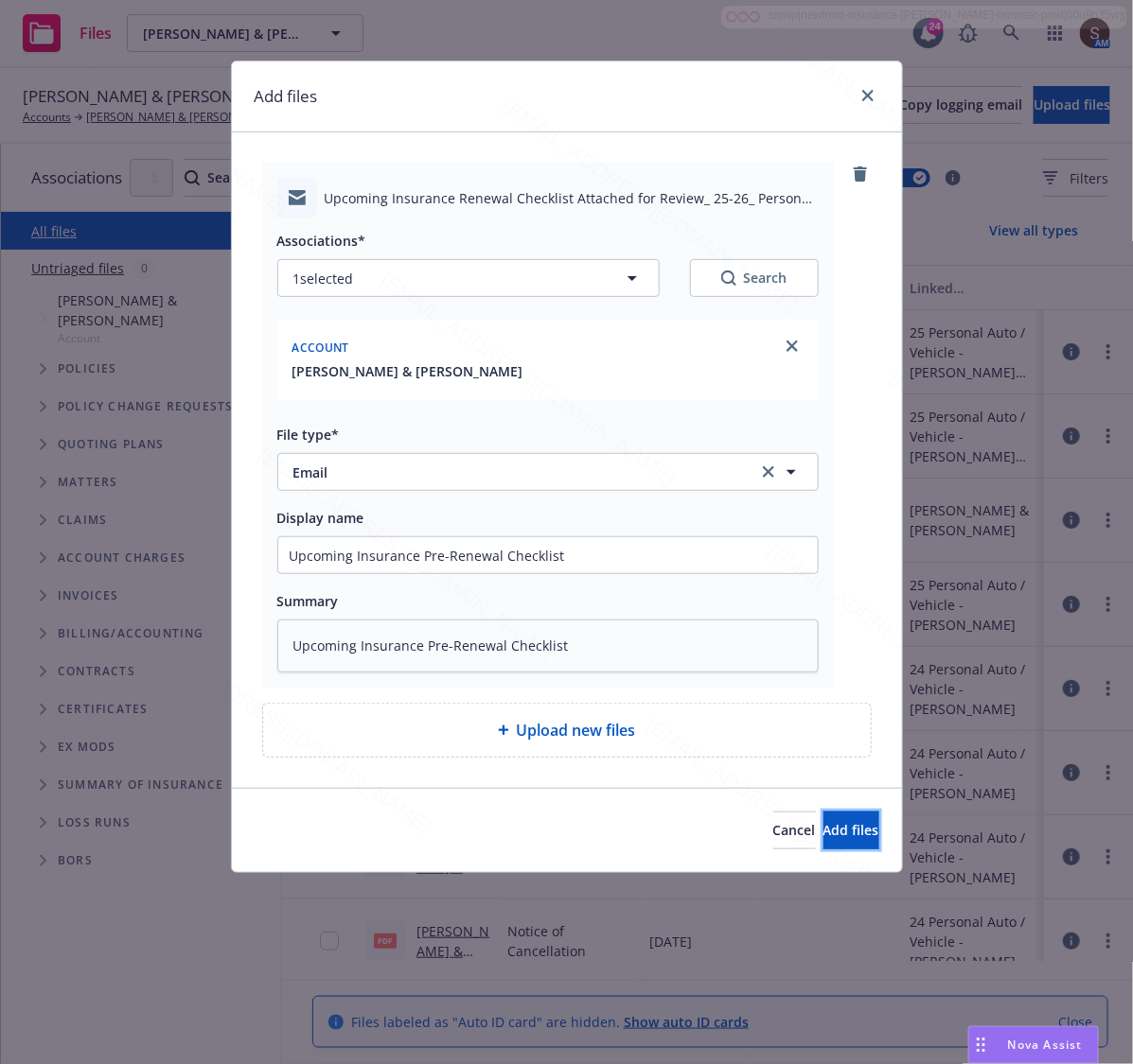
click at [826, 834] on span "Add files" at bounding box center [850, 830] width 56 height 18
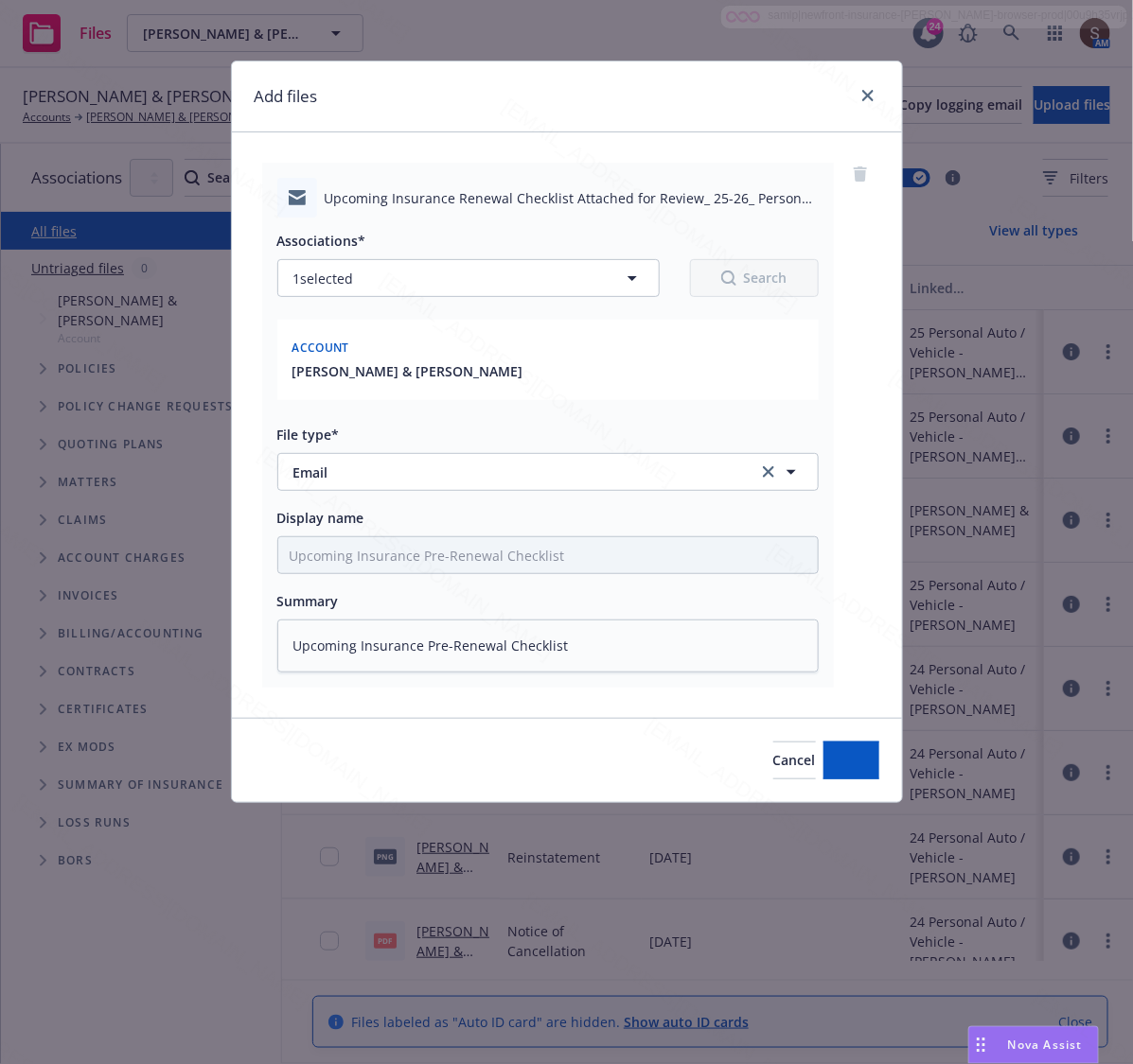
type textarea "x"
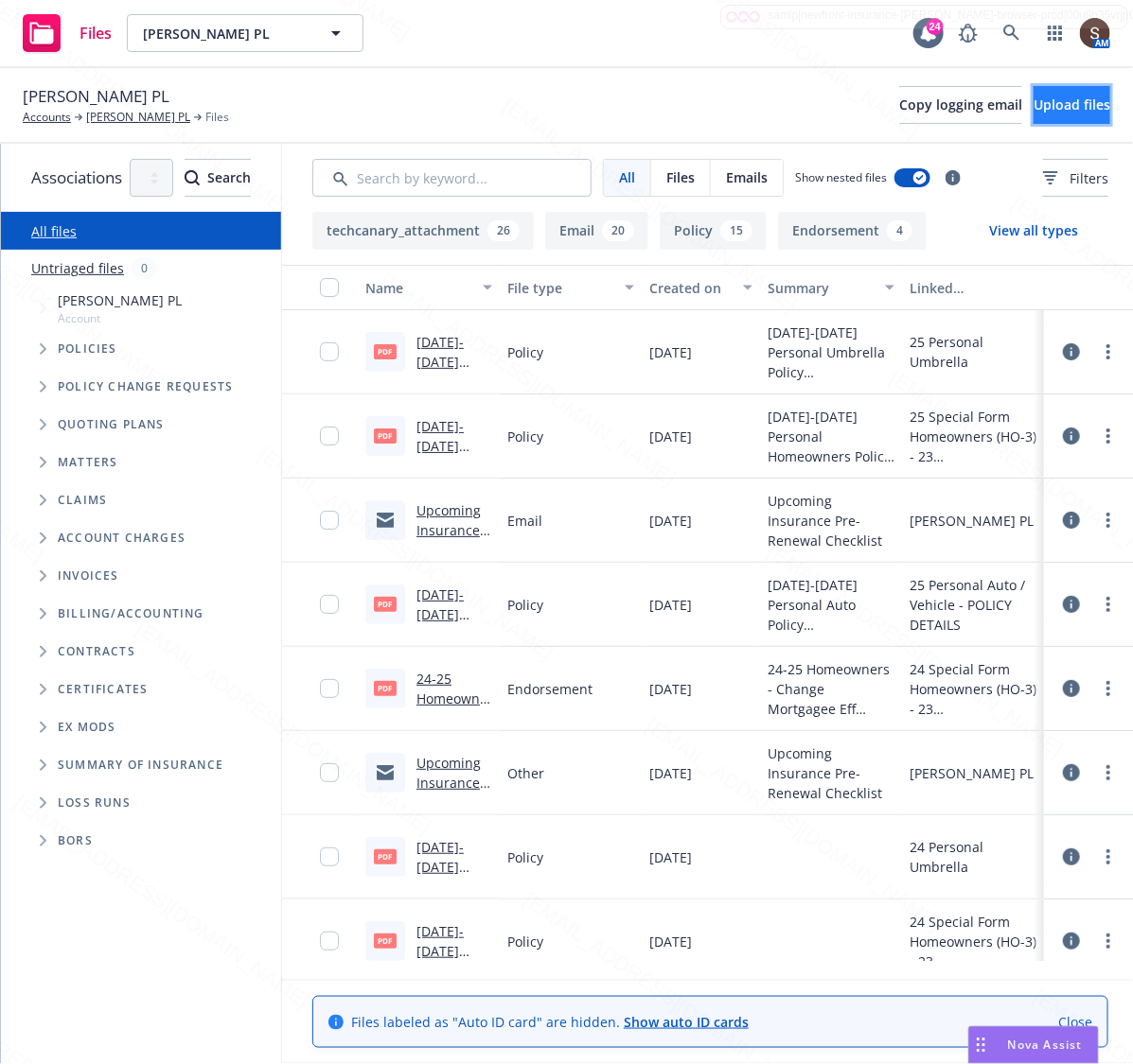
click at [1034, 99] on span "Upload files" at bounding box center [1072, 104] width 77 height 18
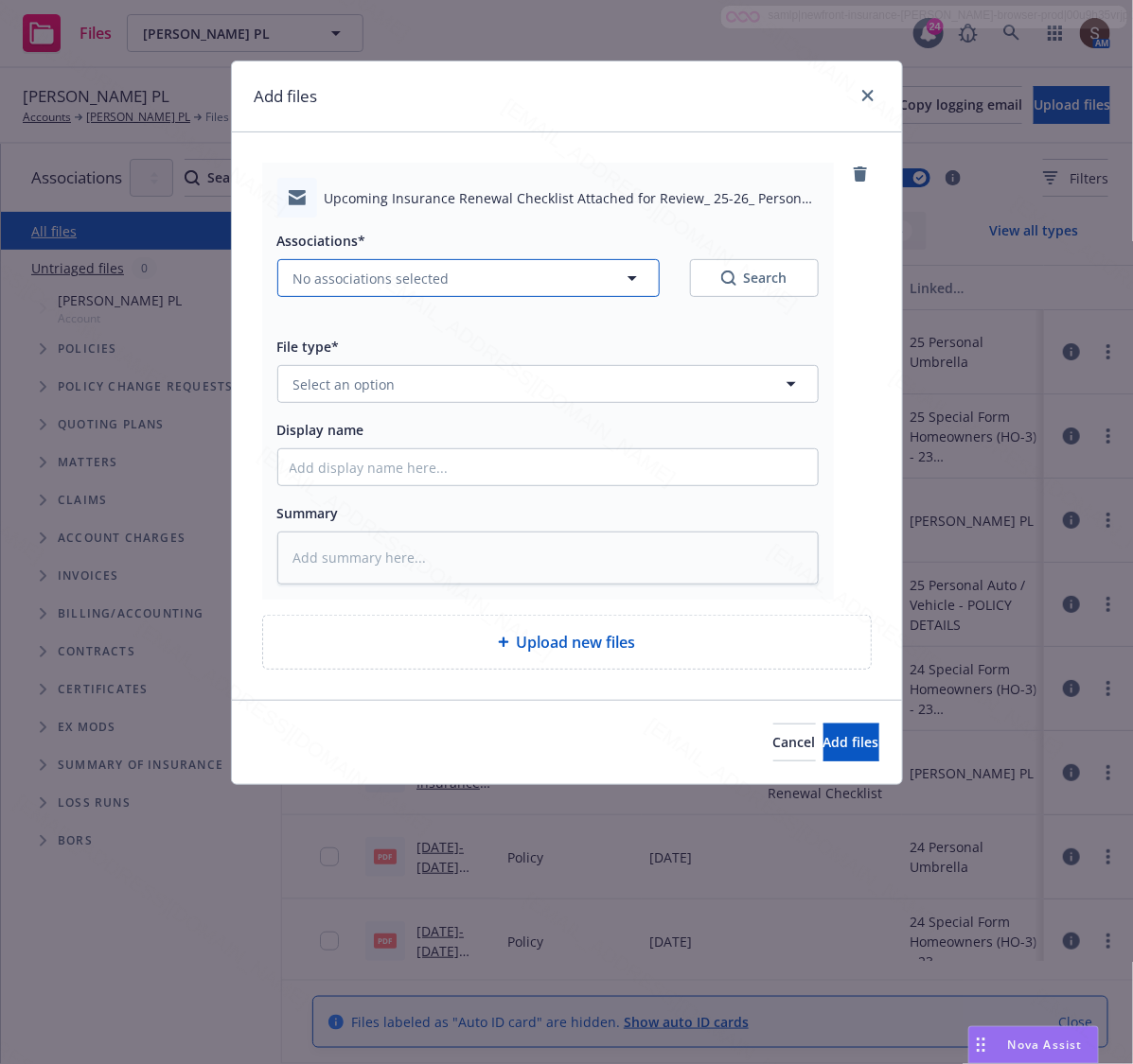
click at [312, 281] on span "No associations selected" at bounding box center [371, 279] width 156 height 20
type textarea "x"
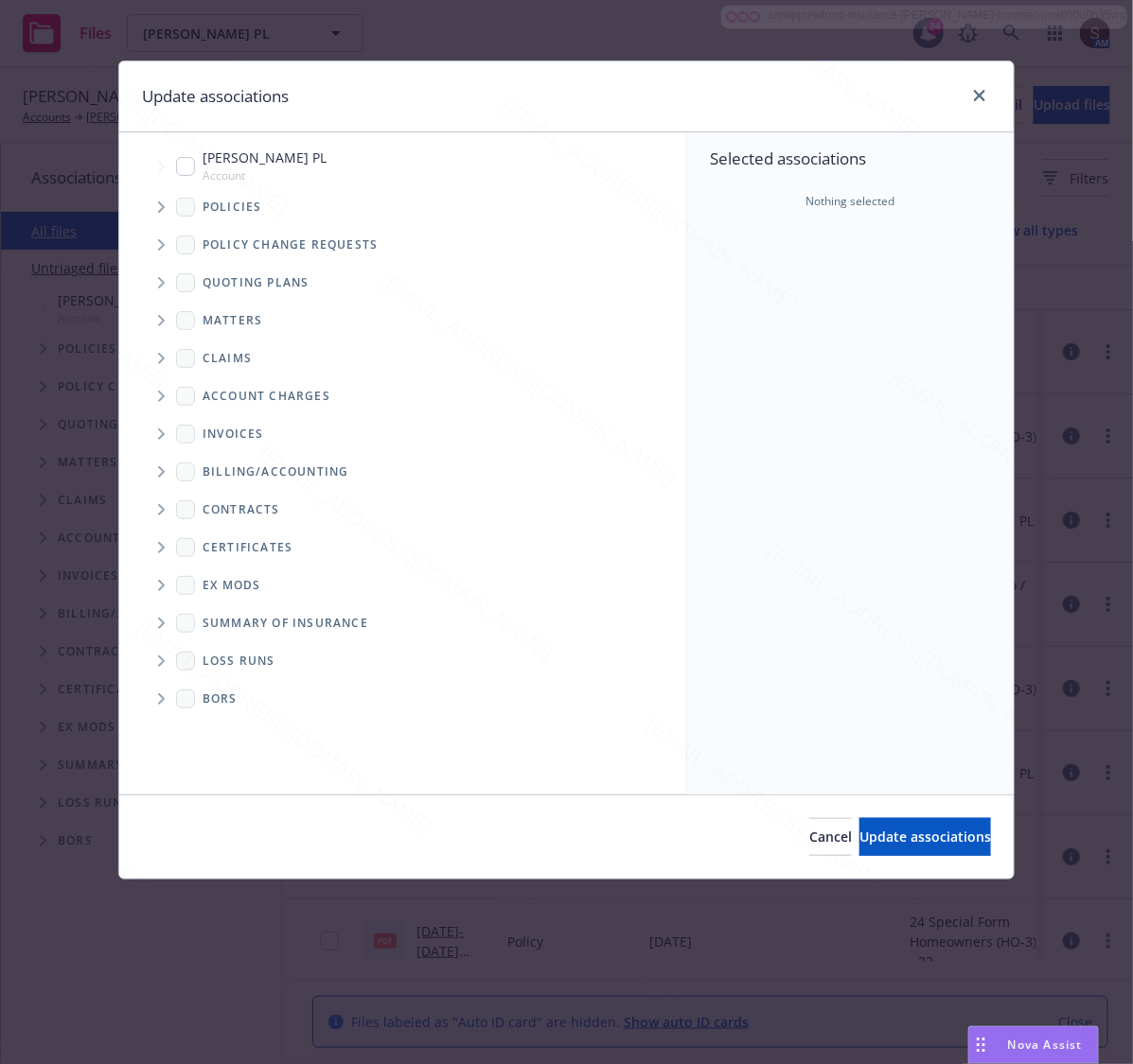
click at [176, 163] on input "Tree Example" at bounding box center [184, 166] width 19 height 19
checkbox input "true"
click at [859, 838] on button "Update associations" at bounding box center [925, 837] width 131 height 38
type textarea "x"
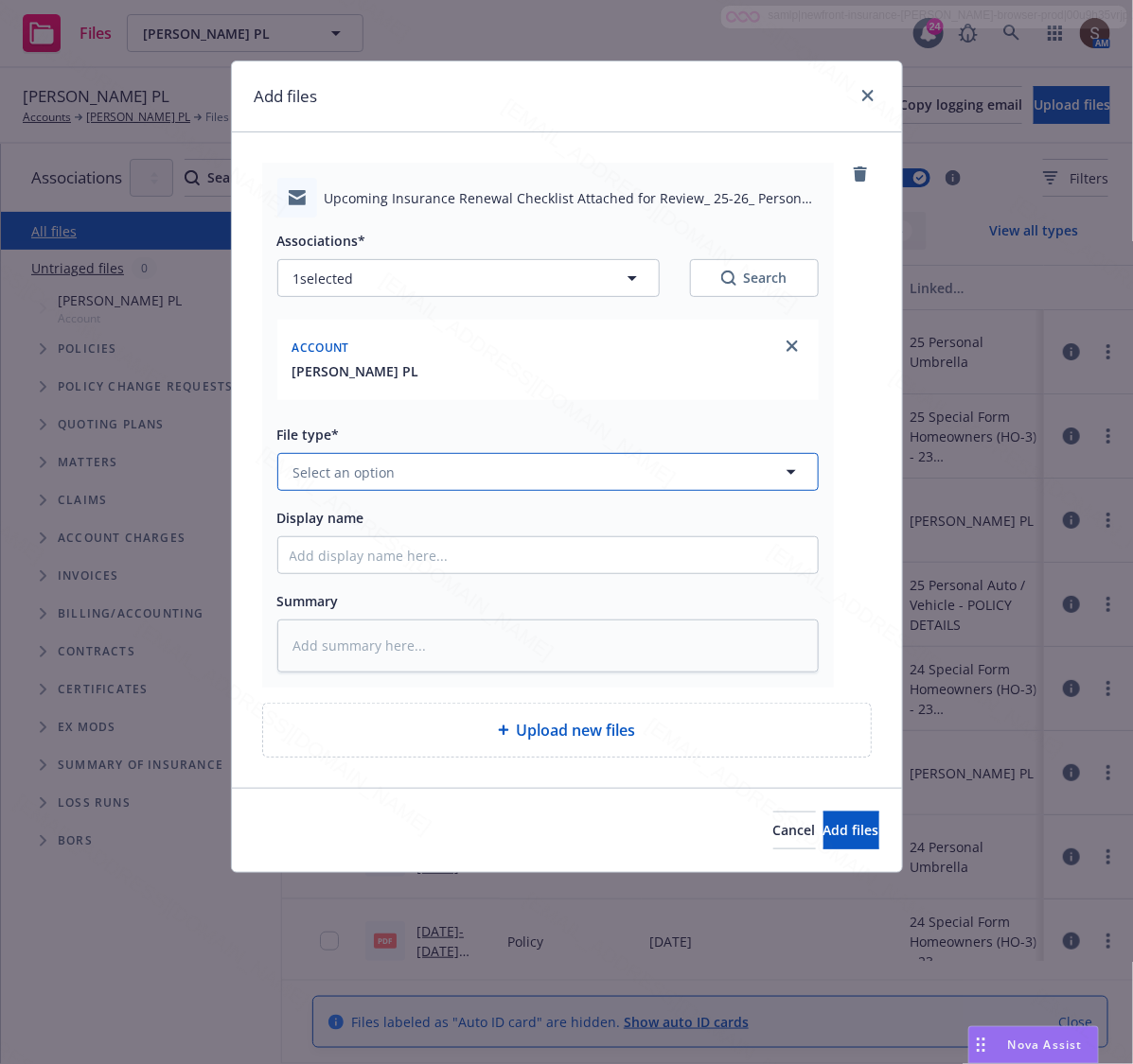
click at [352, 471] on span "Select an option" at bounding box center [344, 473] width 102 height 20
type input "Email"
click at [336, 541] on div "Email" at bounding box center [548, 524] width 540 height 50
type textarea "x"
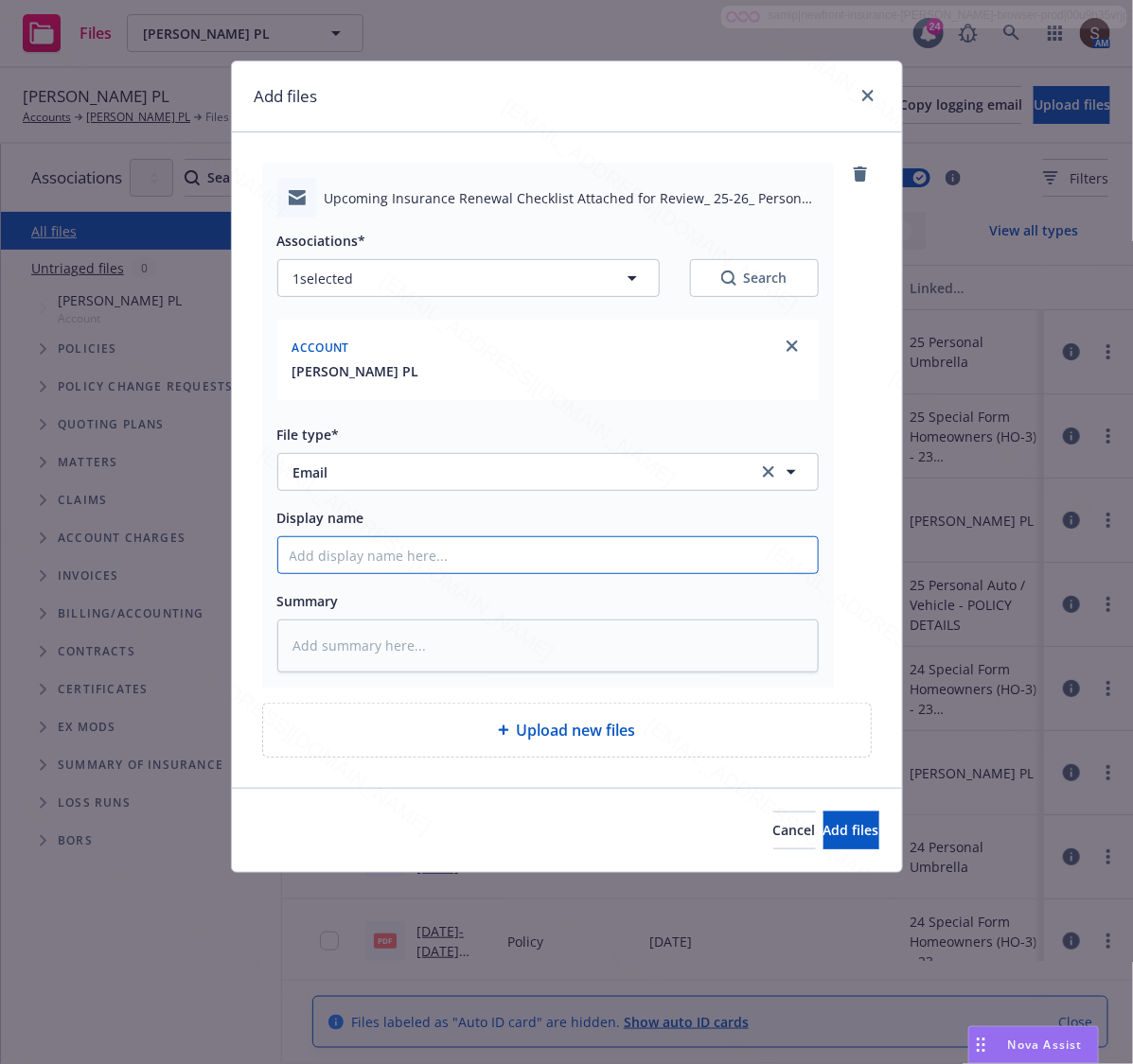
click at [334, 542] on input "Display name" at bounding box center [548, 555] width 540 height 36
type input "Upcoming Insurance Pre-Renewal Checklist"
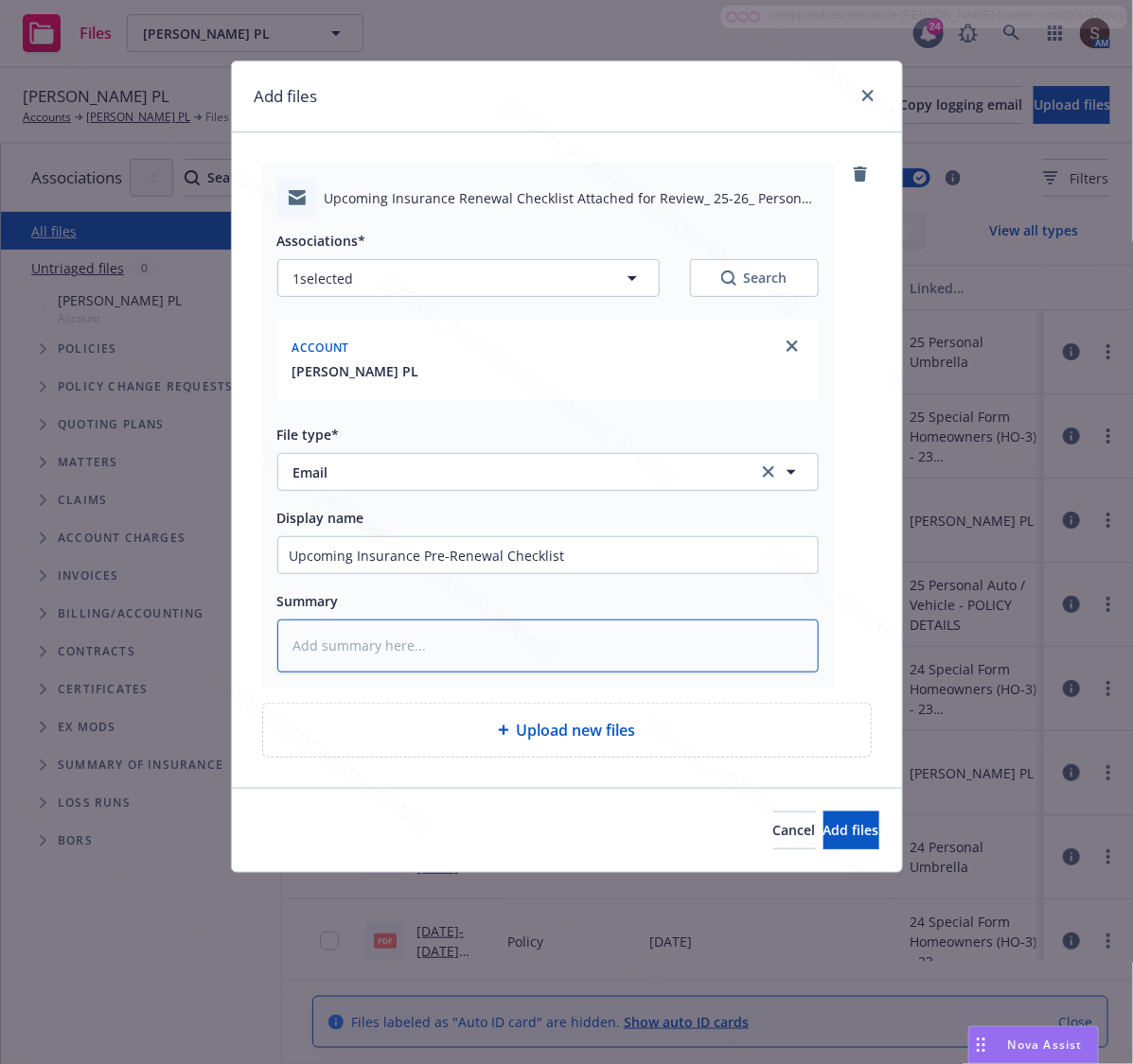
click at [428, 645] on textarea at bounding box center [548, 646] width 541 height 53
paste textarea "Upcoming Insurance Pre-Renewal Checklist"
type textarea "x"
type textarea "Upcoming Insurance Pre-Renewal Checklist"
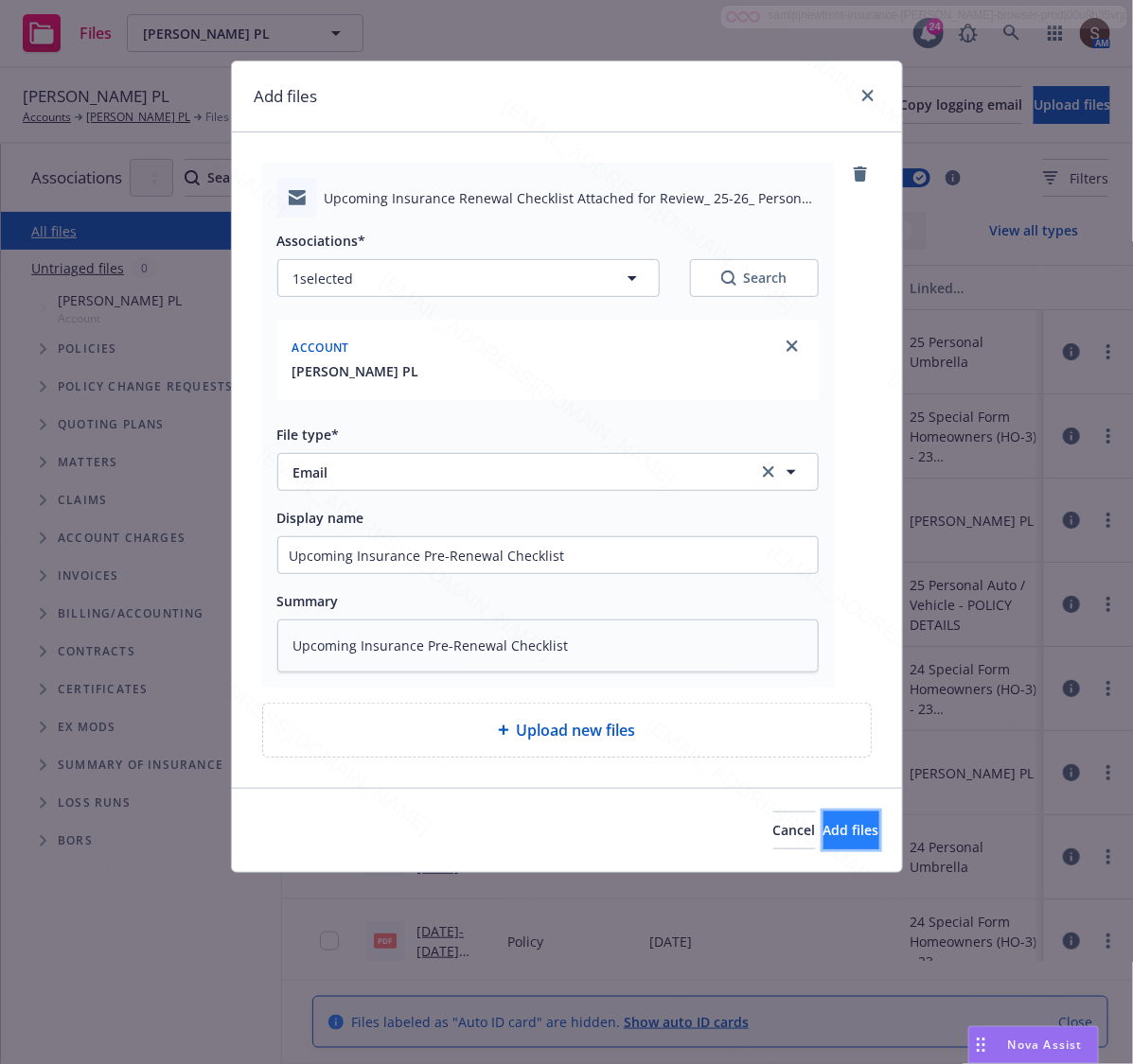
click at [823, 831] on span "Add files" at bounding box center [850, 830] width 56 height 18
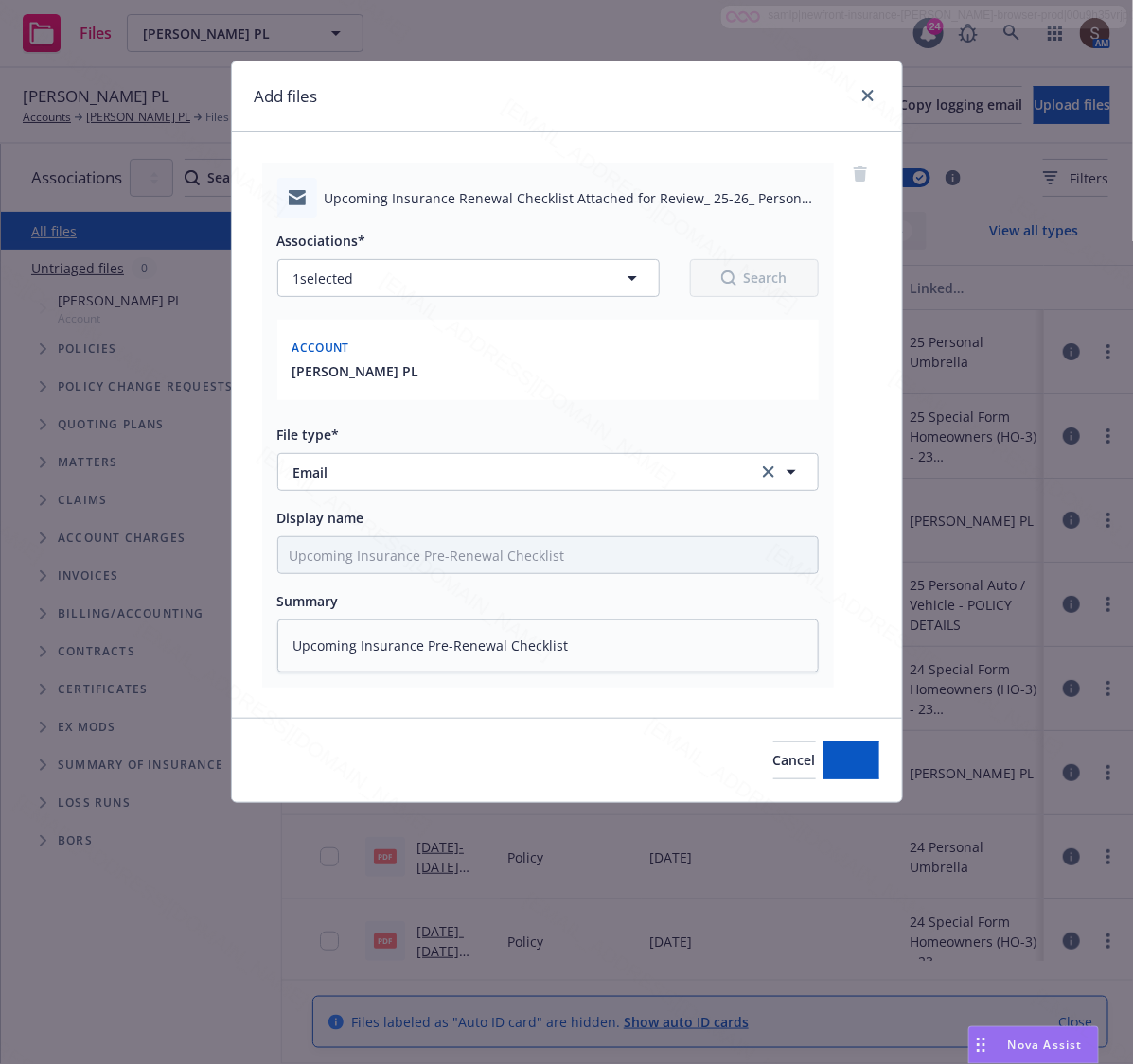
type textarea "x"
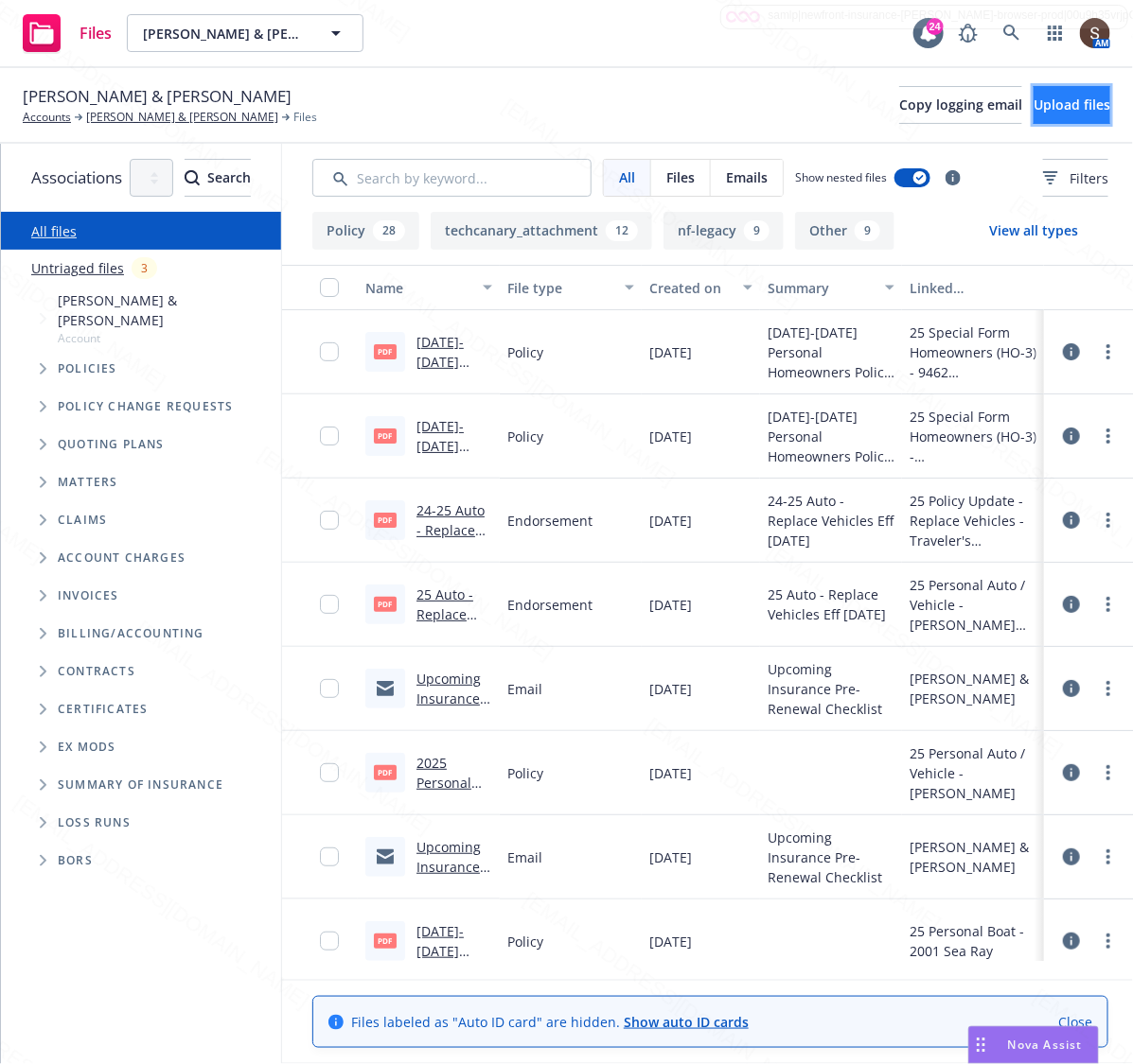
click at [1034, 92] on button "Upload files" at bounding box center [1072, 105] width 77 height 38
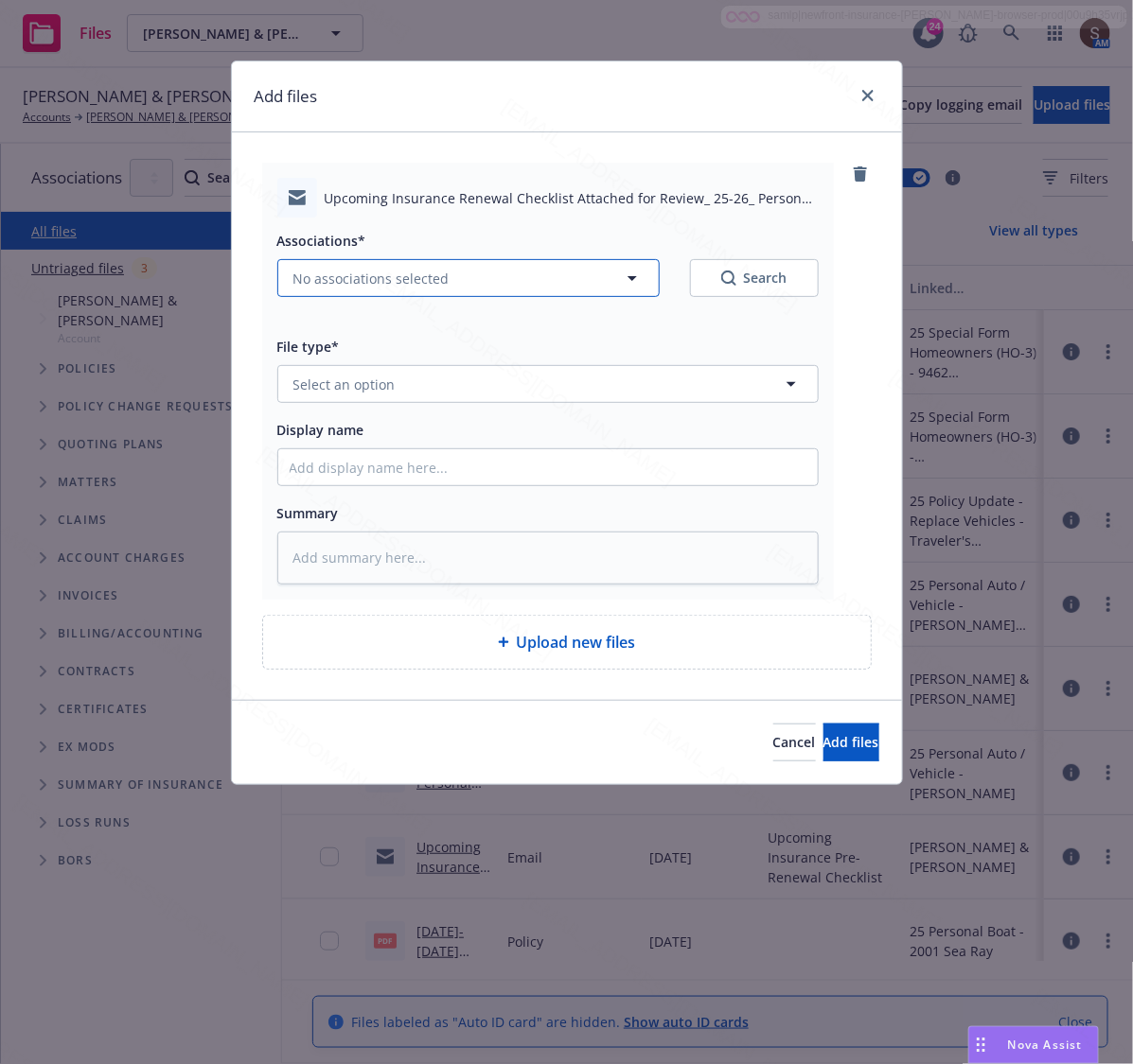
click at [348, 281] on span "No associations selected" at bounding box center [371, 279] width 156 height 20
type textarea "x"
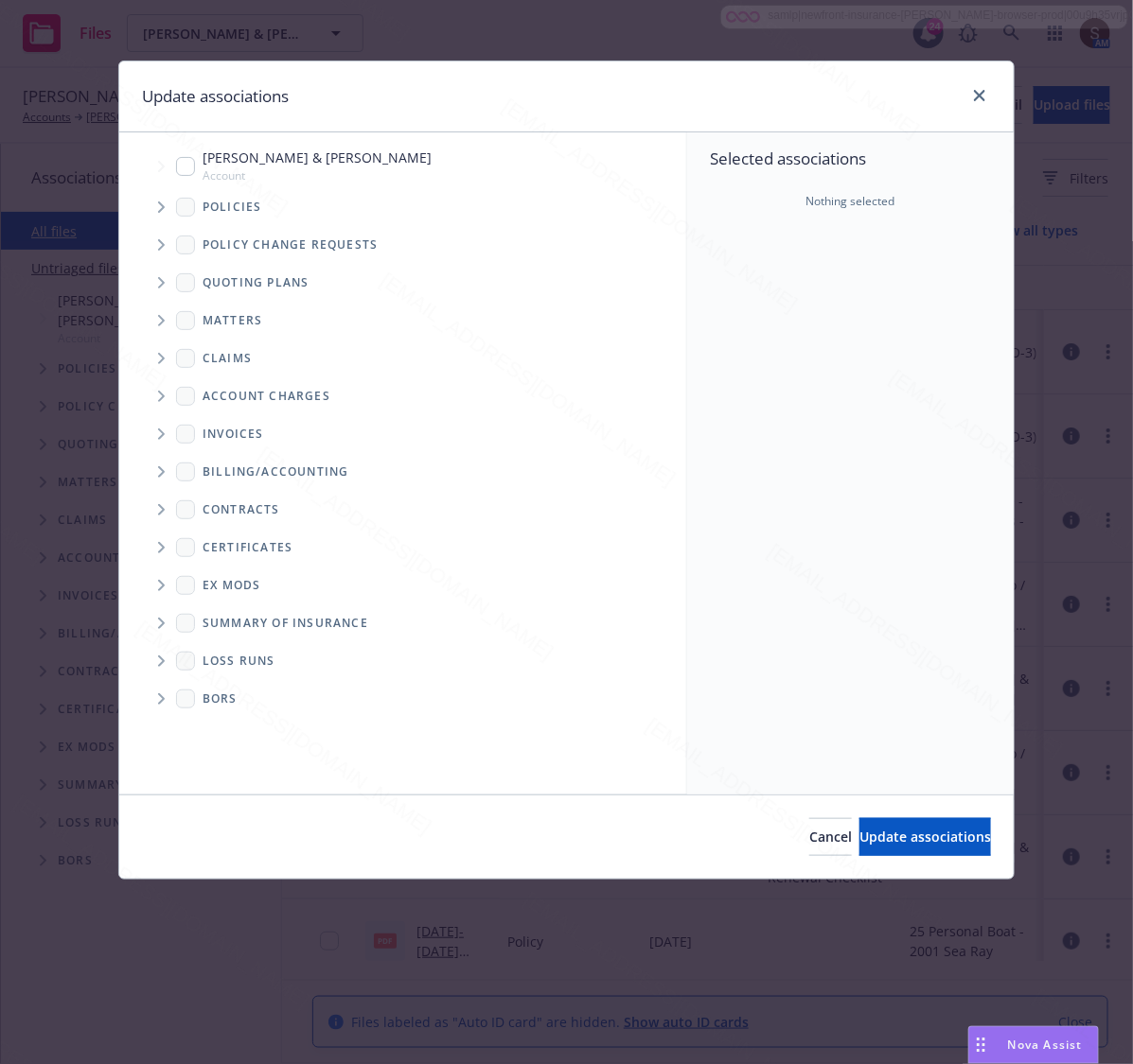
click at [178, 172] on input "Tree Example" at bounding box center [184, 166] width 19 height 19
checkbox input "true"
click at [859, 844] on span "Update associations" at bounding box center [925, 836] width 131 height 18
type textarea "x"
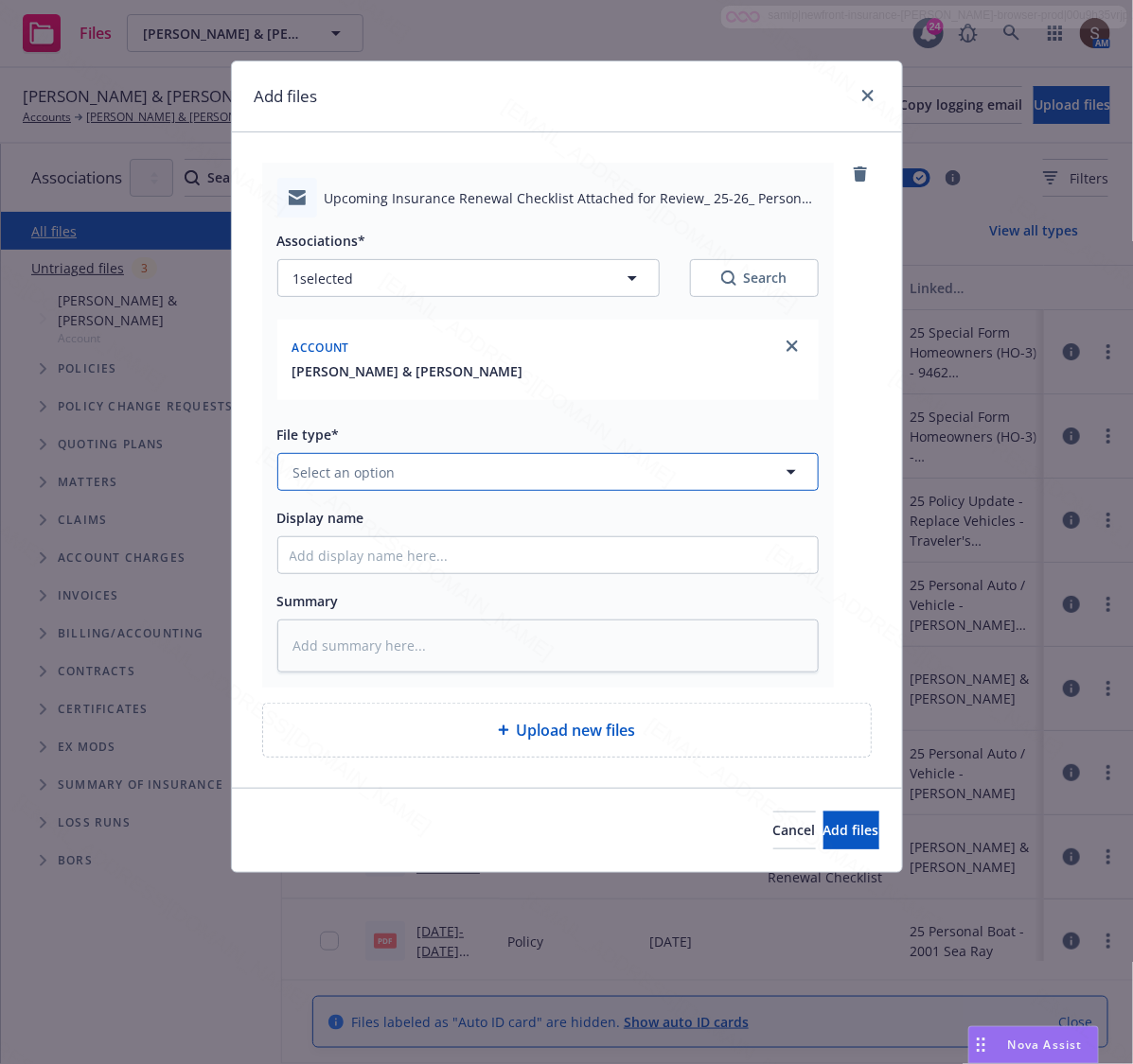
click at [305, 455] on button "Select an option" at bounding box center [548, 472] width 541 height 38
type input "Email"
click at [304, 507] on div "Email" at bounding box center [548, 524] width 540 height 50
type textarea "x"
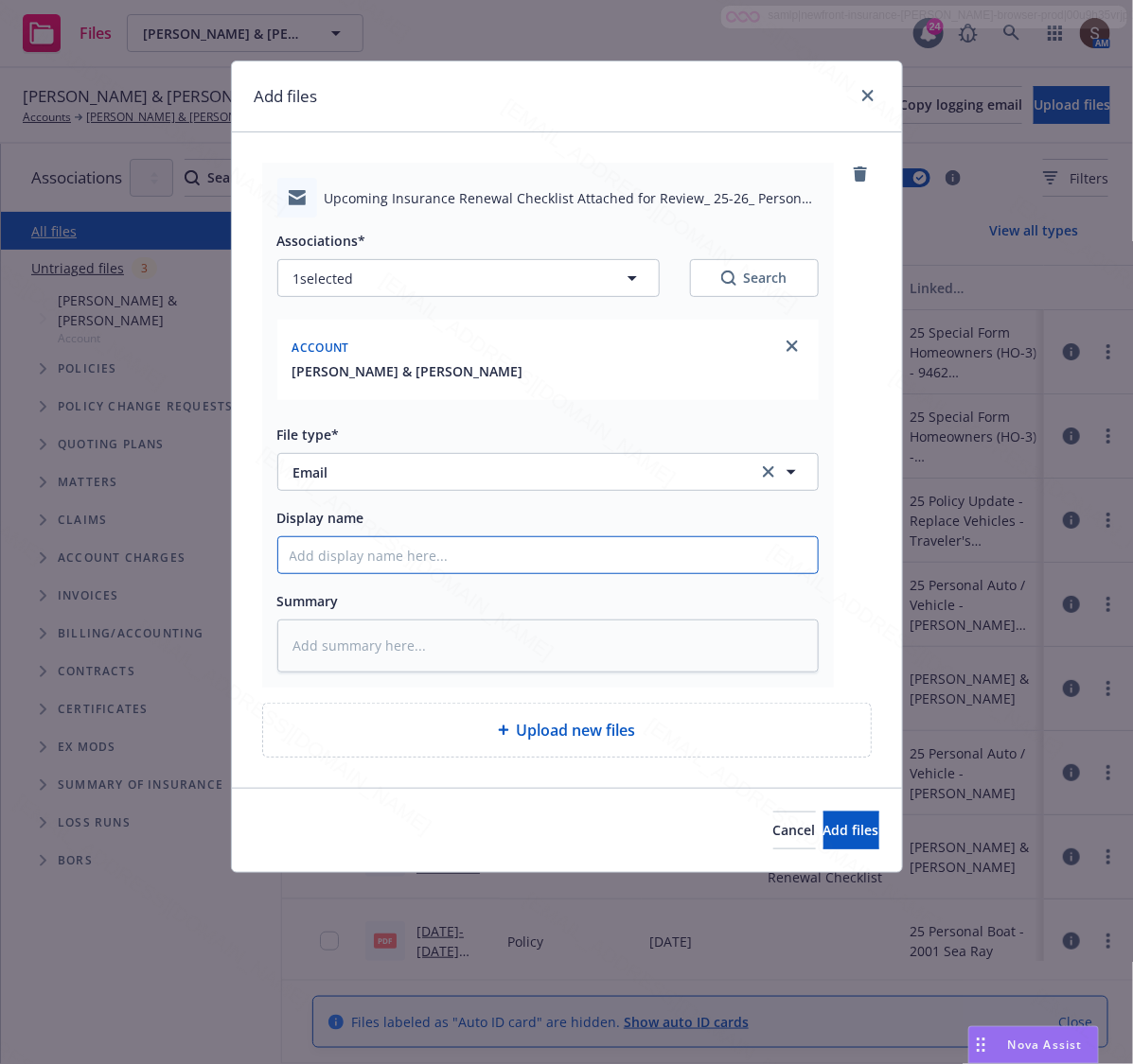
click at [361, 552] on input "Display name" at bounding box center [548, 555] width 540 height 36
type input "Upcoming Insurance Pre-Renewal Checklist"
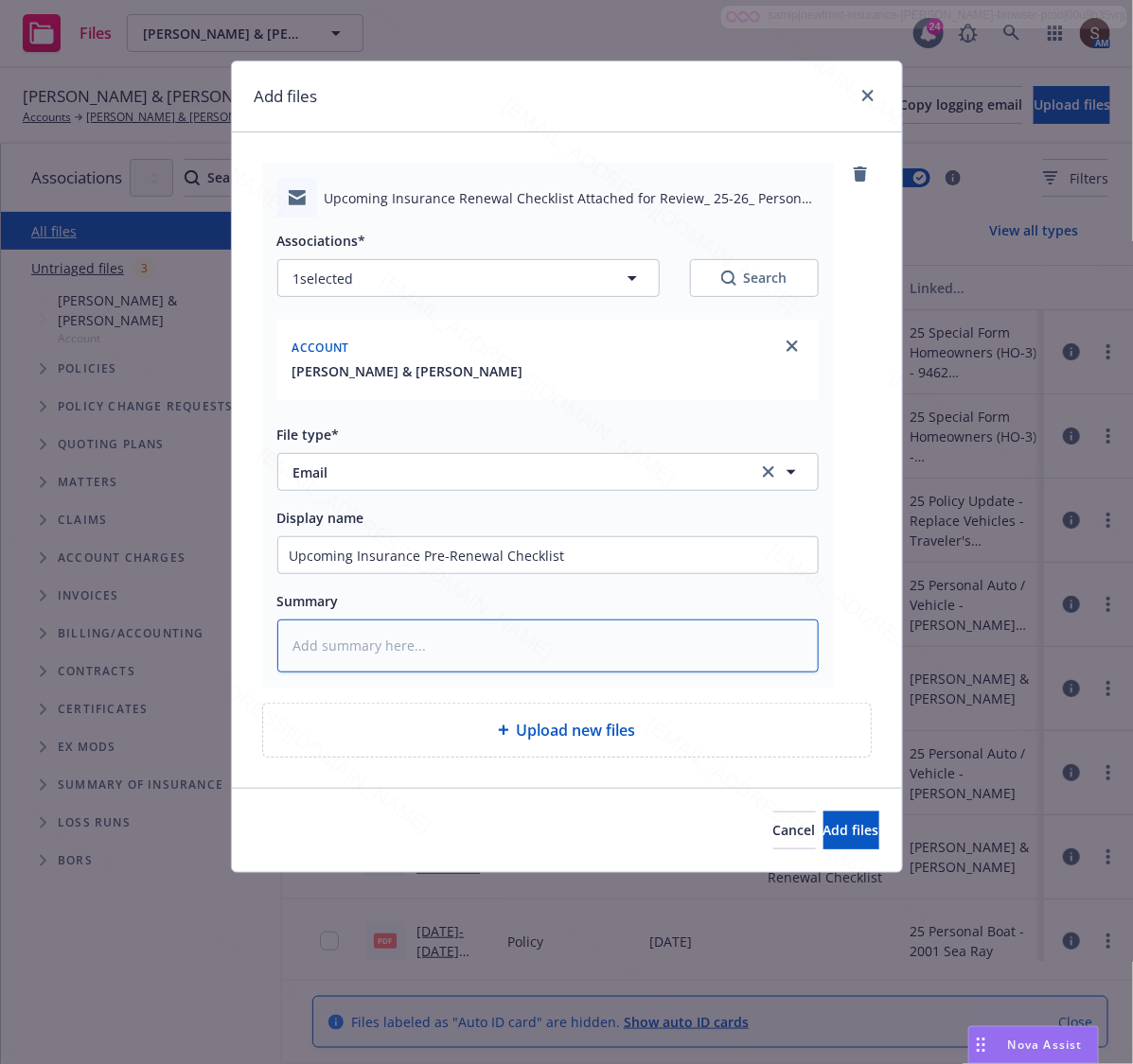
click at [381, 665] on textarea at bounding box center [548, 646] width 541 height 53
paste textarea "Upcoming Insurance Pre-Renewal Checklist"
type textarea "x"
type textarea "Upcoming Insurance Pre-Renewal Checklist"
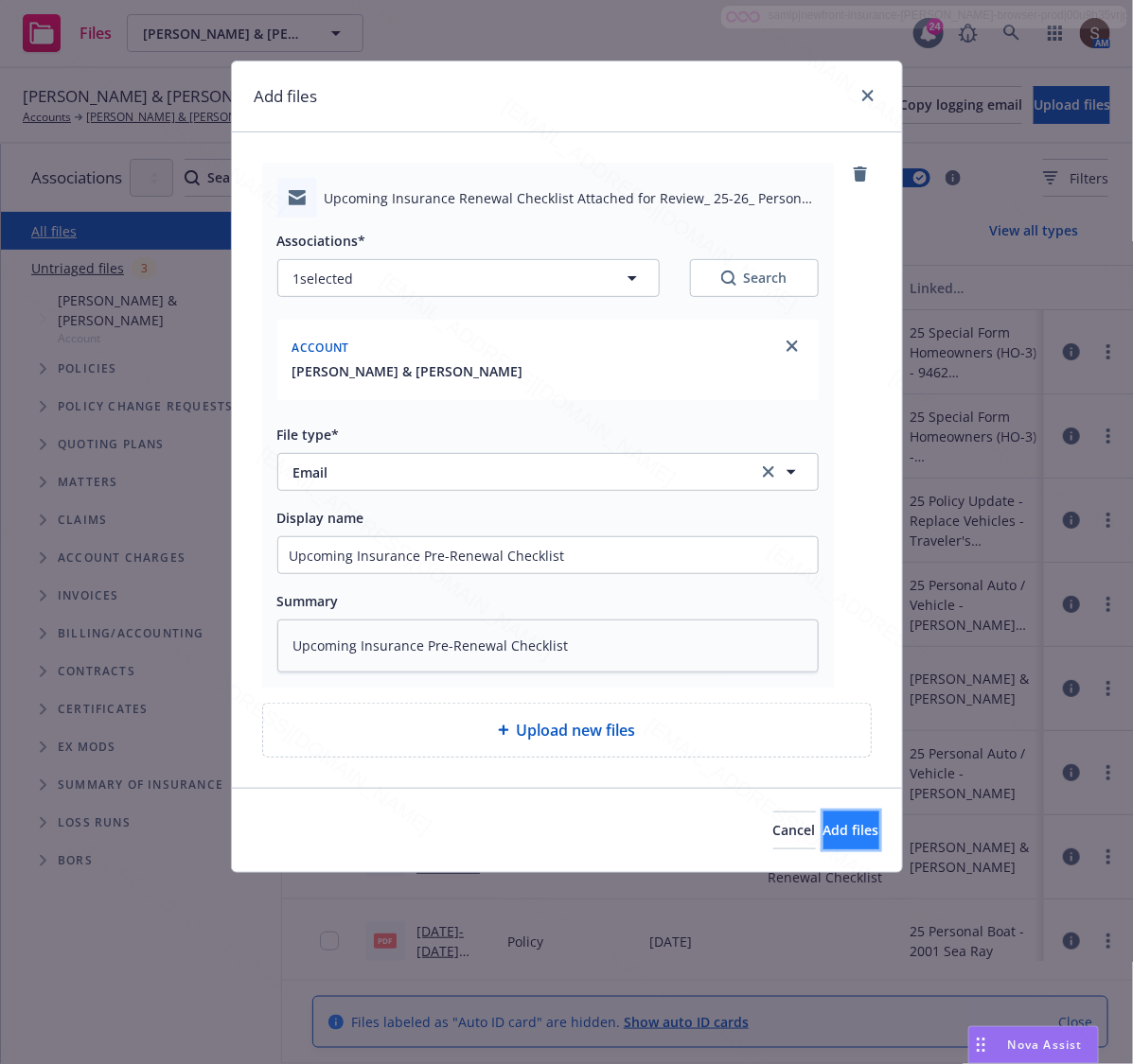
click at [823, 835] on span "Add files" at bounding box center [850, 830] width 56 height 18
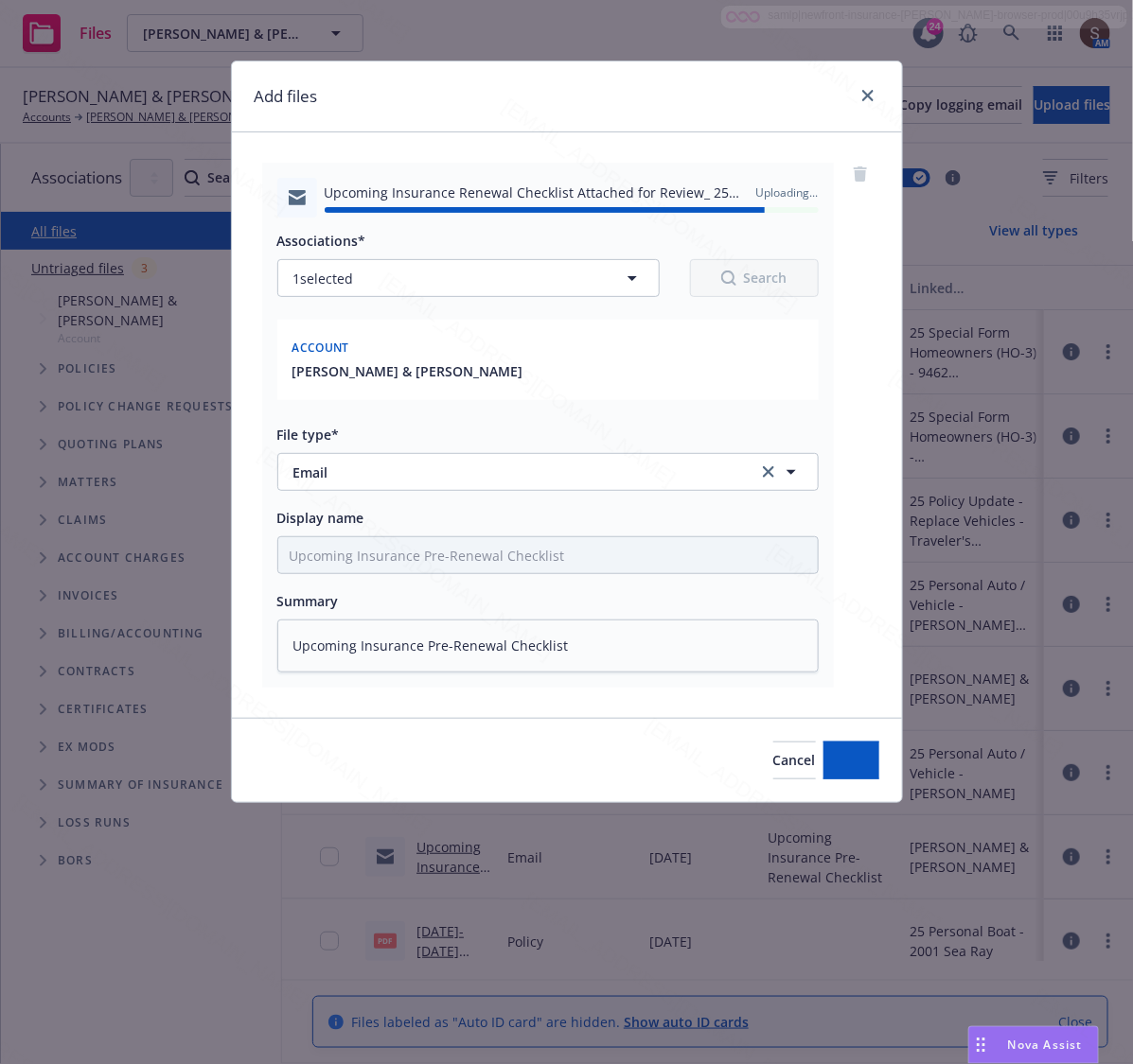
type textarea "x"
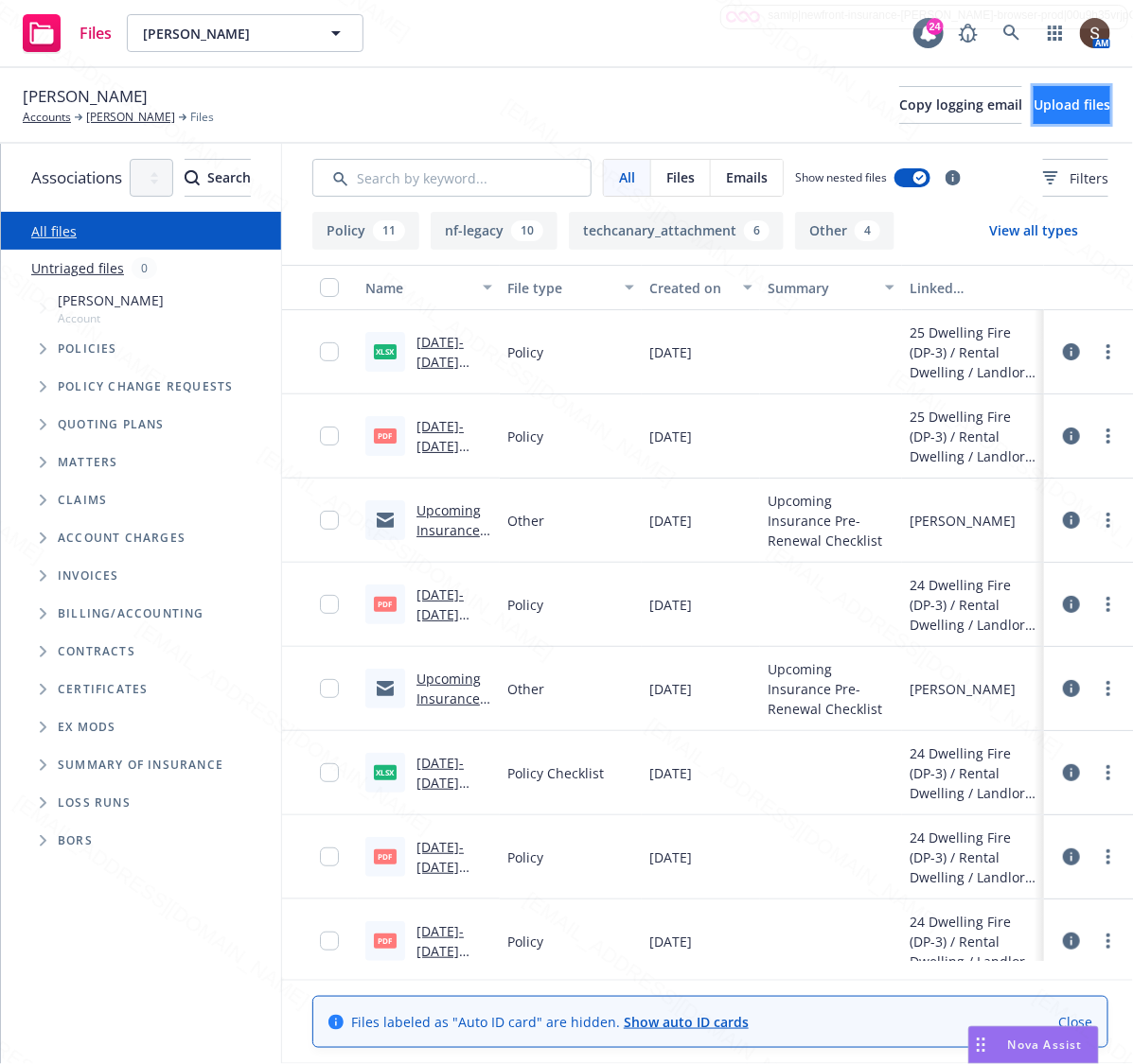
click at [1062, 100] on span "Upload files" at bounding box center [1072, 104] width 77 height 18
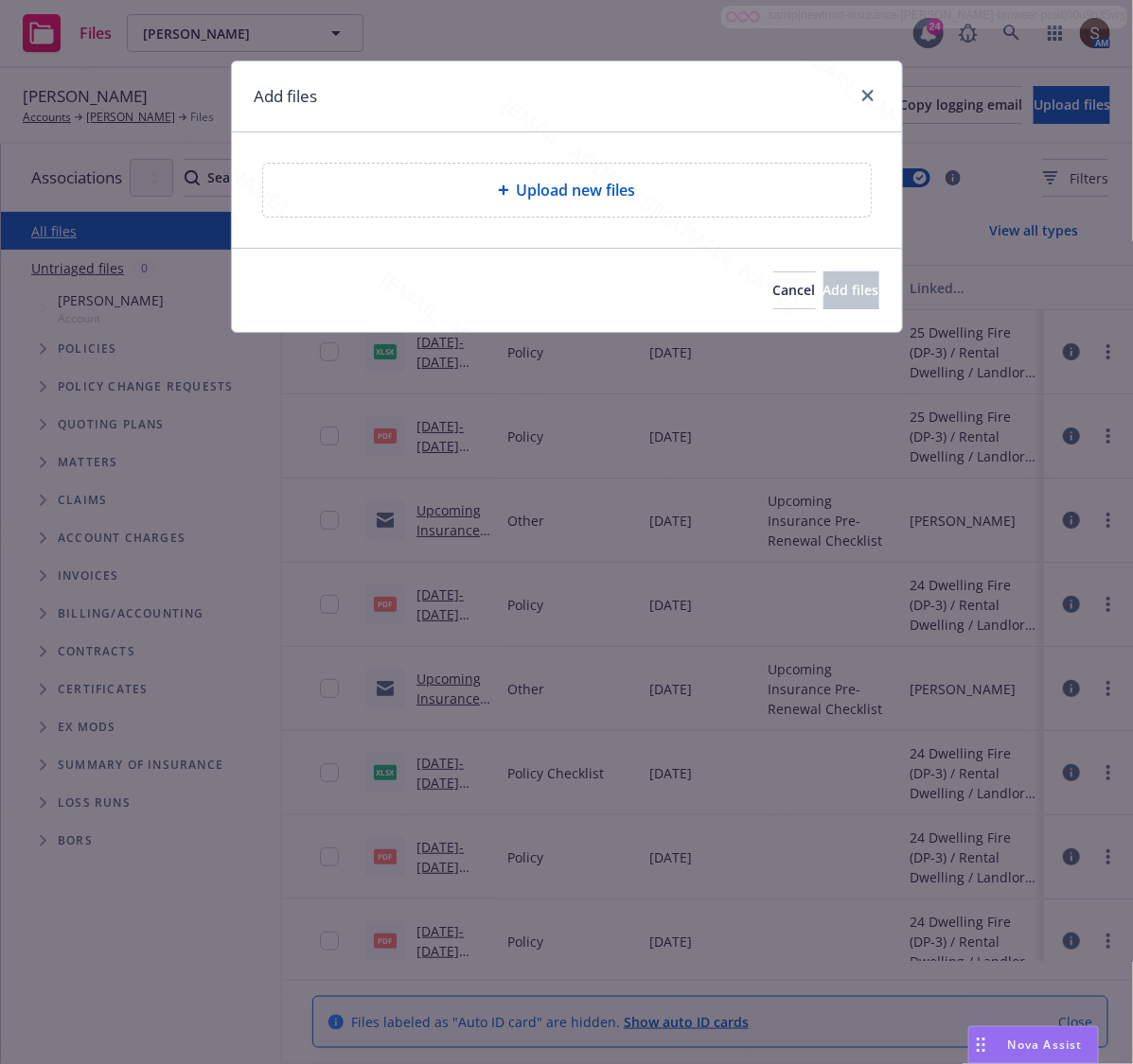
click at [380, 180] on div "Upload new files" at bounding box center [567, 189] width 578 height 23
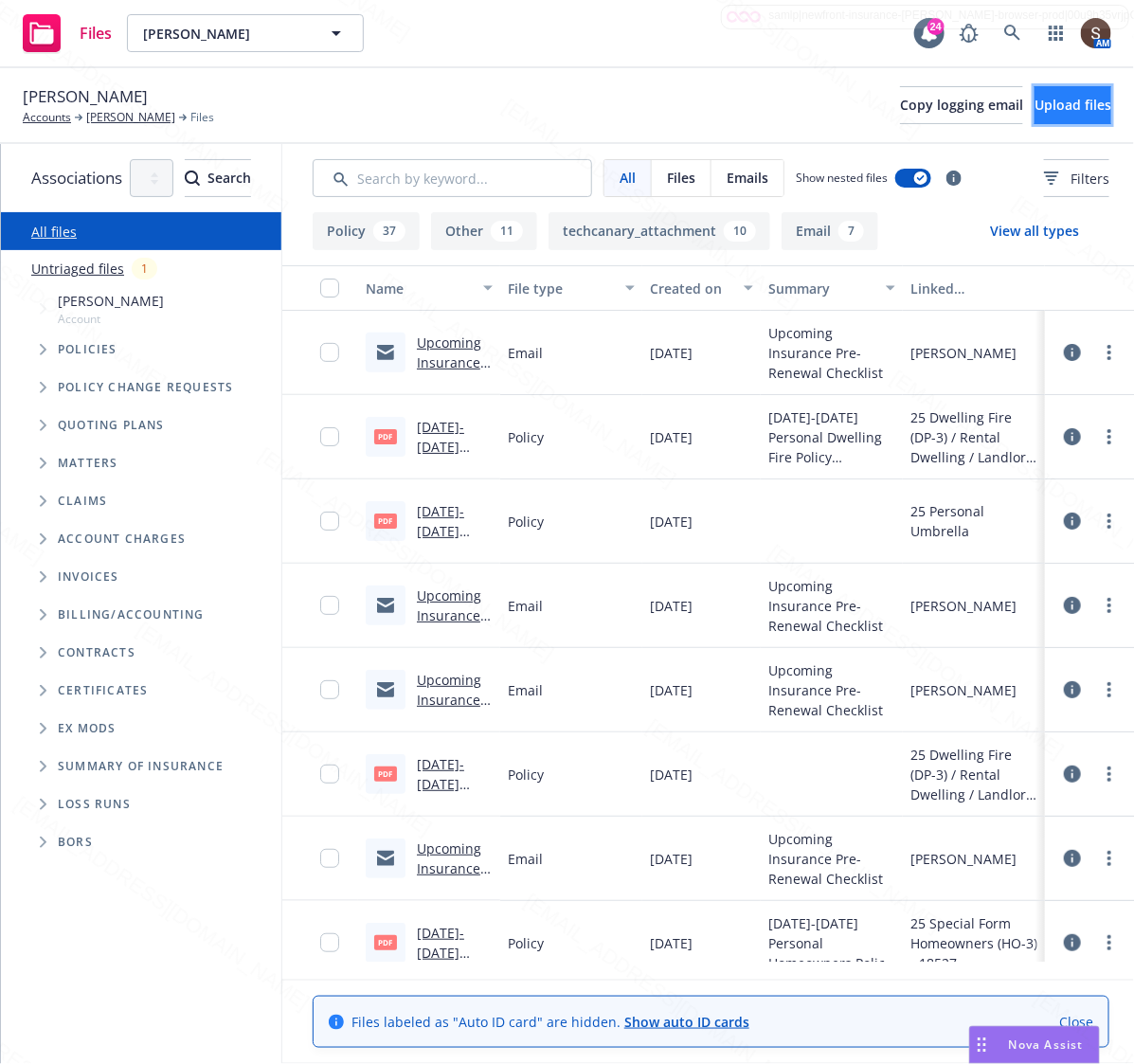
click at [1035, 112] on span "Upload files" at bounding box center [1073, 104] width 77 height 18
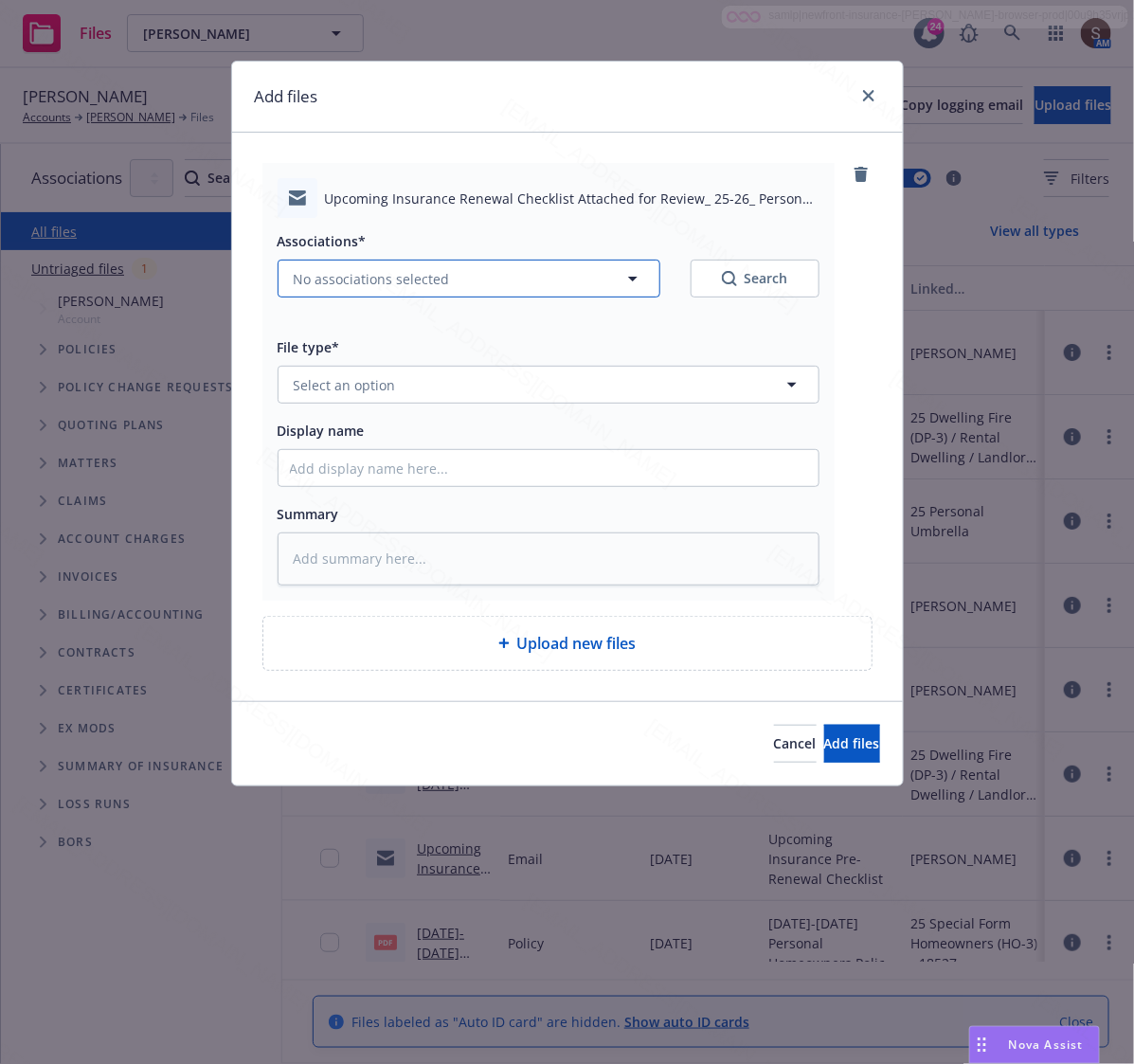
click at [389, 275] on span "No associations selected" at bounding box center [371, 279] width 156 height 20
type textarea "x"
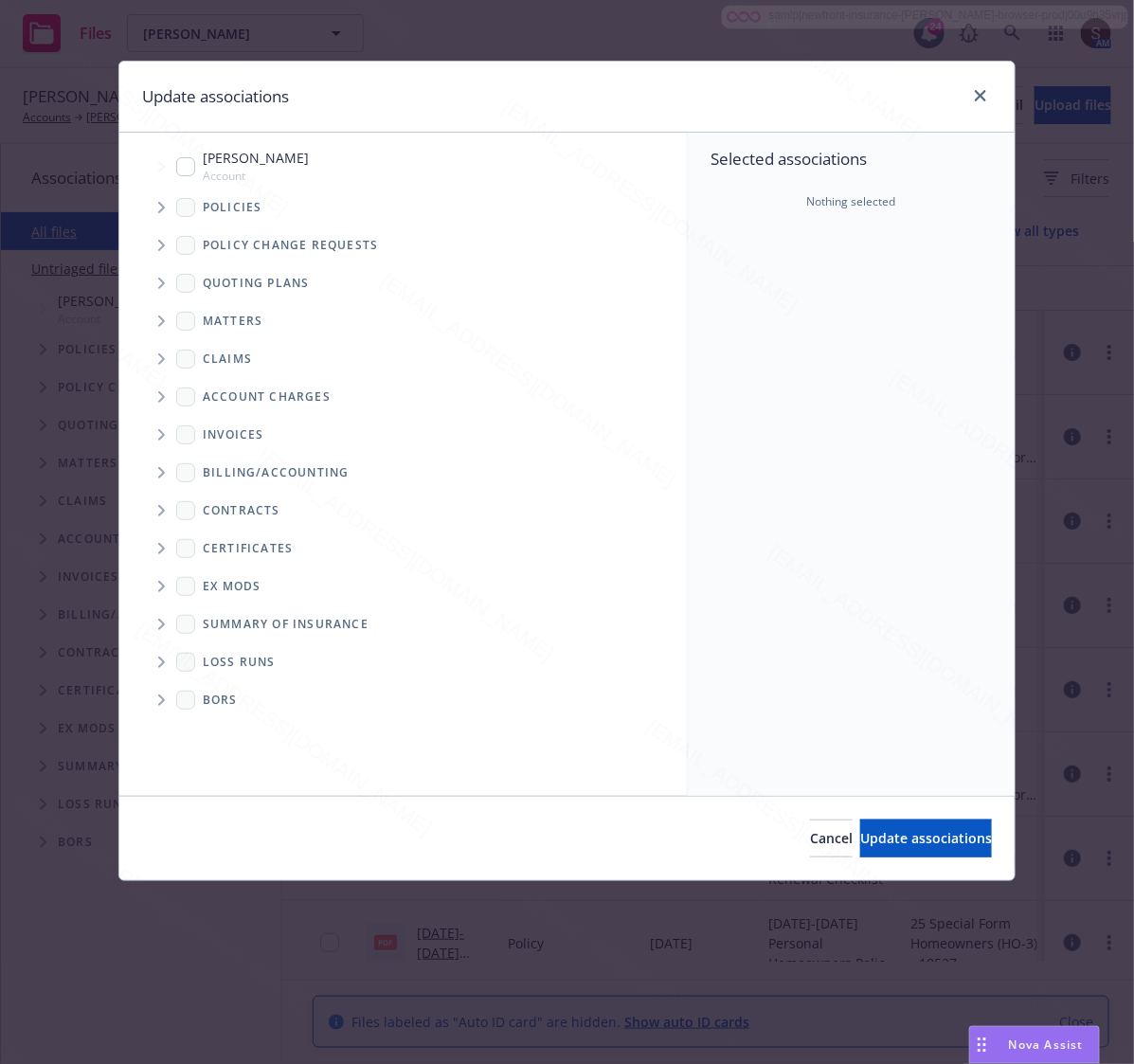
click at [174, 168] on span "Tree Example" at bounding box center [161, 166] width 30 height 30
checkbox input "true"
click at [873, 828] on span "Update associations" at bounding box center [926, 837] width 132 height 18
type textarea "x"
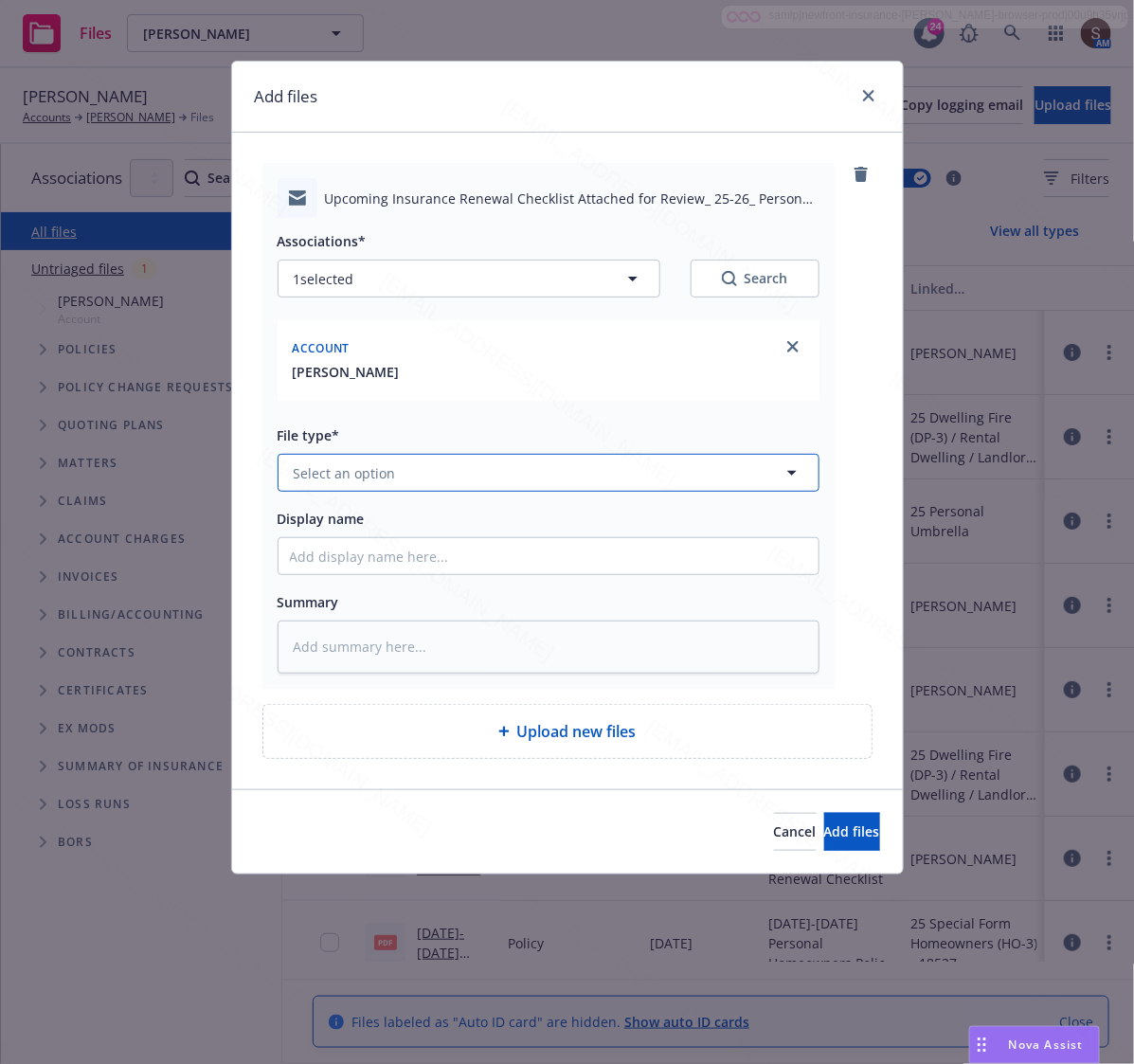
click at [304, 481] on span "Select an option" at bounding box center [345, 473] width 102 height 20
type input "email"
click at [313, 517] on span "Email" at bounding box center [315, 525] width 35 height 20
type textarea "x"
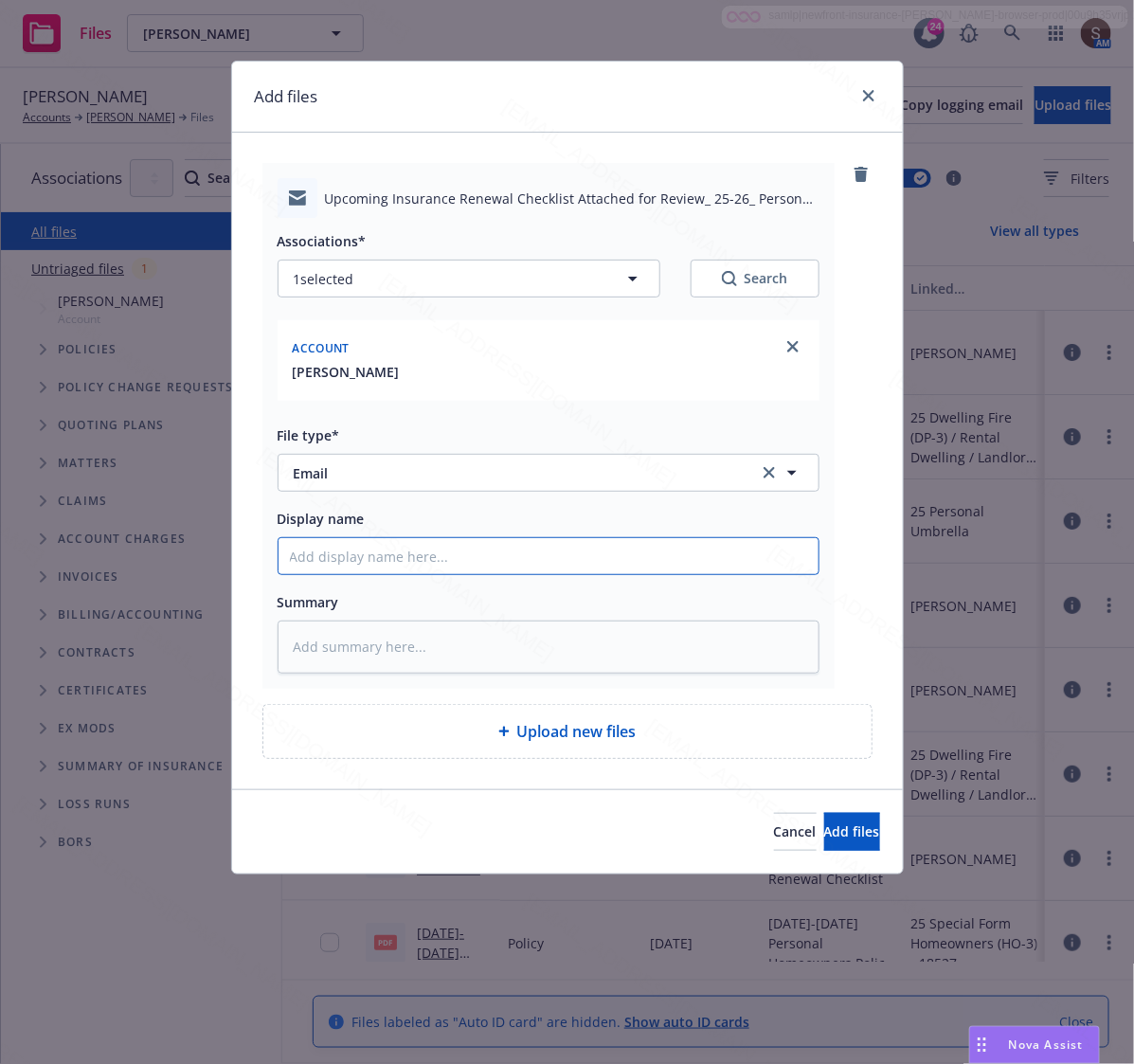
click at [409, 566] on input "Display name" at bounding box center [549, 556] width 540 height 36
type input "Upcoming Insurance Pre-Renewal Checklist"
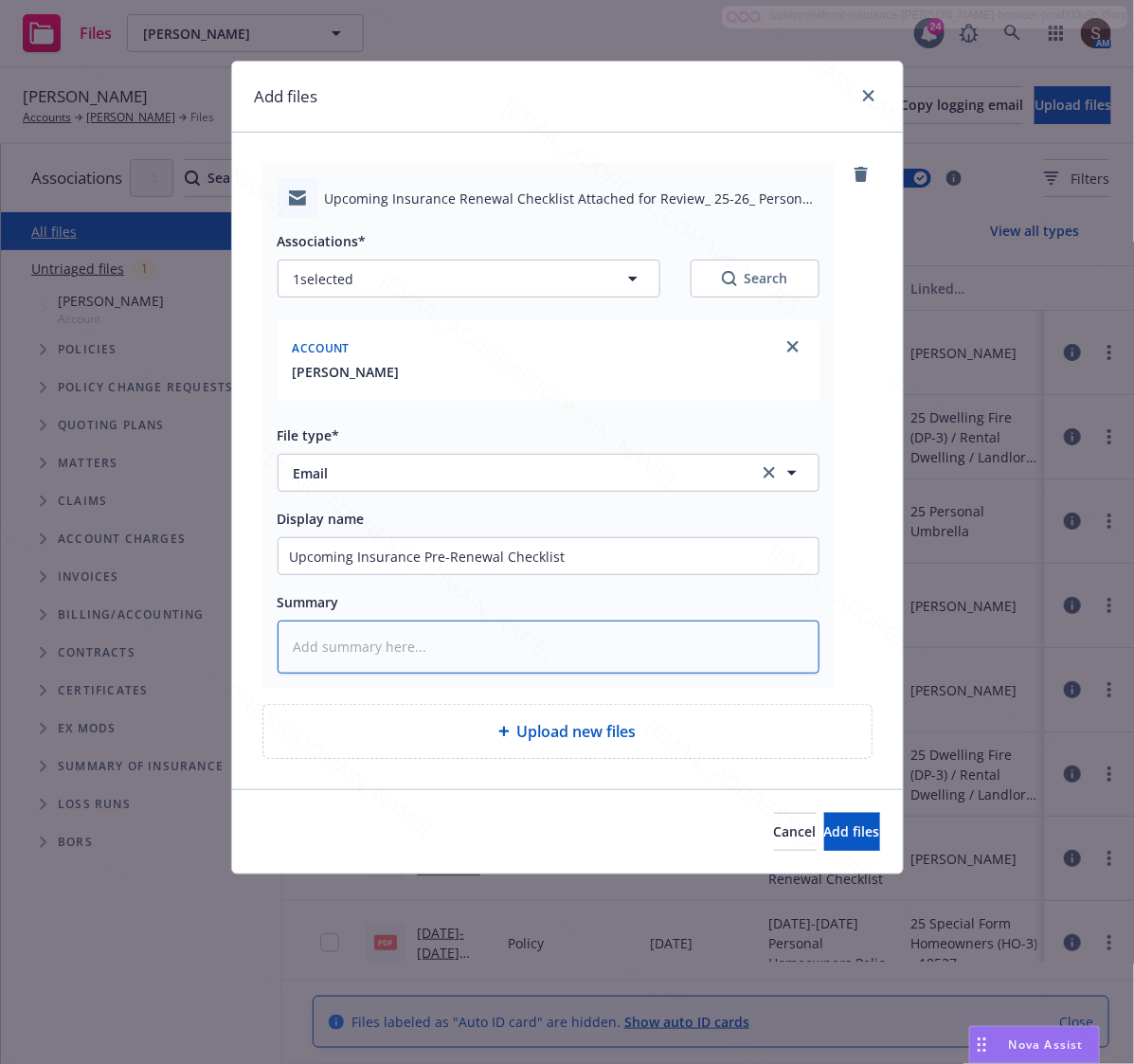
click at [417, 646] on textarea at bounding box center [549, 647] width 542 height 53
paste textarea "Upcoming Insurance Pre-Renewal Checklist"
type textarea "x"
type textarea "Upcoming Insurance Pre-Renewal Checklist"
click at [827, 848] on button "Add files" at bounding box center [851, 831] width 56 height 38
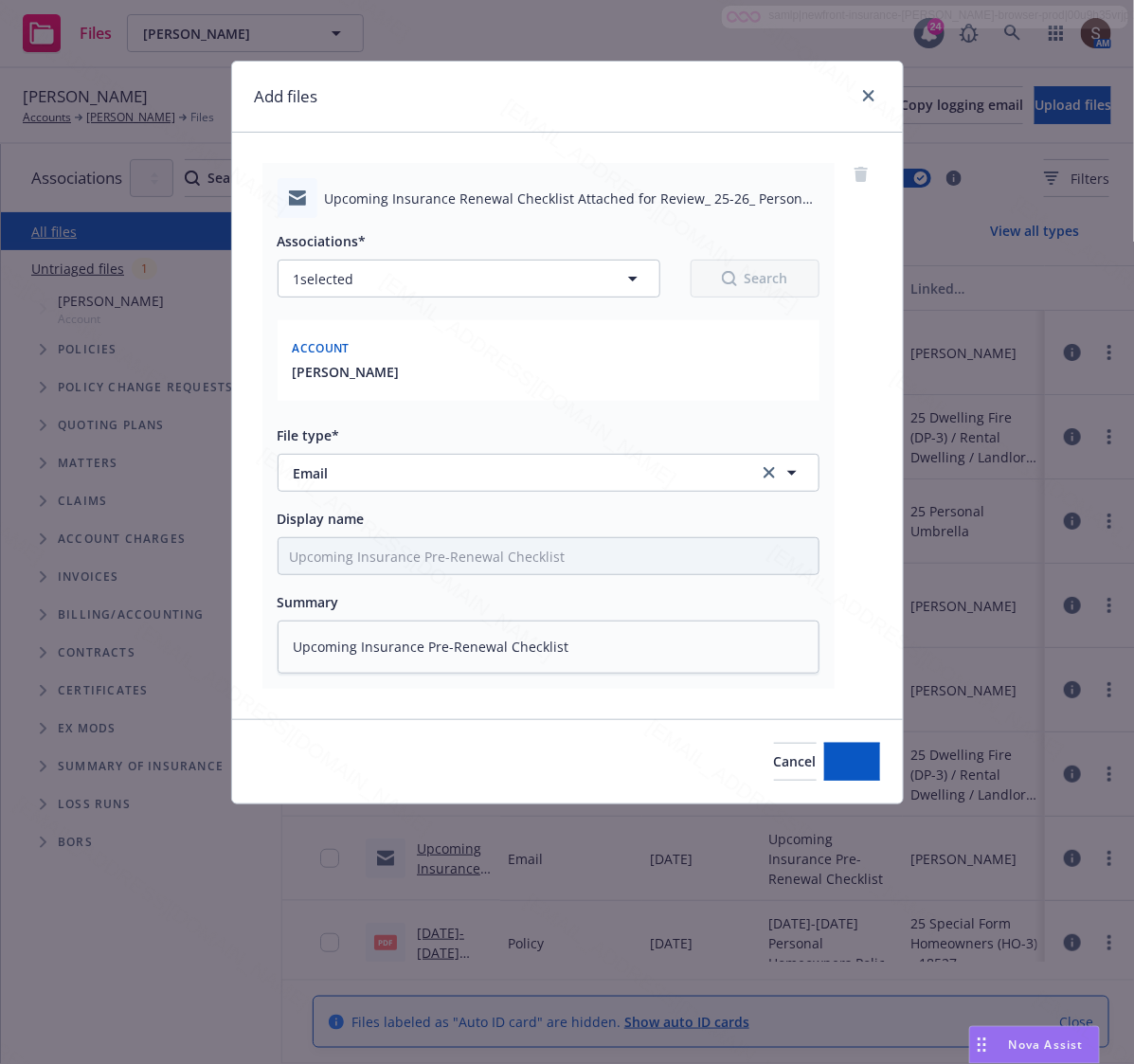
type textarea "x"
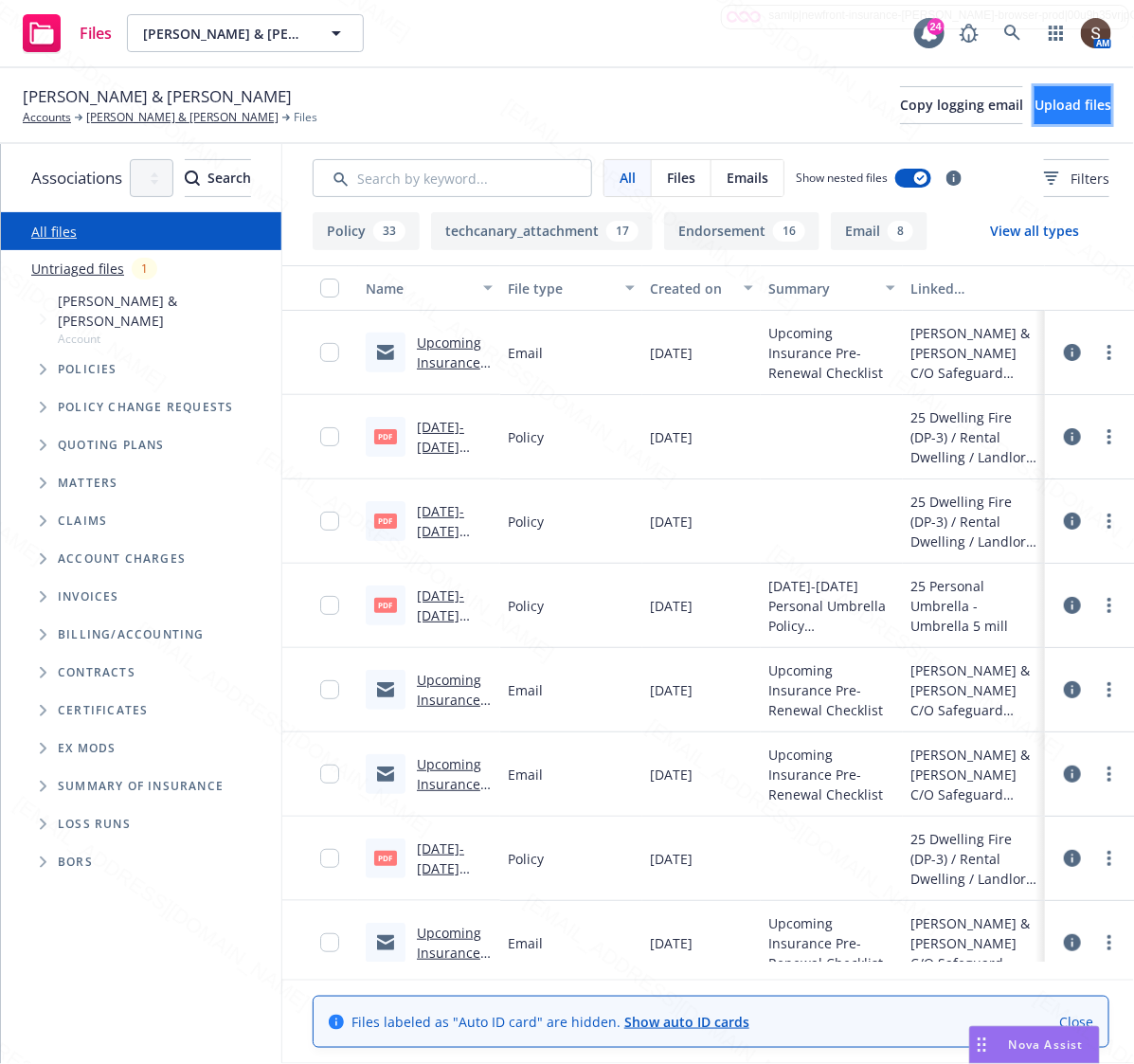
click at [1035, 114] on button "Upload files" at bounding box center [1073, 105] width 77 height 38
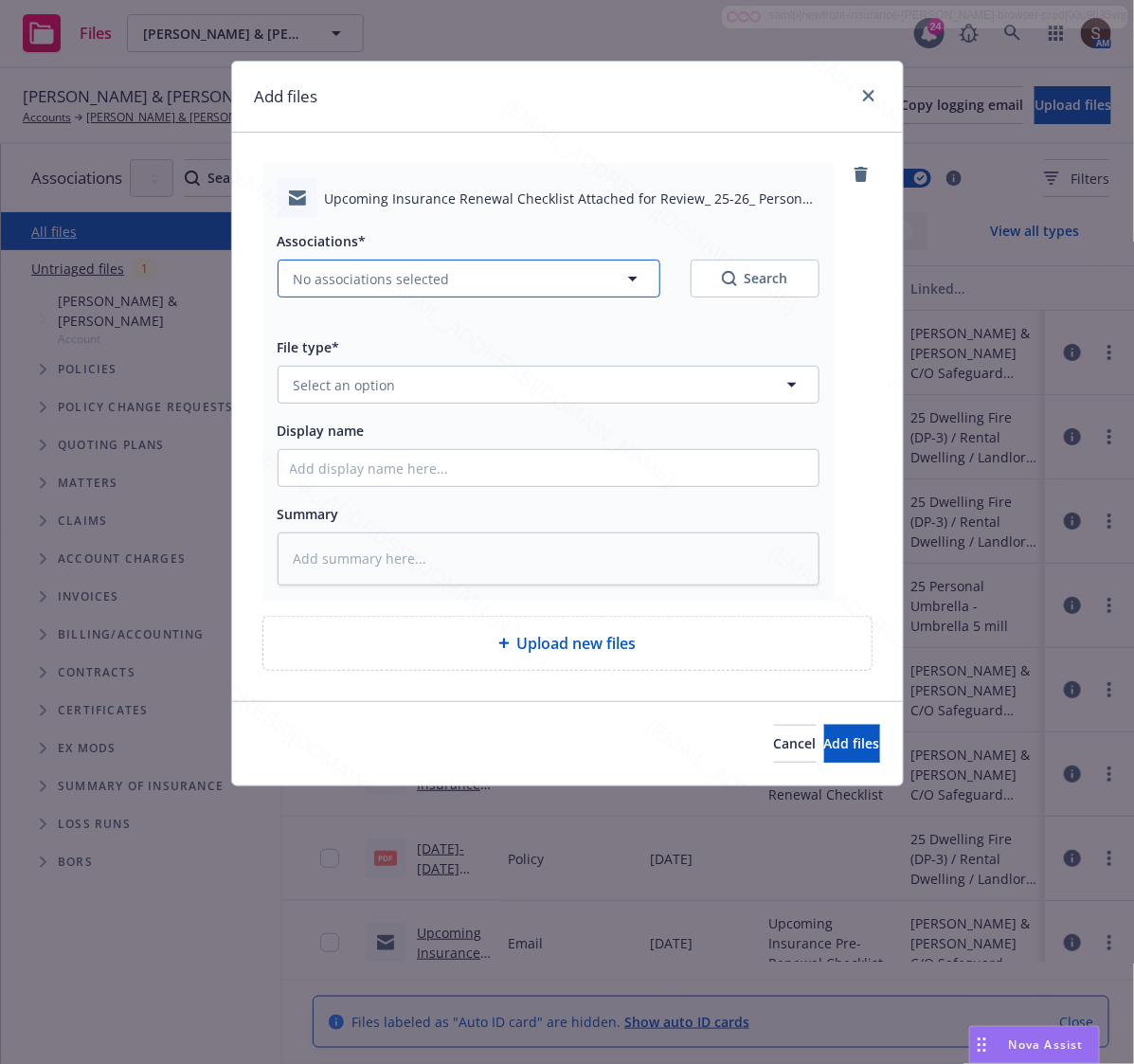
click at [505, 275] on button "No associations selected" at bounding box center [469, 278] width 383 height 38
type textarea "x"
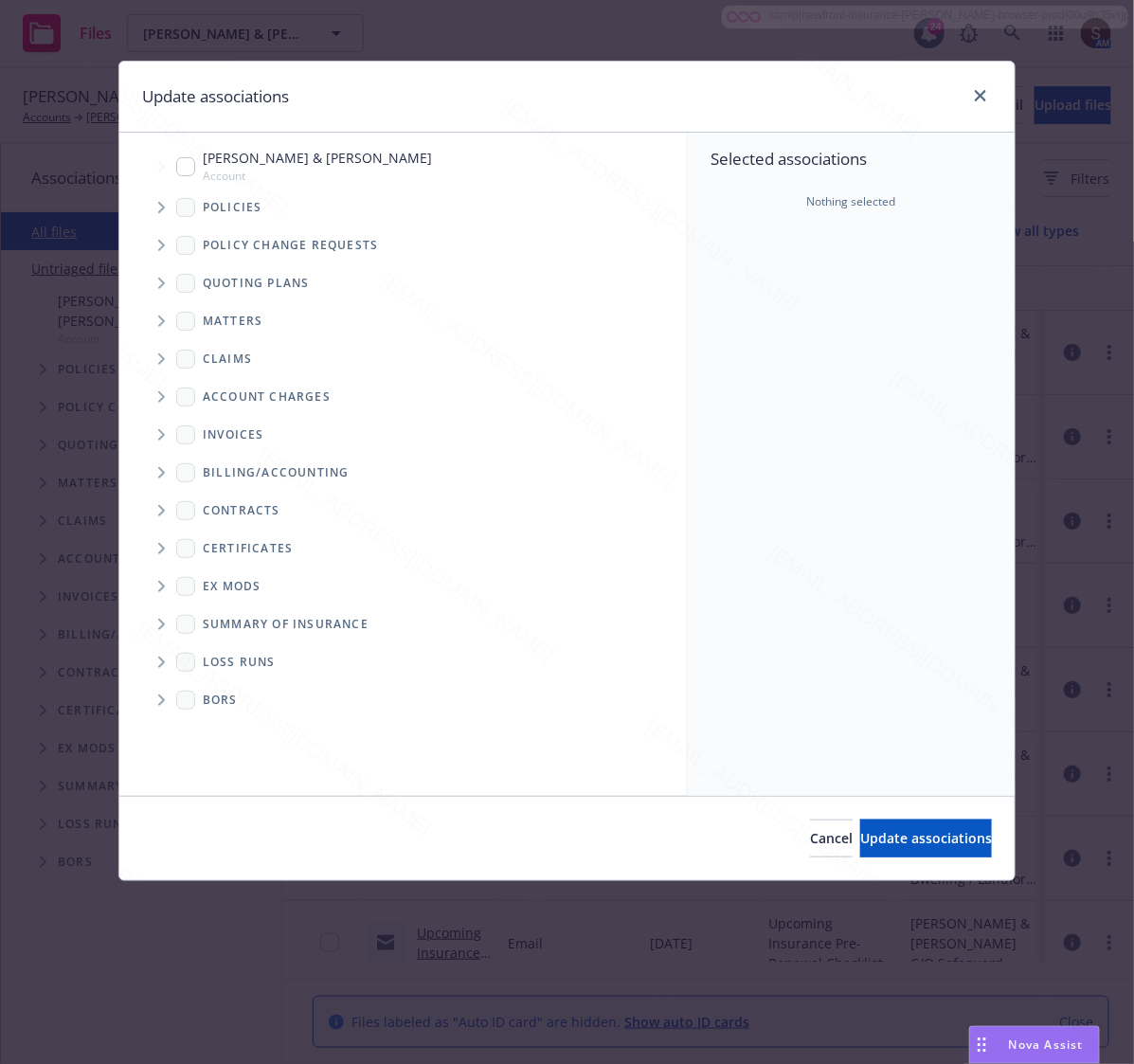
click at [187, 168] on input "Tree Example" at bounding box center [185, 166] width 19 height 19
checkbox input "true"
click at [860, 830] on span "Update associations" at bounding box center [926, 837] width 132 height 18
type textarea "x"
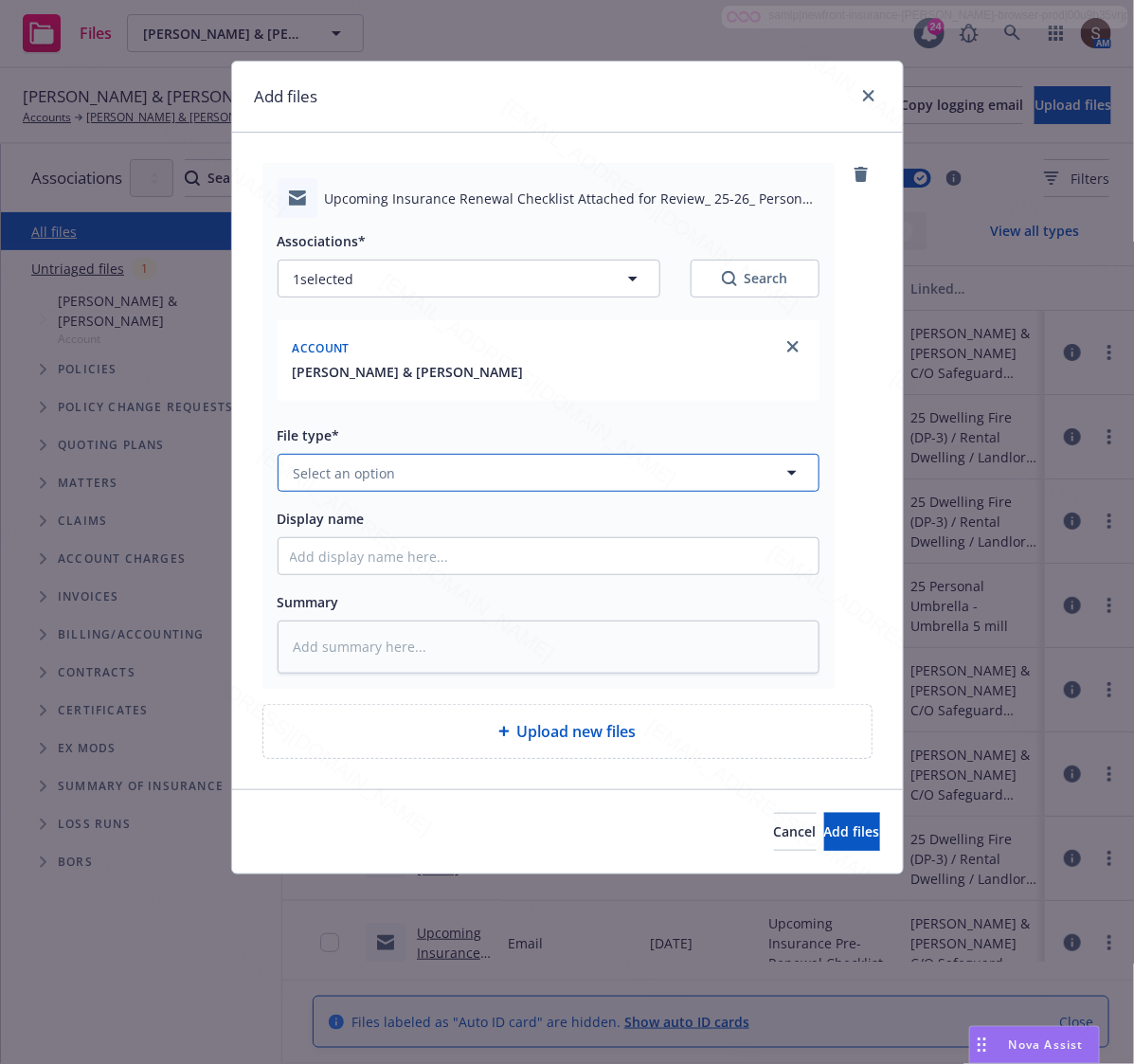
click at [366, 471] on span "Select an option" at bounding box center [345, 473] width 102 height 20
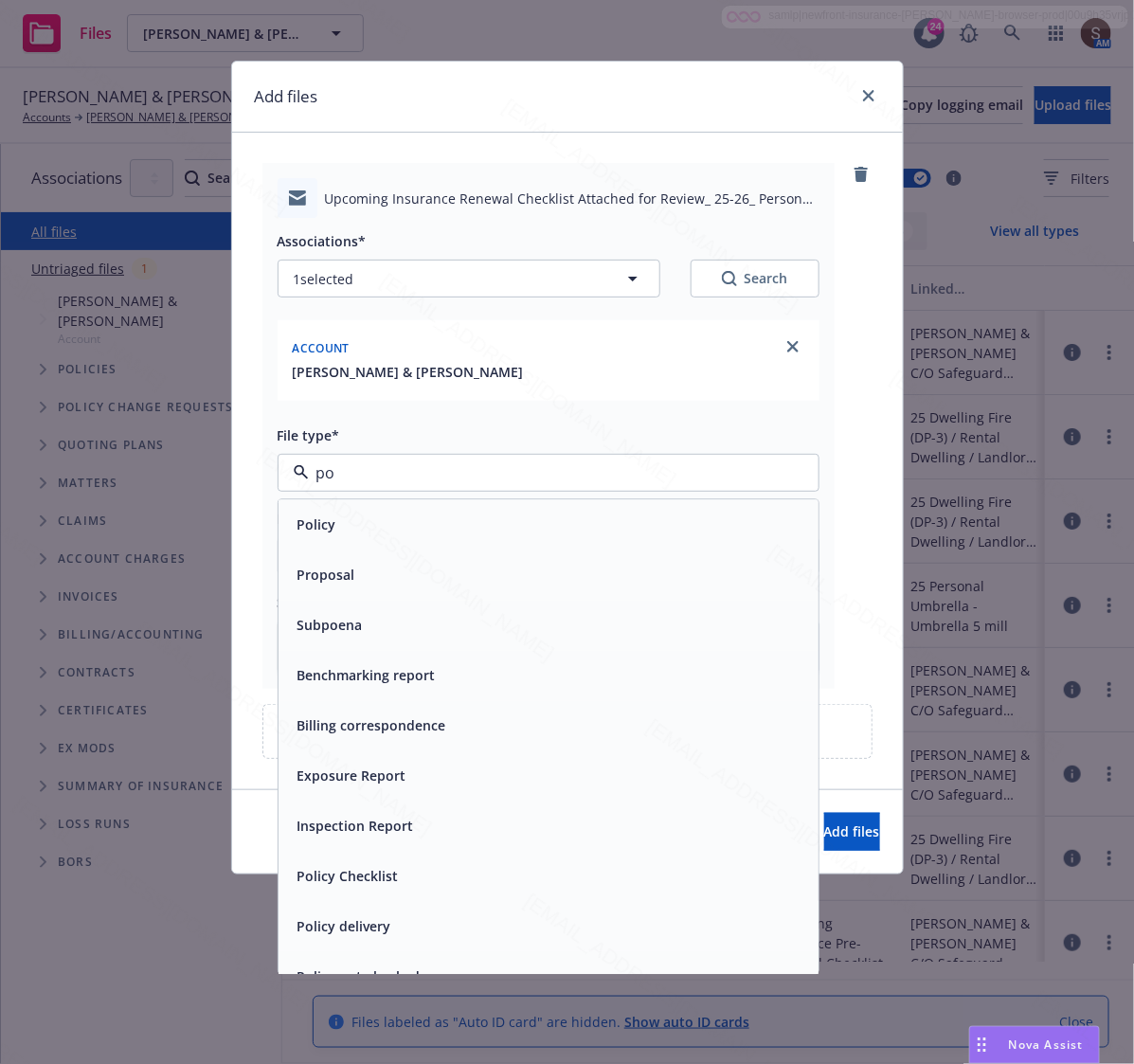
type input "pol"
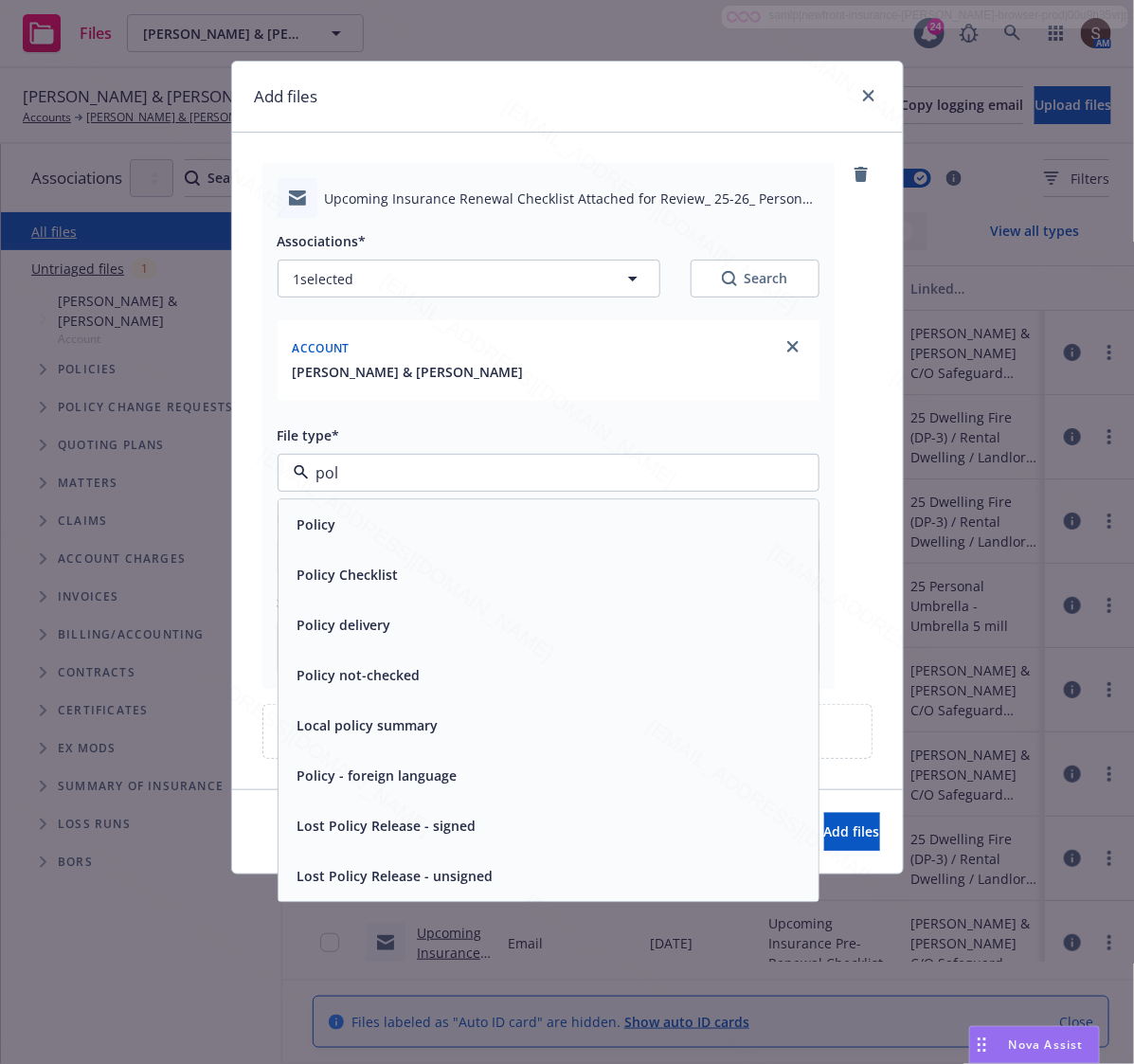
click at [361, 532] on div "Policy" at bounding box center [548, 525] width 517 height 27
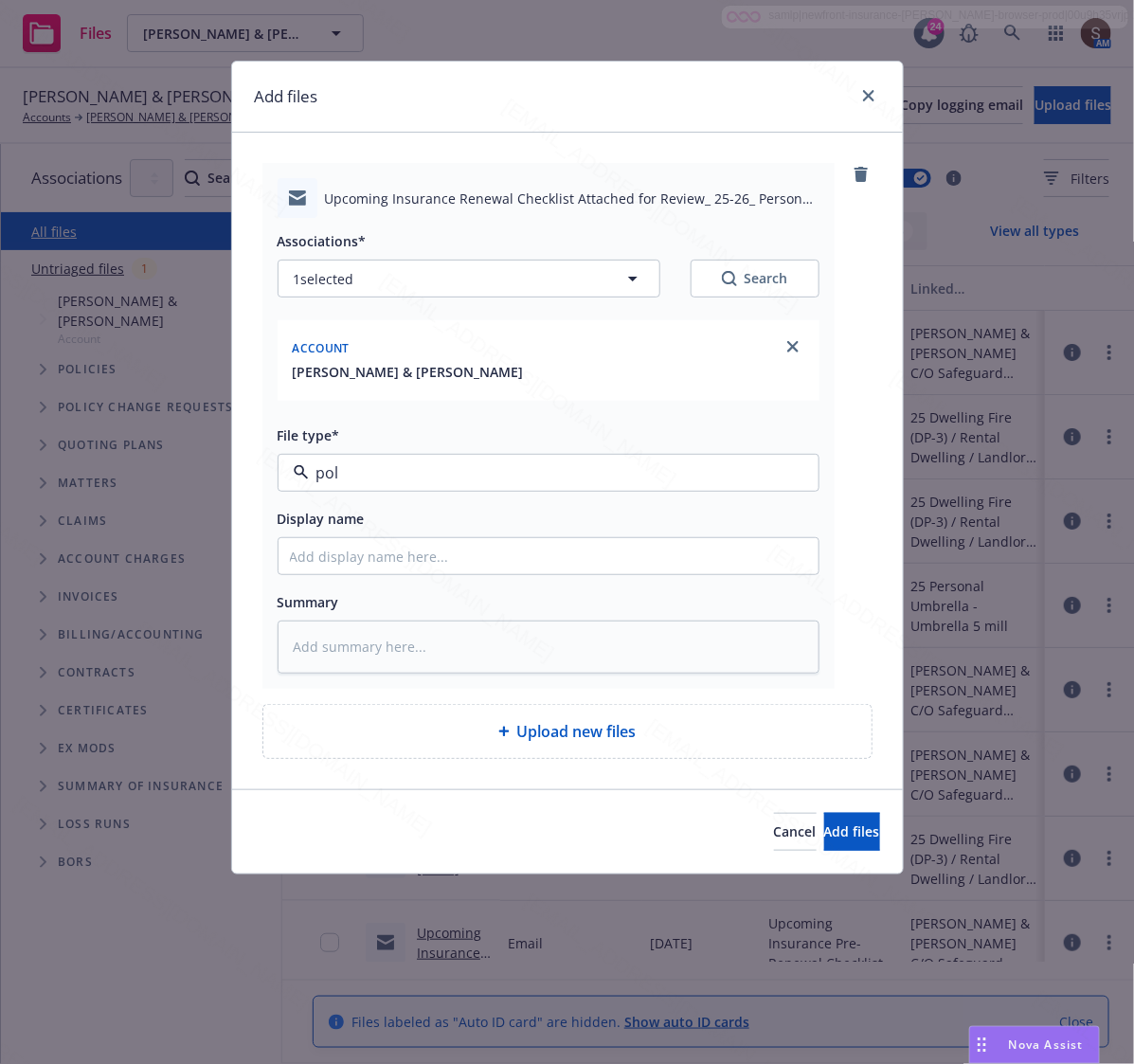
type textarea "x"
click at [315, 559] on input "Display name" at bounding box center [549, 556] width 540 height 36
type input "Upcoming Insurance Pre-Renewal Checklist"
click at [405, 641] on textarea at bounding box center [549, 647] width 542 height 53
paste textarea "Upcoming Insurance Pre-Renewal Checklist"
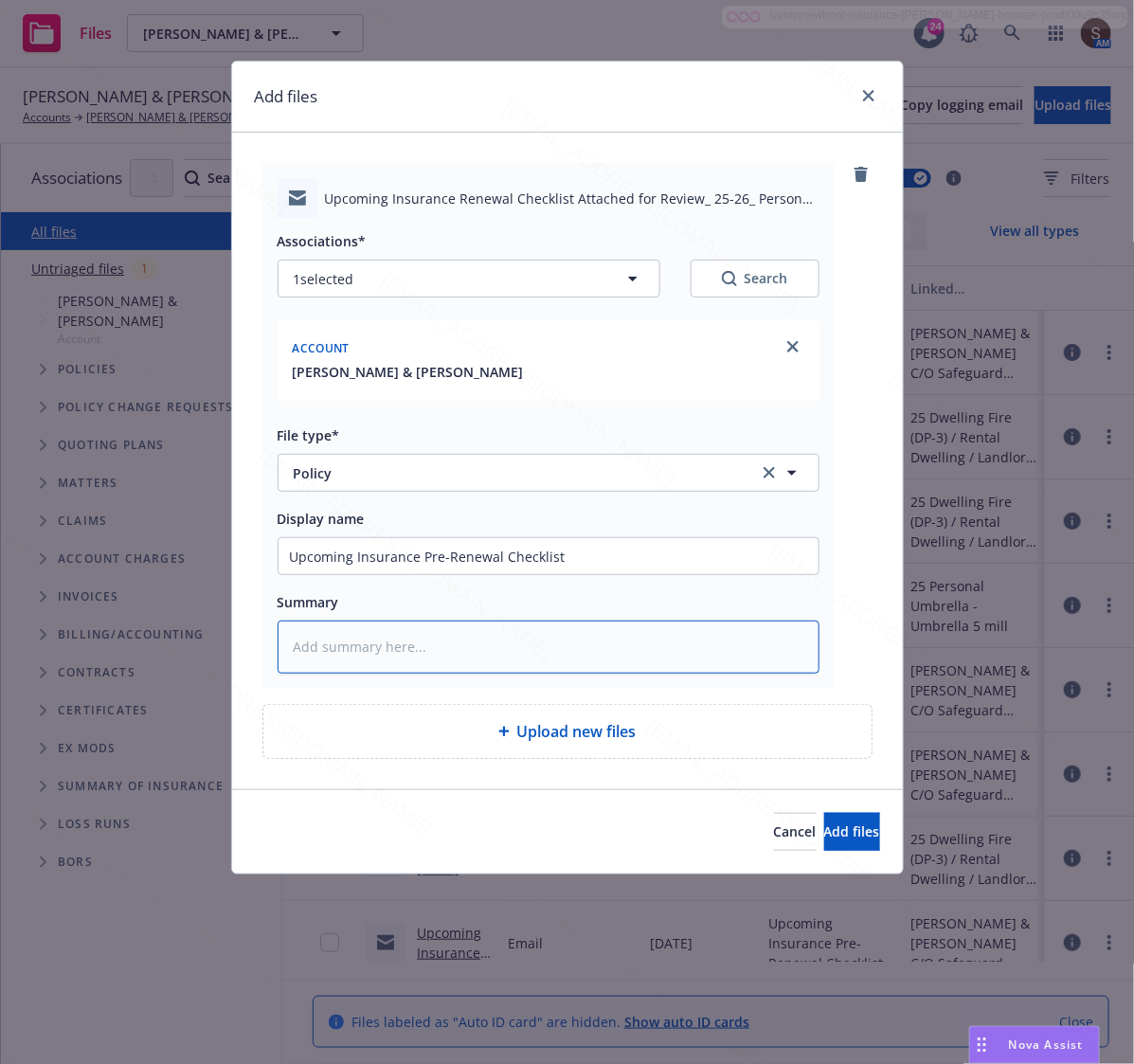
type textarea "x"
type textarea "Upcoming Insurance Pre-Renewal Checklist"
click at [824, 838] on span "Add files" at bounding box center [851, 830] width 56 height 18
type textarea "x"
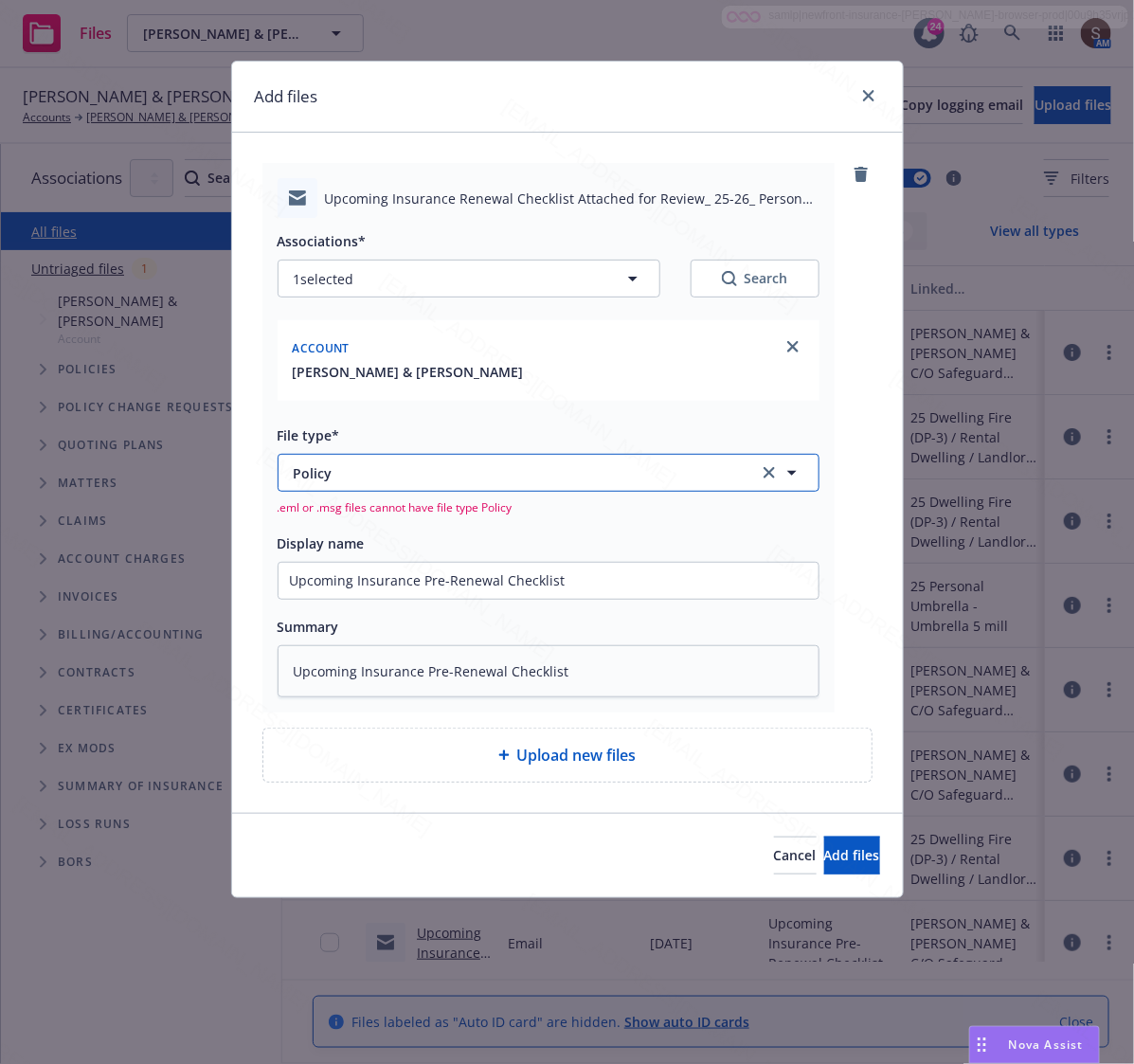
click at [330, 460] on button "Policy" at bounding box center [549, 472] width 542 height 38
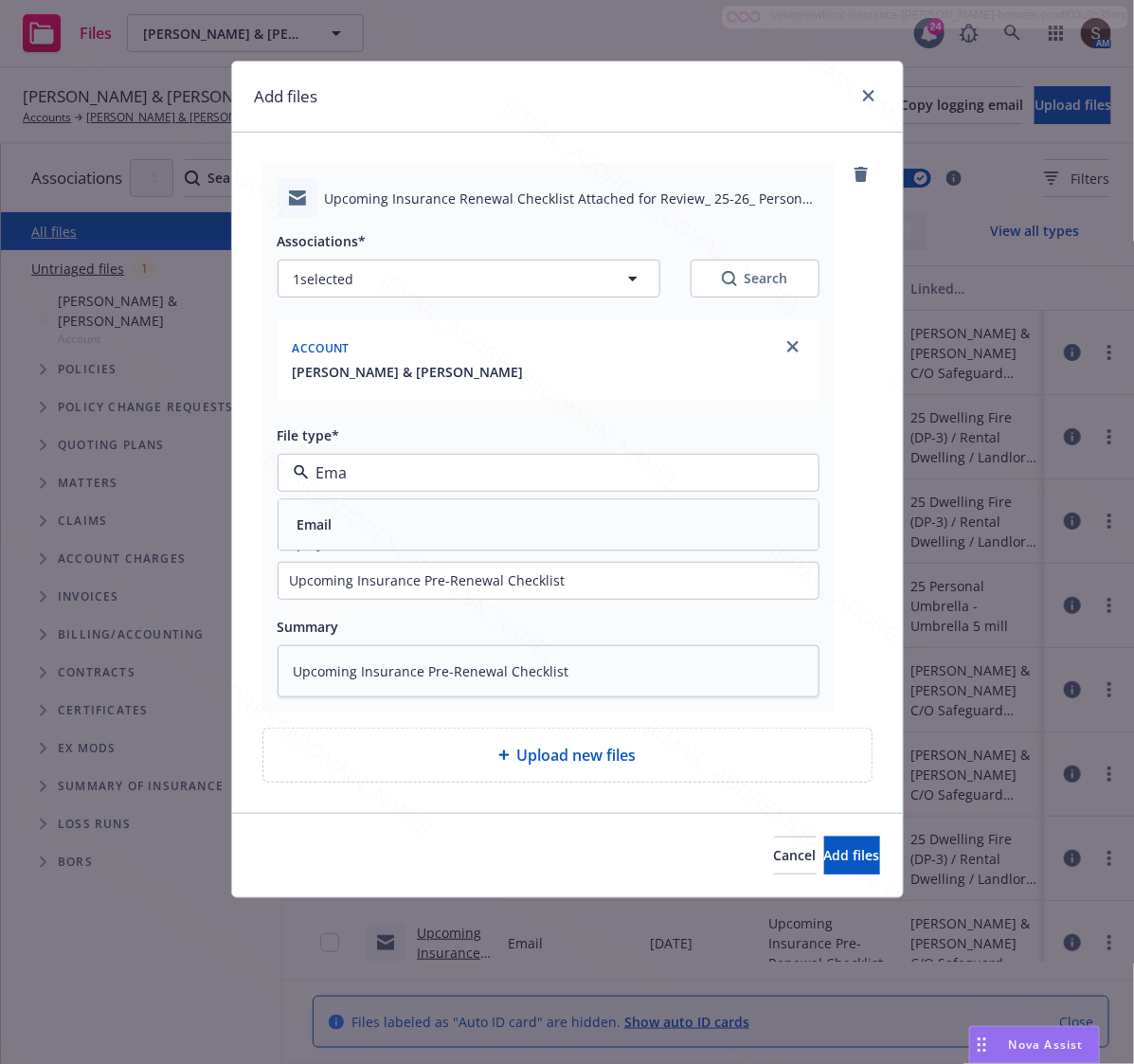
type input "Emai"
click at [310, 532] on span "Email" at bounding box center [315, 525] width 35 height 20
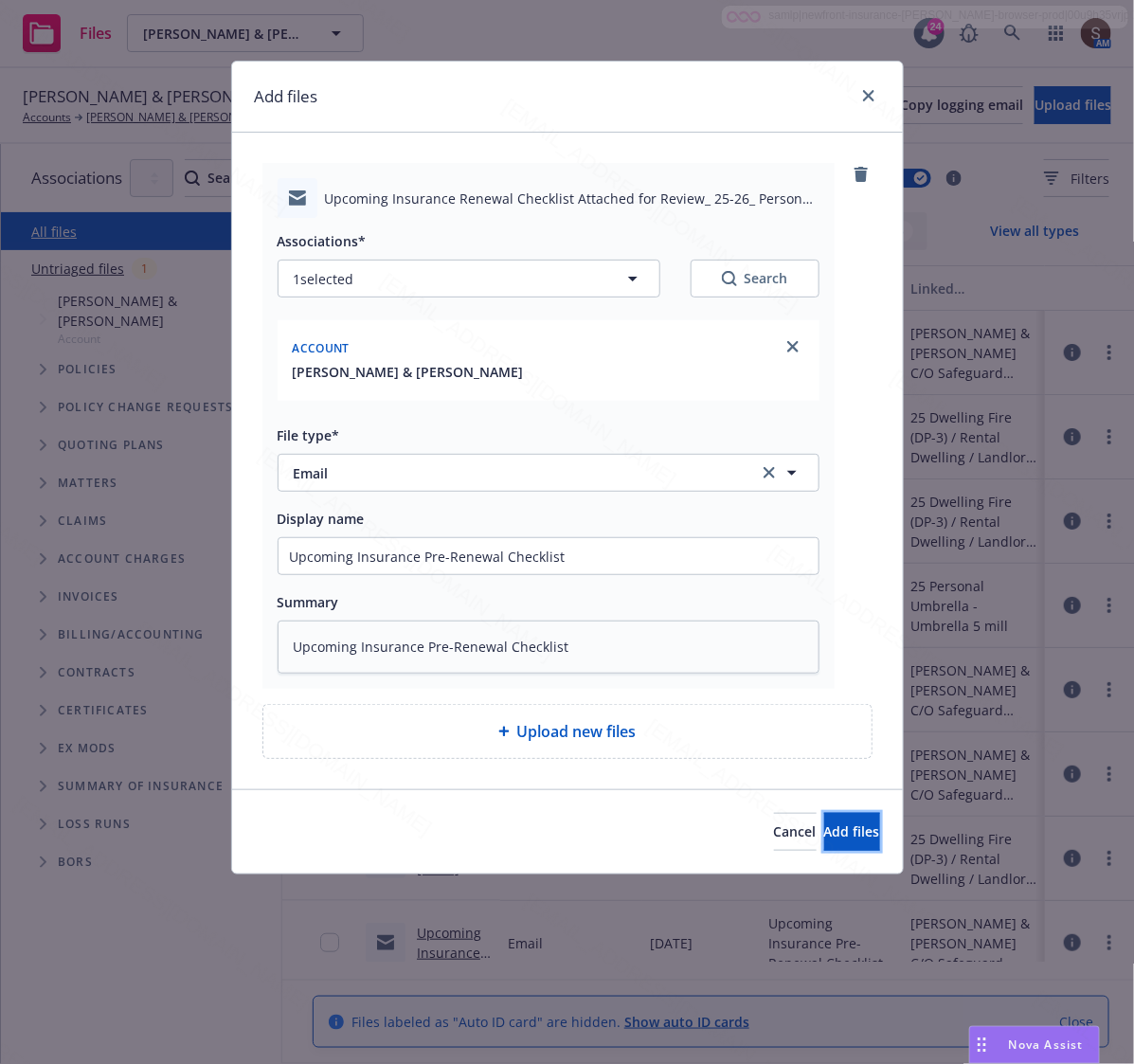
drag, startPoint x: 797, startPoint y: 824, endPoint x: 794, endPoint y: 813, distance: 11.4
click at [824, 822] on span "Add files" at bounding box center [851, 830] width 56 height 18
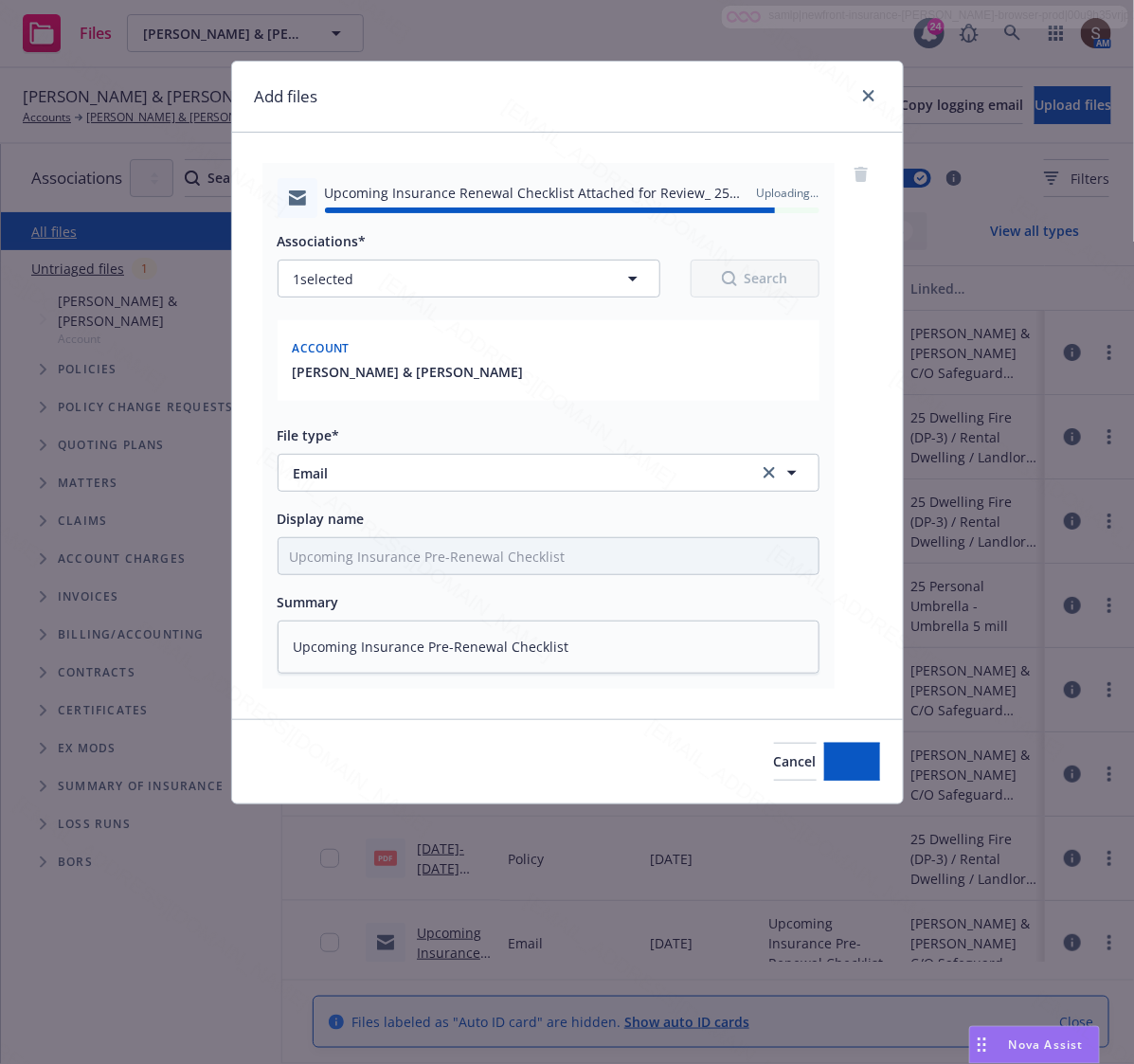
type textarea "x"
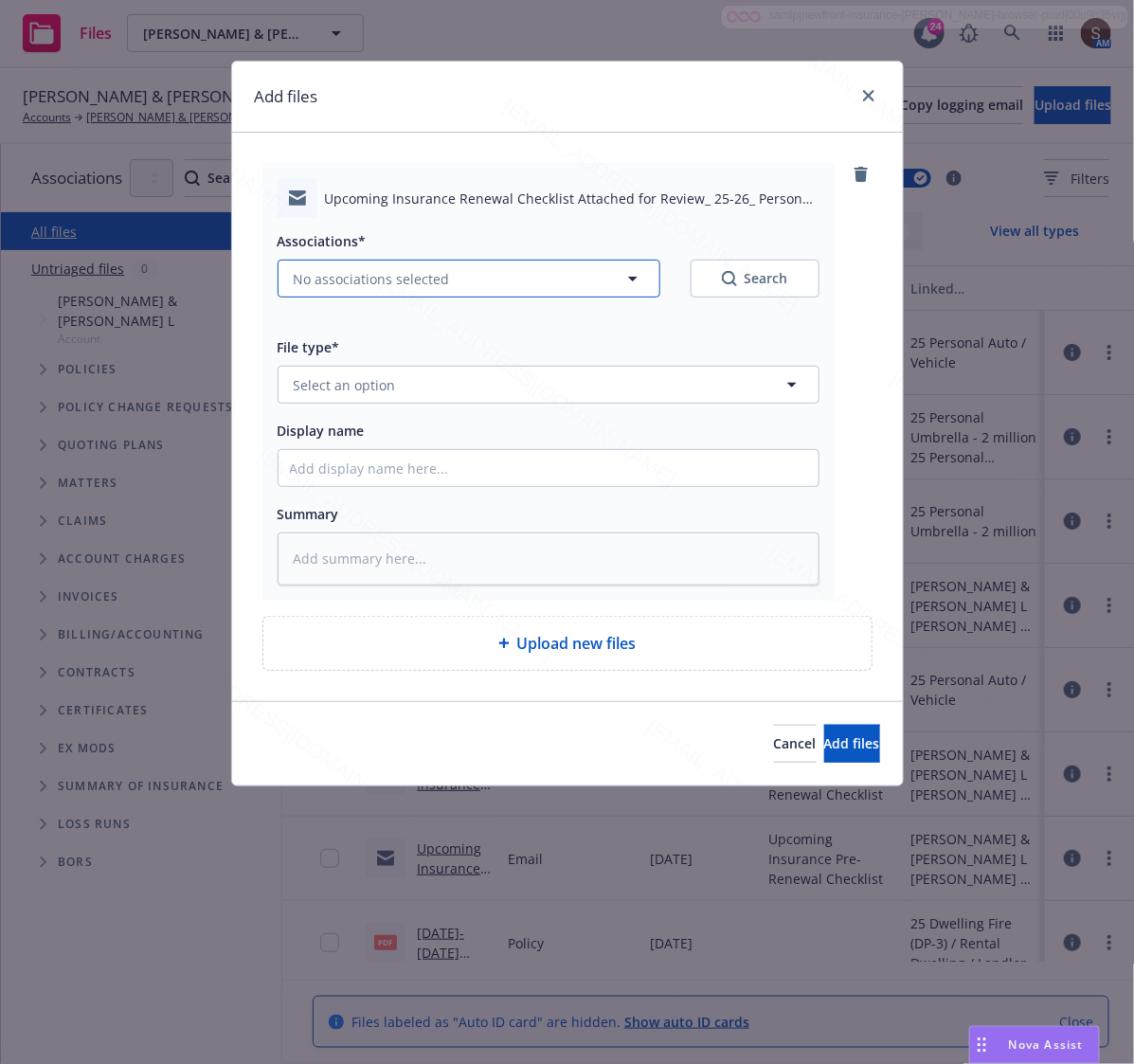
click at [320, 278] on span "No associations selected" at bounding box center [371, 279] width 156 height 20
type textarea "x"
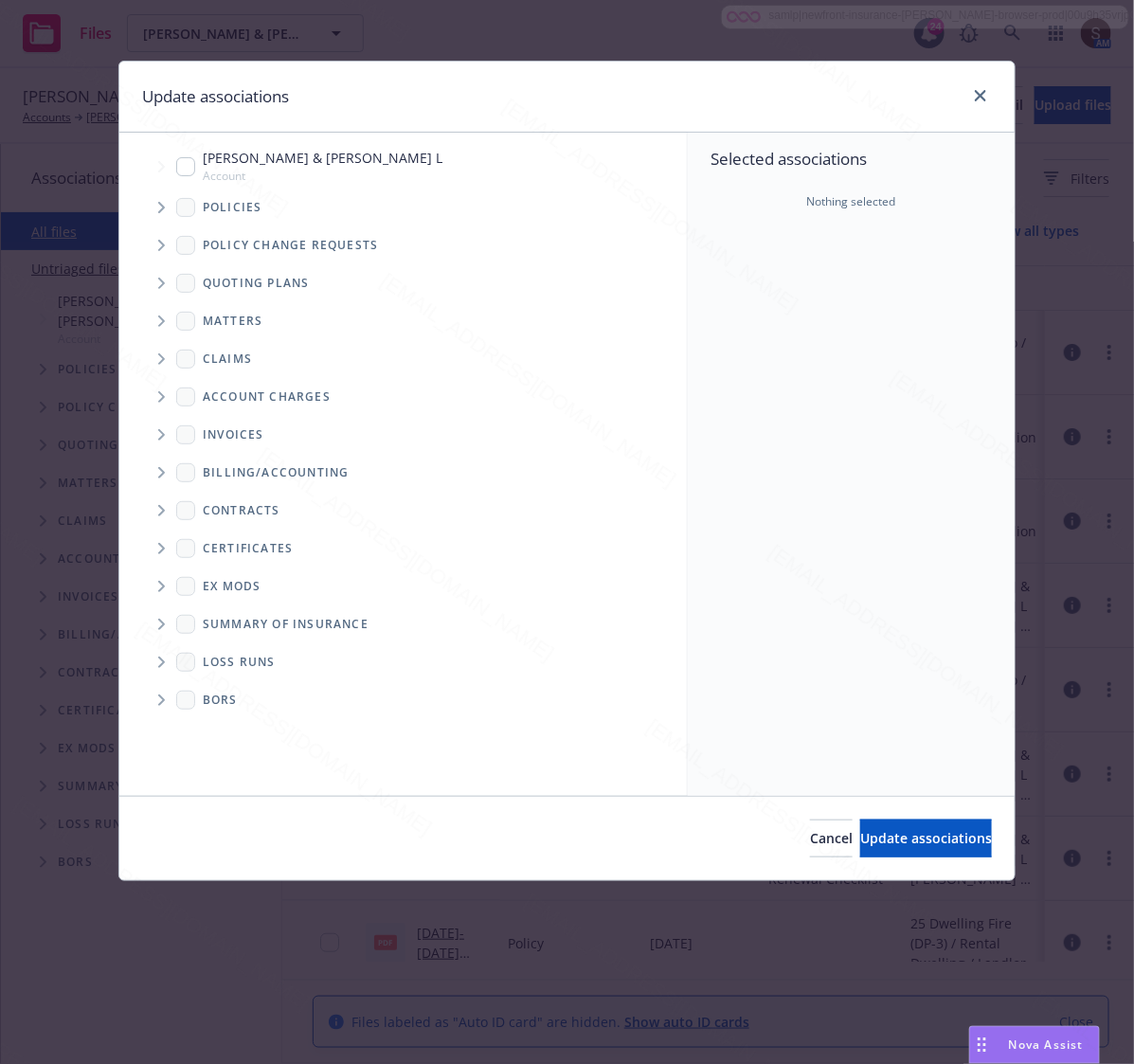
click at [187, 169] on input "Tree Example" at bounding box center [185, 166] width 19 height 19
checkbox input "true"
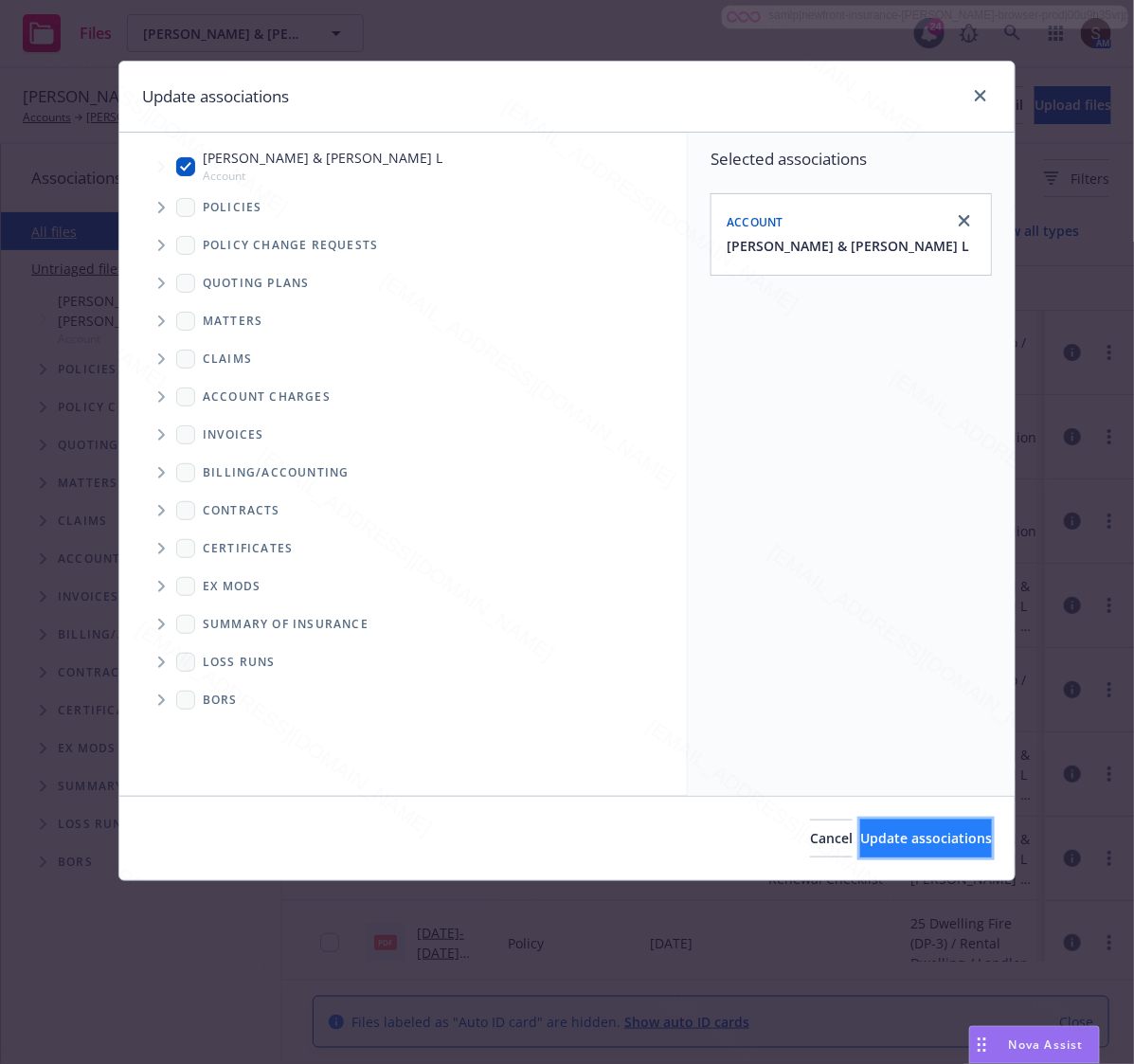
click at [860, 839] on button "Update associations" at bounding box center [926, 838] width 132 height 38
type textarea "x"
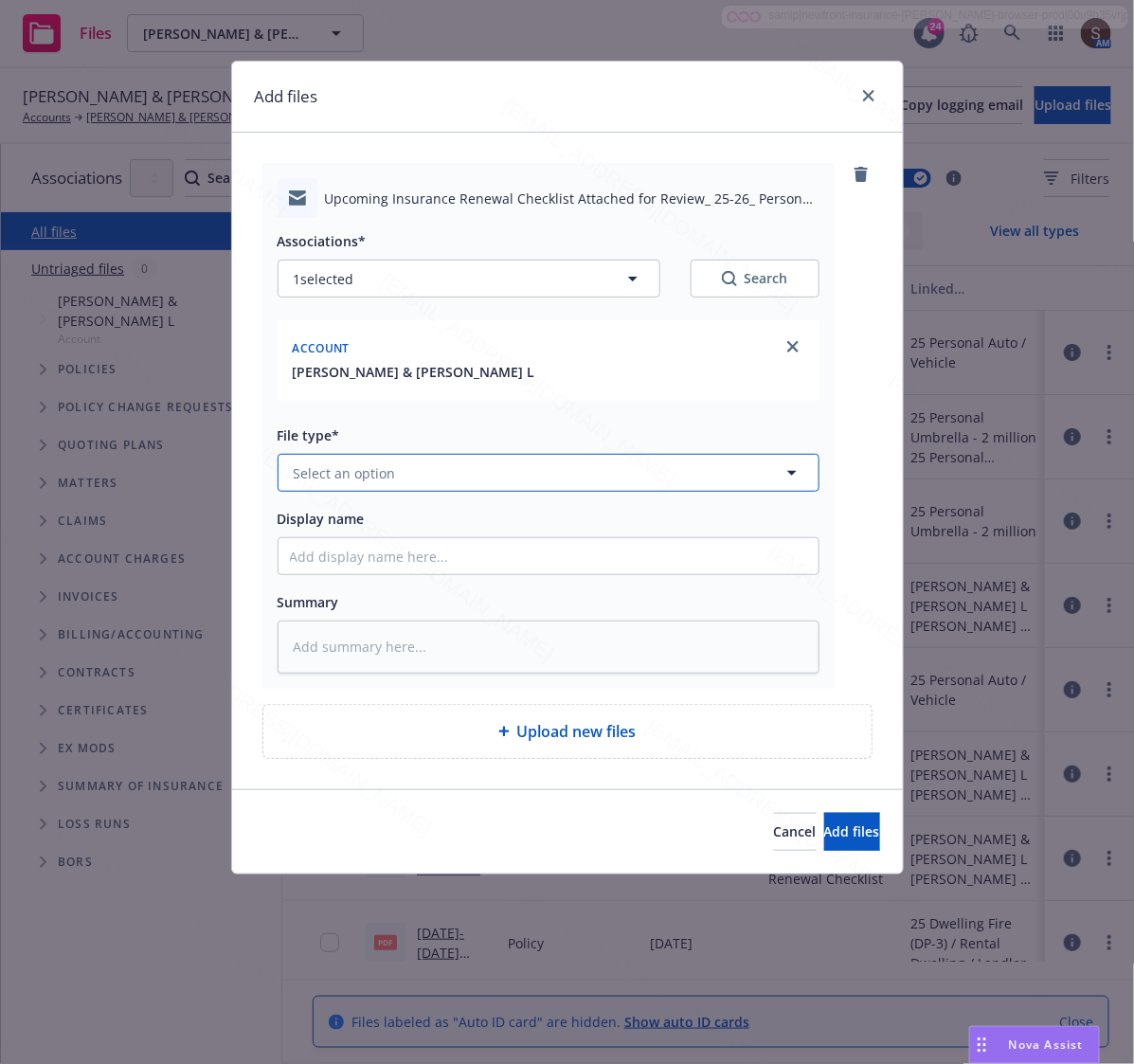
click at [356, 483] on span "Select an option" at bounding box center [345, 473] width 102 height 20
type input "Email"
click at [303, 526] on span "Email" at bounding box center [315, 525] width 35 height 20
type textarea "x"
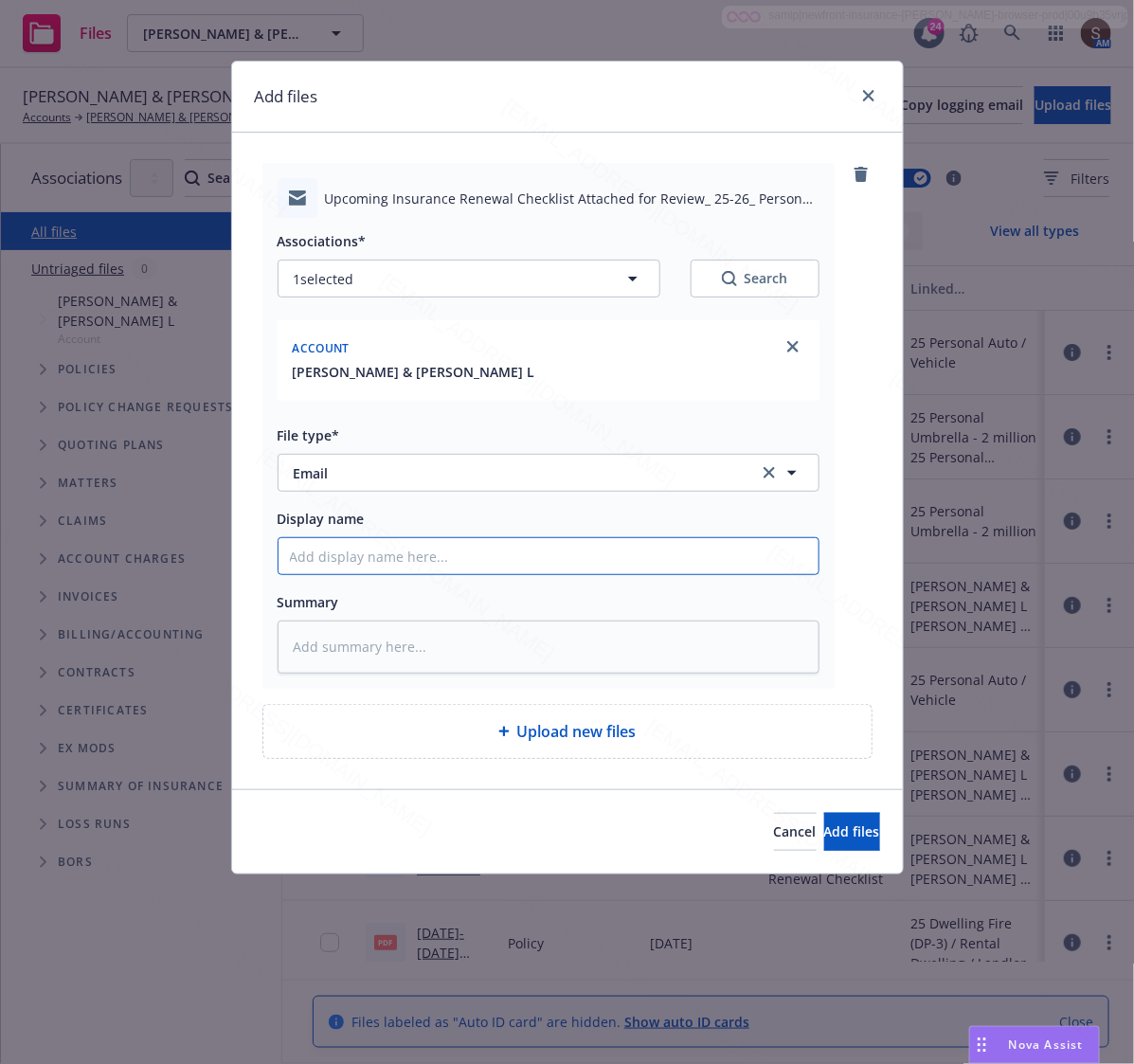
click at [327, 548] on input "Display name" at bounding box center [549, 556] width 540 height 36
type input "Upcoming Insurance Pre-Renewal Checklist"
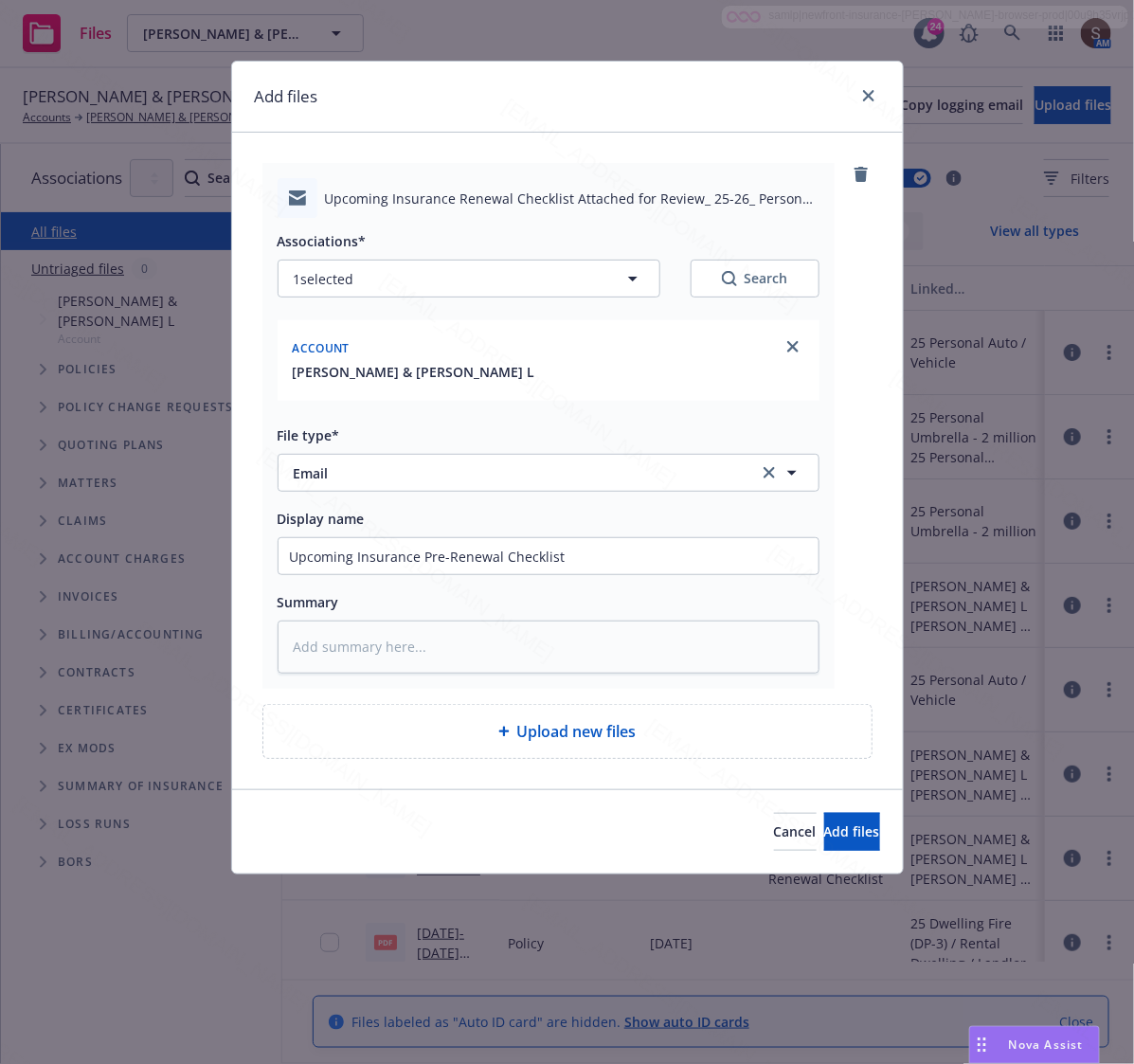
click at [408, 691] on div "Upcoming Insurance Renewal Checklist Attached for Review_ 25-26_ Personal Auto.…" at bounding box center [567, 460] width 610 height 596
click at [380, 634] on textarea at bounding box center [549, 647] width 542 height 53
paste textarea "Upcoming Insurance Pre-Renewal Checklist"
type textarea "x"
type textarea "Upcoming Insurance Pre-Renewal Checklist"
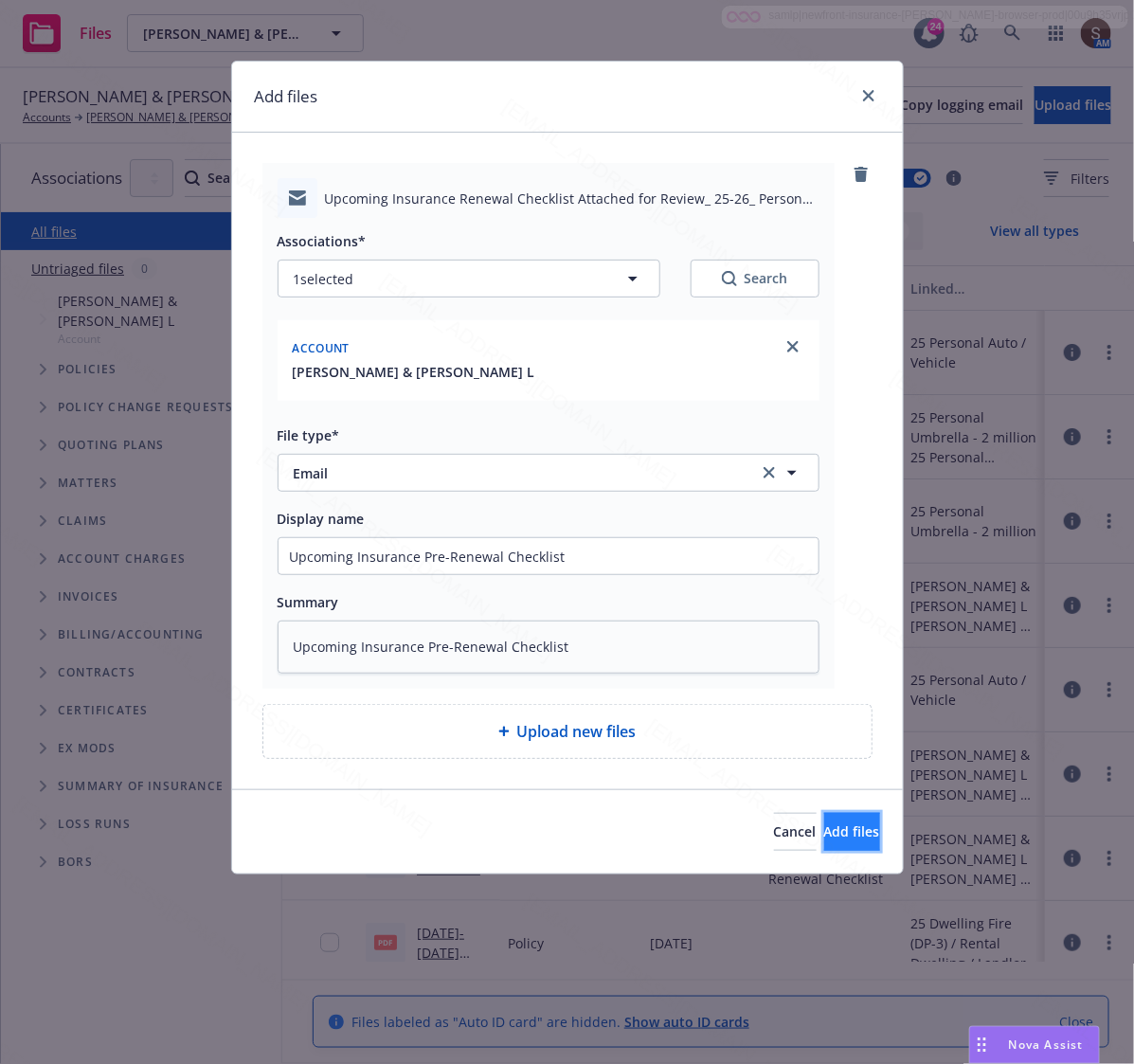
click at [824, 822] on span "Add files" at bounding box center [851, 830] width 56 height 18
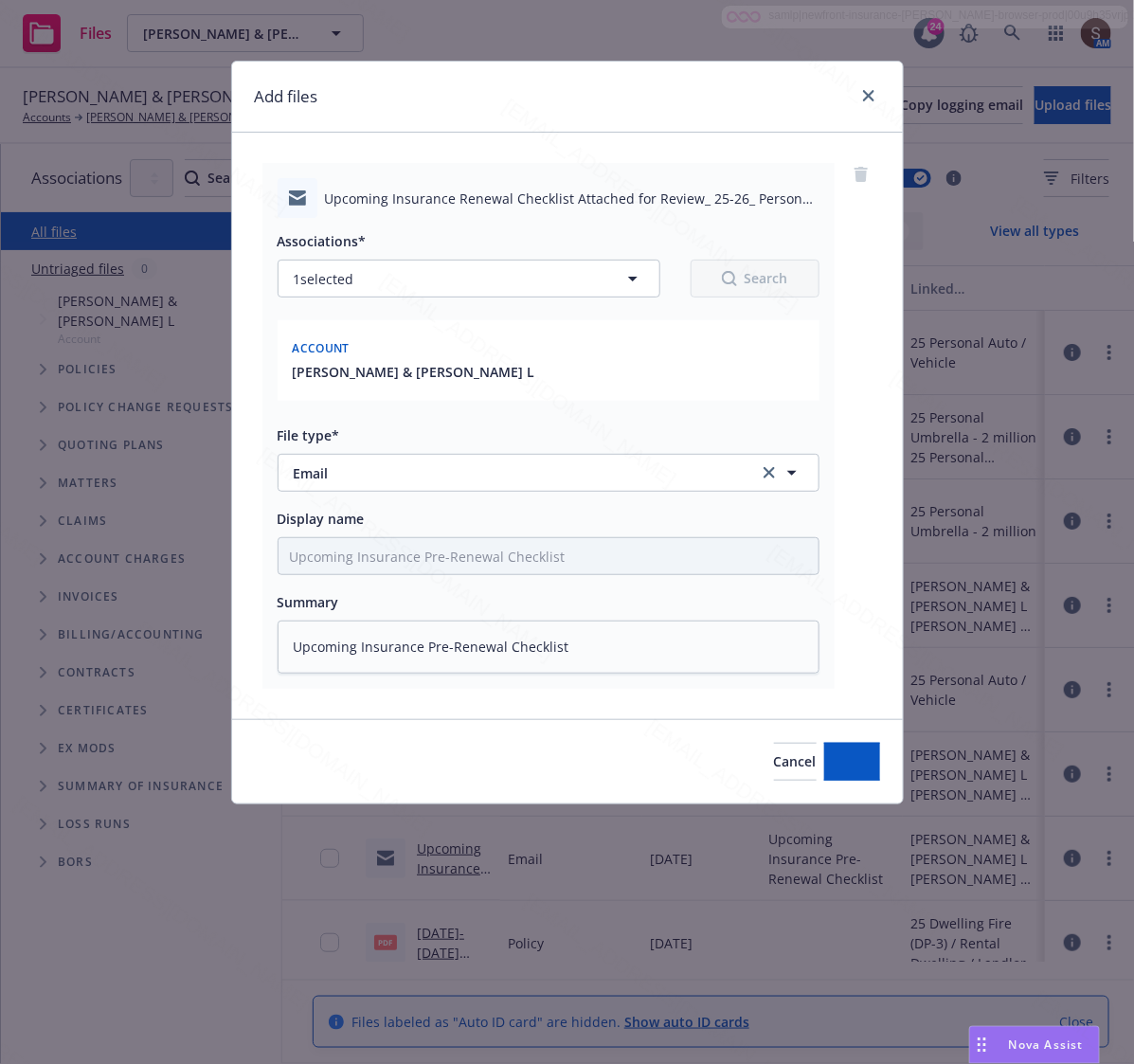
type textarea "x"
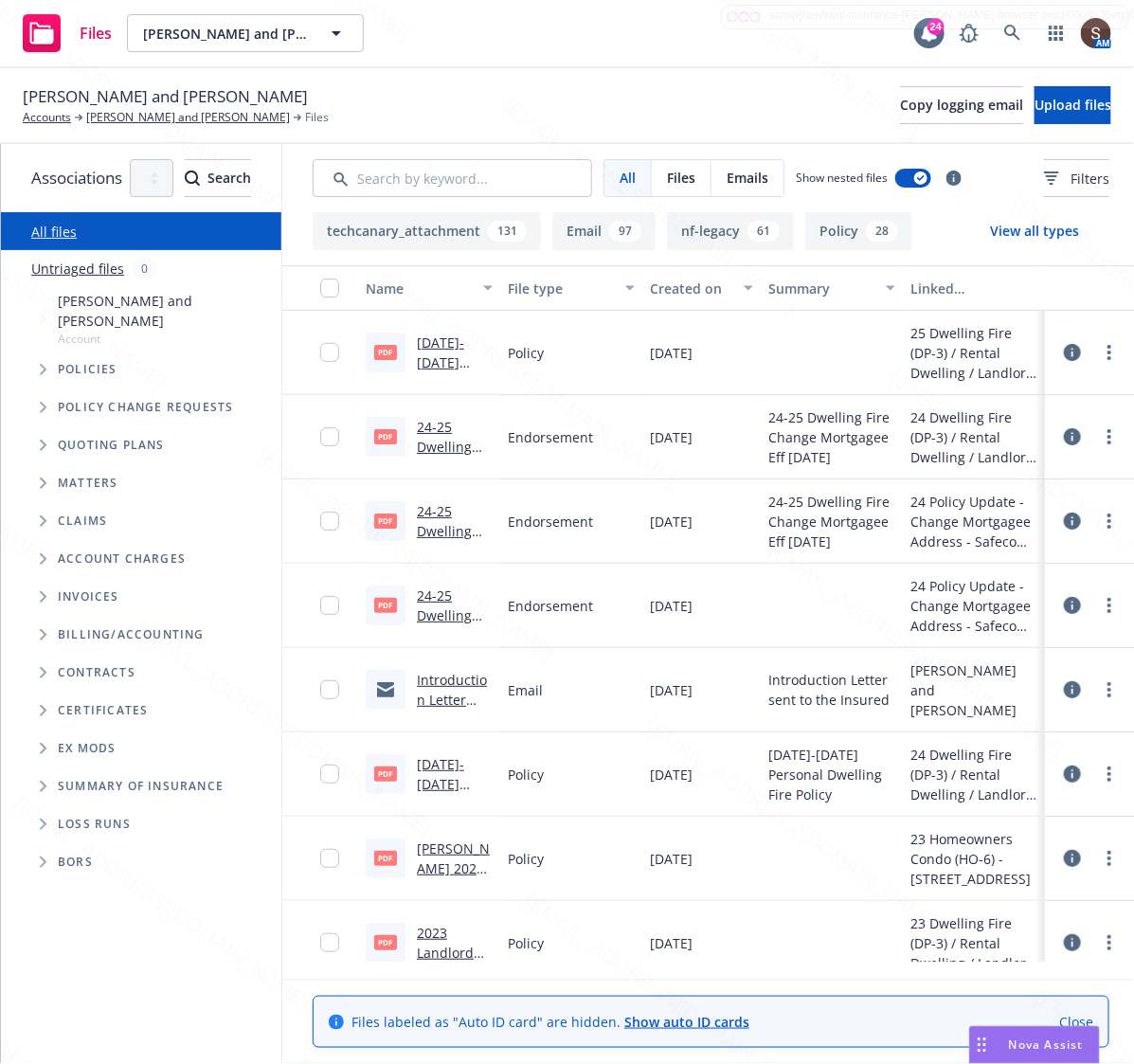
click at [1035, 101] on span "Upload files" at bounding box center [1073, 104] width 77 height 18
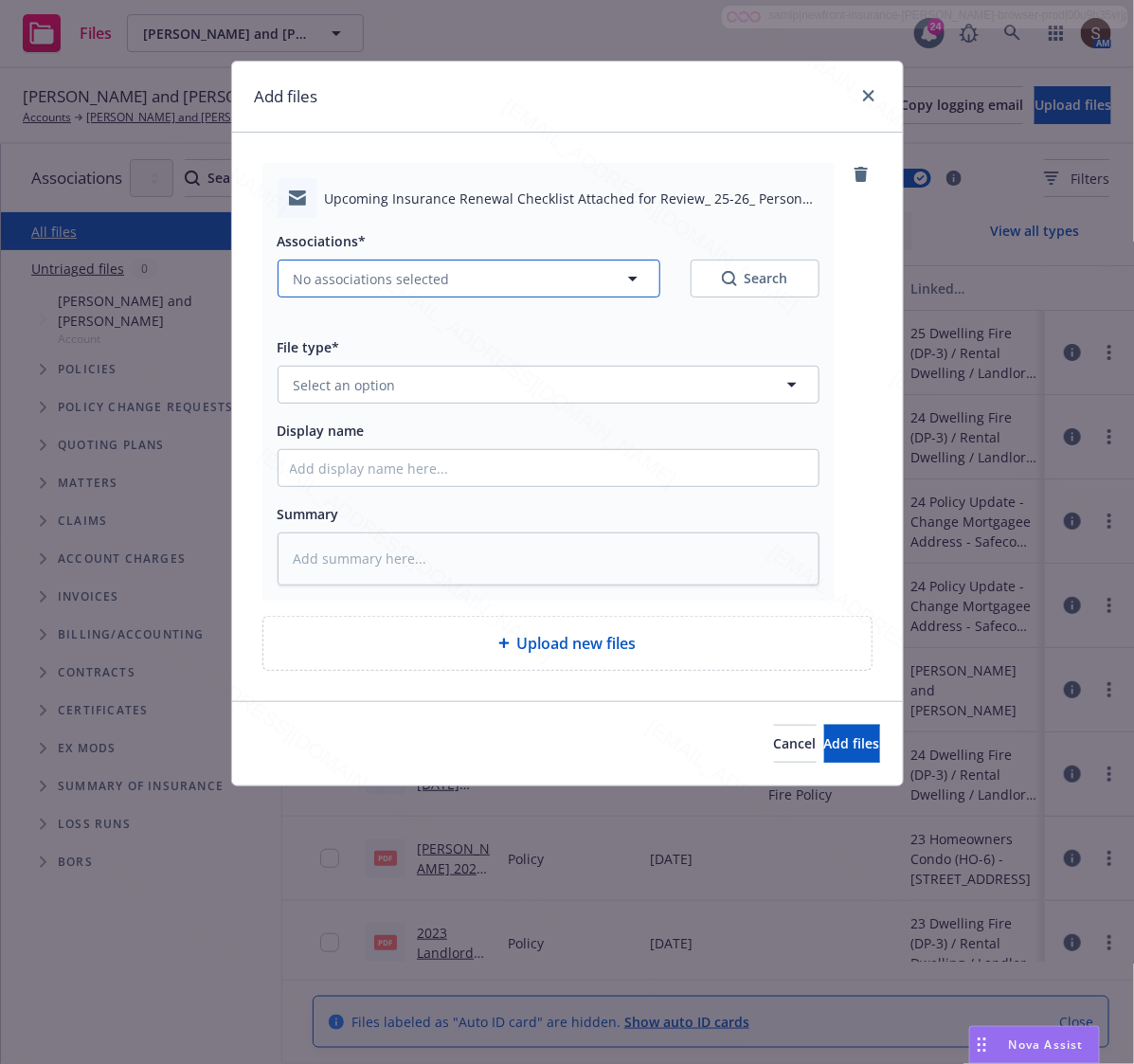
click at [300, 282] on span "No associations selected" at bounding box center [371, 279] width 156 height 20
type textarea "x"
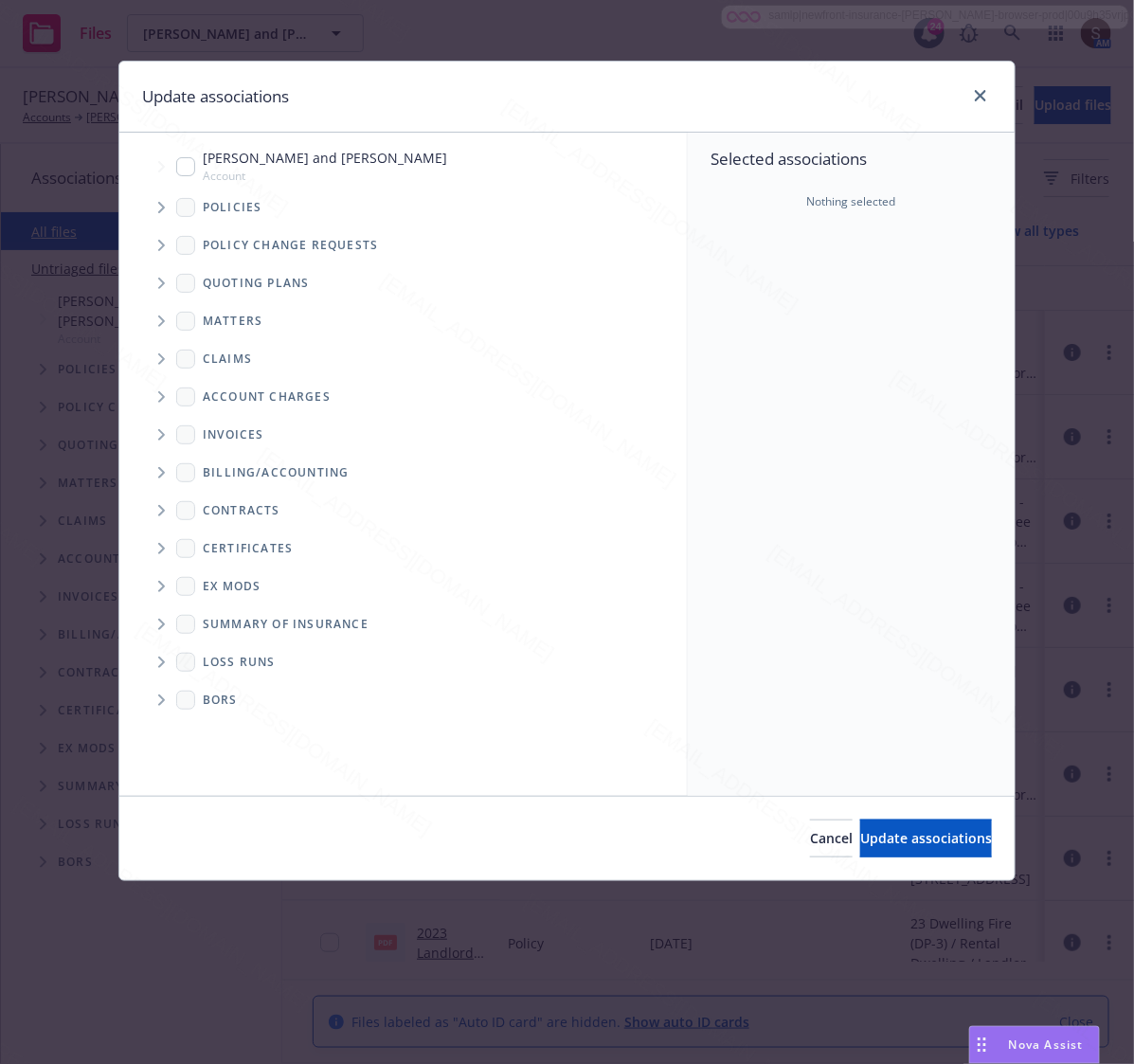
click at [188, 172] on input "Tree Example" at bounding box center [185, 166] width 19 height 19
checkbox input "true"
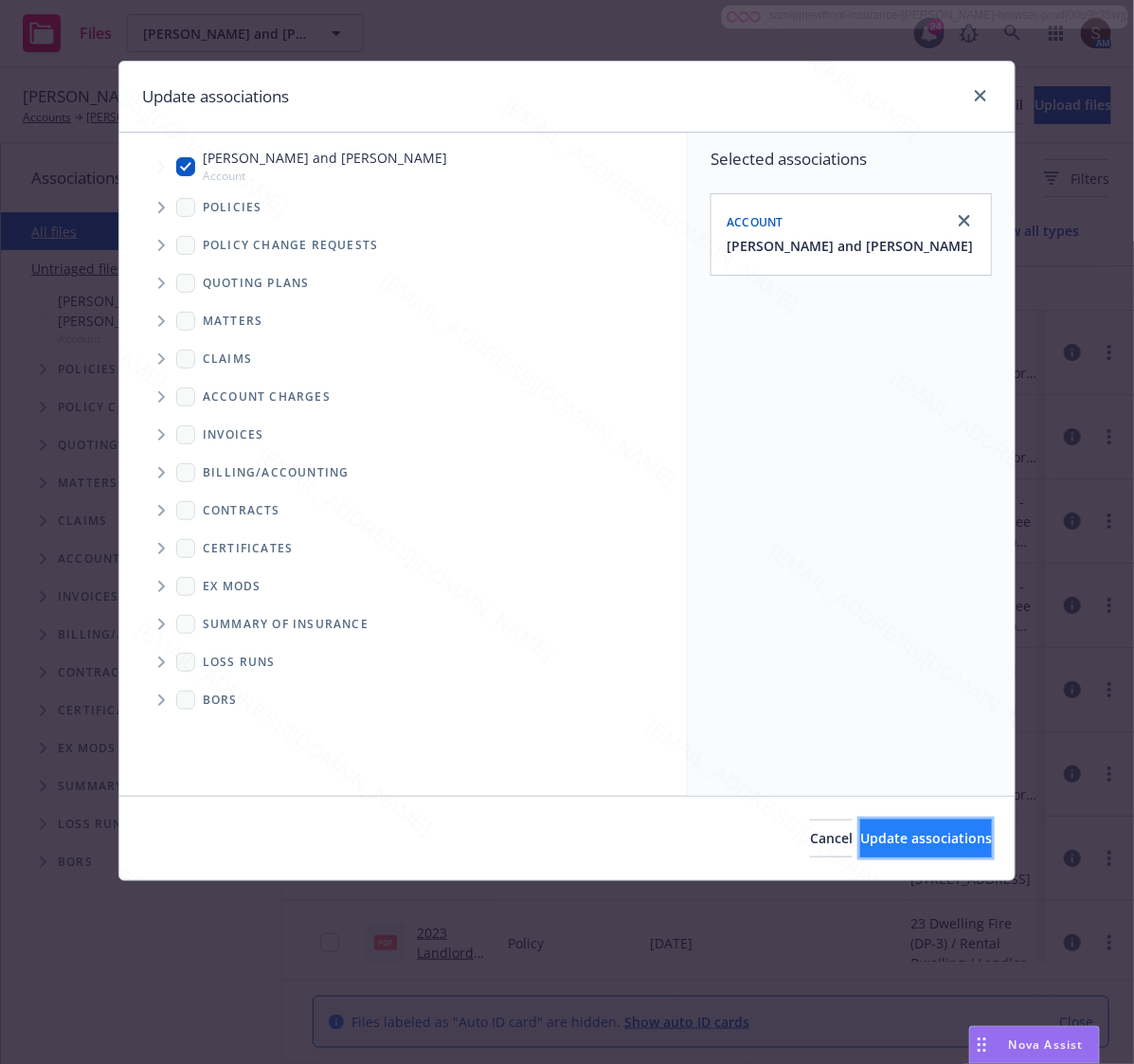
click at [905, 835] on span "Update associations" at bounding box center [926, 837] width 132 height 18
type textarea "x"
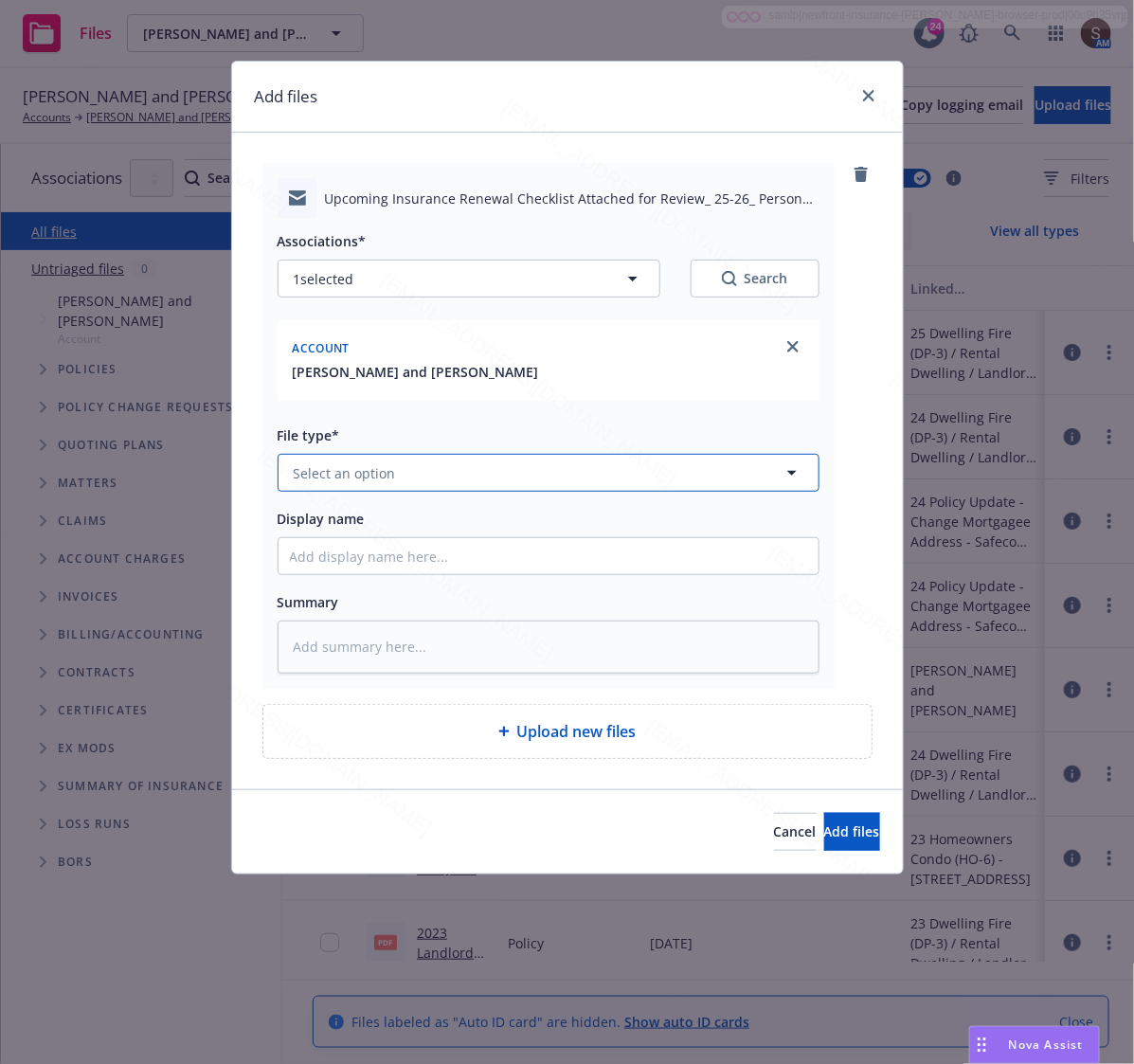
click at [395, 459] on button "Select an option" at bounding box center [549, 472] width 542 height 38
type input "Email"
click at [399, 498] on div "Associations* 1 selected Search Account [PERSON_NAME] and [PERSON_NAME] File ty…" at bounding box center [549, 446] width 542 height 455
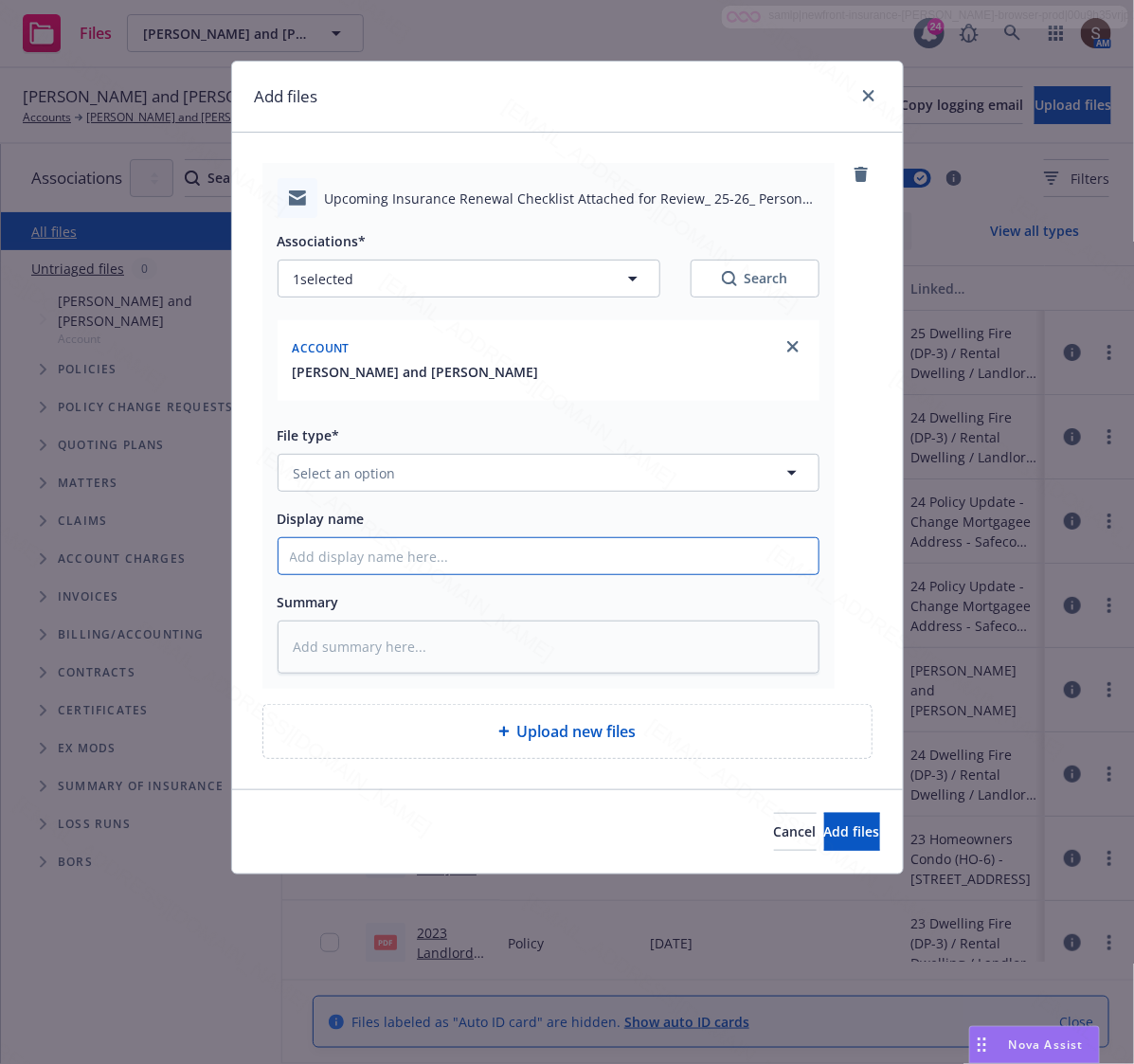
click at [364, 553] on input "Display name" at bounding box center [549, 556] width 540 height 36
type input "Upcoming Insurance Pre-Renewal Checklist"
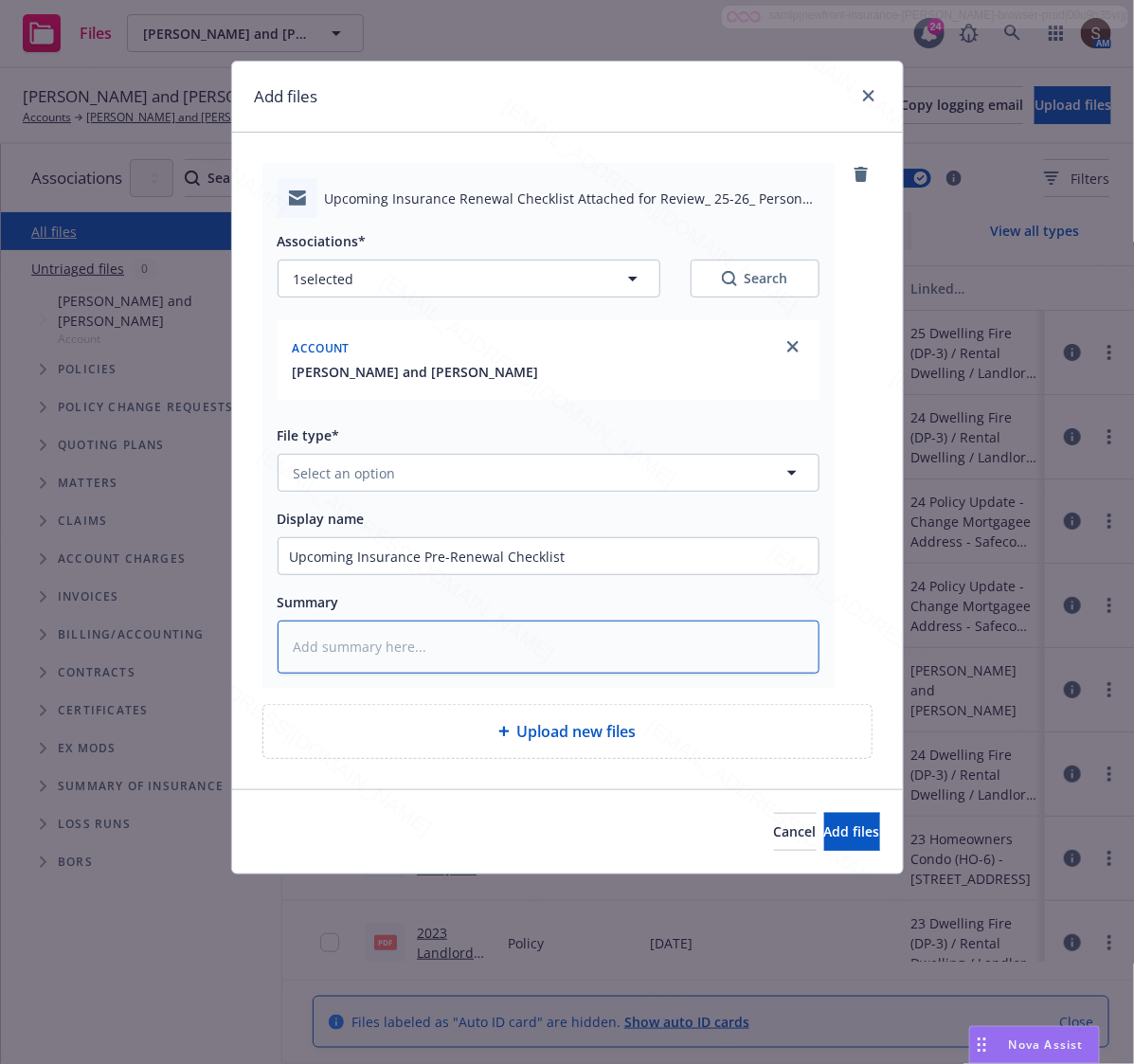
click at [453, 646] on textarea at bounding box center [549, 647] width 542 height 53
paste textarea "Upcoming Insurance Pre-Renewal Checklist"
type textarea "x"
type textarea "Upcoming Insurance Pre-Renewal Checklist"
click at [824, 825] on button "Add files" at bounding box center [851, 831] width 56 height 38
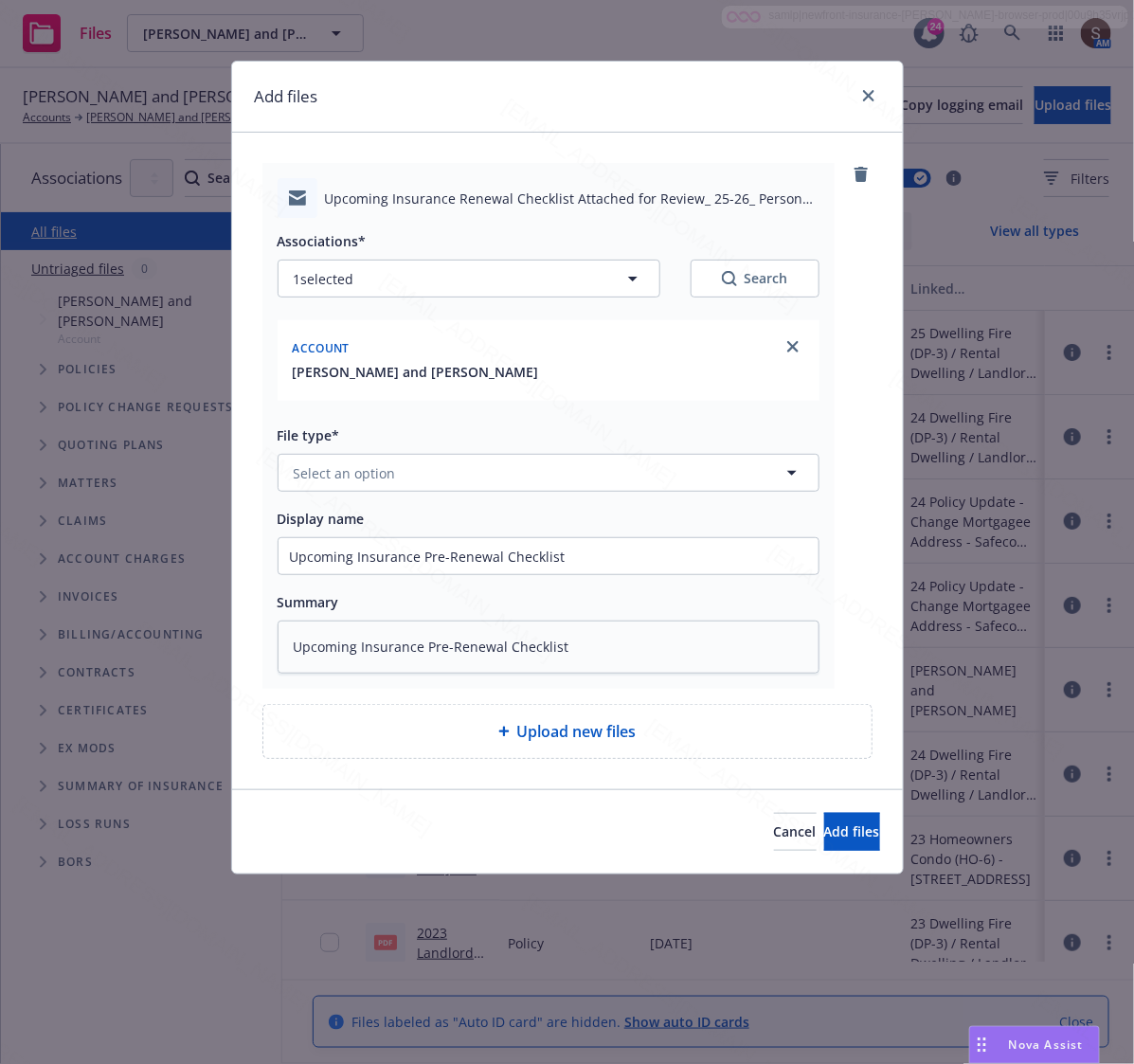
type textarea "x"
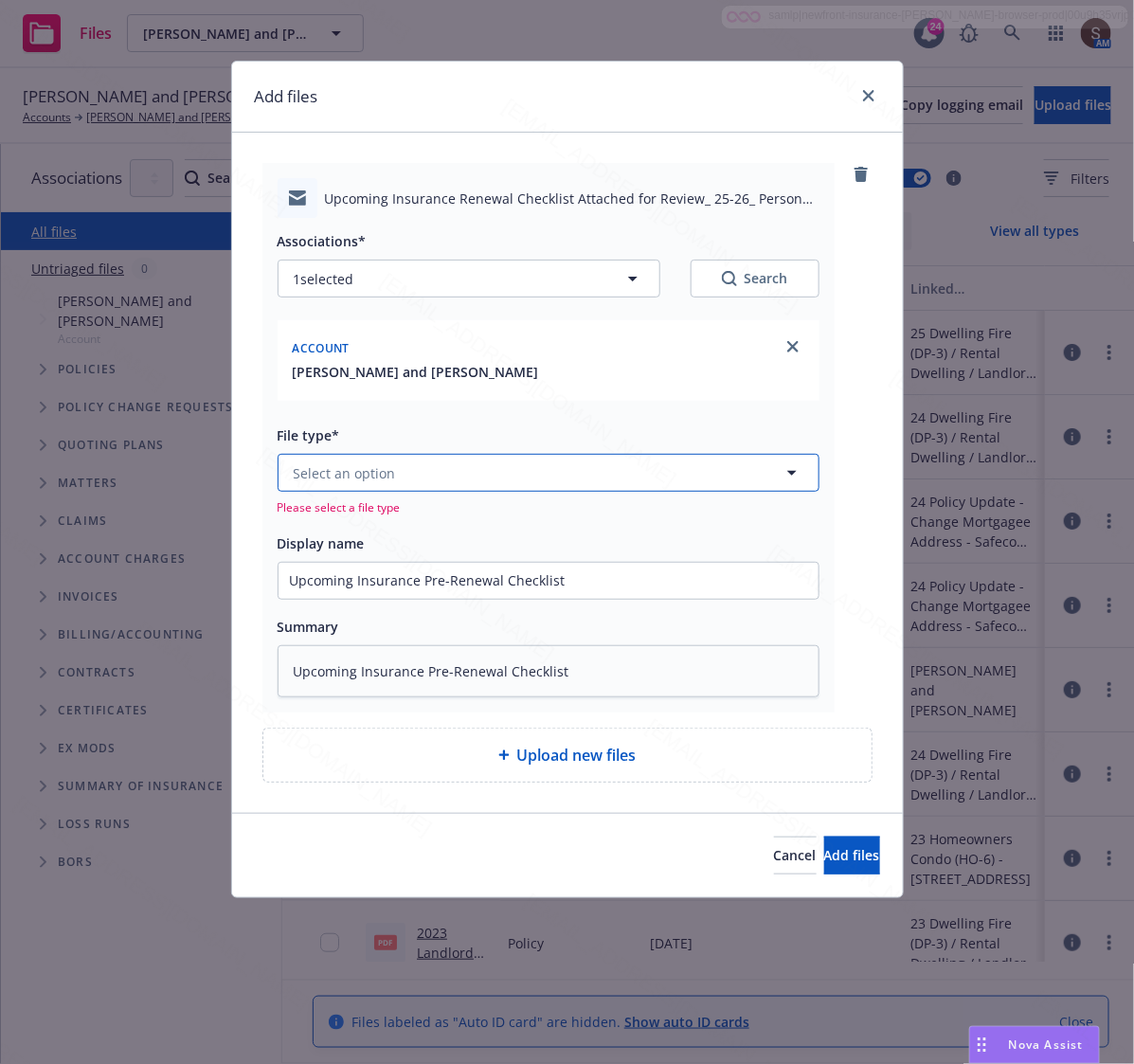
click at [451, 488] on button "Select an option" at bounding box center [549, 472] width 542 height 38
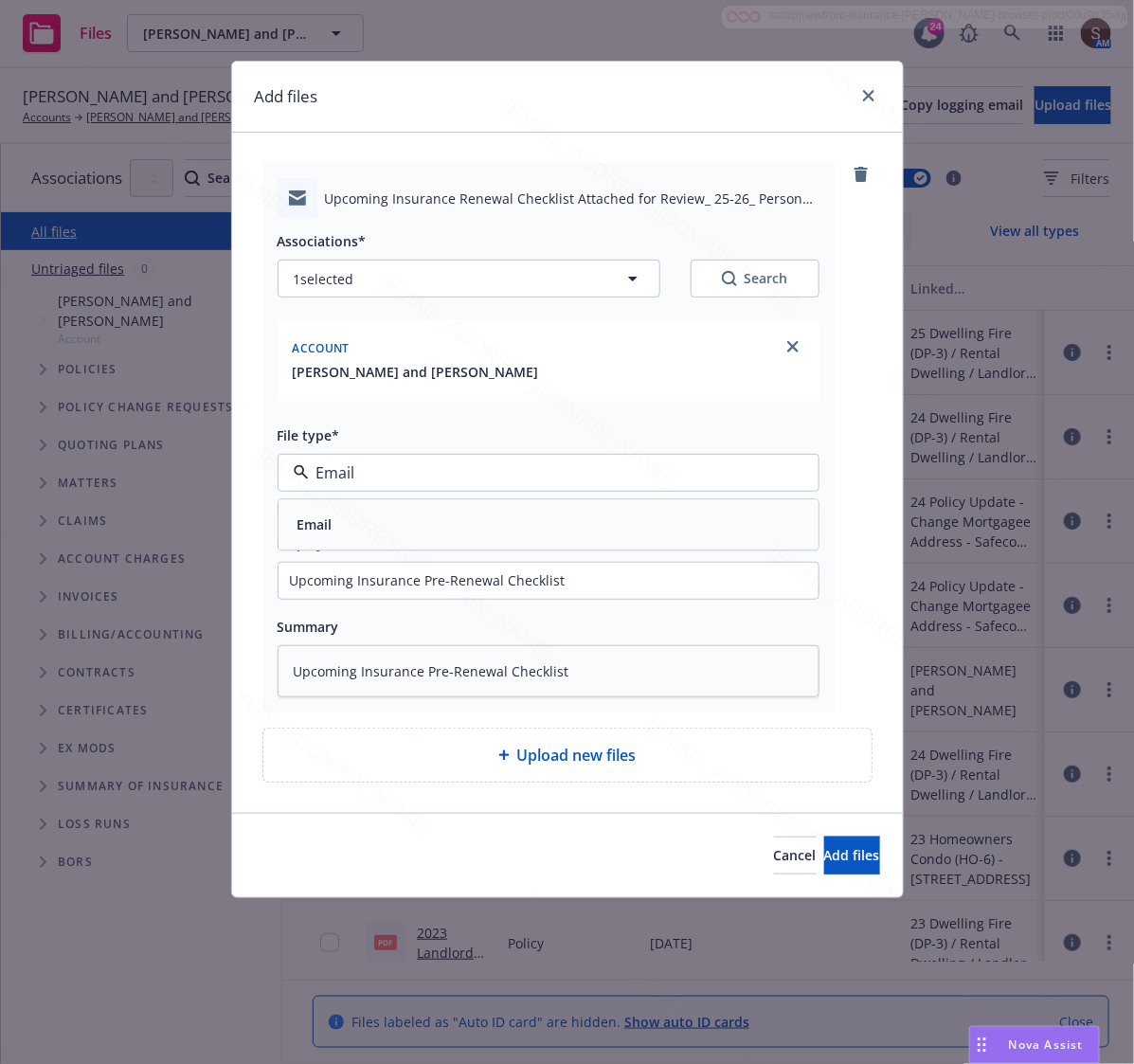
type input "Email"
drag, startPoint x: 371, startPoint y: 560, endPoint x: 361, endPoint y: 554, distance: 11.7
click at [369, 561] on div "Upcoming Insurance Pre-Renewal Checklist" at bounding box center [549, 580] width 542 height 38
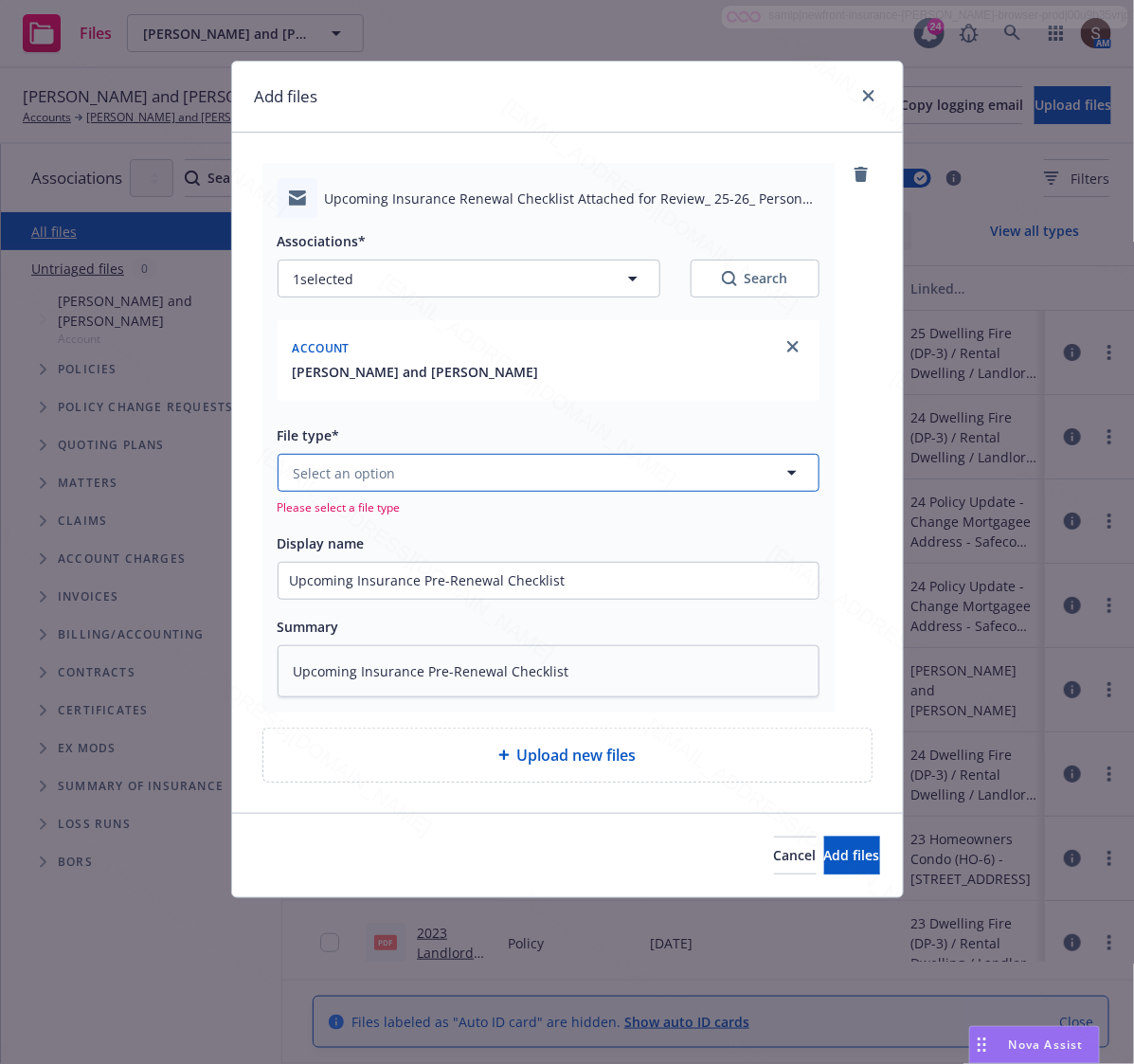
click at [419, 486] on button "Select an option" at bounding box center [549, 472] width 542 height 38
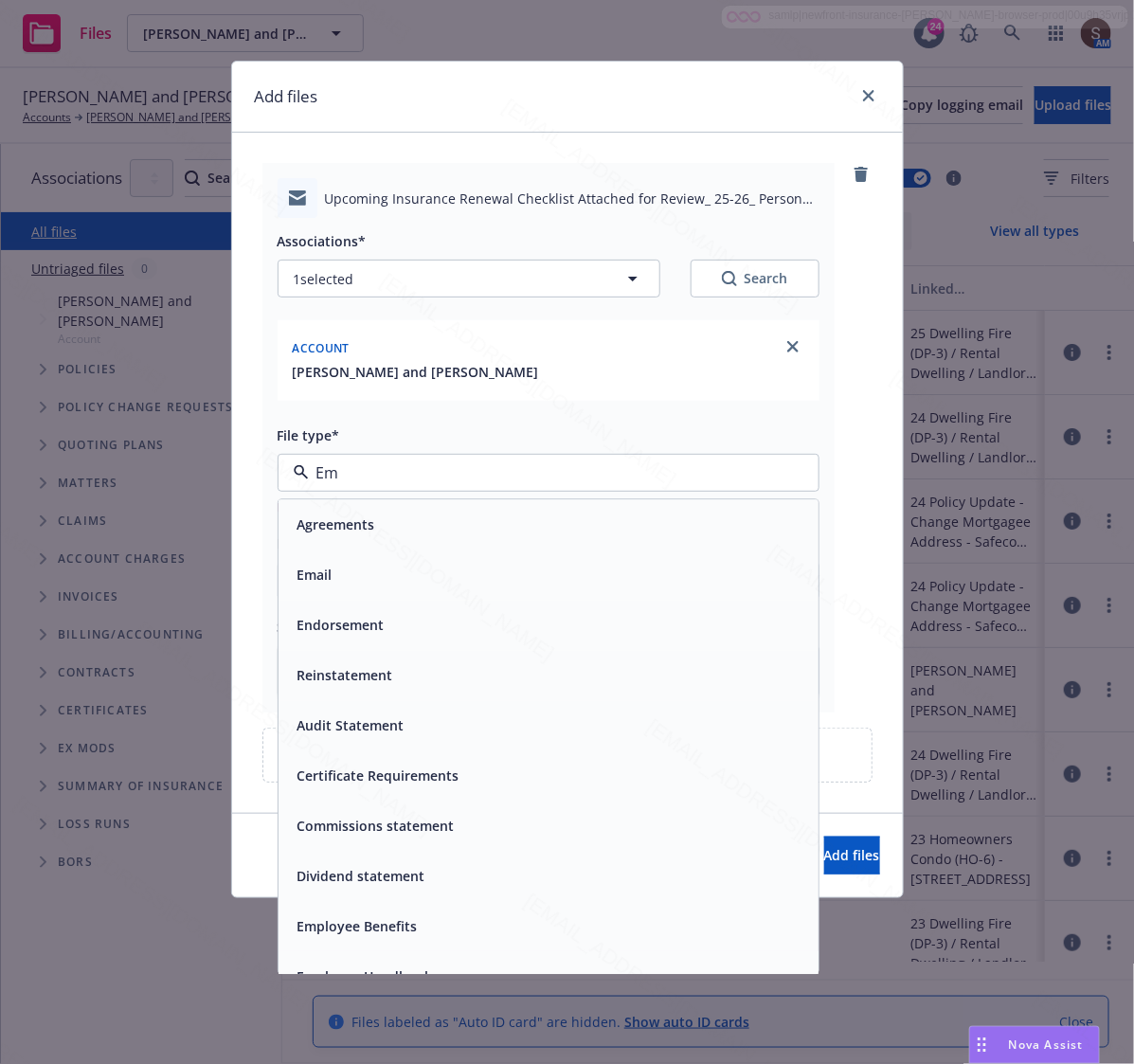
type input "Ema"
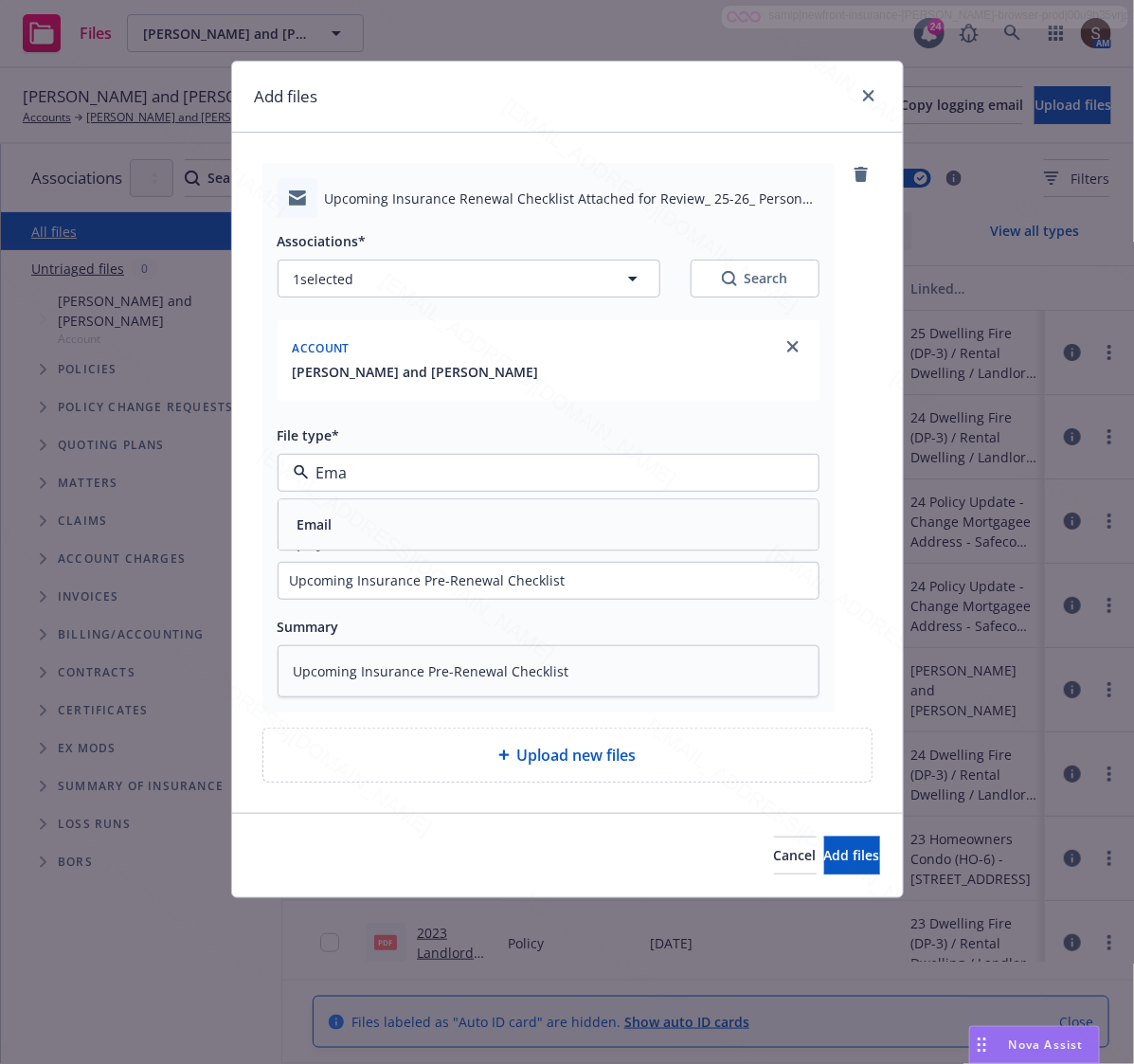
click at [370, 514] on div "Email" at bounding box center [548, 525] width 517 height 27
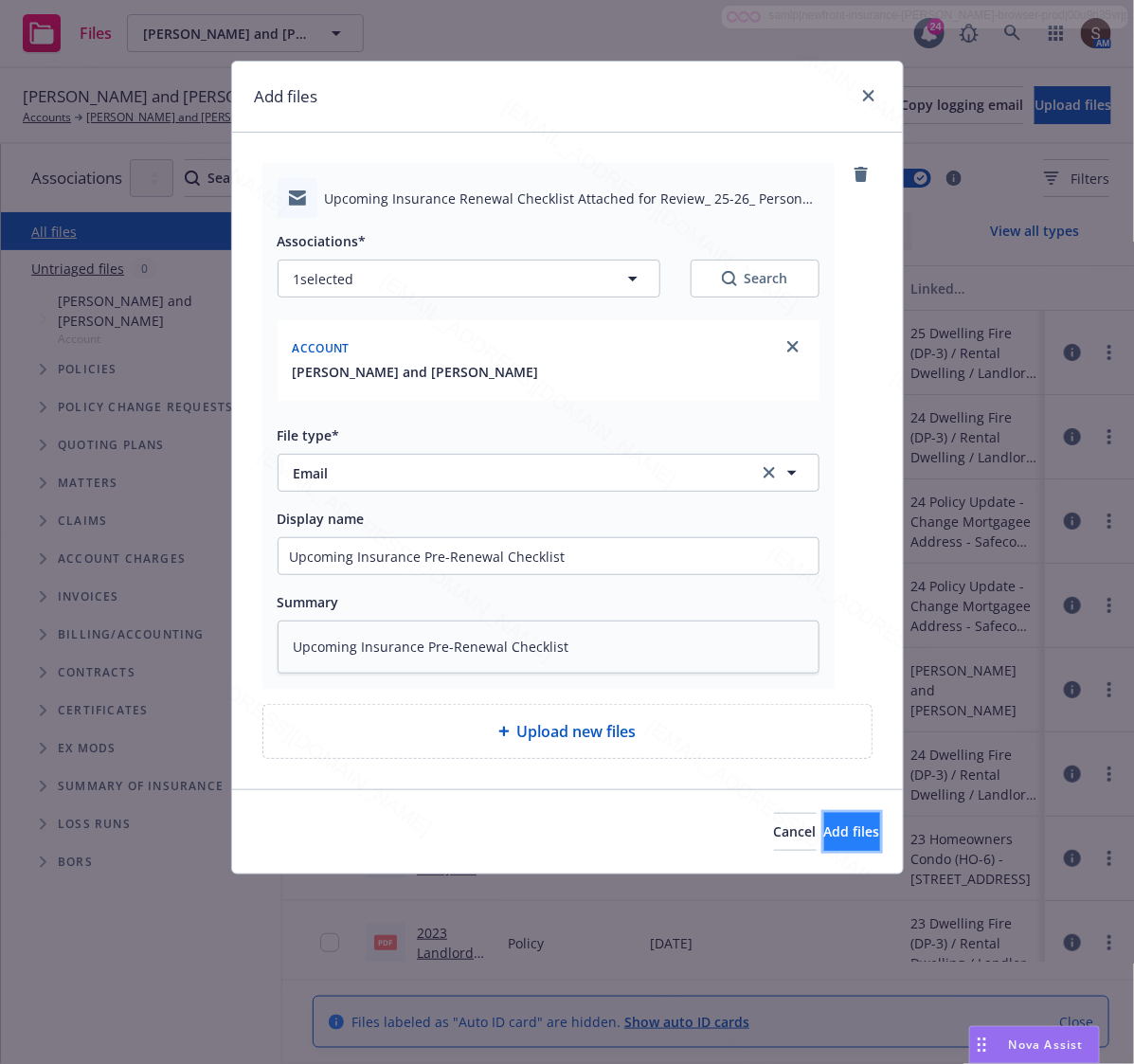
click at [824, 839] on span "Add files" at bounding box center [851, 830] width 56 height 18
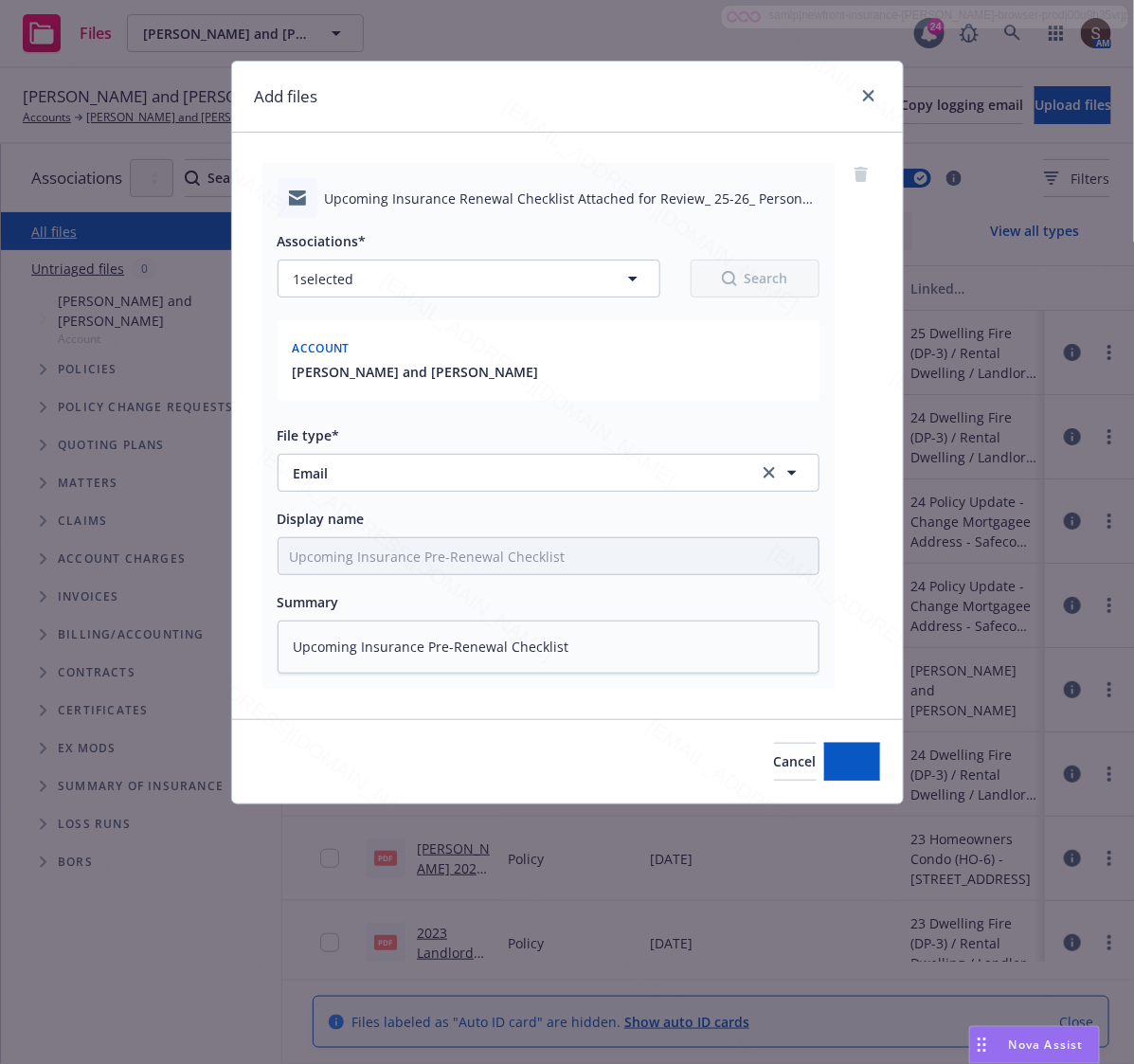
type textarea "x"
